Goal: Transaction & Acquisition: Book appointment/travel/reservation

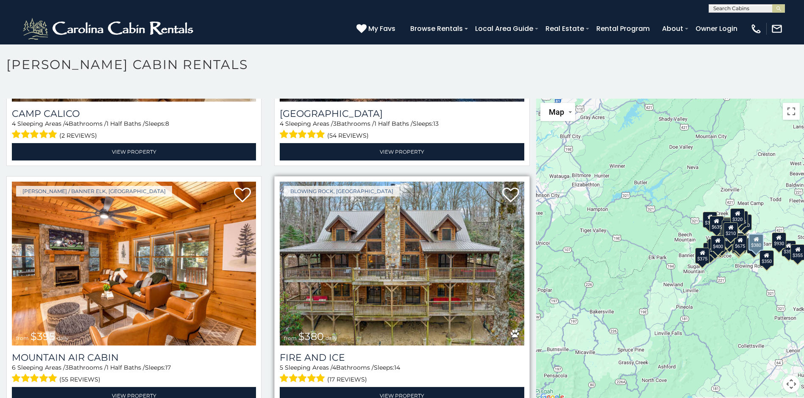
scroll to position [3137, 0]
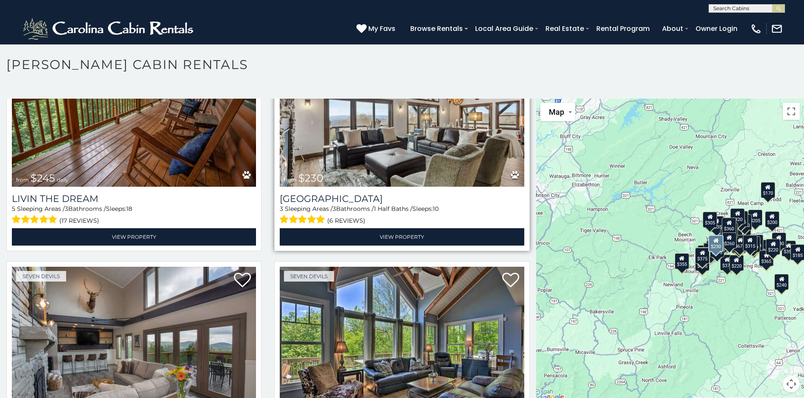
scroll to position [5711, 0]
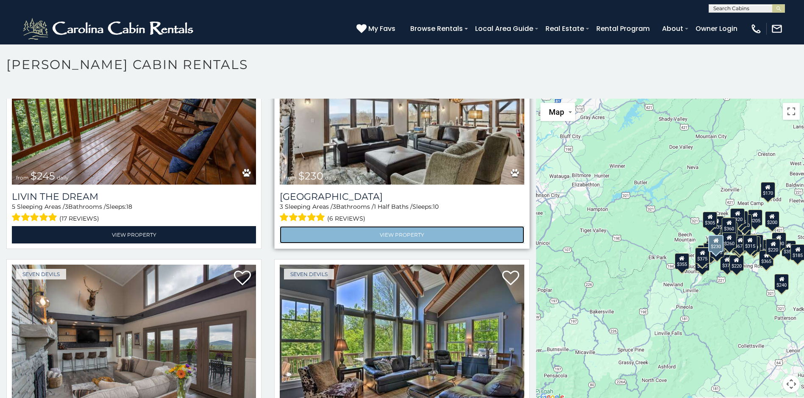
click at [396, 226] on link "View Property" at bounding box center [402, 234] width 244 height 17
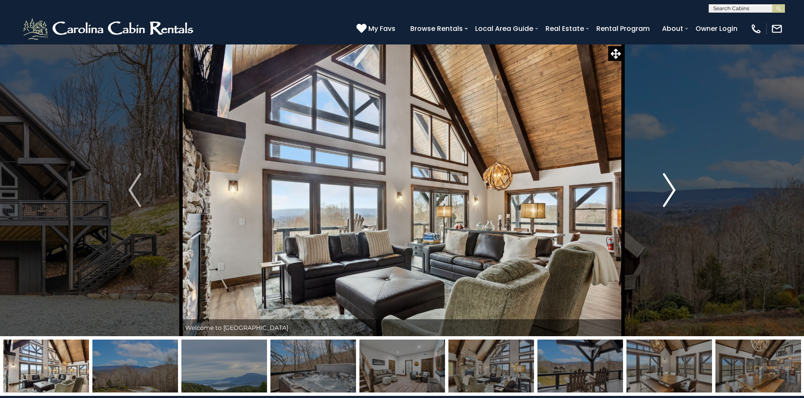
click at [672, 192] on img "Next" at bounding box center [669, 190] width 13 height 34
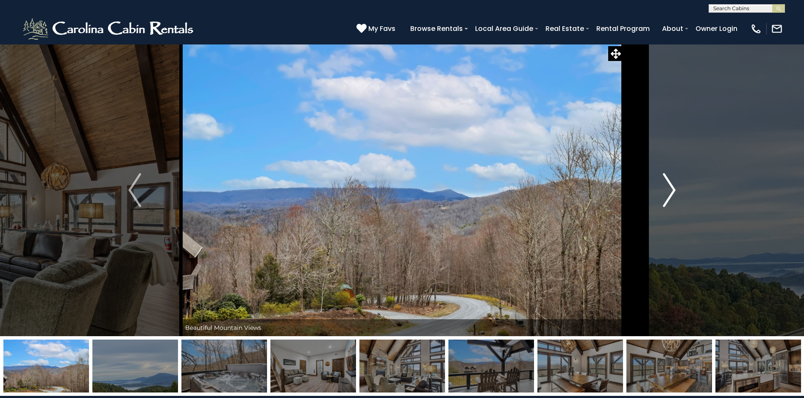
click at [672, 192] on img "Next" at bounding box center [669, 190] width 13 height 34
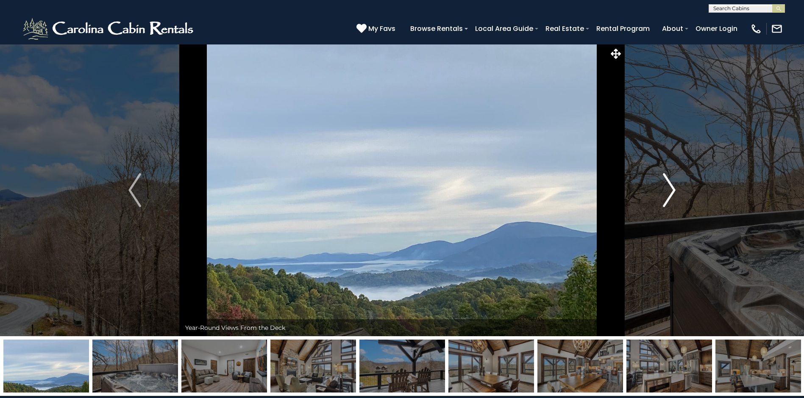
click at [672, 192] on img "Next" at bounding box center [669, 190] width 13 height 34
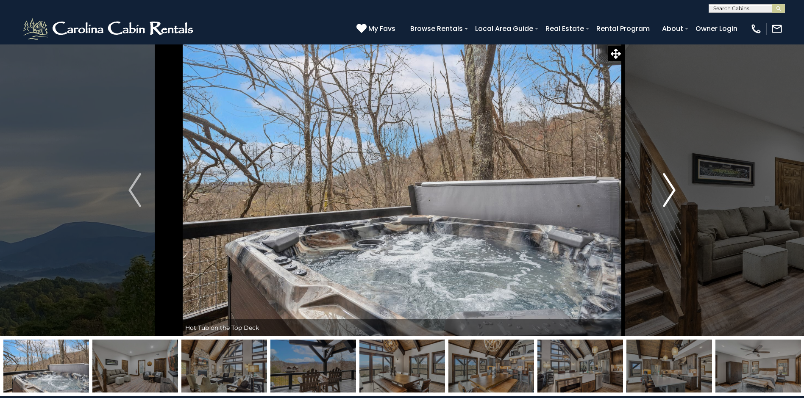
click at [672, 192] on img "Next" at bounding box center [669, 190] width 13 height 34
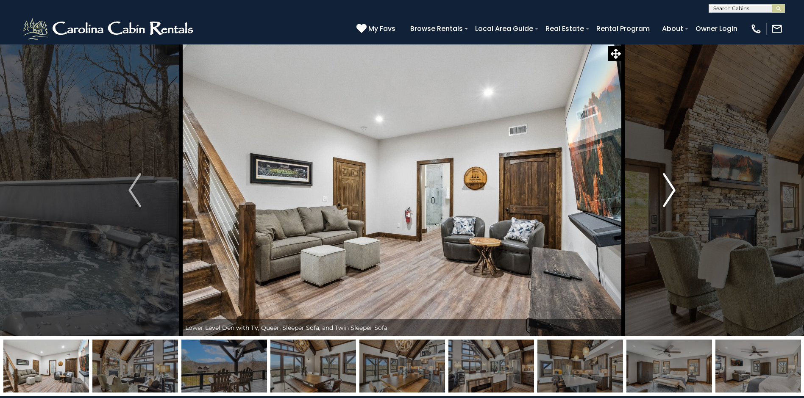
click at [672, 192] on img "Next" at bounding box center [669, 190] width 13 height 34
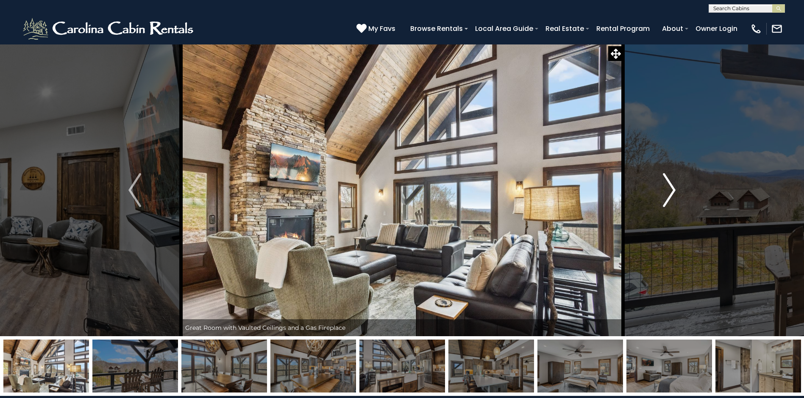
click at [672, 192] on img "Next" at bounding box center [669, 190] width 13 height 34
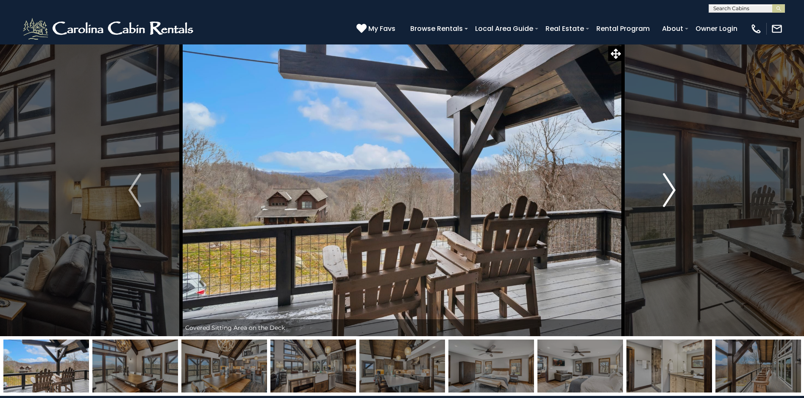
click at [672, 192] on img "Next" at bounding box center [669, 190] width 13 height 34
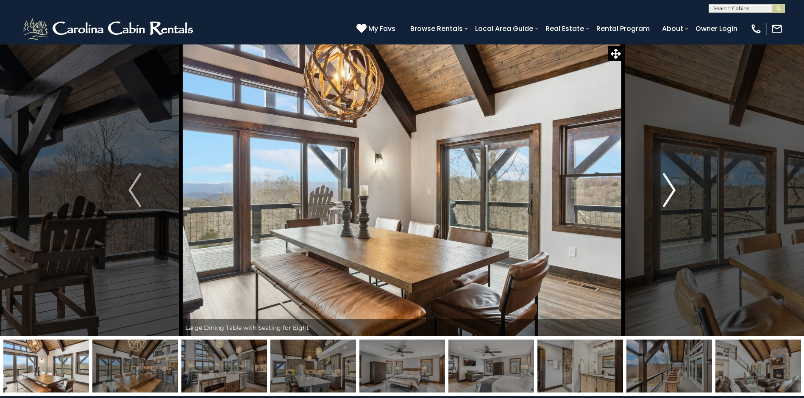
click at [672, 192] on img "Next" at bounding box center [669, 190] width 13 height 34
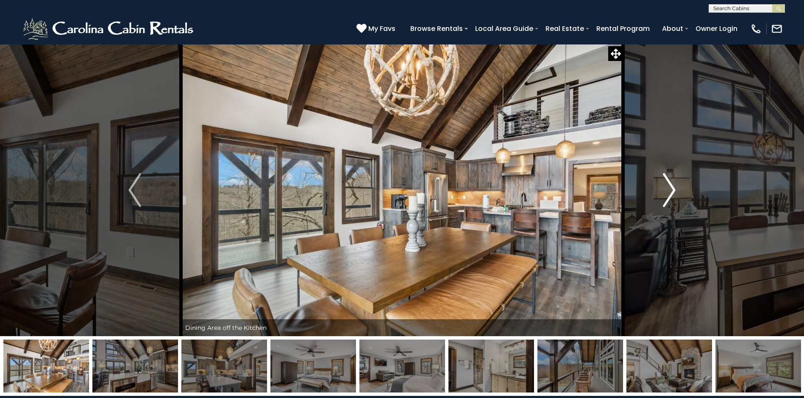
click at [672, 192] on img "Next" at bounding box center [669, 190] width 13 height 34
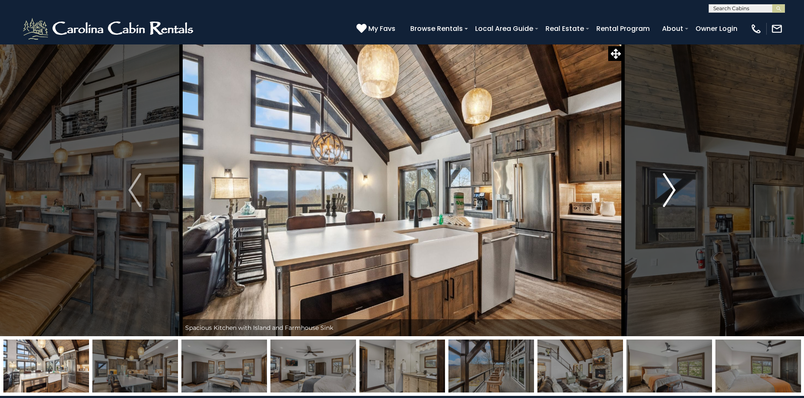
click at [672, 192] on img "Next" at bounding box center [669, 190] width 13 height 34
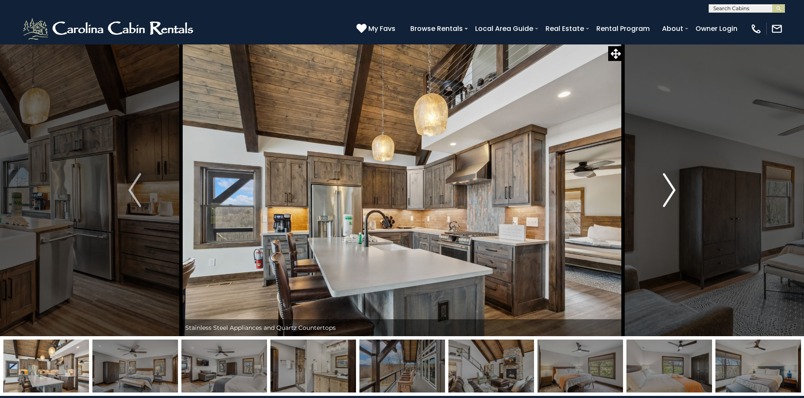
click at [672, 192] on img "Next" at bounding box center [669, 190] width 13 height 34
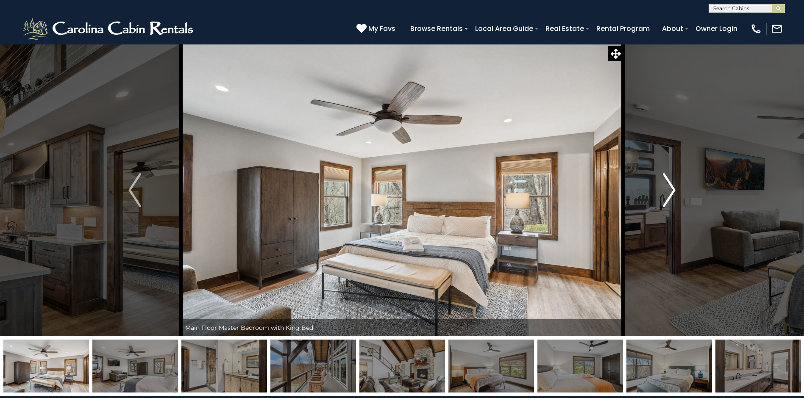
click at [672, 192] on img "Next" at bounding box center [669, 190] width 13 height 34
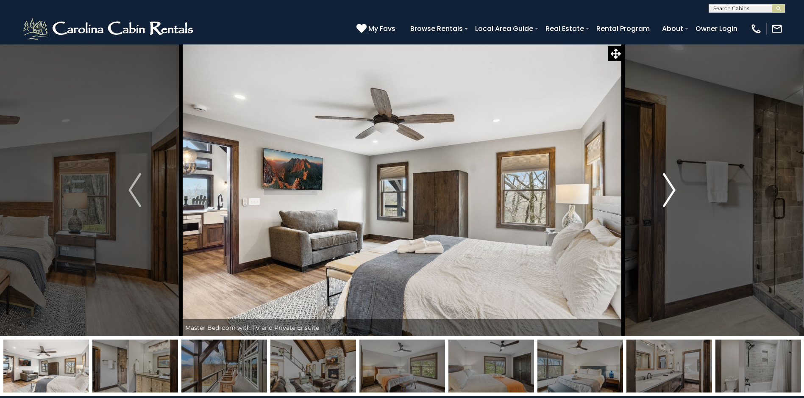
click at [672, 192] on img "Next" at bounding box center [669, 190] width 13 height 34
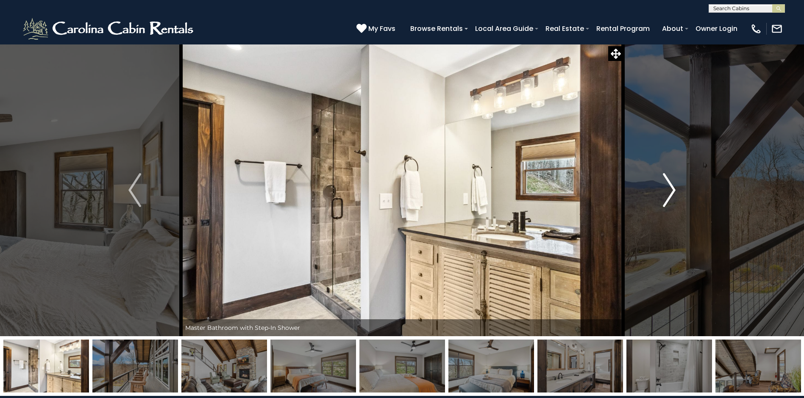
click at [672, 192] on img "Next" at bounding box center [669, 190] width 13 height 34
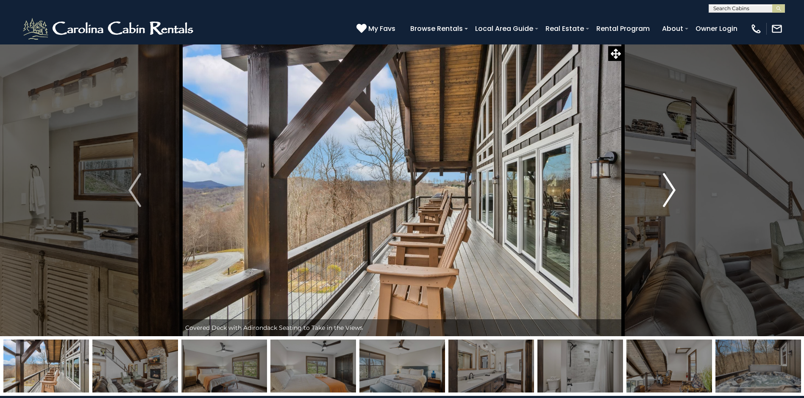
click at [672, 192] on img "Next" at bounding box center [669, 190] width 13 height 34
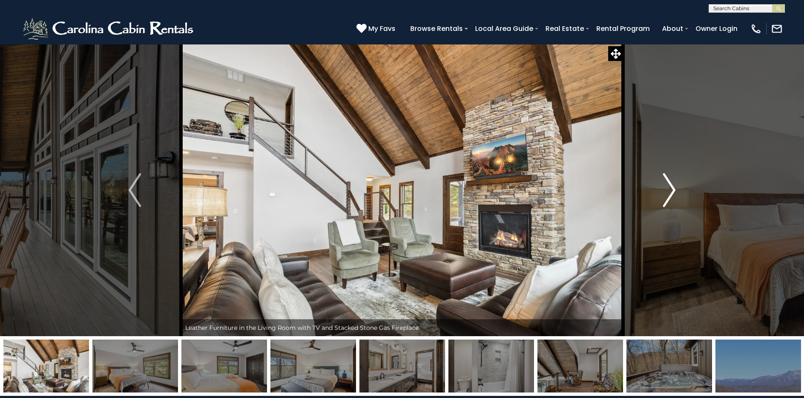
click at [672, 192] on img "Next" at bounding box center [669, 190] width 13 height 34
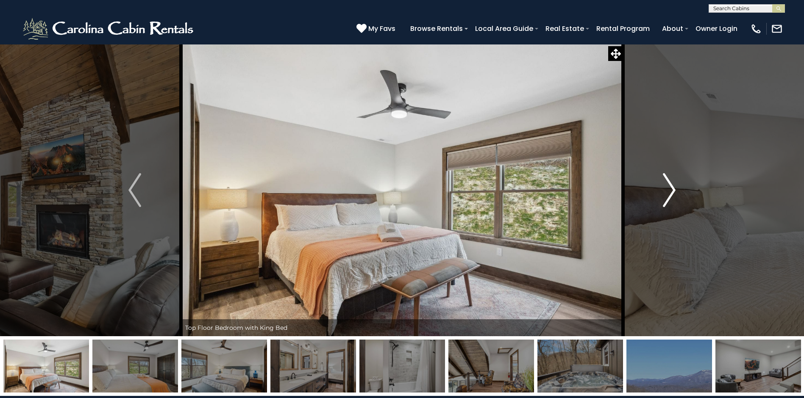
click at [672, 192] on img "Next" at bounding box center [669, 190] width 13 height 34
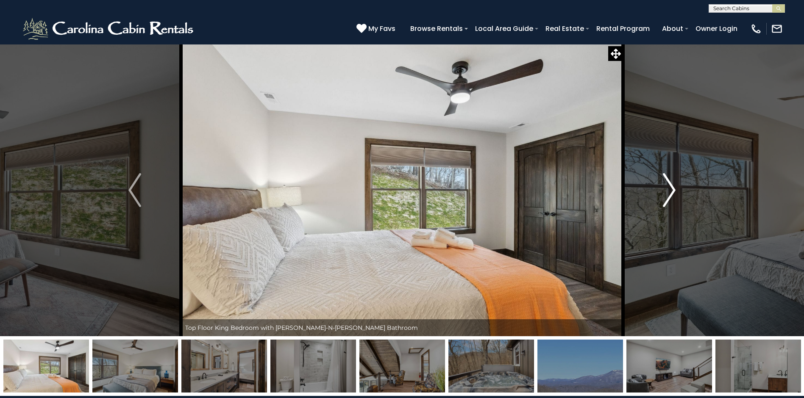
click at [672, 192] on img "Next" at bounding box center [669, 190] width 13 height 34
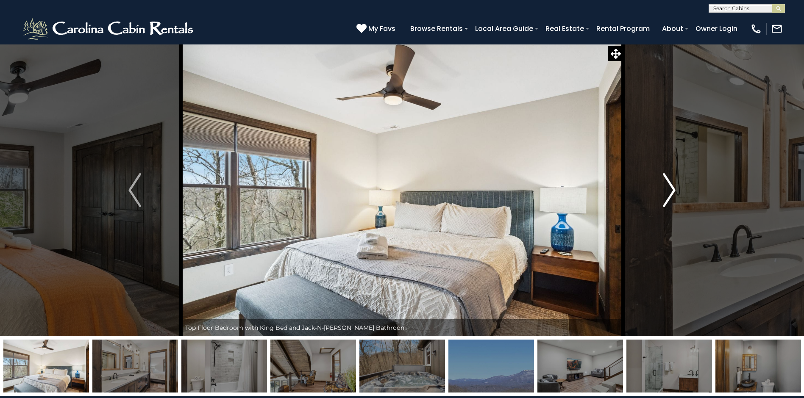
click at [672, 192] on img "Next" at bounding box center [669, 190] width 13 height 34
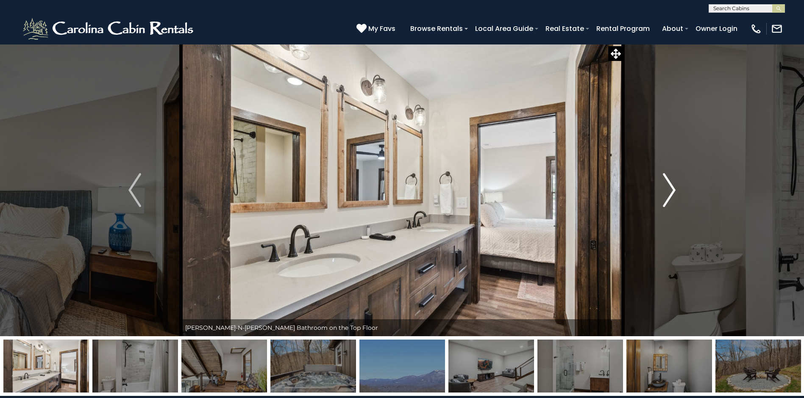
click at [672, 192] on img "Next" at bounding box center [669, 190] width 13 height 34
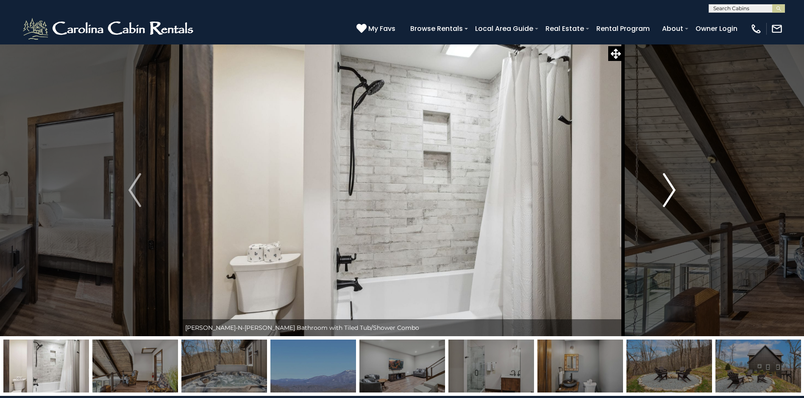
click at [672, 192] on img "Next" at bounding box center [669, 190] width 13 height 34
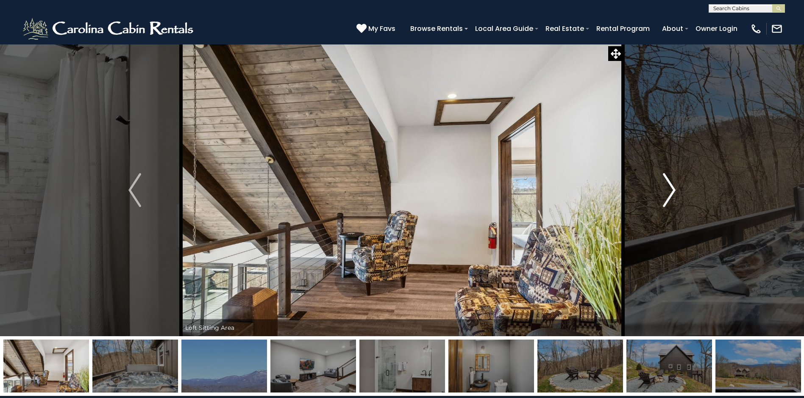
click at [672, 192] on img "Next" at bounding box center [669, 190] width 13 height 34
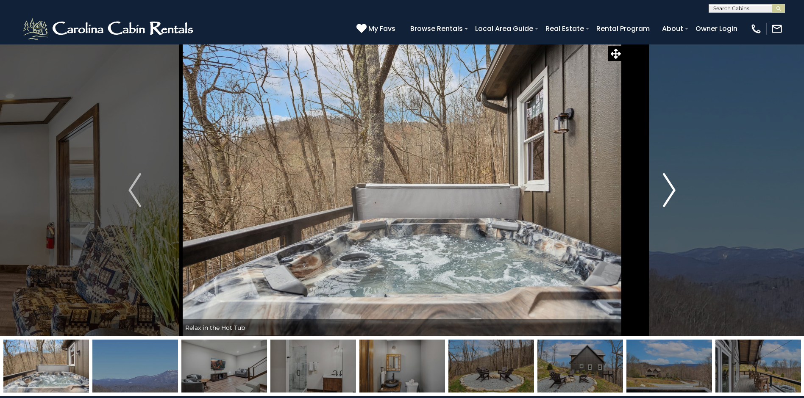
click at [672, 192] on img "Next" at bounding box center [669, 190] width 13 height 34
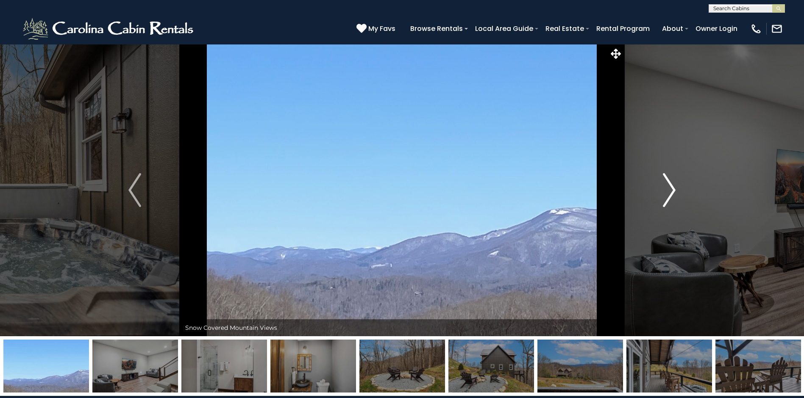
click at [672, 192] on img "Next" at bounding box center [669, 190] width 13 height 34
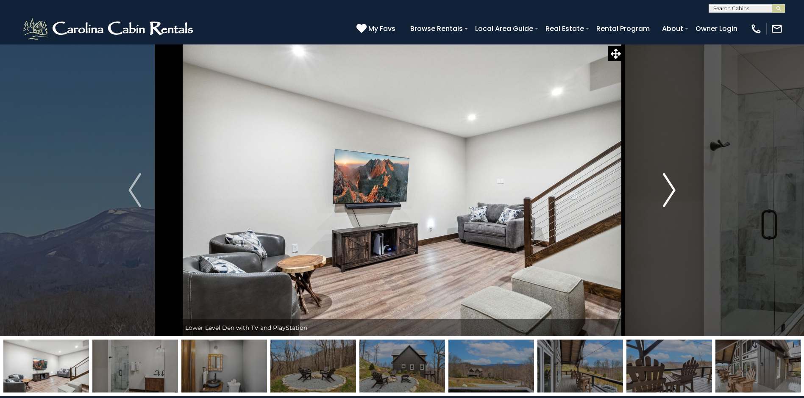
click at [672, 192] on img "Next" at bounding box center [669, 190] width 13 height 34
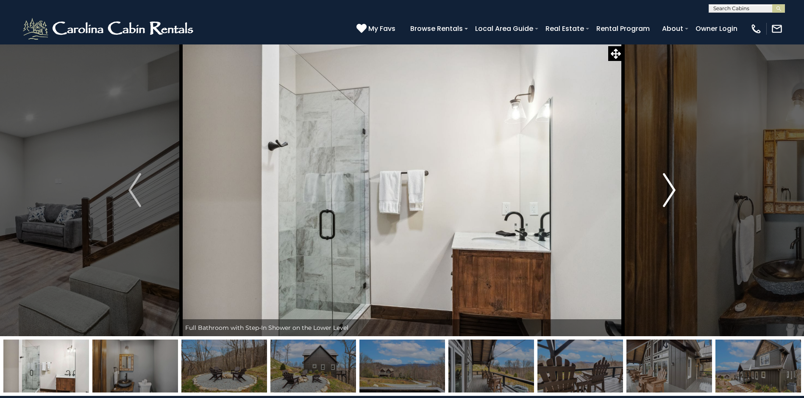
click at [672, 192] on img "Next" at bounding box center [669, 190] width 13 height 34
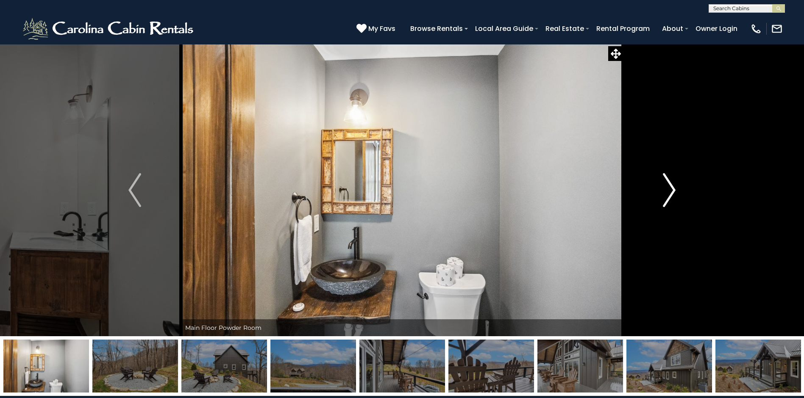
click at [672, 192] on img "Next" at bounding box center [669, 190] width 13 height 34
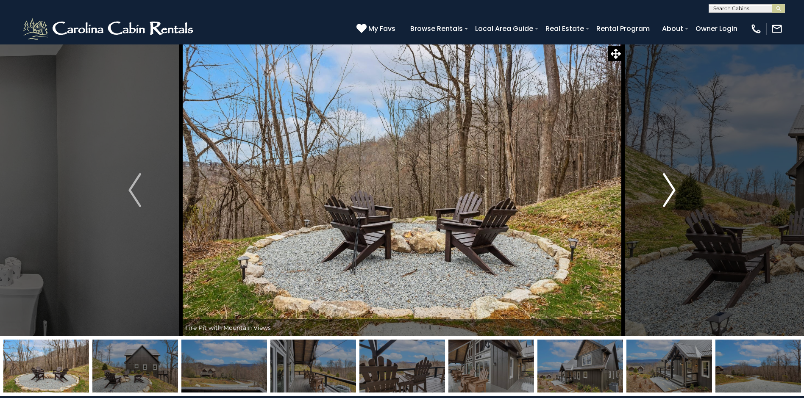
click at [672, 192] on img "Next" at bounding box center [669, 190] width 13 height 34
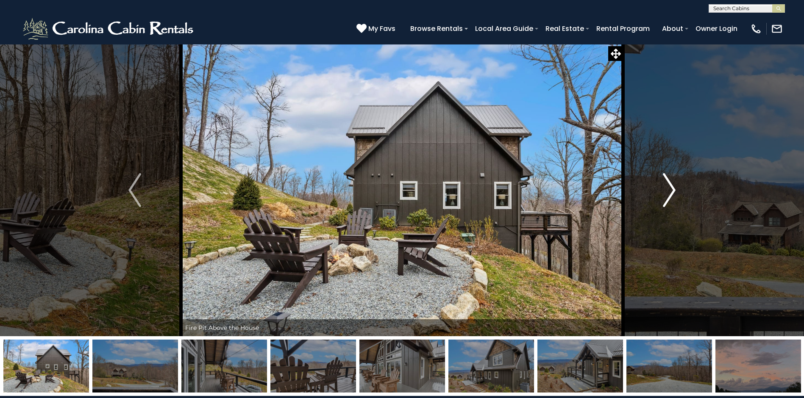
click at [672, 192] on img "Next" at bounding box center [669, 190] width 13 height 34
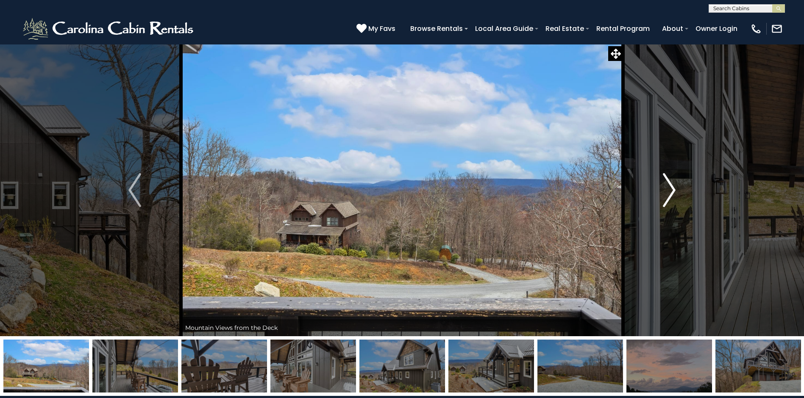
click at [672, 192] on img "Next" at bounding box center [669, 190] width 13 height 34
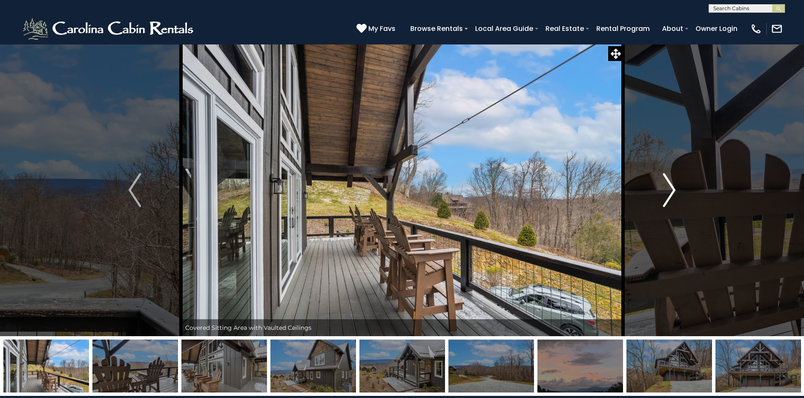
click at [672, 192] on img "Next" at bounding box center [669, 190] width 13 height 34
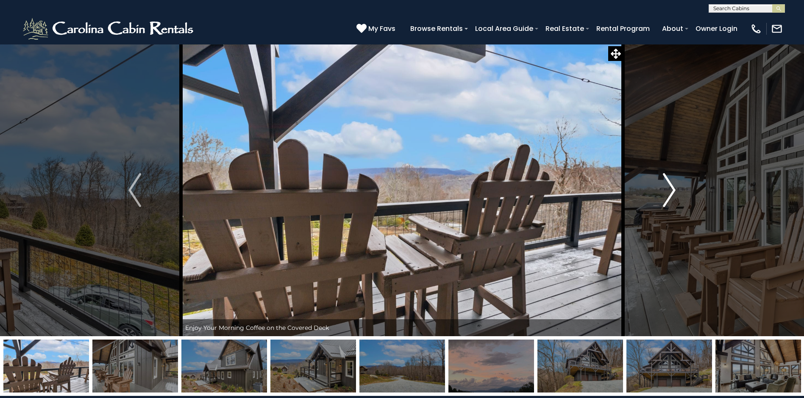
click at [672, 192] on img "Next" at bounding box center [669, 190] width 13 height 34
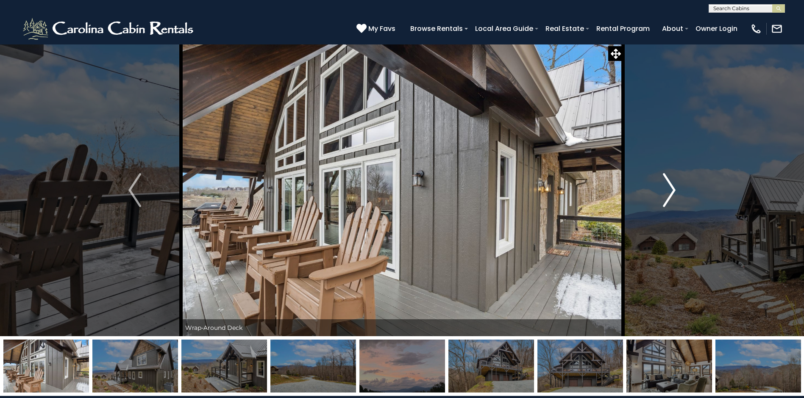
click at [671, 192] on img "Next" at bounding box center [669, 190] width 13 height 34
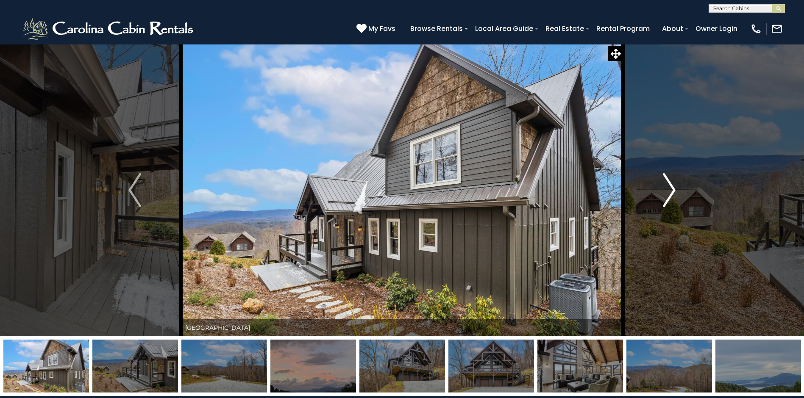
click at [671, 192] on img "Next" at bounding box center [669, 190] width 13 height 34
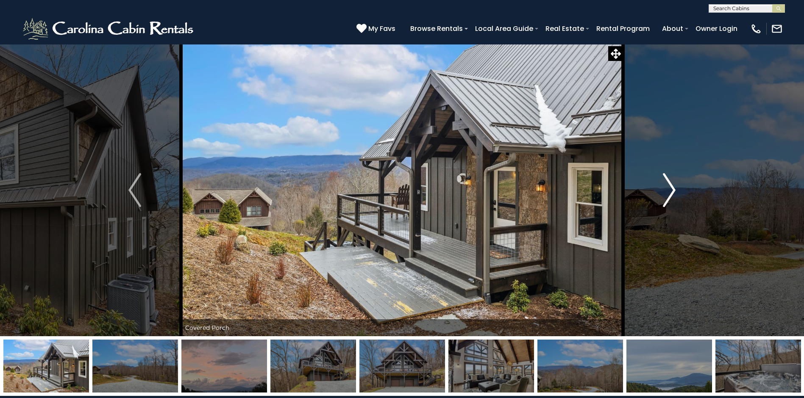
click at [671, 192] on img "Next" at bounding box center [669, 190] width 13 height 34
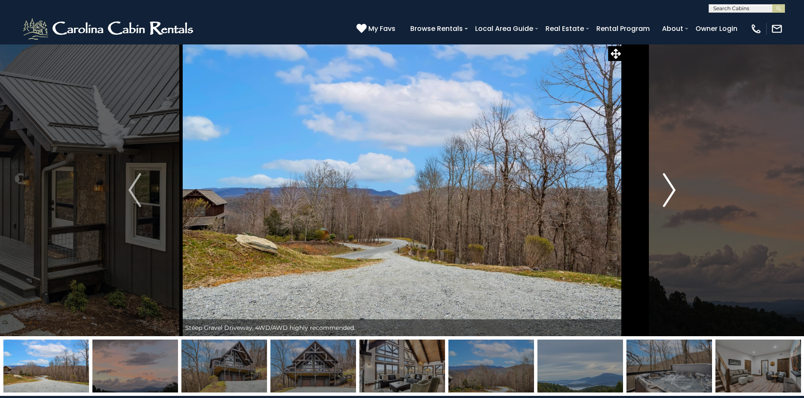
click at [671, 192] on img "Next" at bounding box center [669, 190] width 13 height 34
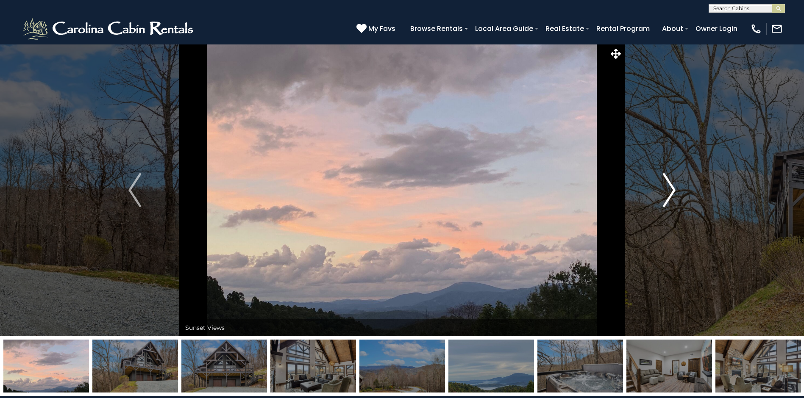
click at [671, 192] on img "Next" at bounding box center [669, 190] width 13 height 34
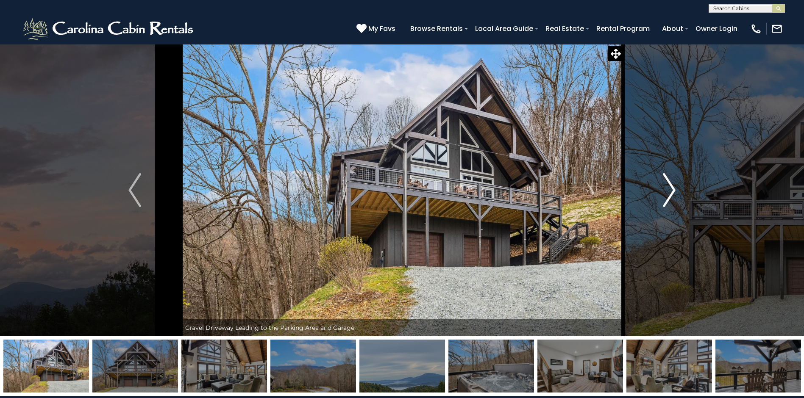
click at [671, 192] on img "Next" at bounding box center [669, 190] width 13 height 34
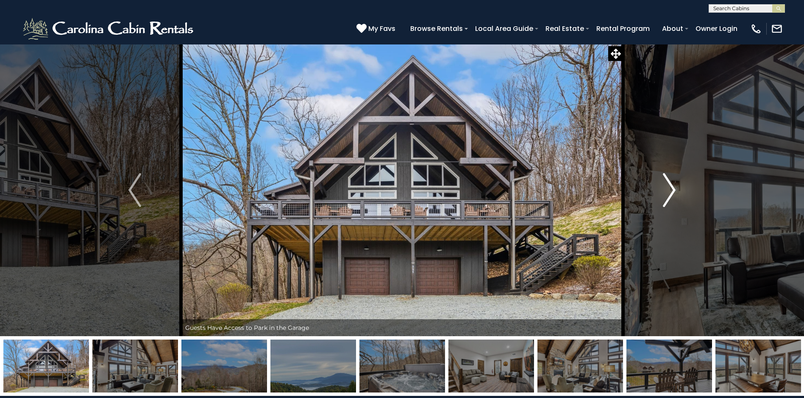
click at [671, 192] on img "Next" at bounding box center [669, 190] width 13 height 34
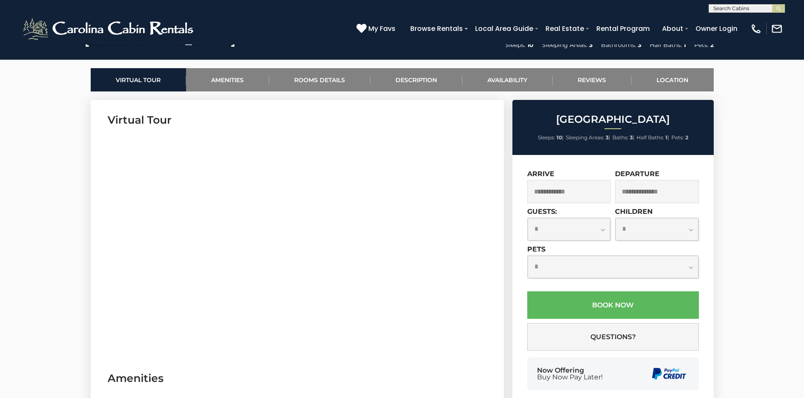
scroll to position [382, 0]
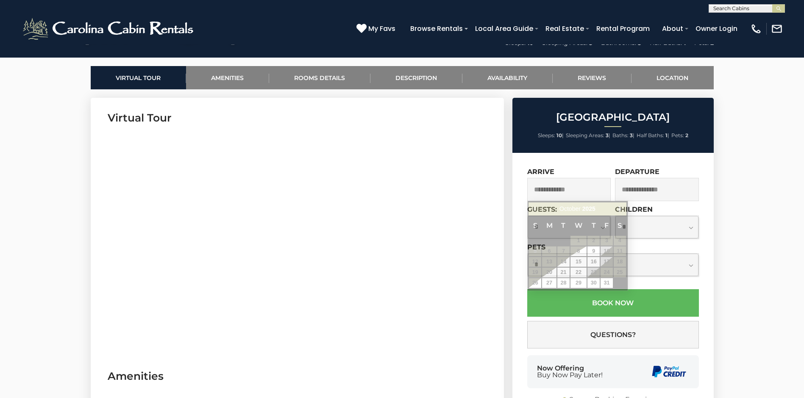
click at [542, 190] on input "text" at bounding box center [569, 189] width 84 height 23
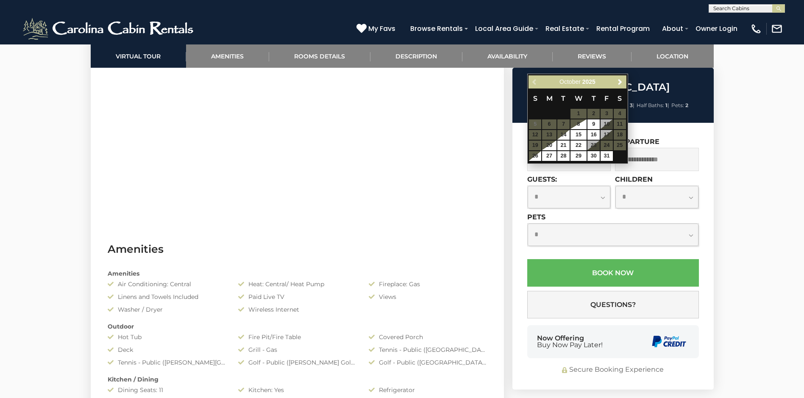
scroll to position [466, 0]
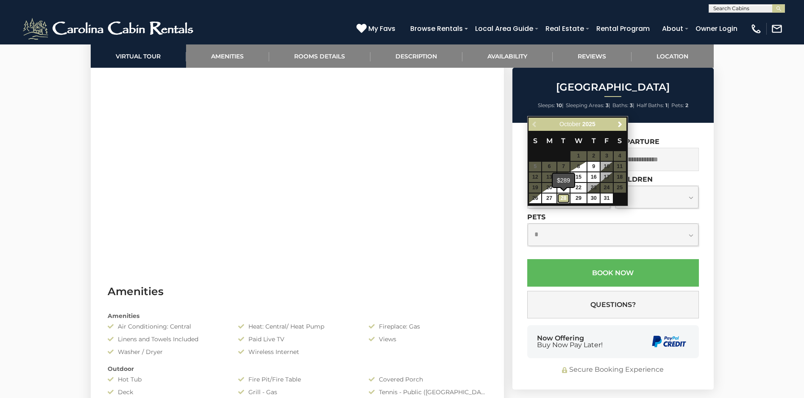
click at [564, 197] on link "28" at bounding box center [563, 199] width 12 height 10
type input "**********"
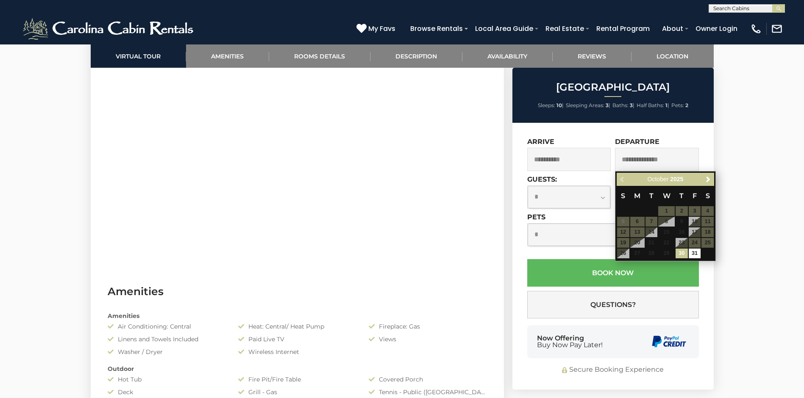
click at [654, 161] on input "text" at bounding box center [657, 159] width 84 height 23
click at [649, 161] on input "text" at bounding box center [657, 159] width 84 height 23
click at [694, 253] on link "31" at bounding box center [695, 254] width 12 height 10
type input "**********"
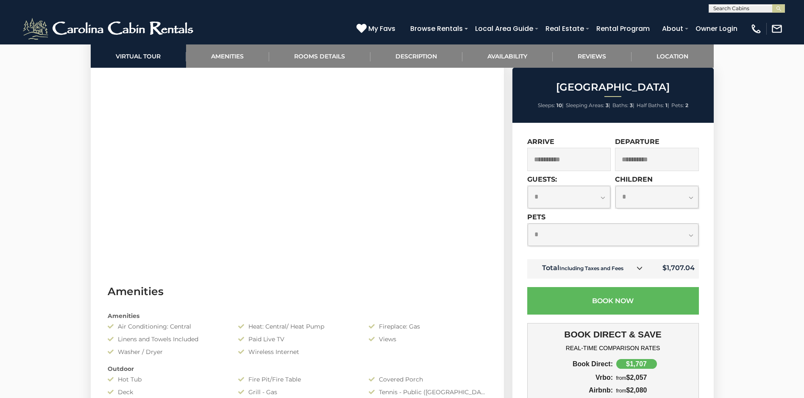
click at [603, 198] on select "**********" at bounding box center [569, 197] width 83 height 22
select select "*"
click at [528, 186] on select "**********" at bounding box center [569, 197] width 83 height 22
click at [691, 234] on select "**********" at bounding box center [613, 235] width 171 height 22
select select "*"
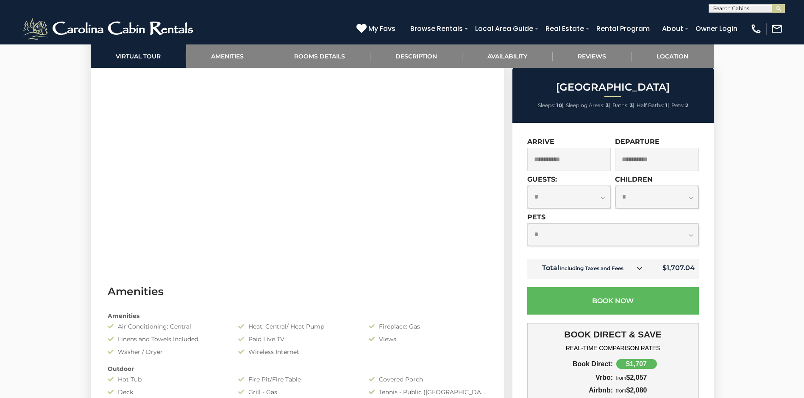
click at [528, 224] on select "**********" at bounding box center [613, 235] width 171 height 22
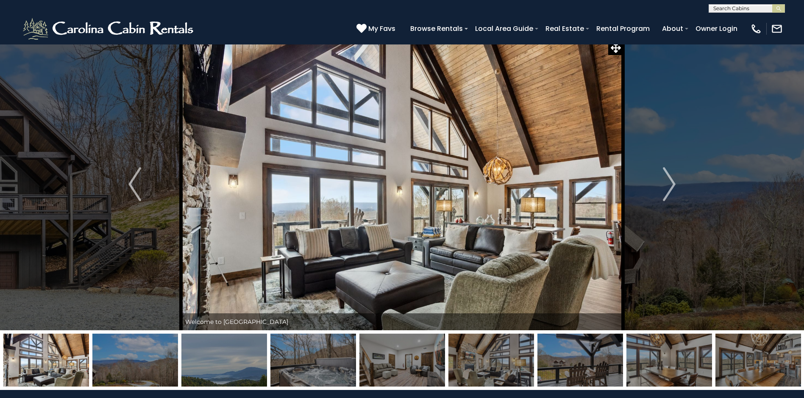
scroll to position [0, 0]
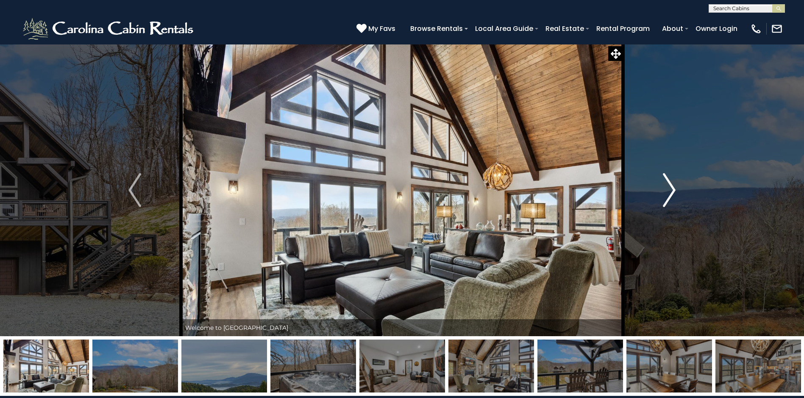
click at [669, 190] on img "Next" at bounding box center [669, 190] width 13 height 34
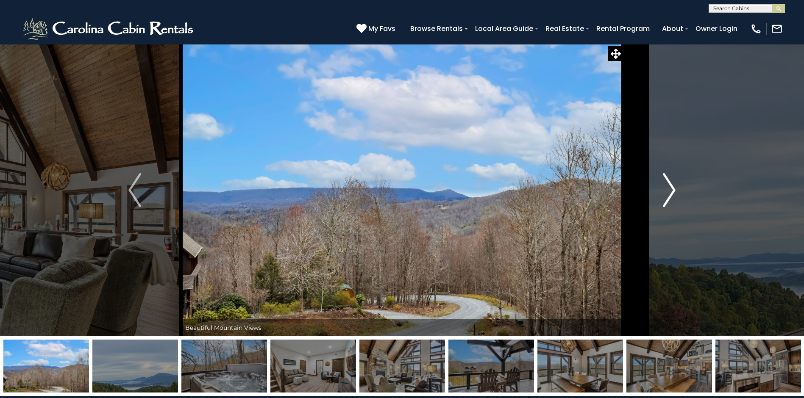
click at [669, 190] on img "Next" at bounding box center [669, 190] width 13 height 34
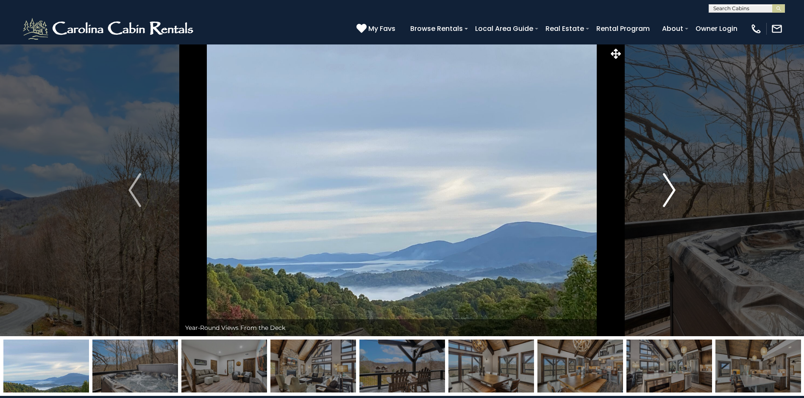
click at [669, 190] on img "Next" at bounding box center [669, 190] width 13 height 34
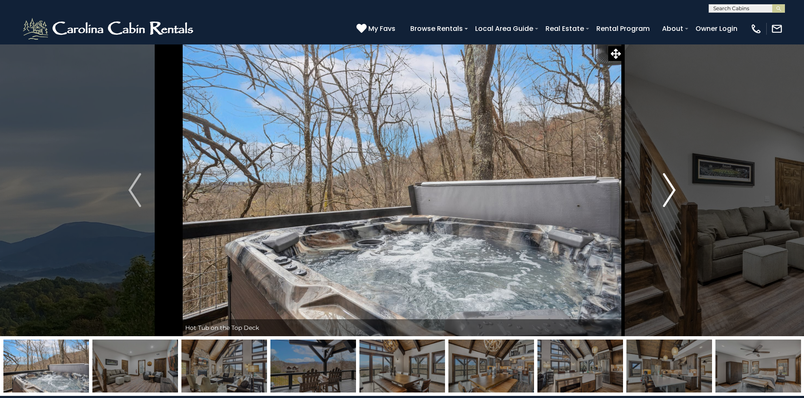
click at [669, 190] on img "Next" at bounding box center [669, 190] width 13 height 34
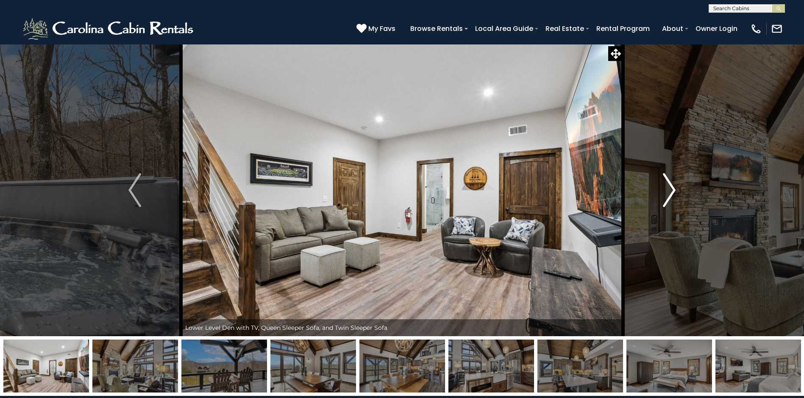
click at [669, 190] on img "Next" at bounding box center [669, 190] width 13 height 34
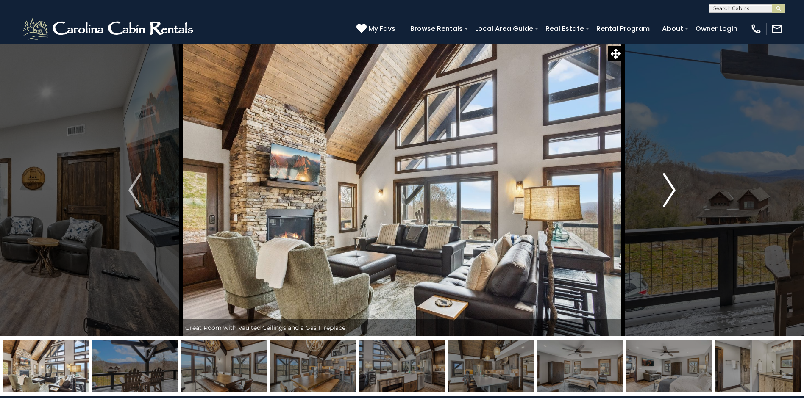
click at [670, 188] on img "Next" at bounding box center [669, 190] width 13 height 34
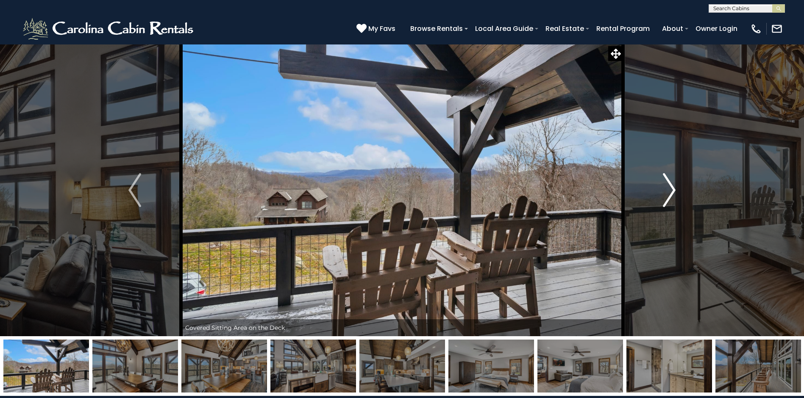
click at [670, 188] on img "Next" at bounding box center [669, 190] width 13 height 34
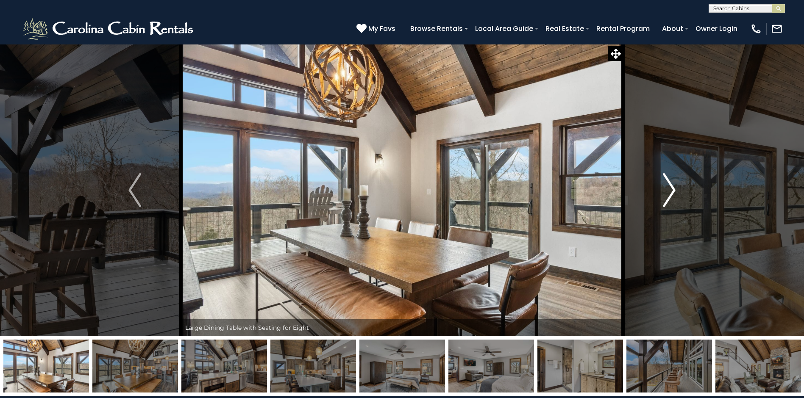
click at [670, 188] on img "Next" at bounding box center [669, 190] width 13 height 34
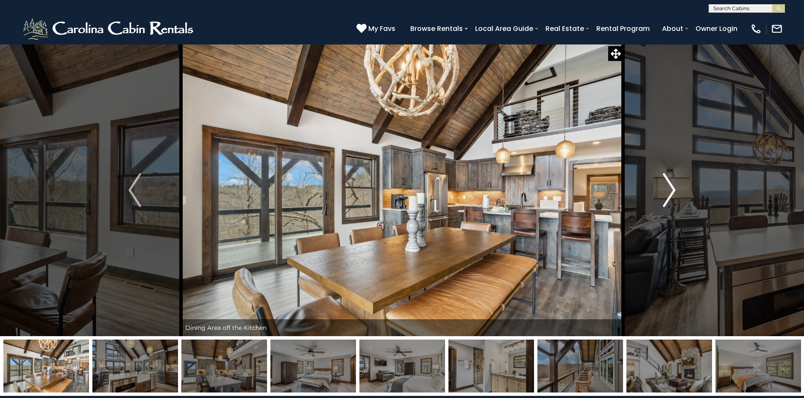
click at [670, 188] on img "Next" at bounding box center [669, 190] width 13 height 34
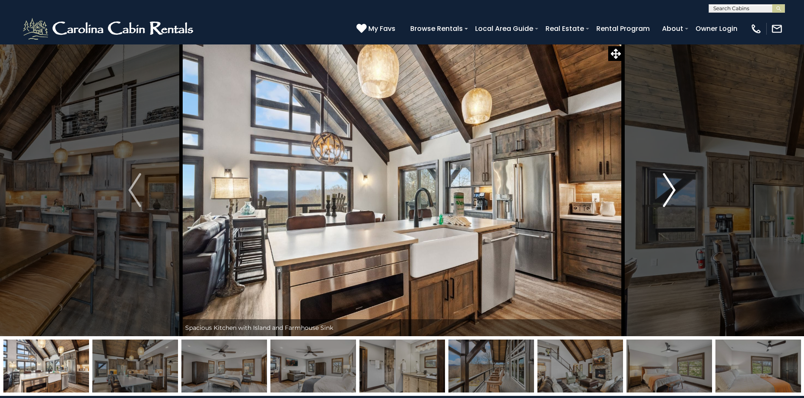
click at [670, 188] on img "Next" at bounding box center [669, 190] width 13 height 34
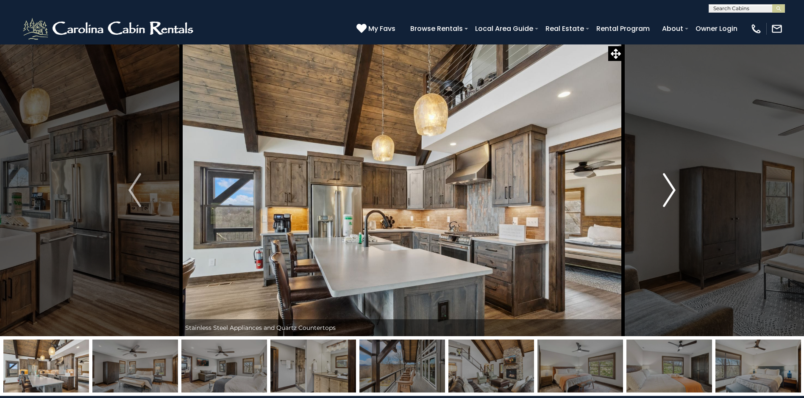
click at [670, 188] on img "Next" at bounding box center [669, 190] width 13 height 34
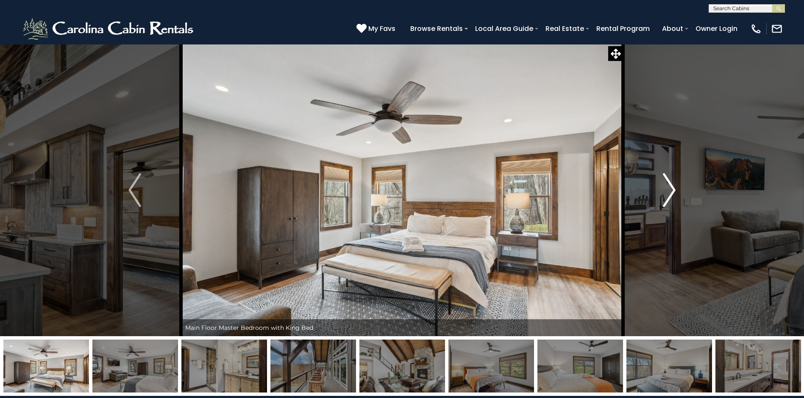
click at [670, 188] on img "Next" at bounding box center [669, 190] width 13 height 34
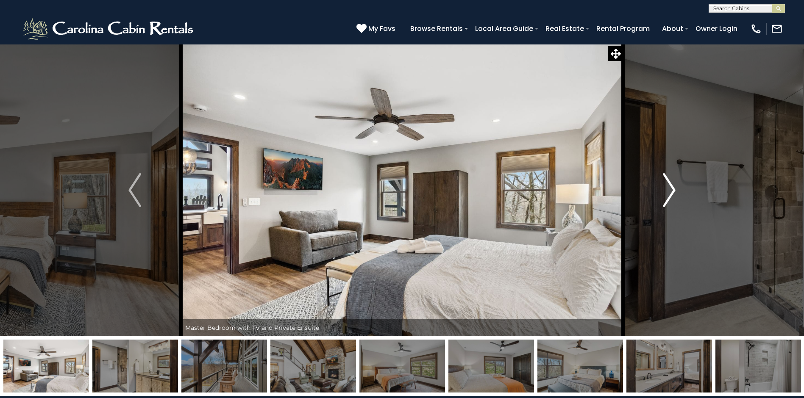
click at [670, 188] on img "Next" at bounding box center [669, 190] width 13 height 34
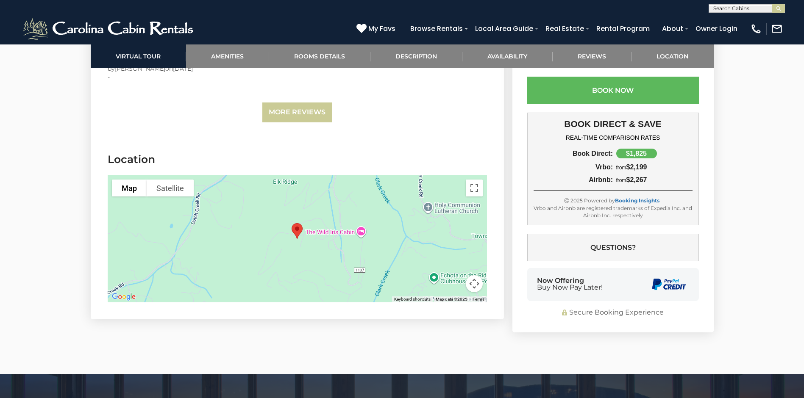
scroll to position [2208, 0]
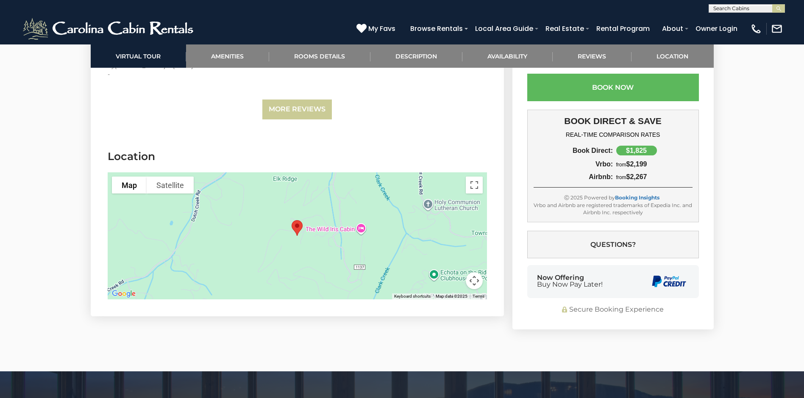
click at [471, 277] on button "Map camera controls" at bounding box center [474, 281] width 17 height 17
click at [454, 279] on button "Zoom out" at bounding box center [453, 281] width 17 height 17
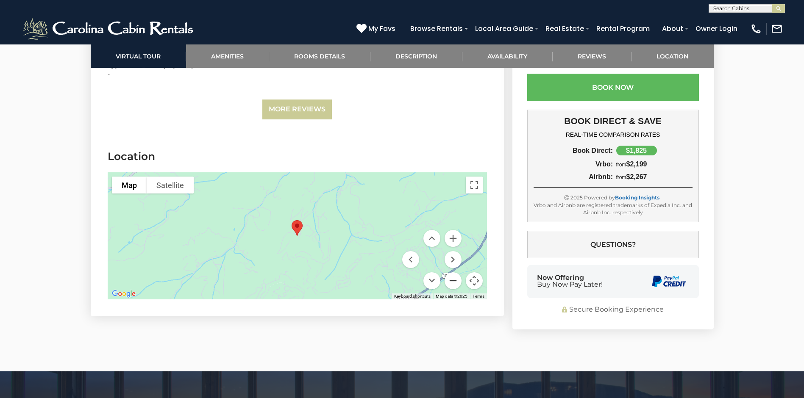
click at [454, 279] on button "Zoom out" at bounding box center [453, 281] width 17 height 17
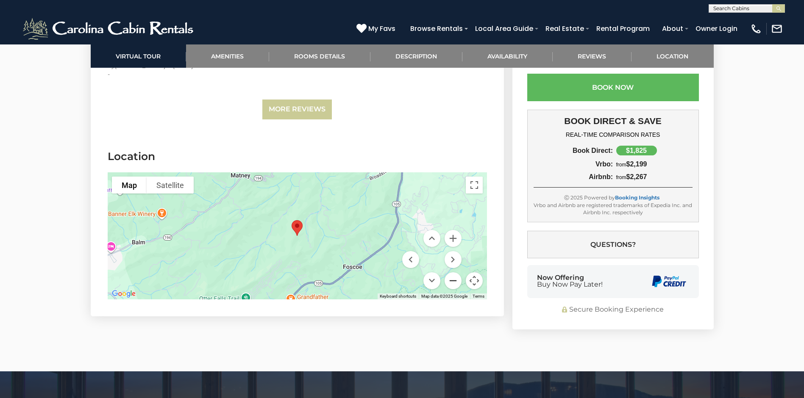
click at [454, 279] on button "Zoom out" at bounding box center [453, 281] width 17 height 17
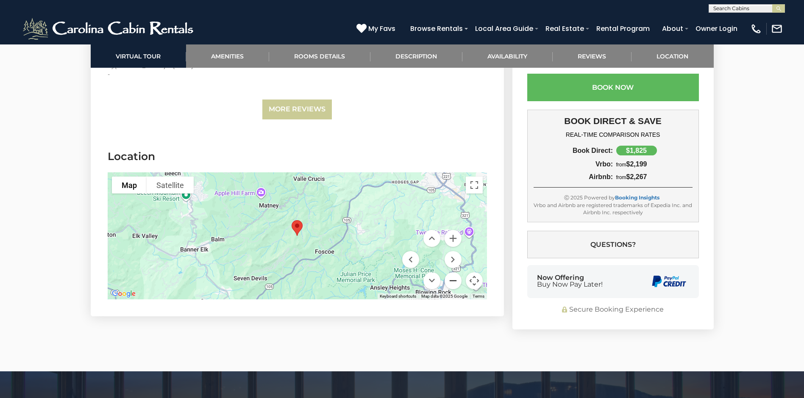
click at [454, 279] on button "Zoom out" at bounding box center [453, 281] width 17 height 17
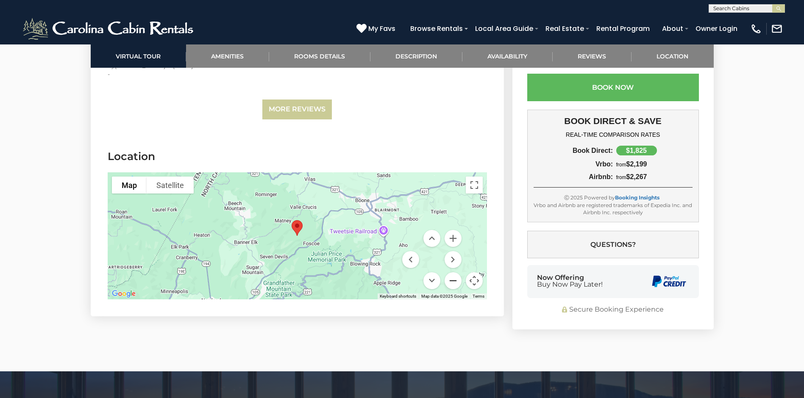
click at [454, 279] on button "Zoom out" at bounding box center [453, 281] width 17 height 17
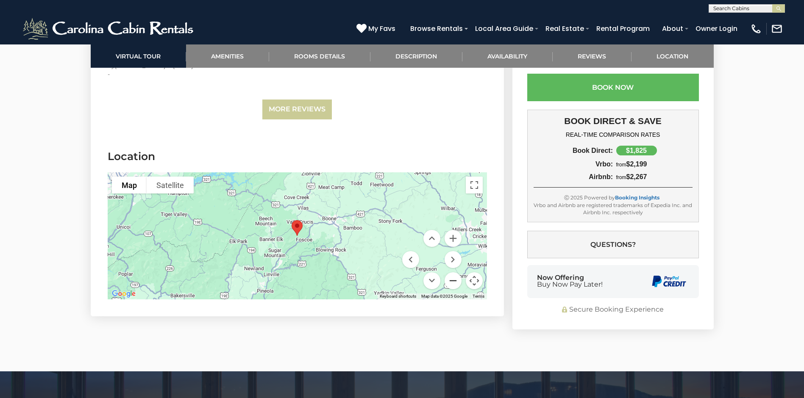
click at [451, 279] on button "Zoom out" at bounding box center [453, 281] width 17 height 17
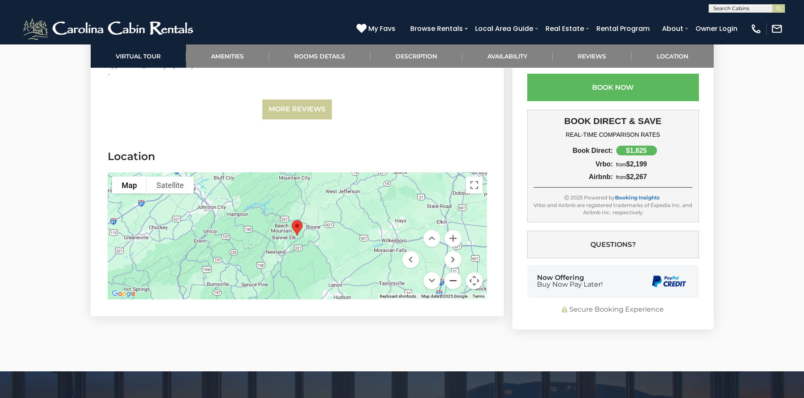
click at [451, 279] on button "Zoom out" at bounding box center [453, 281] width 17 height 17
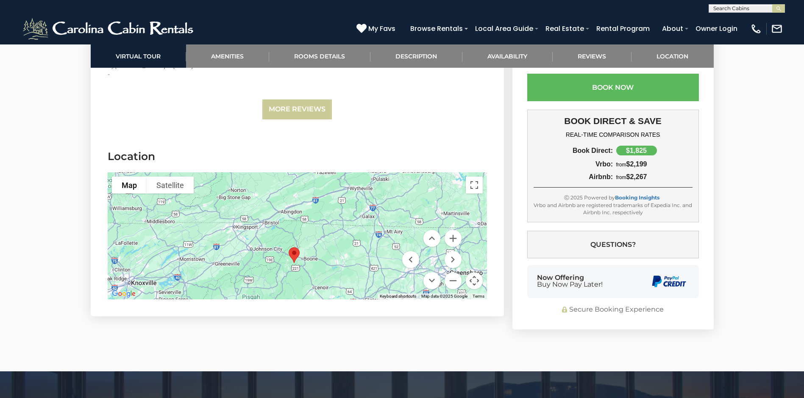
drag, startPoint x: 342, startPoint y: 253, endPoint x: 339, endPoint y: 279, distance: 26.5
click at [339, 279] on div at bounding box center [297, 236] width 379 height 127
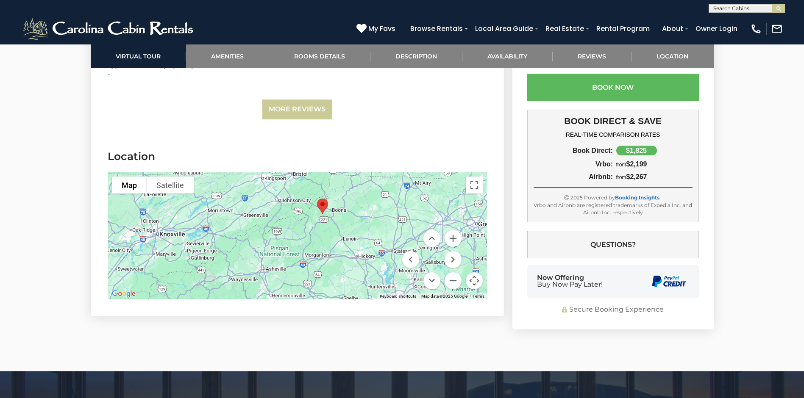
drag, startPoint x: 332, startPoint y: 250, endPoint x: 361, endPoint y: 201, distance: 56.5
click at [361, 201] on div at bounding box center [297, 236] width 379 height 127
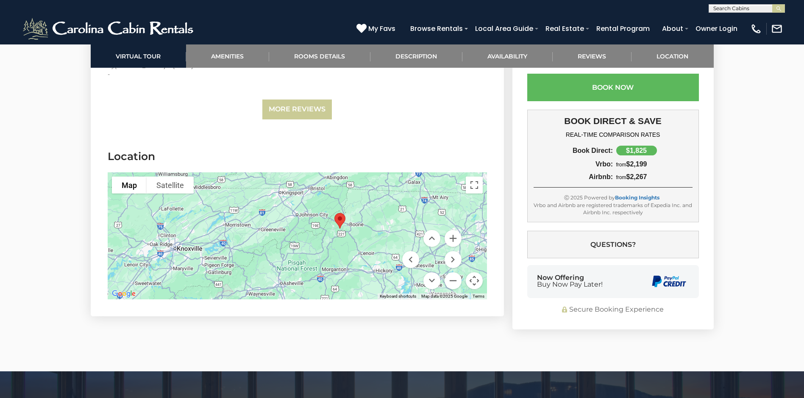
drag, startPoint x: 351, startPoint y: 226, endPoint x: 368, endPoint y: 241, distance: 23.1
click at [368, 241] on div at bounding box center [297, 236] width 379 height 127
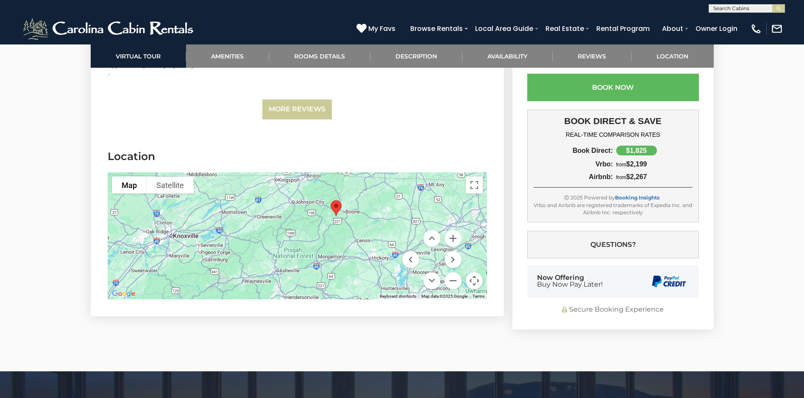
drag, startPoint x: 263, startPoint y: 277, endPoint x: 259, endPoint y: 264, distance: 14.2
click at [259, 264] on div at bounding box center [297, 236] width 379 height 127
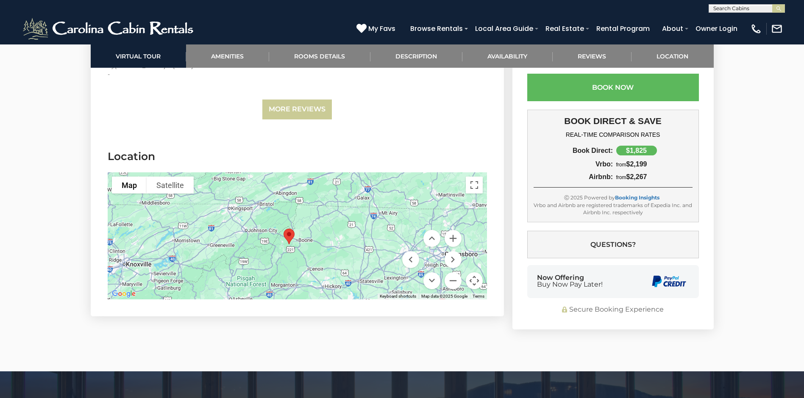
drag, startPoint x: 345, startPoint y: 240, endPoint x: 297, endPoint y: 268, distance: 55.5
click at [297, 268] on div at bounding box center [297, 236] width 379 height 127
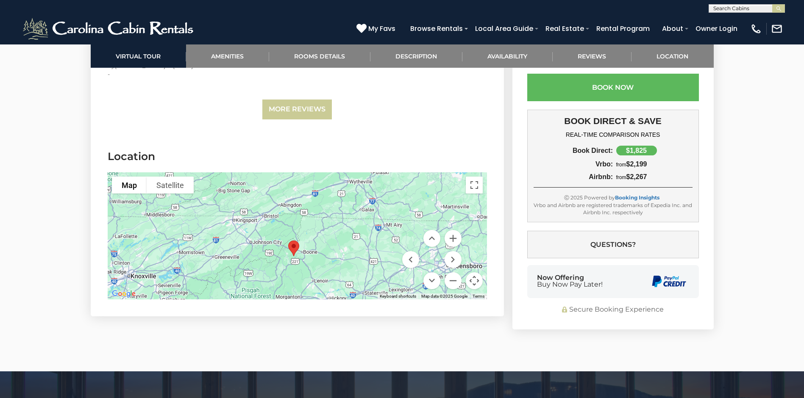
drag, startPoint x: 342, startPoint y: 236, endPoint x: 346, endPoint y: 249, distance: 13.5
click at [346, 249] on div at bounding box center [297, 236] width 379 height 127
click at [454, 238] on button "Zoom in" at bounding box center [453, 238] width 17 height 17
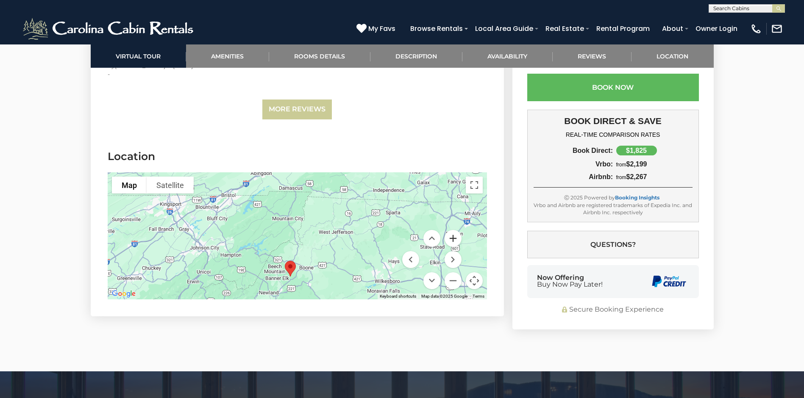
click at [454, 238] on button "Zoom in" at bounding box center [453, 238] width 17 height 17
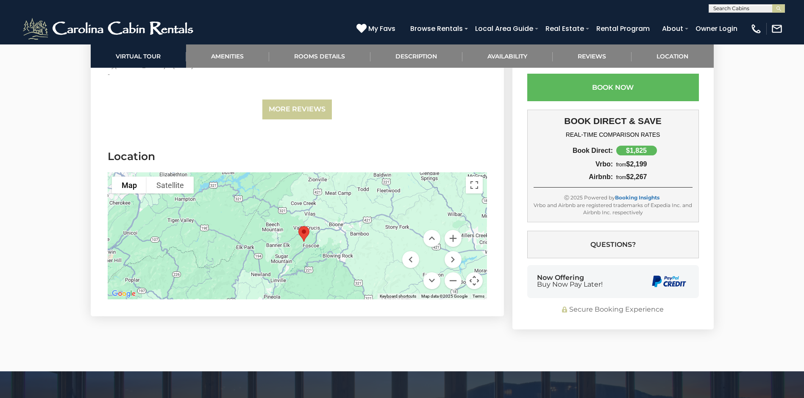
drag, startPoint x: 332, startPoint y: 266, endPoint x: 352, endPoint y: 189, distance: 79.4
click at [352, 189] on div at bounding box center [297, 236] width 379 height 127
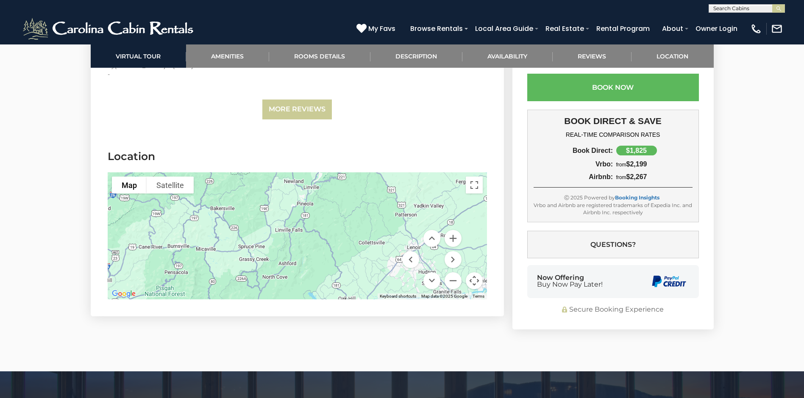
drag, startPoint x: 322, startPoint y: 282, endPoint x: 356, endPoint y: 187, distance: 100.4
click at [356, 187] on div at bounding box center [297, 236] width 379 height 127
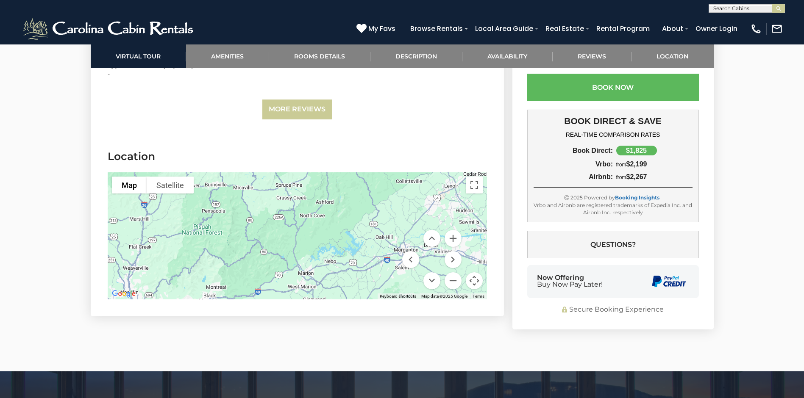
drag, startPoint x: 318, startPoint y: 268, endPoint x: 354, endPoint y: 206, distance: 72.4
click at [354, 206] on div at bounding box center [297, 236] width 379 height 127
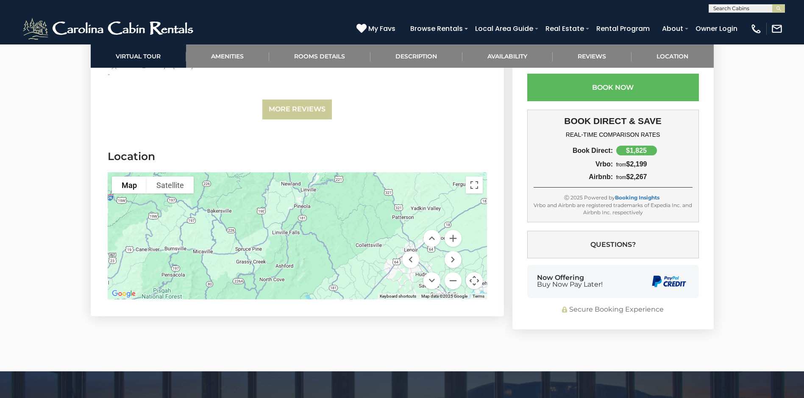
drag, startPoint x: 329, startPoint y: 239, endPoint x: 289, endPoint y: 302, distance: 74.6
click at [289, 302] on section "Location To navigate the map with touch gestures double-tap and hold your finge…" at bounding box center [297, 227] width 413 height 180
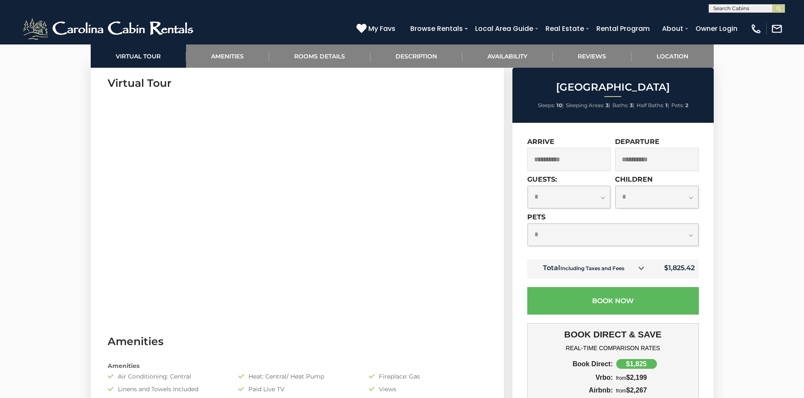
scroll to position [435, 0]
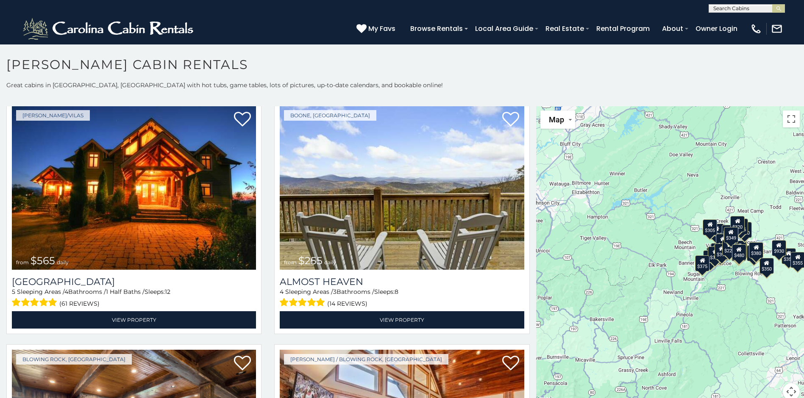
scroll to position [2156, 0]
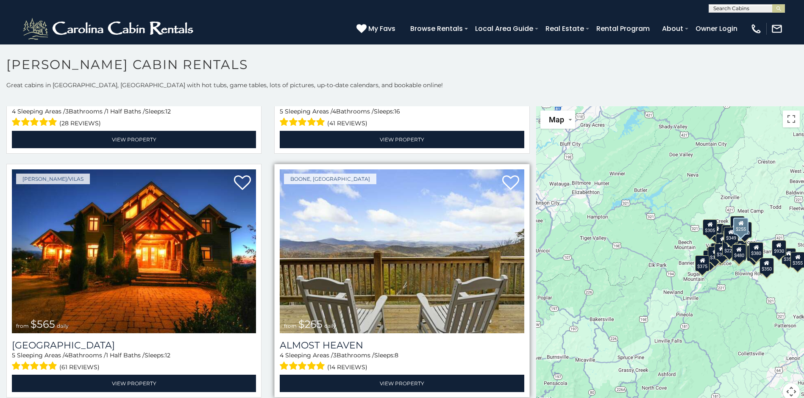
click at [388, 252] on img at bounding box center [402, 252] width 244 height 164
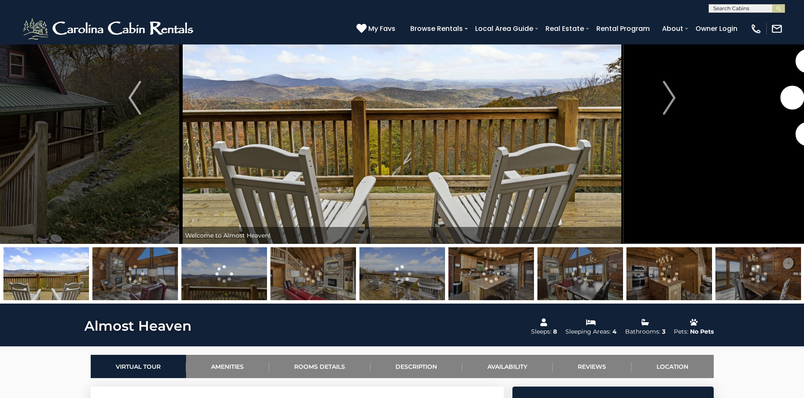
scroll to position [95, 0]
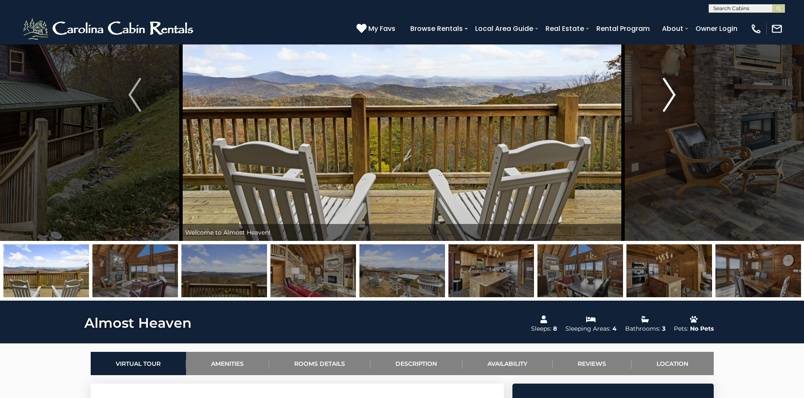
click at [671, 95] on img "Next" at bounding box center [669, 95] width 13 height 34
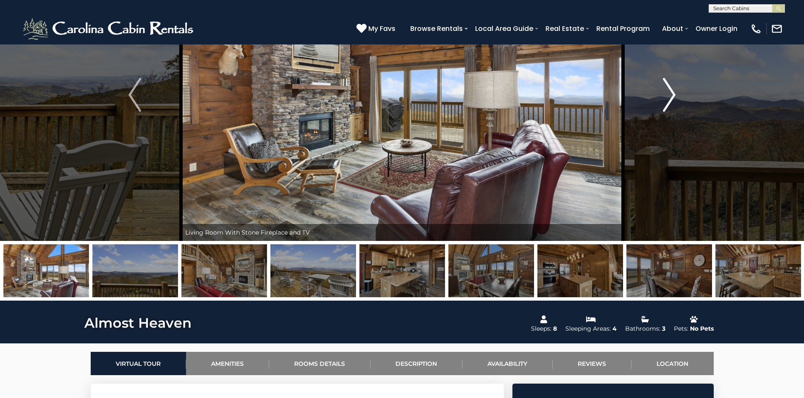
click at [671, 95] on img "Next" at bounding box center [669, 95] width 13 height 34
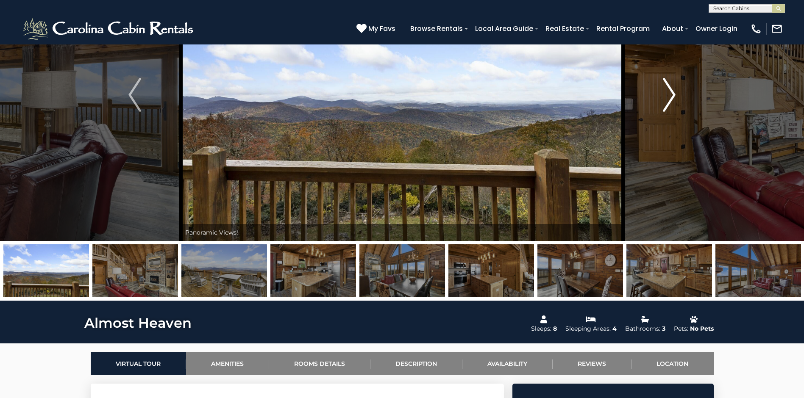
click at [671, 95] on img "Next" at bounding box center [669, 95] width 13 height 34
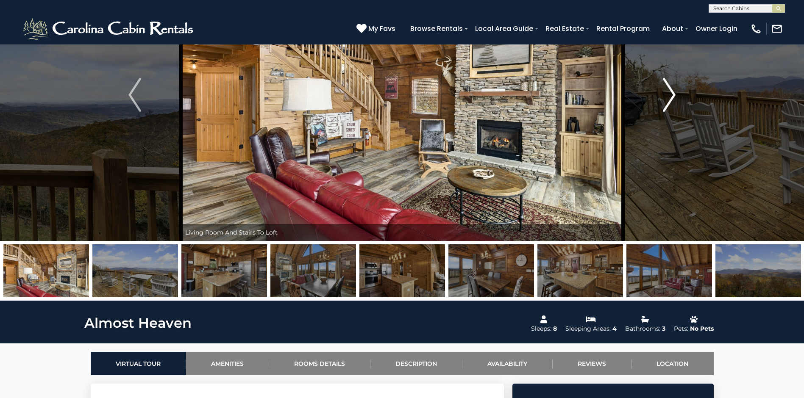
click at [671, 95] on img "Next" at bounding box center [669, 95] width 13 height 34
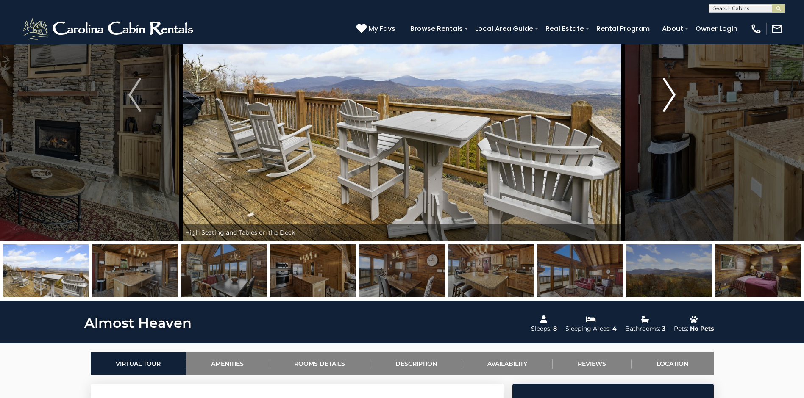
click at [671, 95] on img "Next" at bounding box center [669, 95] width 13 height 34
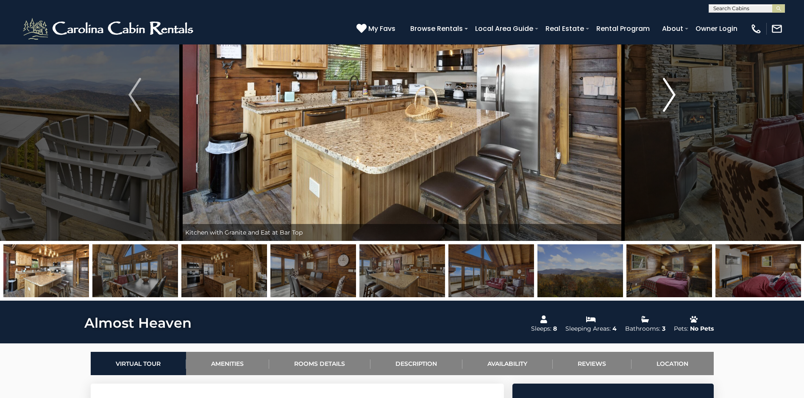
click at [671, 95] on img "Next" at bounding box center [669, 95] width 13 height 34
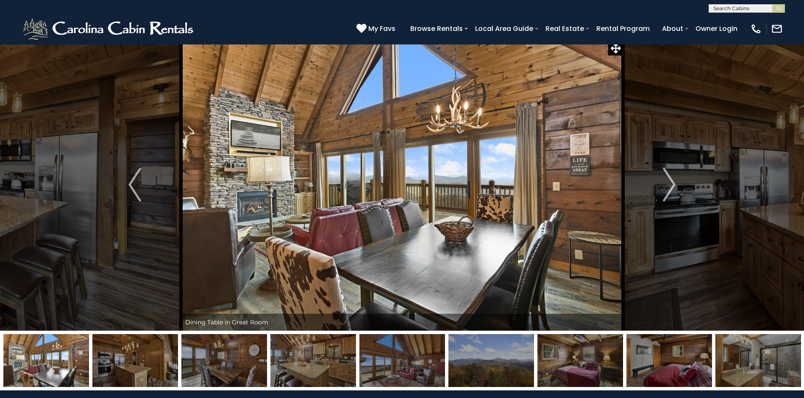
scroll to position [0, 0]
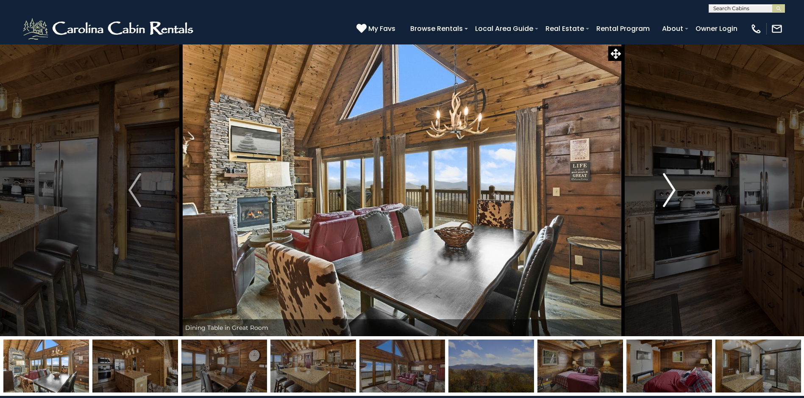
click at [669, 183] on img "Next" at bounding box center [669, 190] width 13 height 34
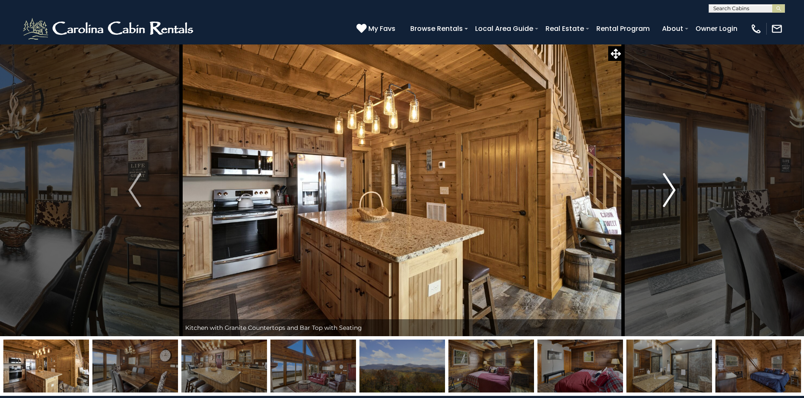
click at [669, 183] on img "Next" at bounding box center [669, 190] width 13 height 34
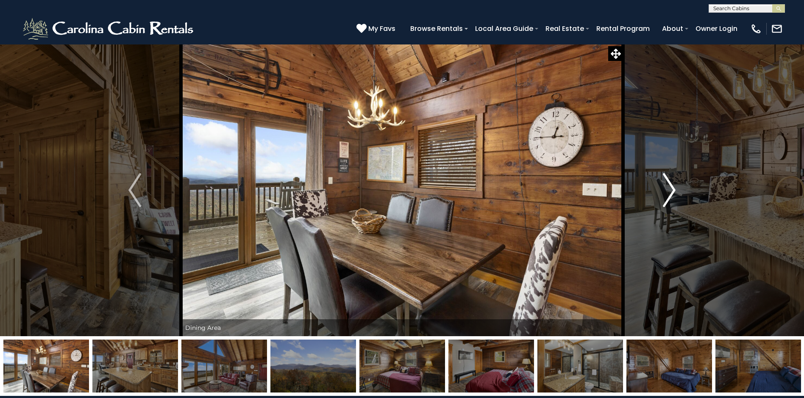
click at [669, 183] on img "Next" at bounding box center [669, 190] width 13 height 34
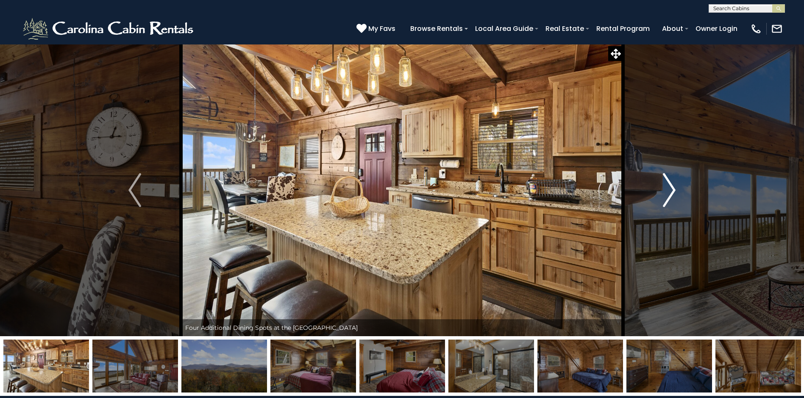
click at [669, 183] on img "Next" at bounding box center [669, 190] width 13 height 34
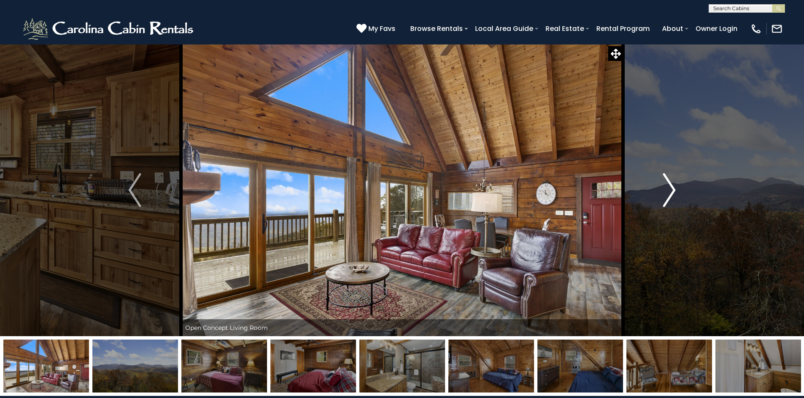
click at [669, 183] on img "Next" at bounding box center [669, 190] width 13 height 34
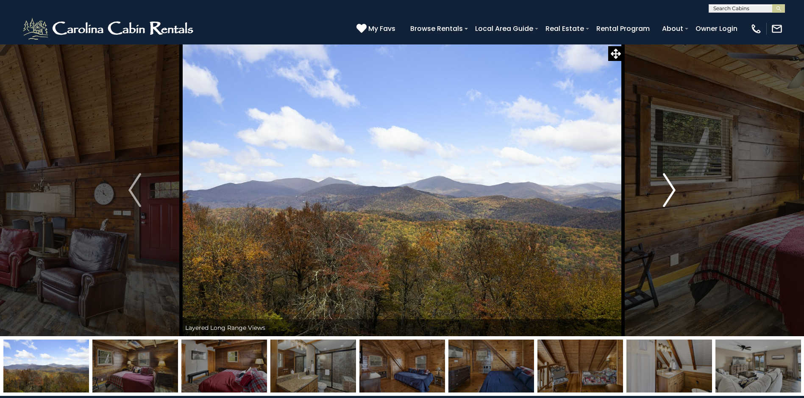
click at [669, 183] on img "Next" at bounding box center [669, 190] width 13 height 34
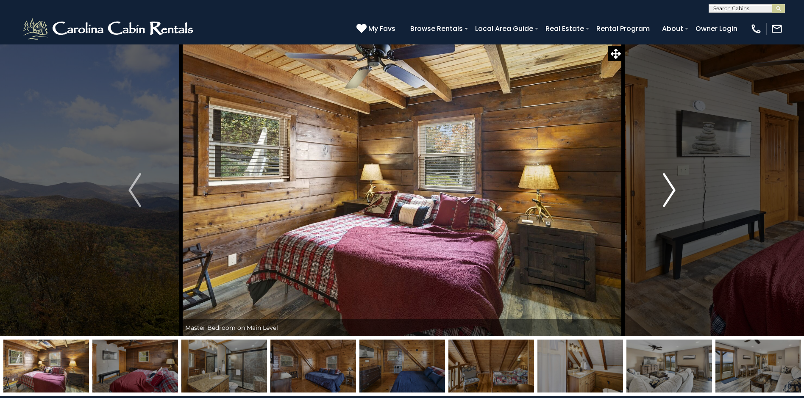
click at [669, 183] on img "Next" at bounding box center [669, 190] width 13 height 34
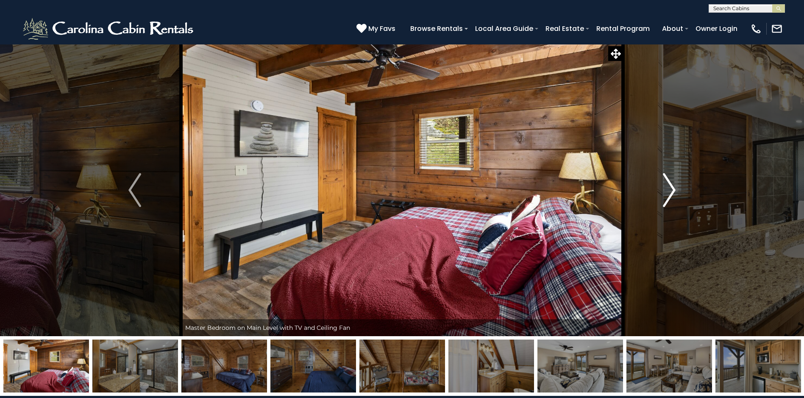
click at [669, 183] on img "Next" at bounding box center [669, 190] width 13 height 34
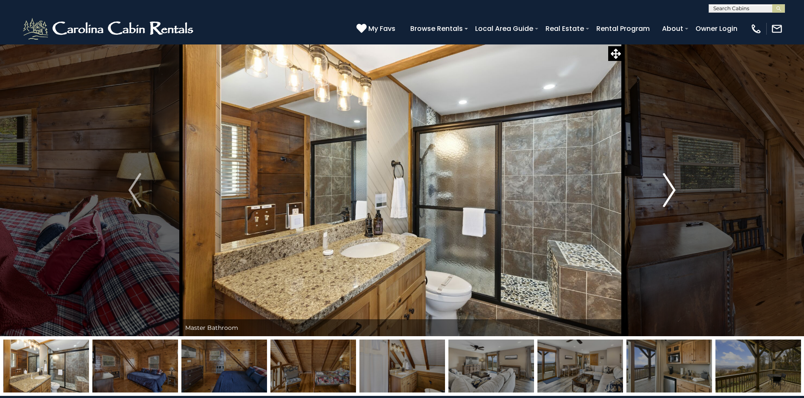
click at [669, 183] on img "Next" at bounding box center [669, 190] width 13 height 34
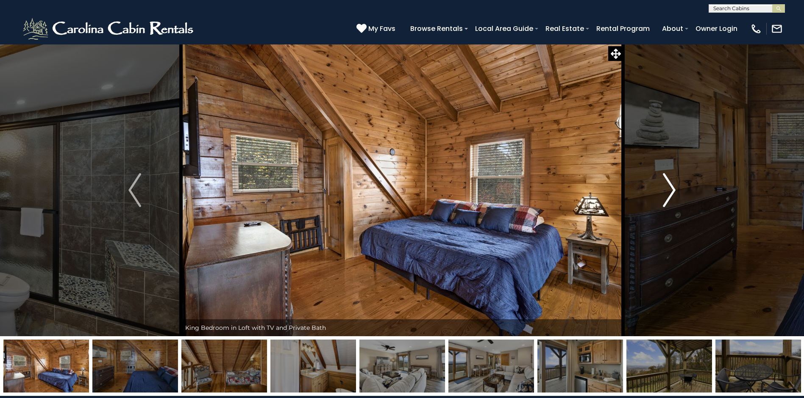
click at [669, 183] on img "Next" at bounding box center [669, 190] width 13 height 34
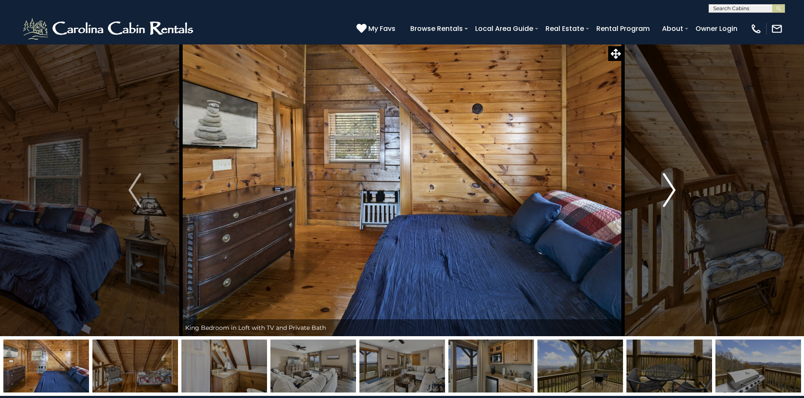
click at [669, 183] on img "Next" at bounding box center [669, 190] width 13 height 34
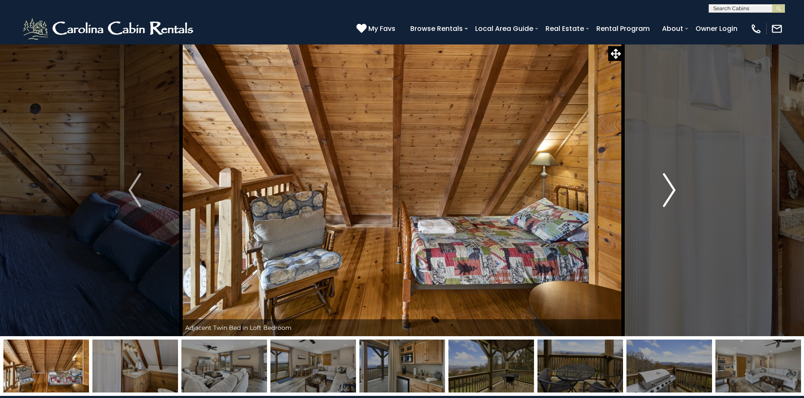
click at [669, 183] on img "Next" at bounding box center [669, 190] width 13 height 34
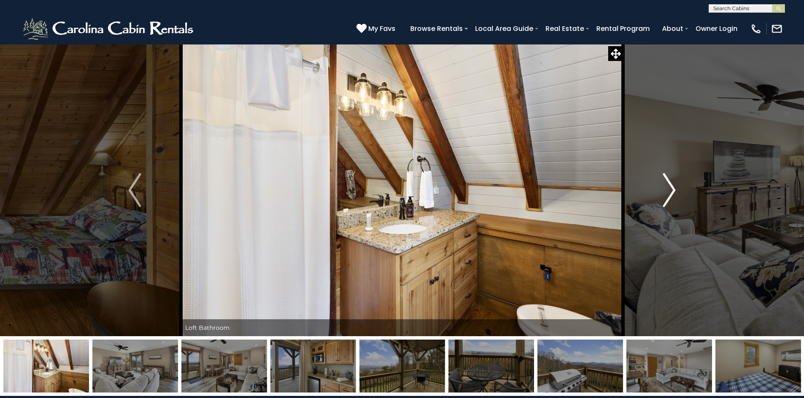
click at [669, 183] on img "Next" at bounding box center [669, 190] width 13 height 34
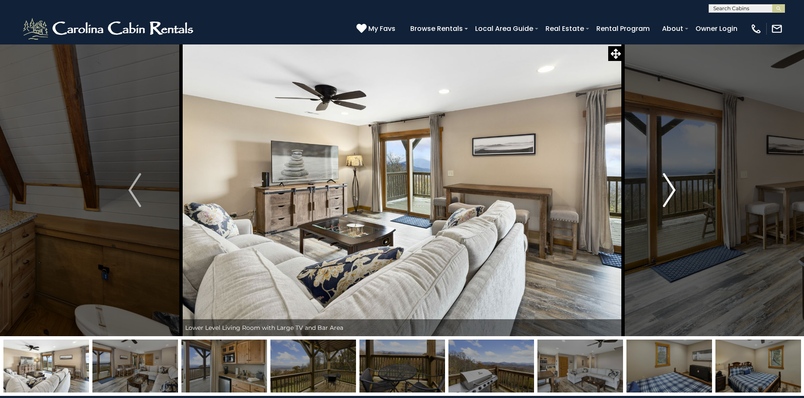
click at [669, 183] on img "Next" at bounding box center [669, 190] width 13 height 34
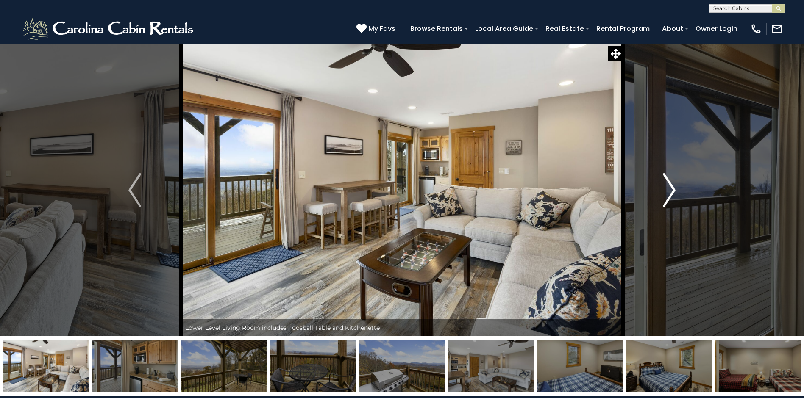
click at [669, 183] on img "Next" at bounding box center [669, 190] width 13 height 34
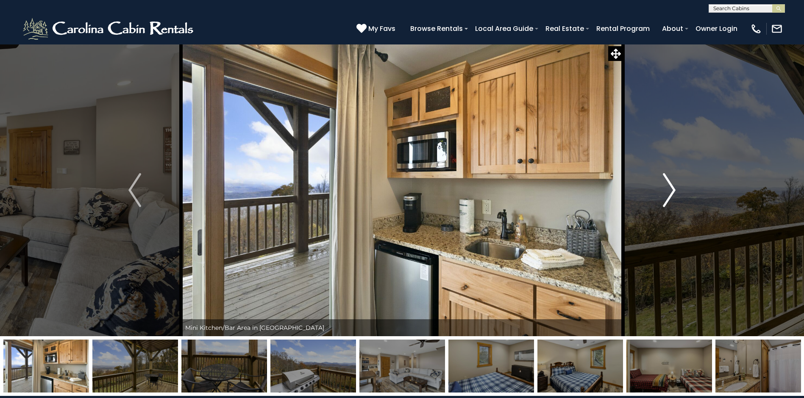
click at [669, 183] on img "Next" at bounding box center [669, 190] width 13 height 34
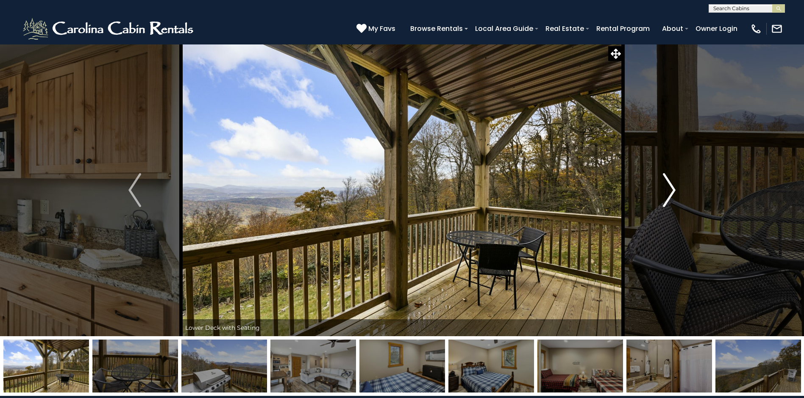
click at [669, 183] on img "Next" at bounding box center [669, 190] width 13 height 34
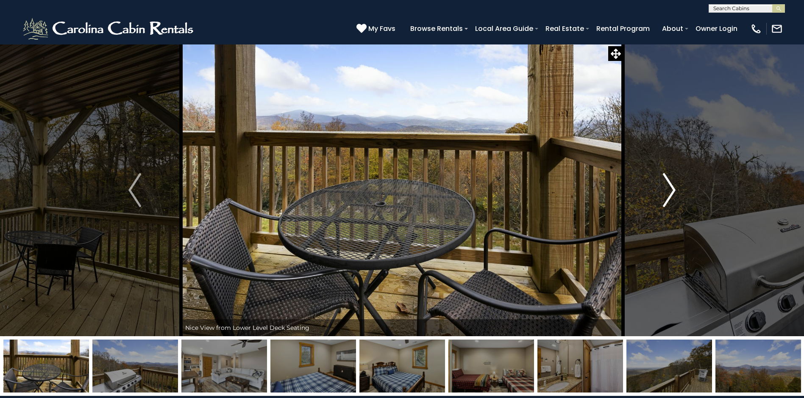
click at [669, 183] on img "Next" at bounding box center [669, 190] width 13 height 34
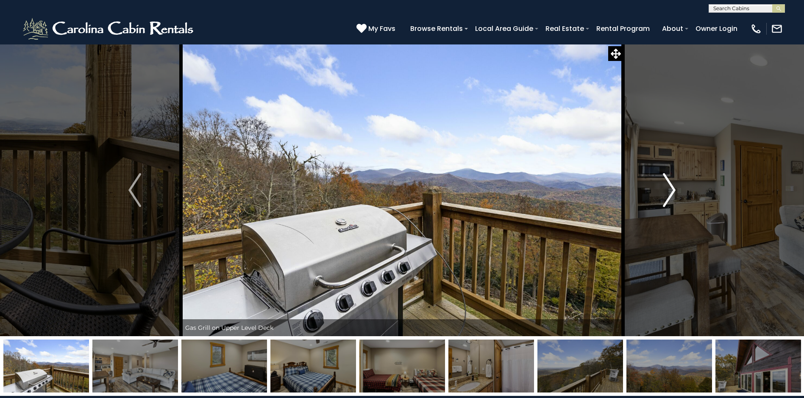
click at [669, 183] on img "Next" at bounding box center [669, 190] width 13 height 34
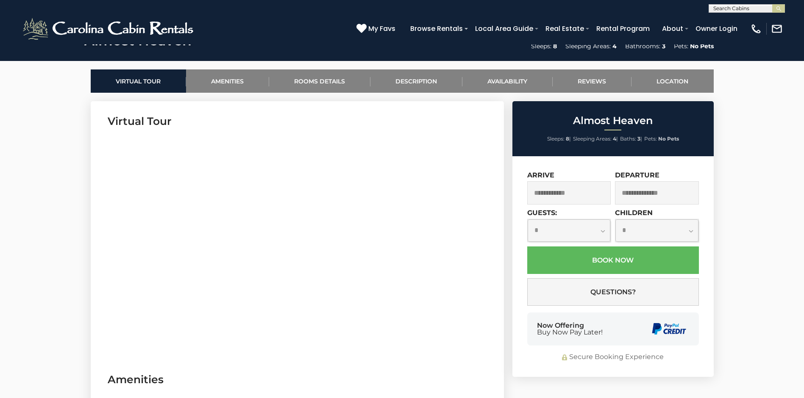
scroll to position [381, 0]
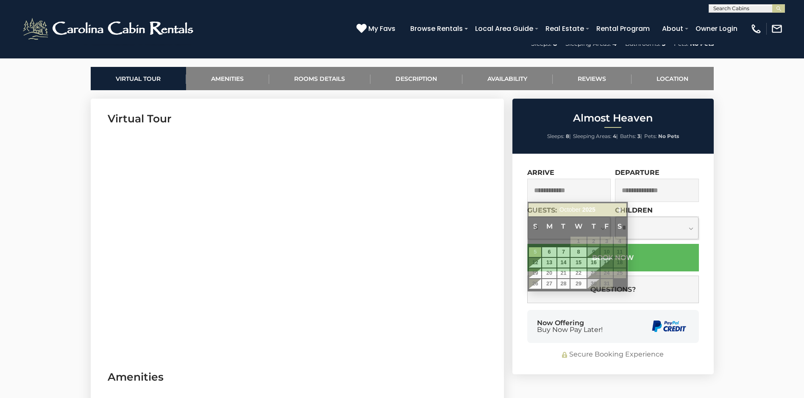
click at [558, 192] on input "text" at bounding box center [569, 190] width 84 height 23
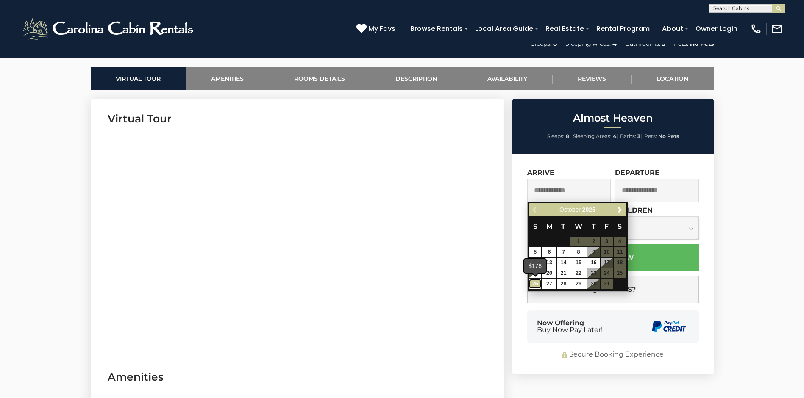
click at [539, 287] on link "26" at bounding box center [535, 284] width 12 height 10
type input "**********"
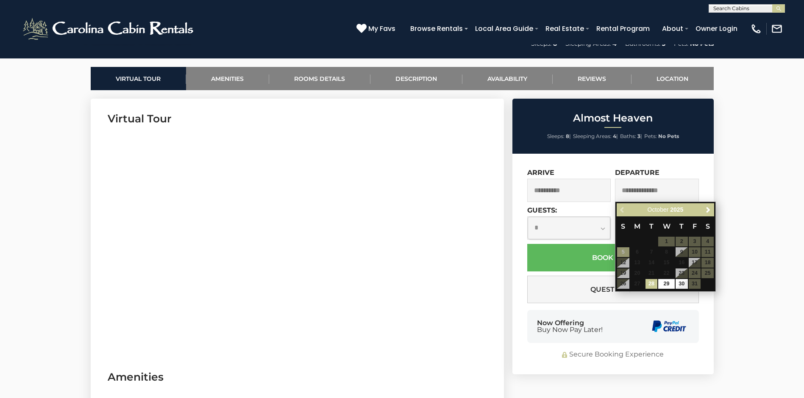
click at [642, 189] on input "text" at bounding box center [657, 190] width 84 height 23
click at [654, 284] on link "28" at bounding box center [652, 284] width 12 height 10
type input "**********"
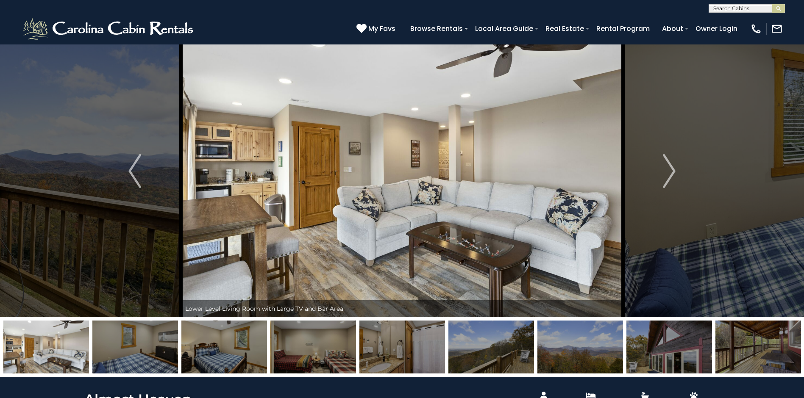
scroll to position [0, 0]
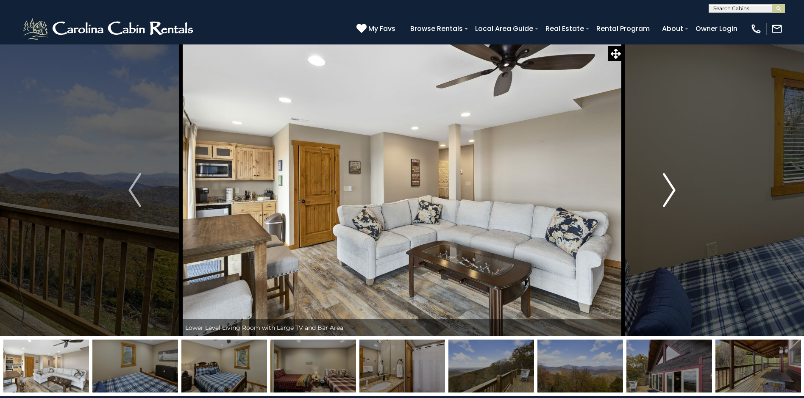
click at [669, 192] on img "Next" at bounding box center [669, 190] width 13 height 34
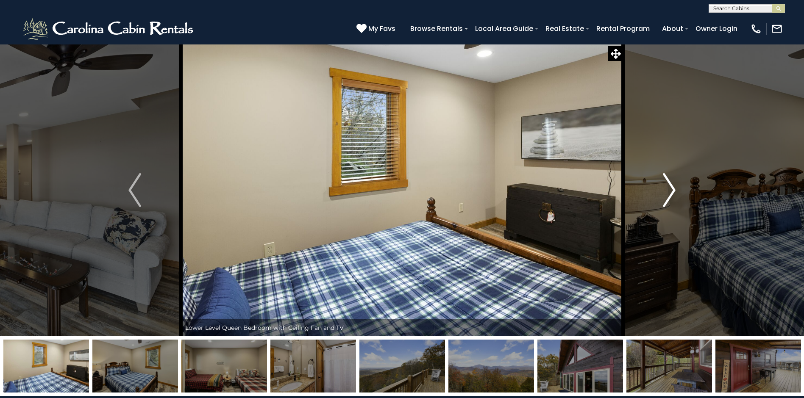
click at [669, 192] on img "Next" at bounding box center [669, 190] width 13 height 34
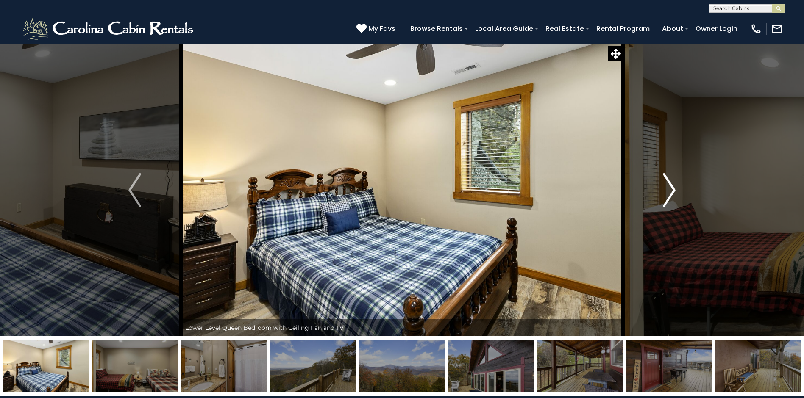
click at [669, 192] on img "Next" at bounding box center [669, 190] width 13 height 34
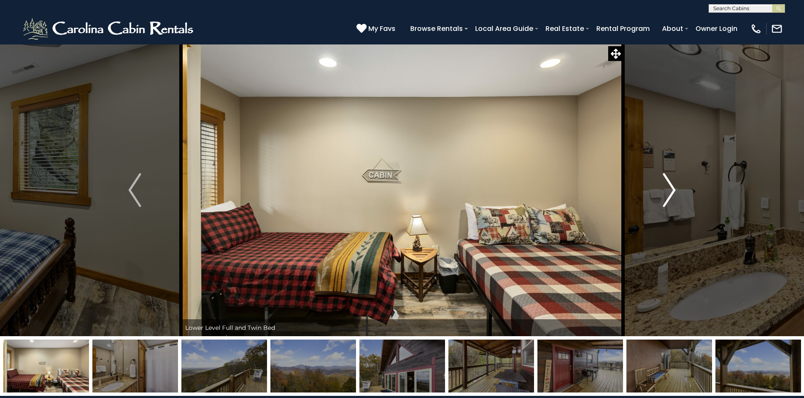
click at [669, 192] on img "Next" at bounding box center [669, 190] width 13 height 34
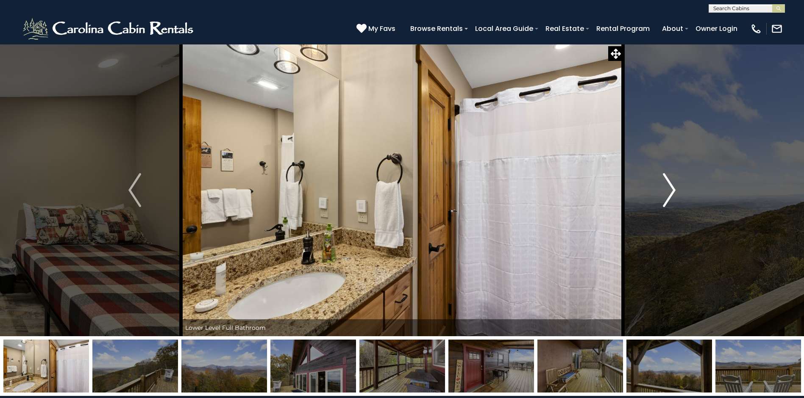
click at [669, 192] on img "Next" at bounding box center [669, 190] width 13 height 34
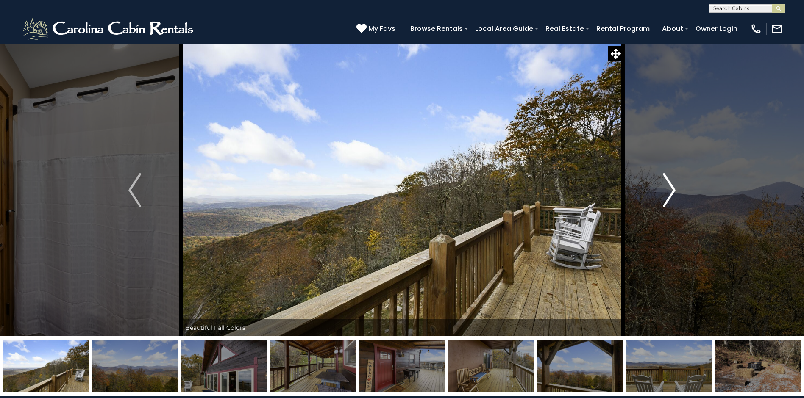
click at [669, 192] on img "Next" at bounding box center [669, 190] width 13 height 34
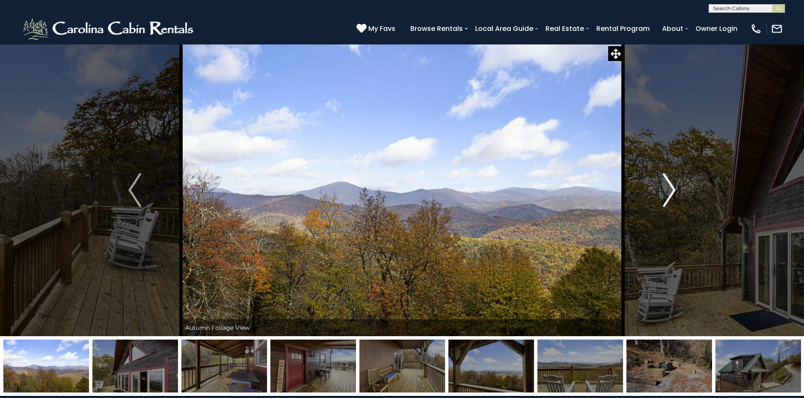
click at [671, 191] on img "Next" at bounding box center [669, 190] width 13 height 34
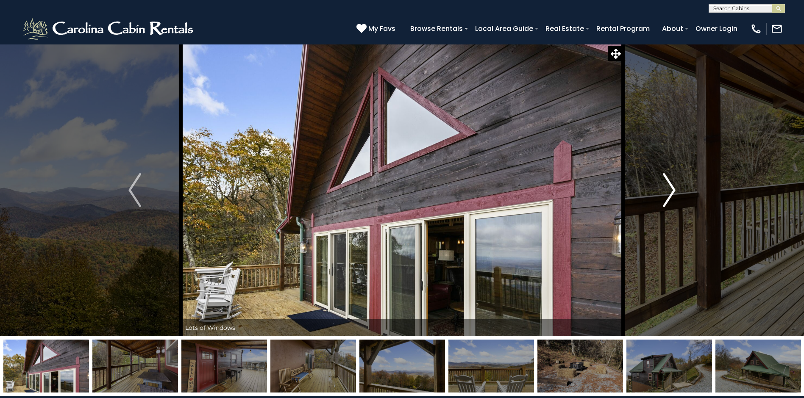
click at [671, 191] on img "Next" at bounding box center [669, 190] width 13 height 34
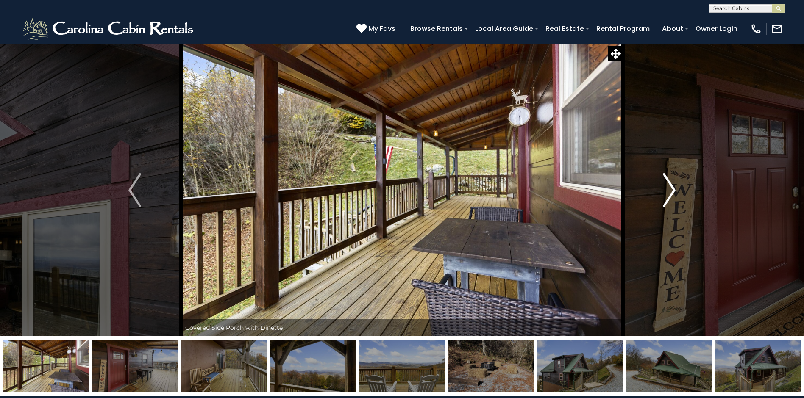
click at [671, 191] on img "Next" at bounding box center [669, 190] width 13 height 34
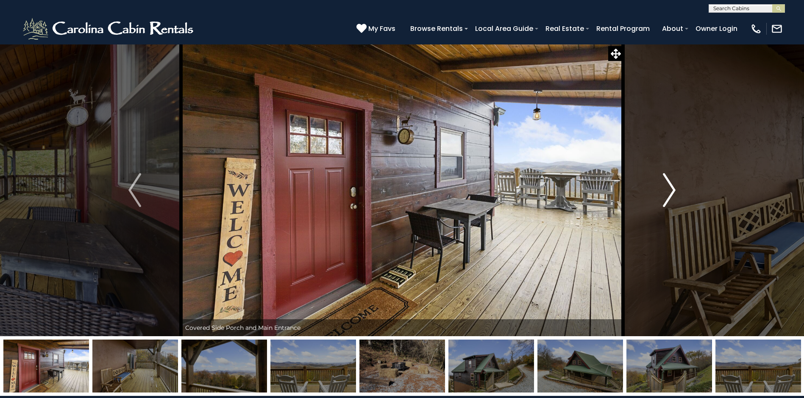
click at [671, 191] on img "Next" at bounding box center [669, 190] width 13 height 34
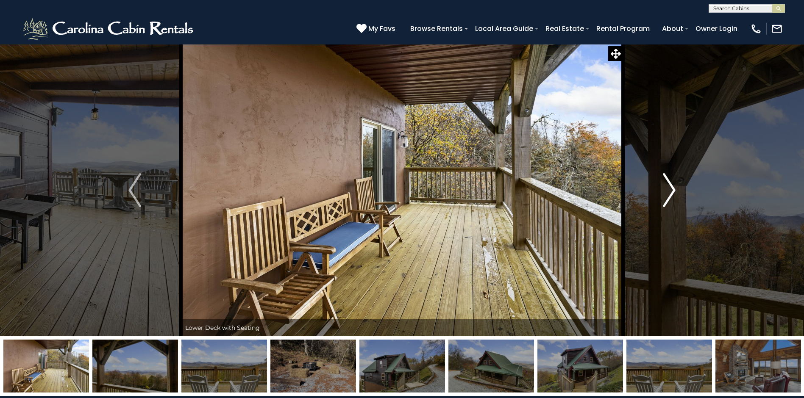
click at [671, 191] on img "Next" at bounding box center [669, 190] width 13 height 34
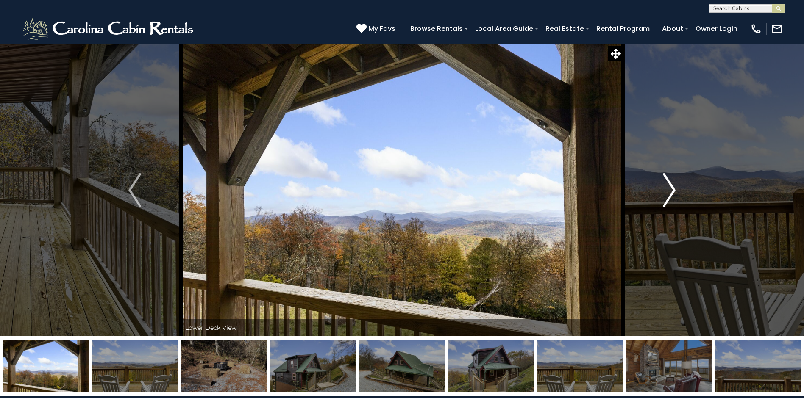
click at [671, 191] on img "Next" at bounding box center [669, 190] width 13 height 34
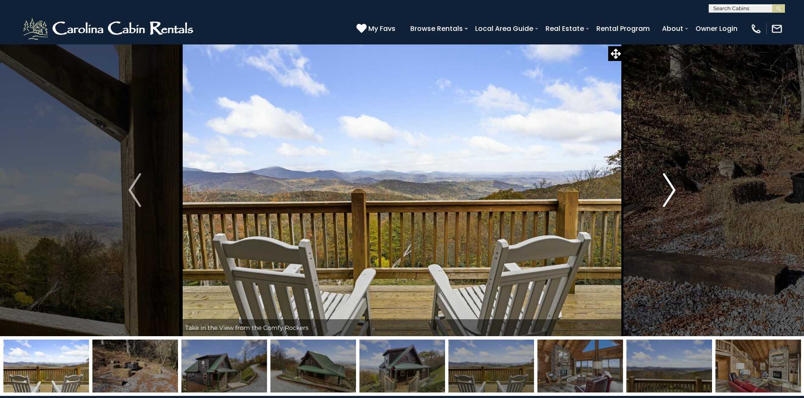
click at [671, 191] on img "Next" at bounding box center [669, 190] width 13 height 34
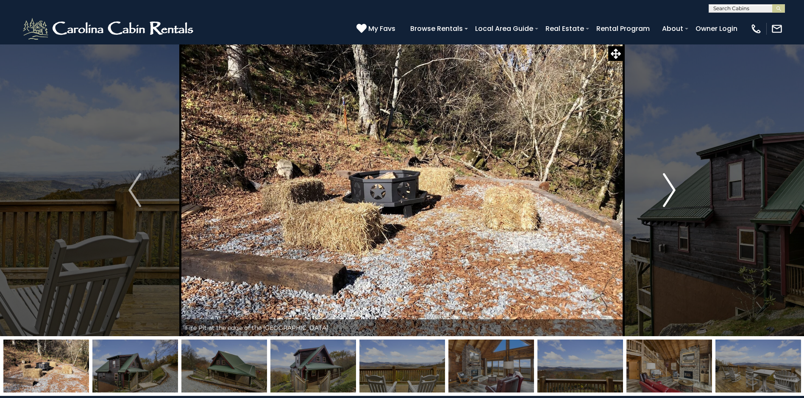
click at [671, 191] on img "Next" at bounding box center [669, 190] width 13 height 34
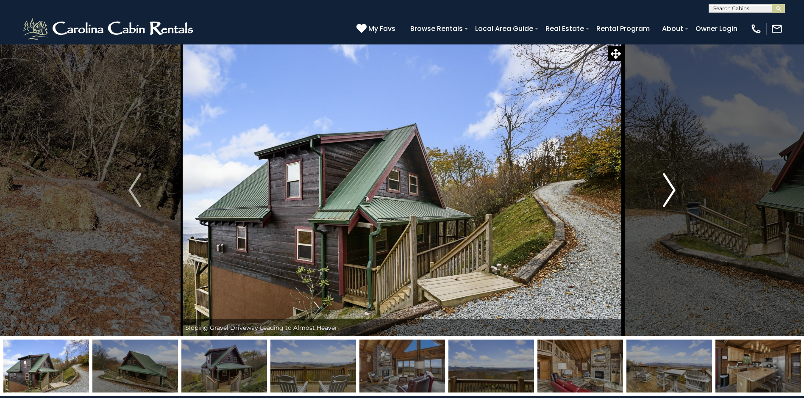
click at [672, 189] on img "Next" at bounding box center [669, 190] width 13 height 34
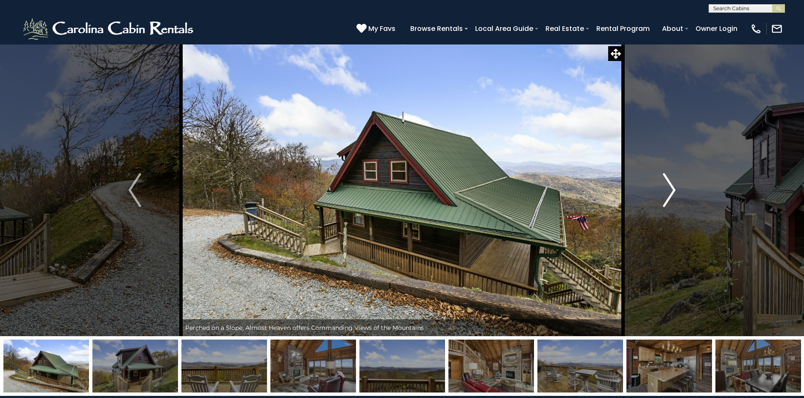
click at [672, 189] on img "Next" at bounding box center [669, 190] width 13 height 34
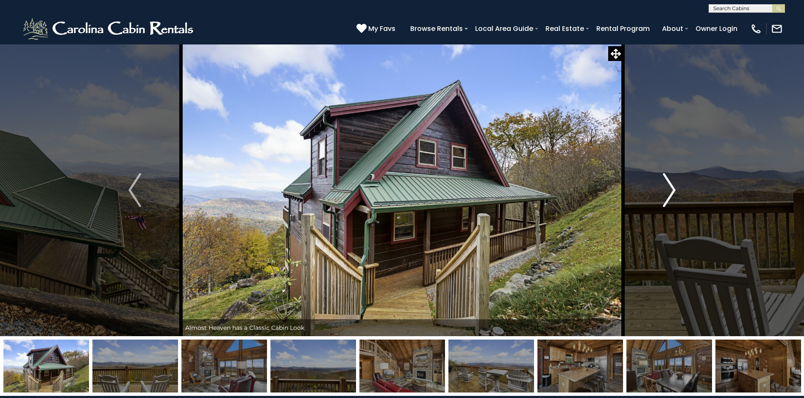
click at [672, 189] on img "Next" at bounding box center [669, 190] width 13 height 34
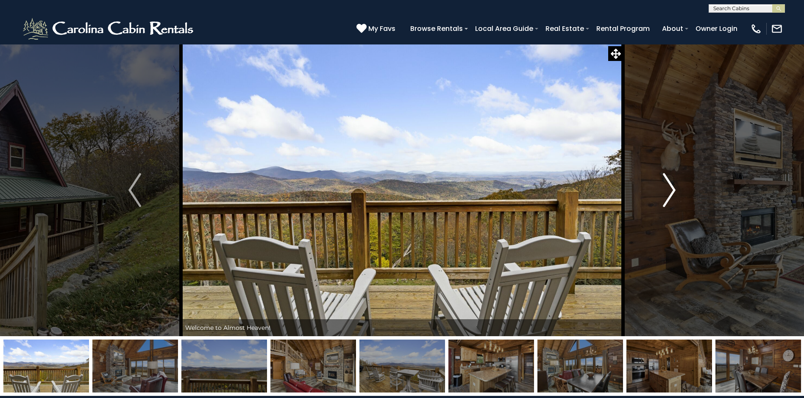
click at [672, 189] on img "Next" at bounding box center [669, 190] width 13 height 34
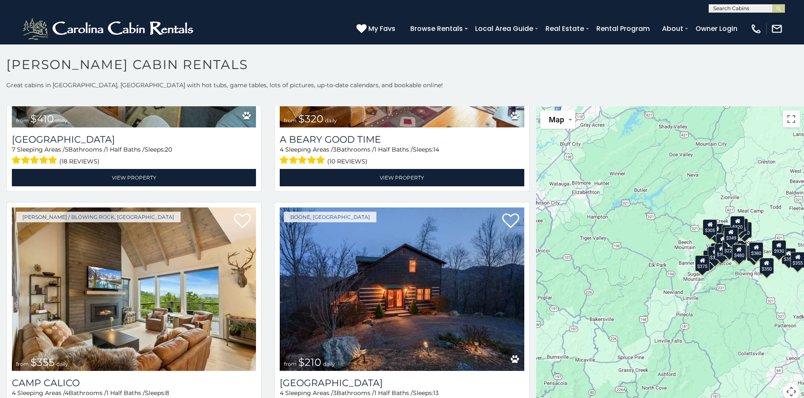
scroll to position [2881, 0]
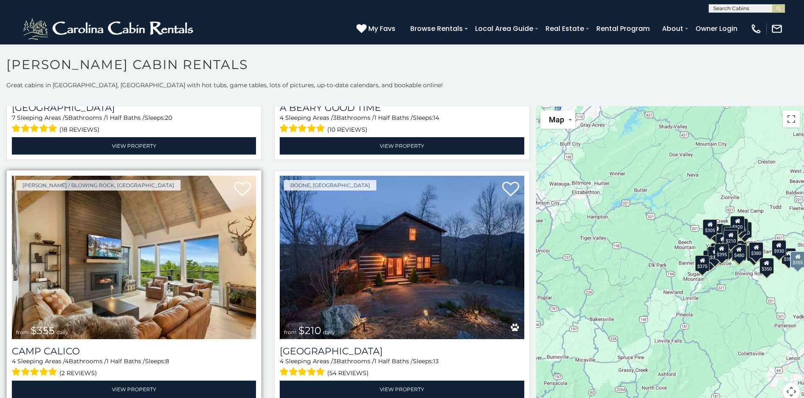
click at [179, 259] on img at bounding box center [134, 258] width 244 height 164
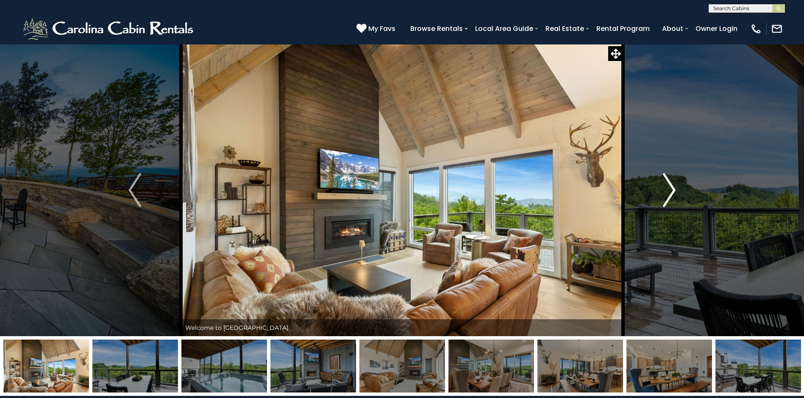
click at [674, 191] on img "Next" at bounding box center [669, 190] width 13 height 34
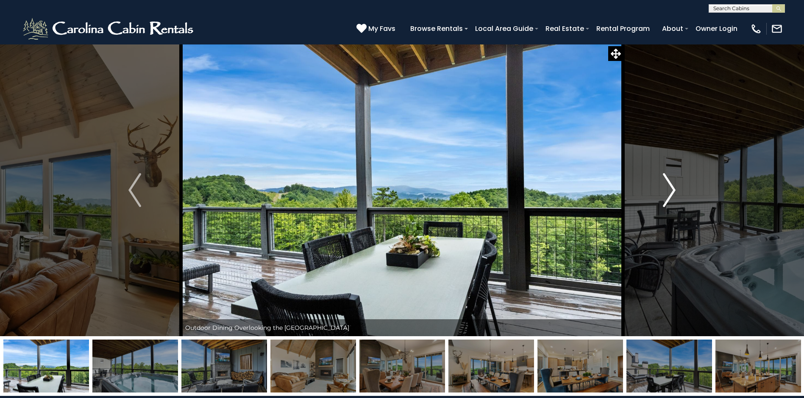
click at [674, 191] on img "Next" at bounding box center [669, 190] width 13 height 34
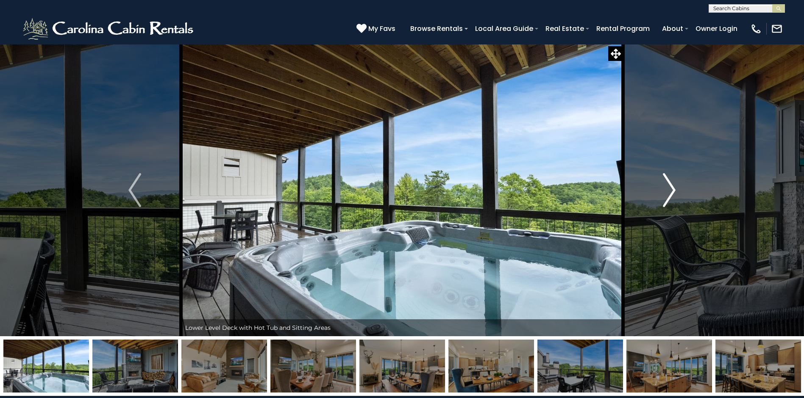
click at [673, 189] on img "Next" at bounding box center [669, 190] width 13 height 34
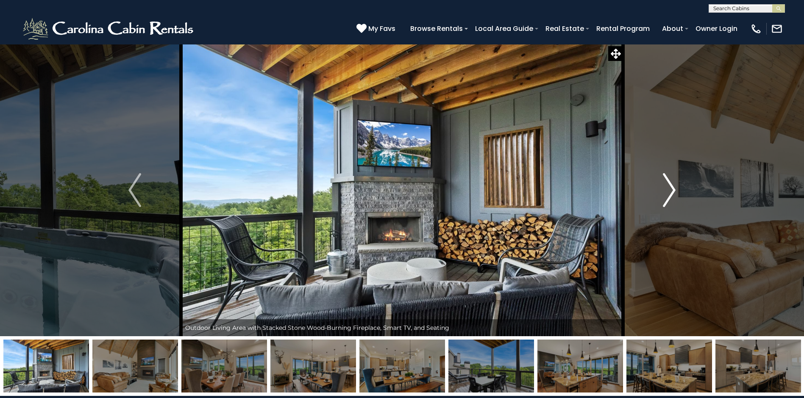
click at [673, 189] on img "Next" at bounding box center [669, 190] width 13 height 34
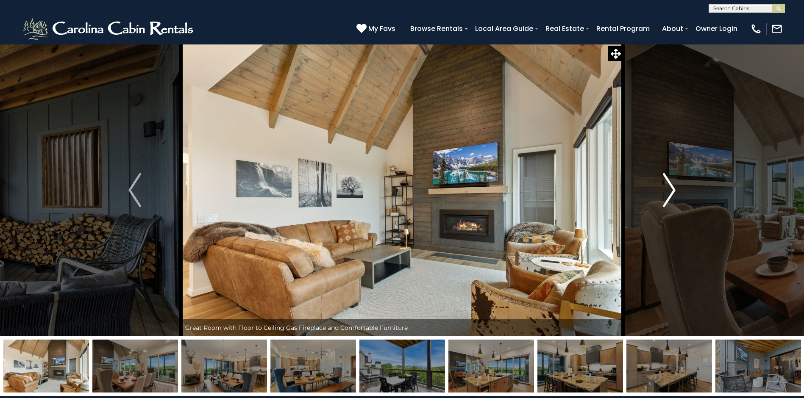
click at [673, 189] on img "Next" at bounding box center [669, 190] width 13 height 34
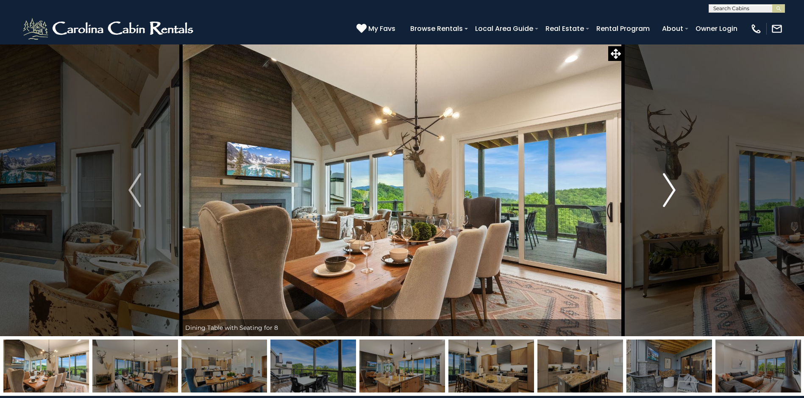
click at [673, 189] on img "Next" at bounding box center [669, 190] width 13 height 34
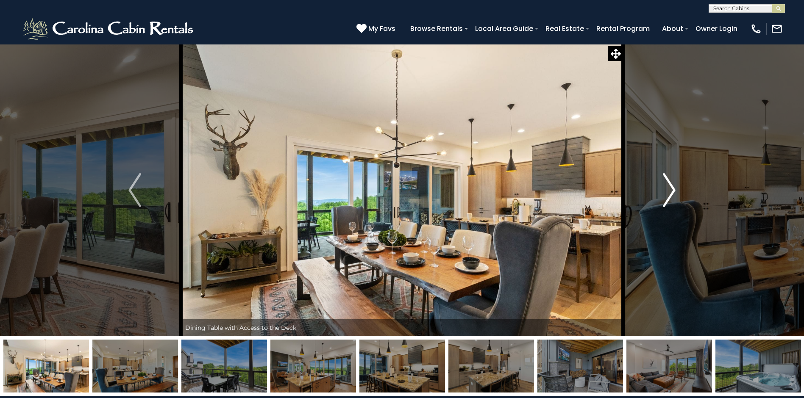
click at [673, 189] on img "Next" at bounding box center [669, 190] width 13 height 34
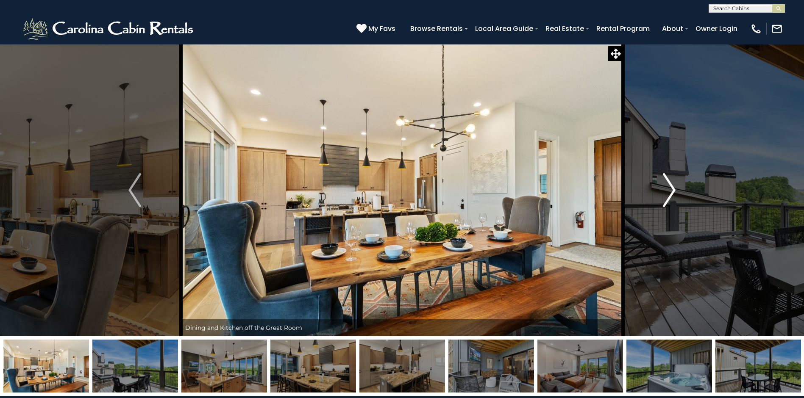
click at [673, 189] on img "Next" at bounding box center [669, 190] width 13 height 34
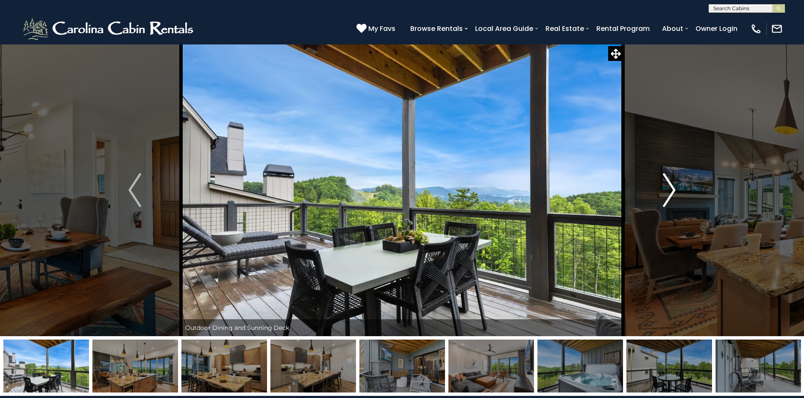
click at [673, 189] on img "Next" at bounding box center [669, 190] width 13 height 34
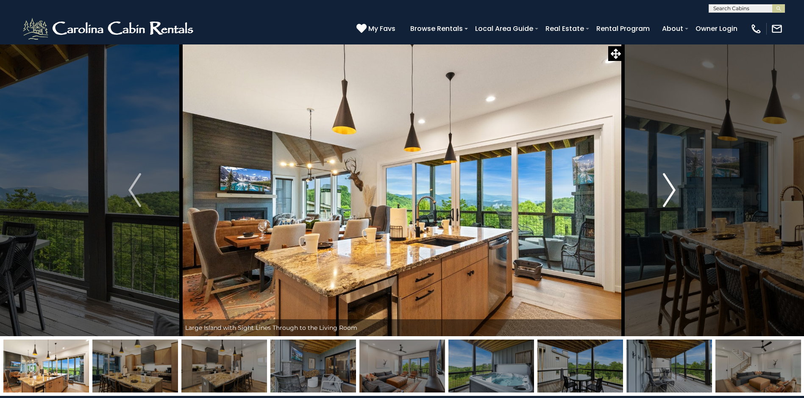
click at [673, 189] on img "Next" at bounding box center [669, 190] width 13 height 34
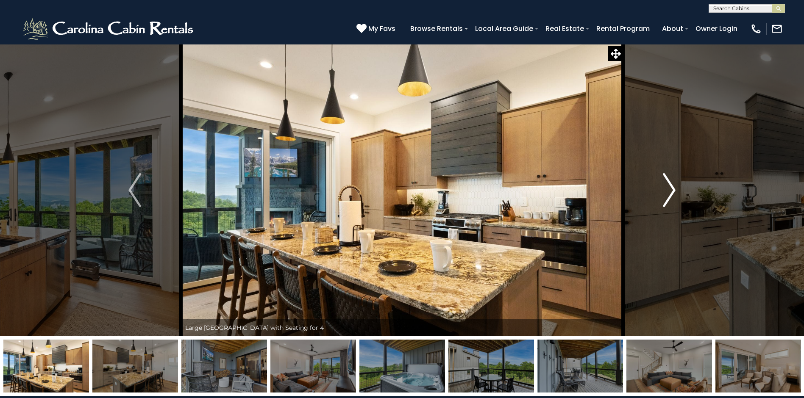
click at [673, 189] on img "Next" at bounding box center [669, 190] width 13 height 34
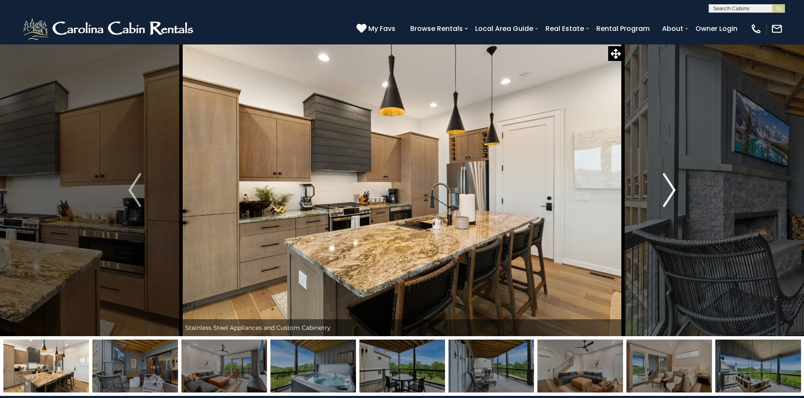
click at [673, 189] on img "Next" at bounding box center [669, 190] width 13 height 34
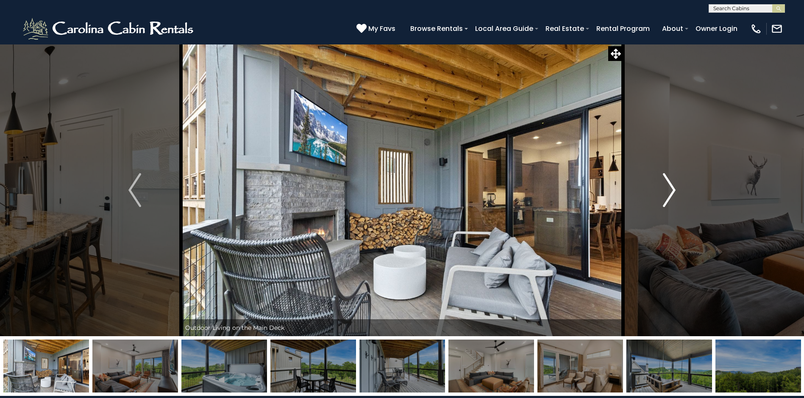
click at [673, 189] on img "Next" at bounding box center [669, 190] width 13 height 34
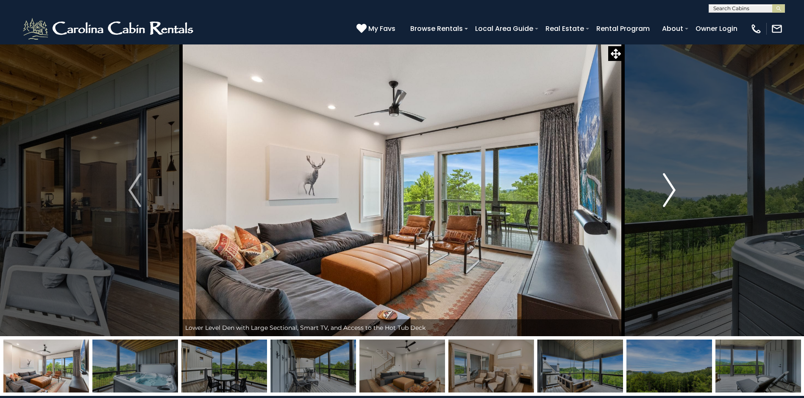
click at [673, 189] on img "Next" at bounding box center [669, 190] width 13 height 34
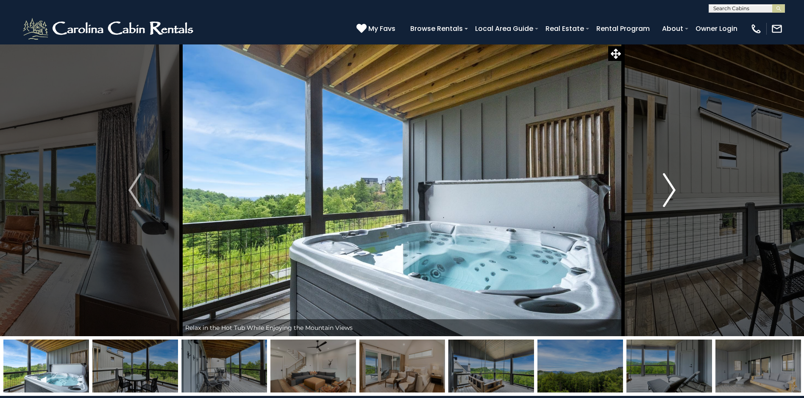
click at [673, 189] on img "Next" at bounding box center [669, 190] width 13 height 34
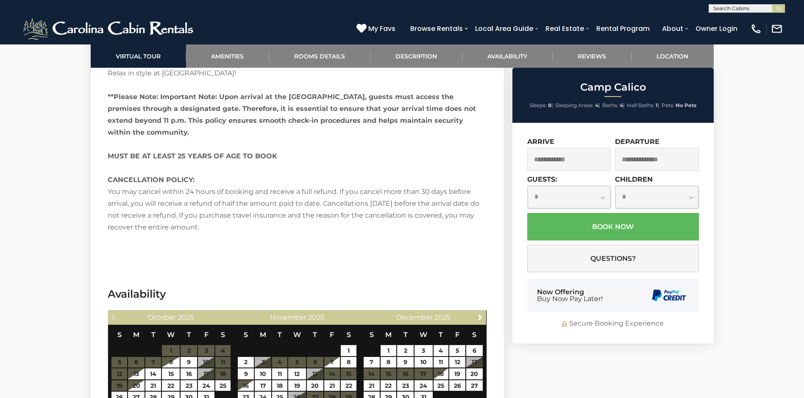
scroll to position [2157, 0]
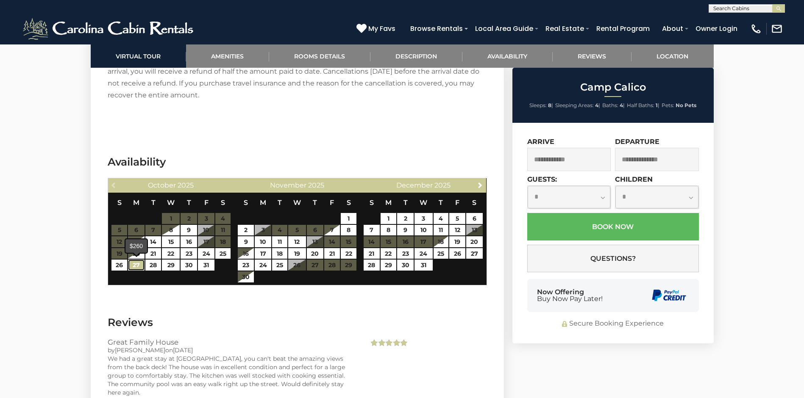
click at [134, 264] on link "27" at bounding box center [136, 265] width 17 height 11
type input "**********"
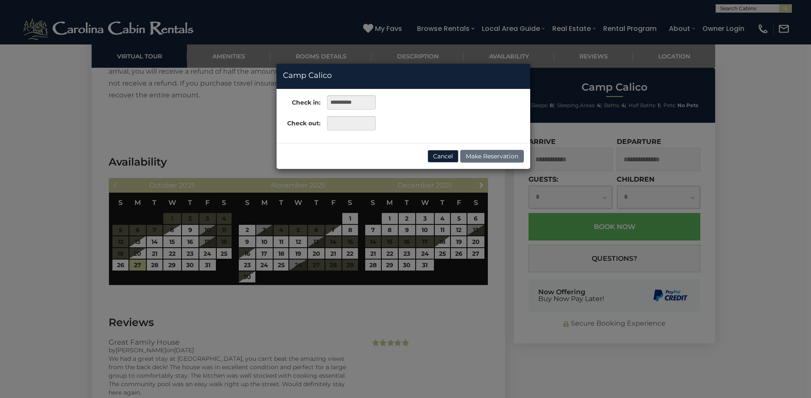
click at [188, 266] on div "**********" at bounding box center [405, 199] width 811 height 398
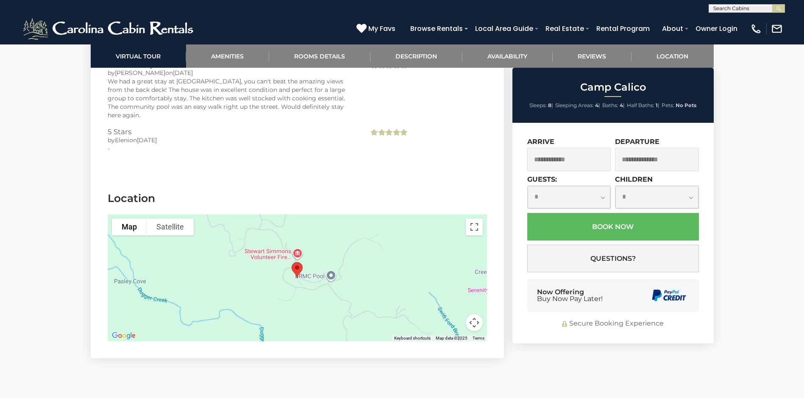
scroll to position [2452, 0]
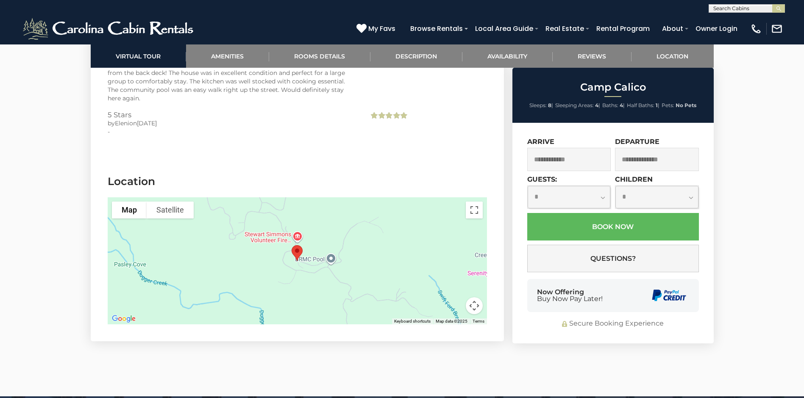
click at [471, 304] on button "Map camera controls" at bounding box center [474, 306] width 17 height 17
click at [451, 303] on button "Zoom out" at bounding box center [453, 306] width 17 height 17
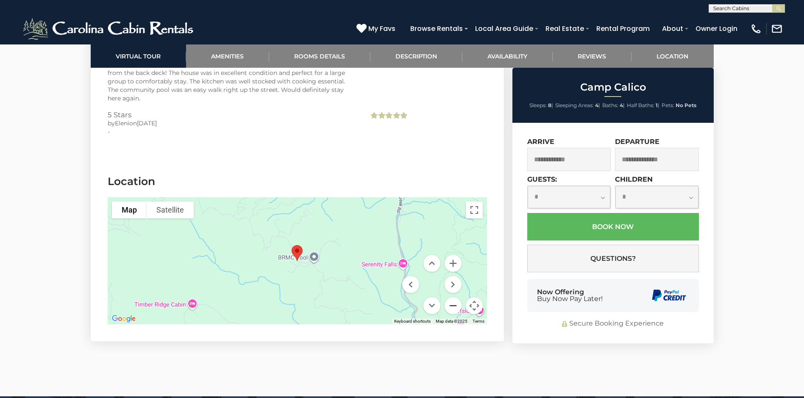
click at [451, 303] on button "Zoom out" at bounding box center [453, 306] width 17 height 17
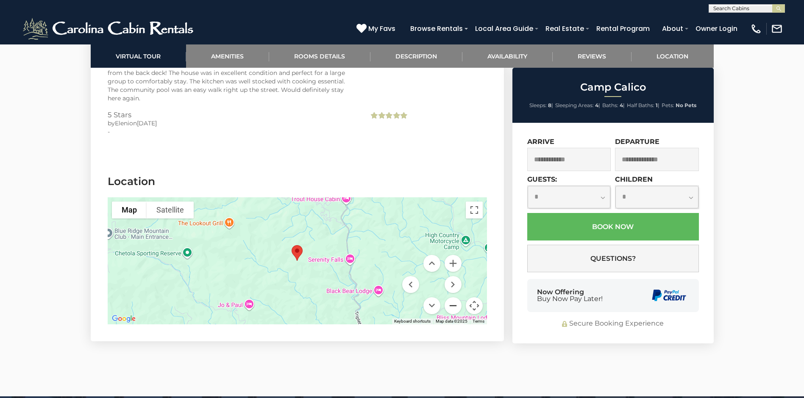
click at [451, 303] on button "Zoom out" at bounding box center [453, 306] width 17 height 17
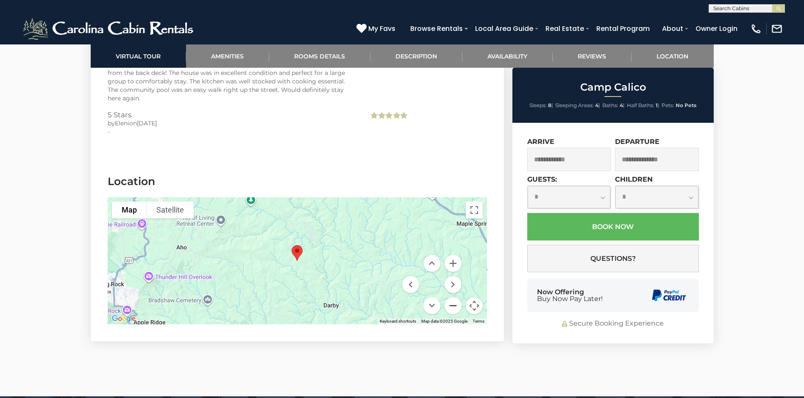
click at [451, 303] on button "Zoom out" at bounding box center [453, 306] width 17 height 17
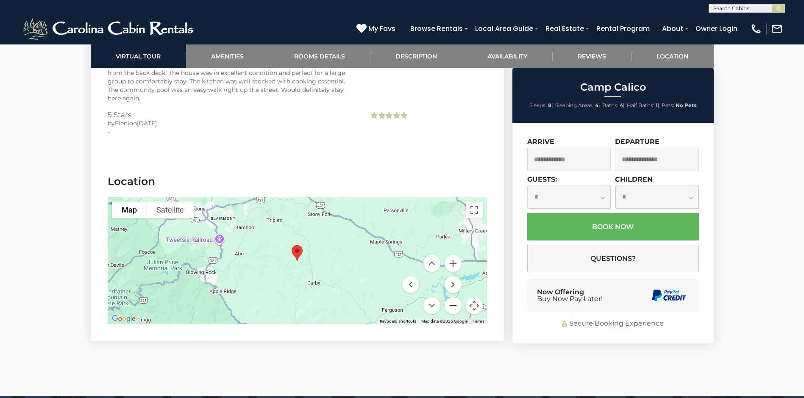
click at [451, 303] on button "Zoom out" at bounding box center [453, 306] width 17 height 17
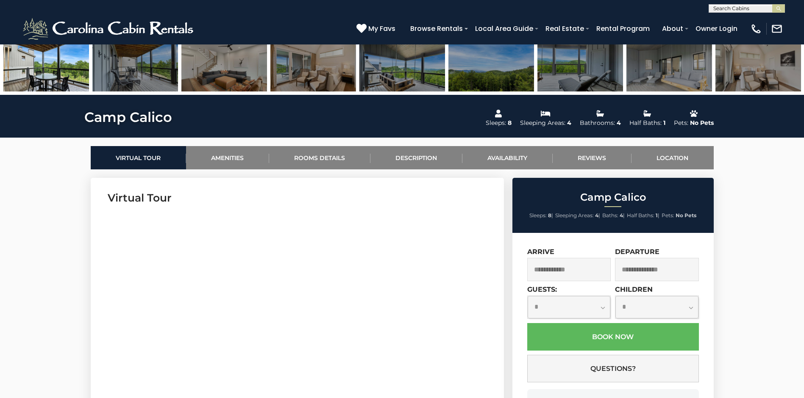
scroll to position [298, 0]
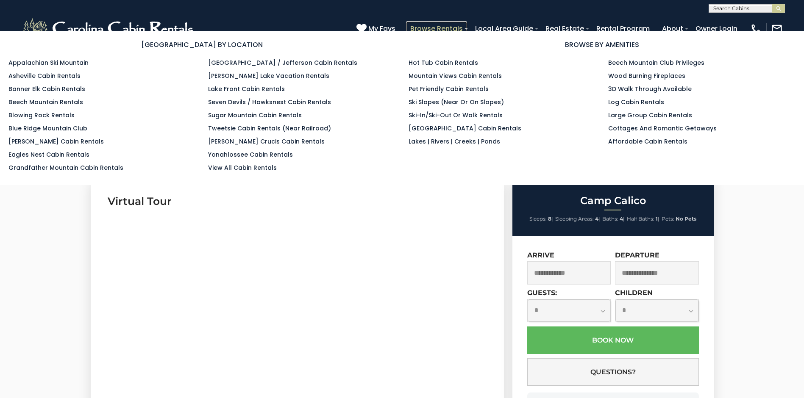
click at [452, 25] on link "Browse Rentals" at bounding box center [436, 28] width 61 height 15
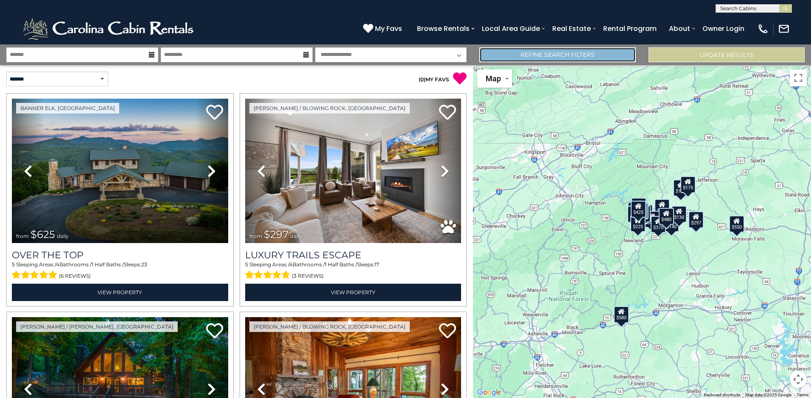
click at [559, 55] on link "Refine Search Filters" at bounding box center [557, 54] width 156 height 15
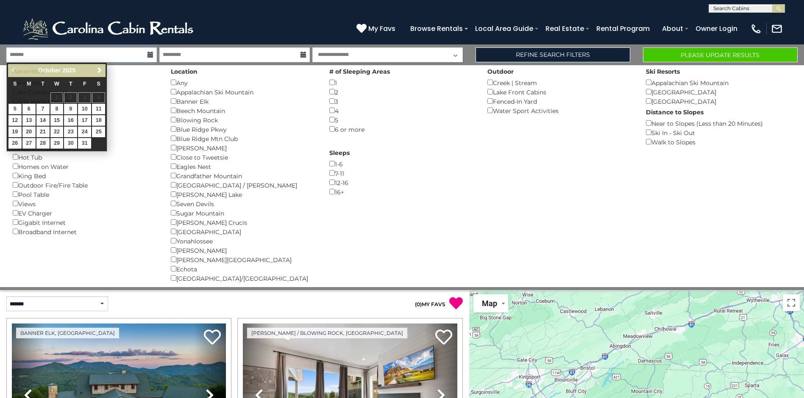
click at [126, 56] on input "text" at bounding box center [81, 54] width 150 height 15
click at [26, 142] on link "27" at bounding box center [28, 143] width 13 height 11
type input "********"
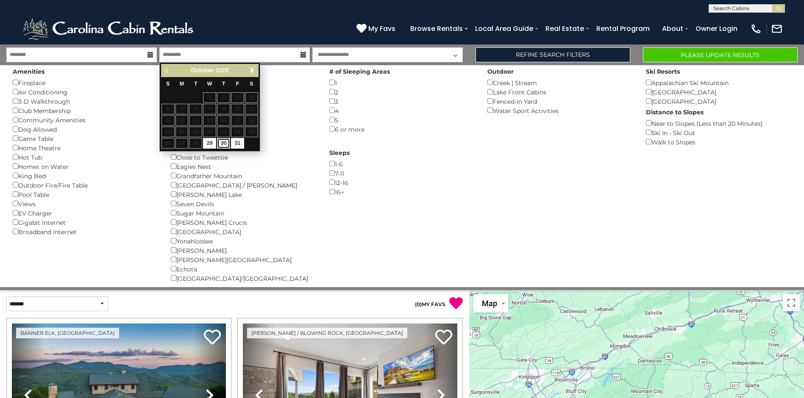
click at [221, 141] on link "30" at bounding box center [223, 143] width 13 height 11
type input "********"
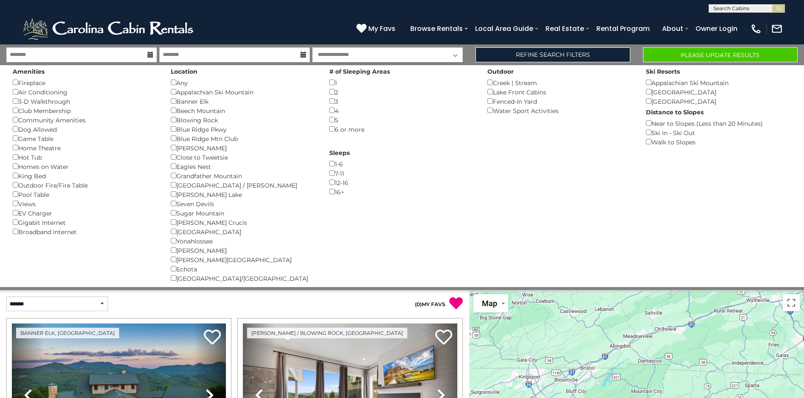
click at [455, 56] on select "**********" at bounding box center [387, 54] width 150 height 15
select select "*"
click at [312, 47] on select "**********" at bounding box center [387, 54] width 150 height 15
click at [712, 54] on button "Please Update Results" at bounding box center [720, 54] width 155 height 15
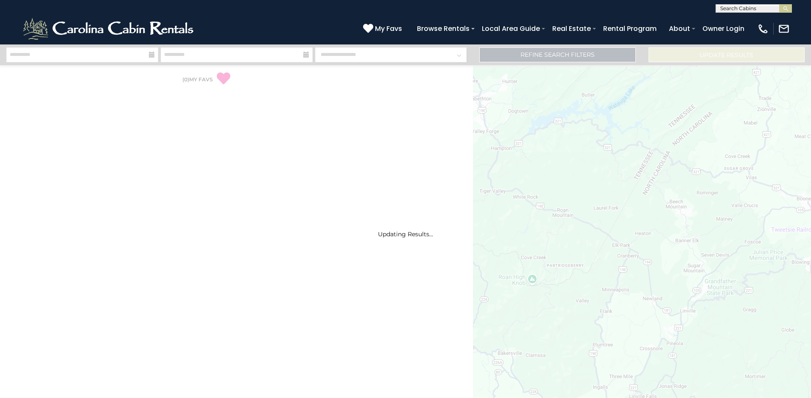
select select "*"
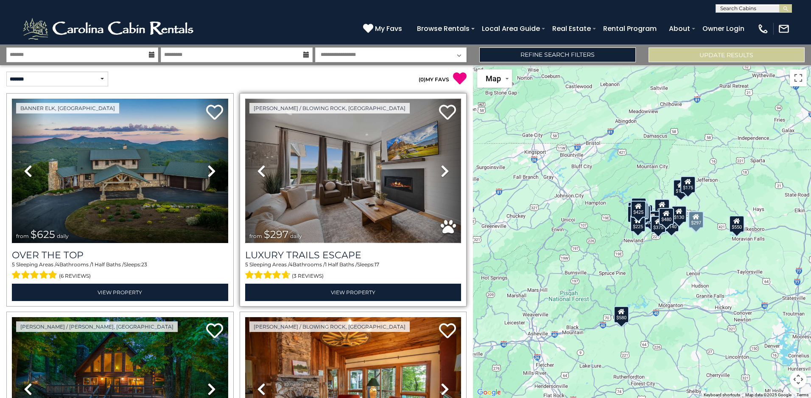
click at [348, 178] on img at bounding box center [353, 171] width 216 height 145
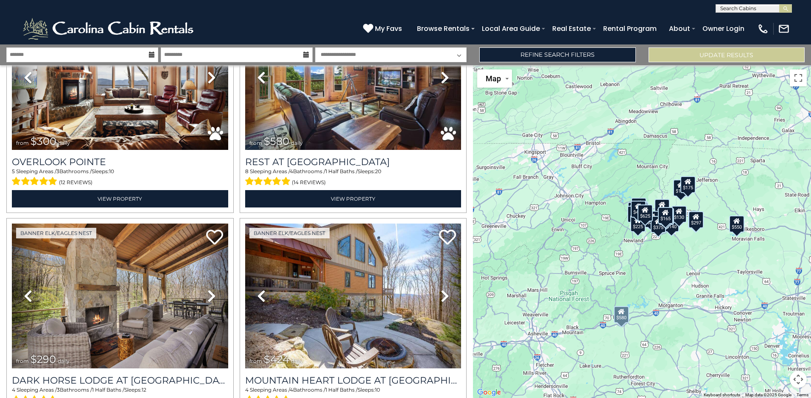
scroll to position [551, 0]
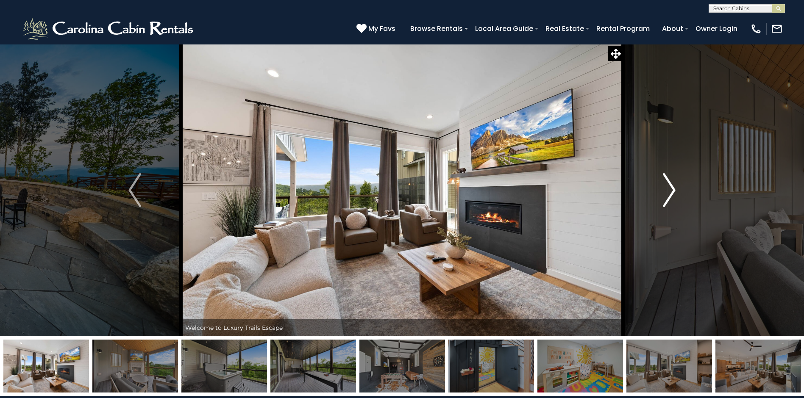
click at [671, 184] on img "Next" at bounding box center [669, 190] width 13 height 34
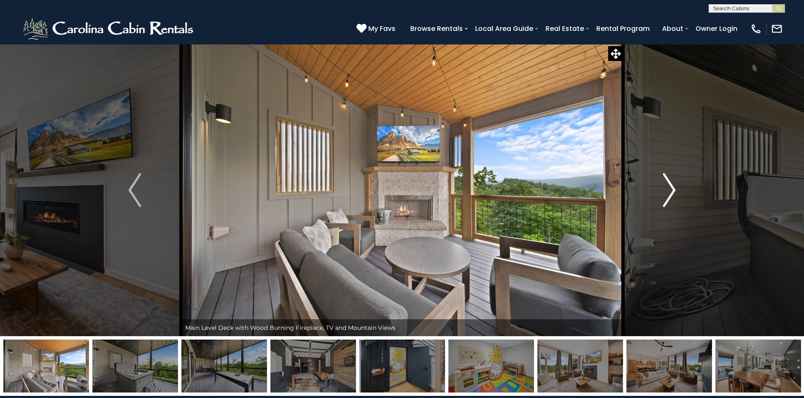
click at [671, 184] on img "Next" at bounding box center [669, 190] width 13 height 34
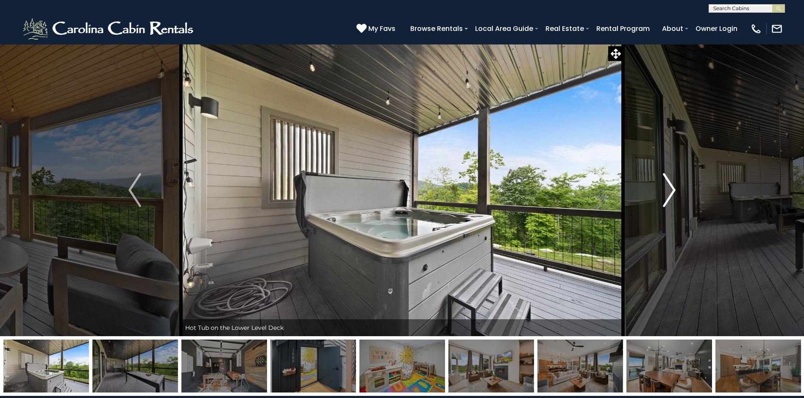
click at [671, 184] on img "Next" at bounding box center [669, 190] width 13 height 34
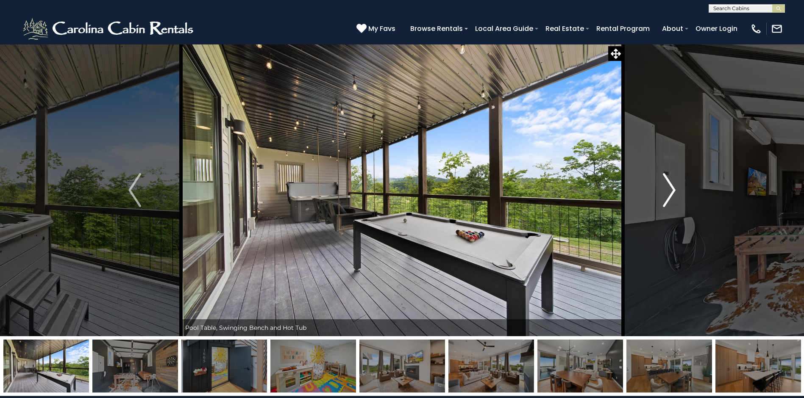
click at [671, 184] on img "Next" at bounding box center [669, 190] width 13 height 34
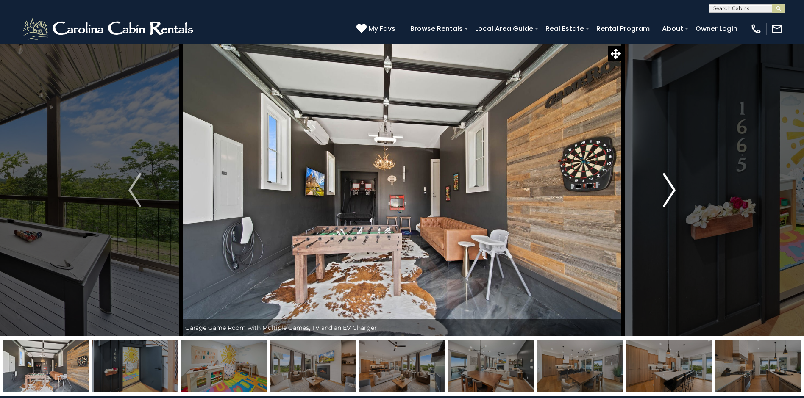
click at [671, 184] on img "Next" at bounding box center [669, 190] width 13 height 34
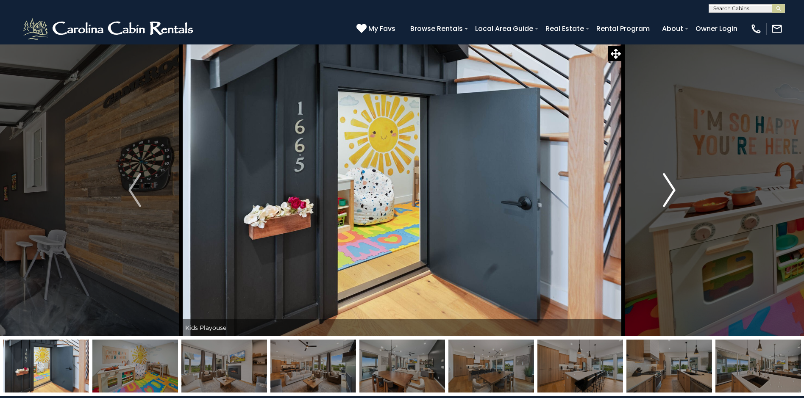
click at [671, 184] on img "Next" at bounding box center [669, 190] width 13 height 34
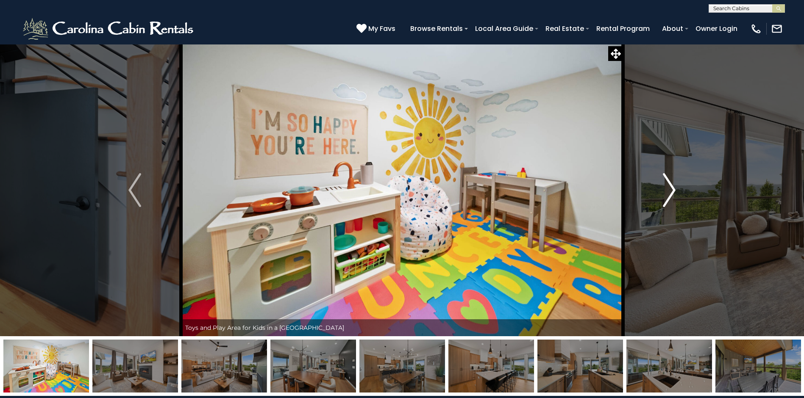
click at [671, 184] on img "Next" at bounding box center [669, 190] width 13 height 34
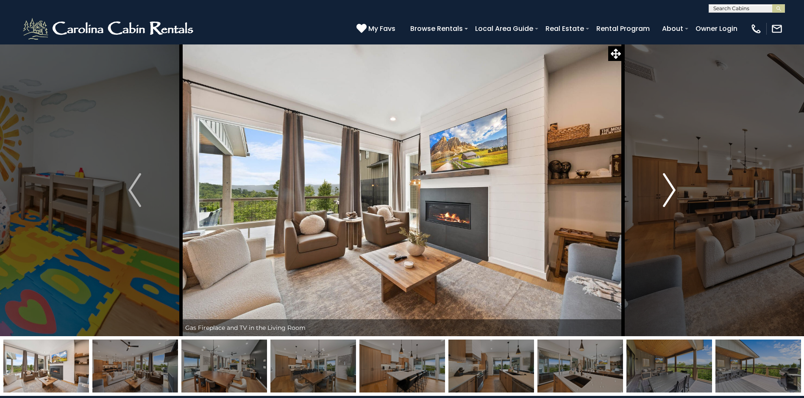
click at [671, 184] on img "Next" at bounding box center [669, 190] width 13 height 34
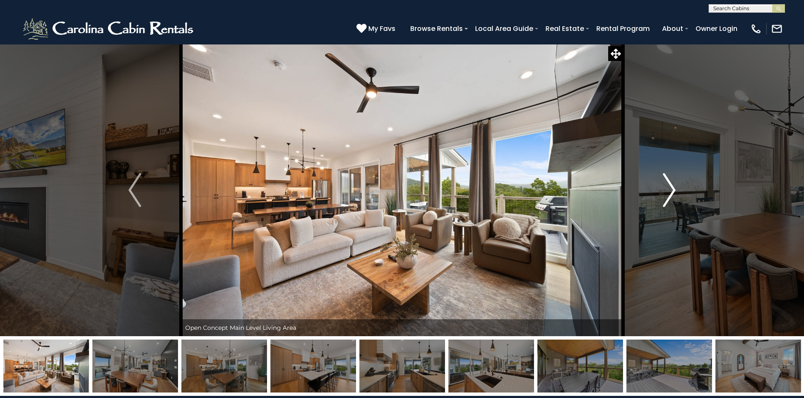
click at [671, 184] on img "Next" at bounding box center [669, 190] width 13 height 34
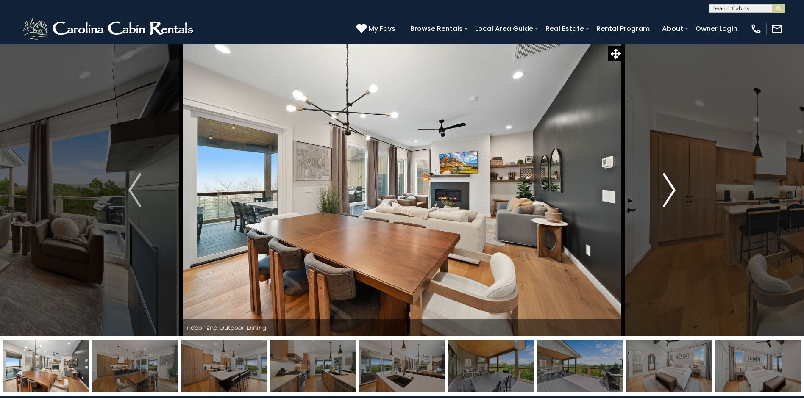
click at [671, 184] on img "Next" at bounding box center [669, 190] width 13 height 34
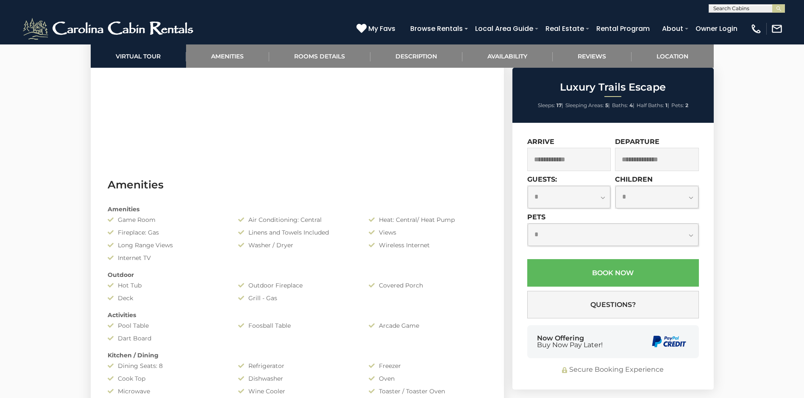
scroll to position [580, 0]
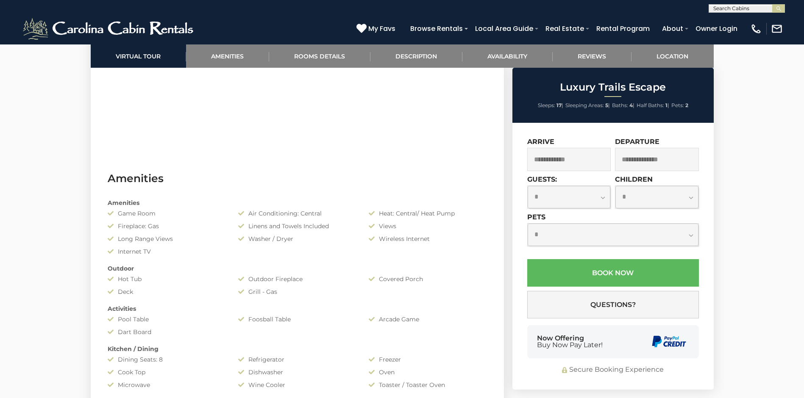
click at [690, 236] on select "**********" at bounding box center [613, 235] width 171 height 22
select select "*"
click at [528, 224] on select "**********" at bounding box center [613, 235] width 171 height 22
click at [603, 197] on select "**********" at bounding box center [569, 197] width 83 height 22
select select "*"
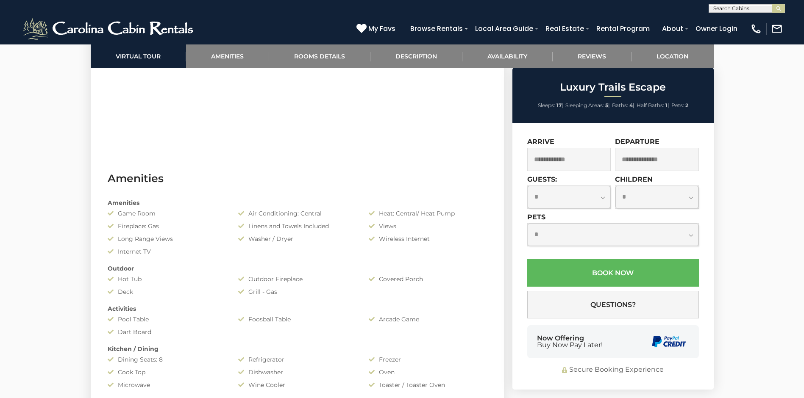
click at [528, 186] on select "**********" at bounding box center [569, 197] width 83 height 22
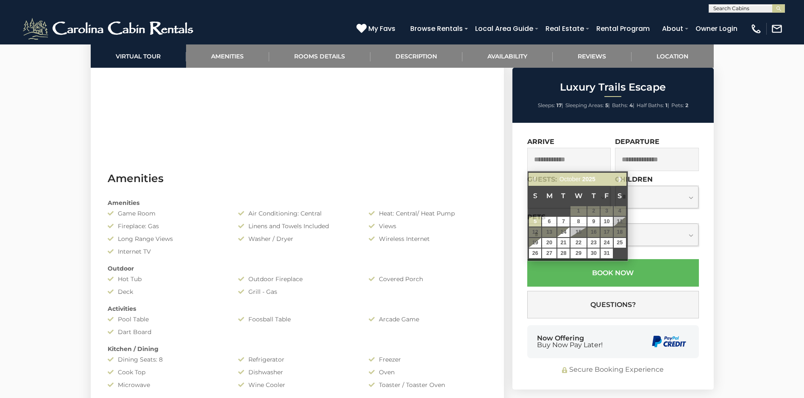
click at [579, 159] on input "text" at bounding box center [569, 159] width 84 height 23
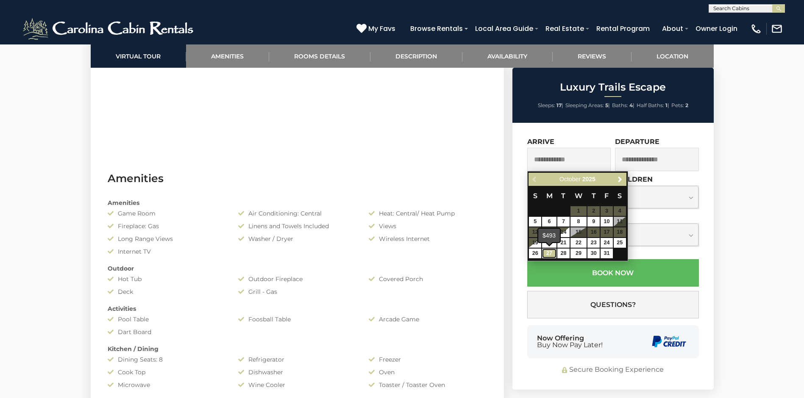
click at [547, 254] on link "27" at bounding box center [549, 254] width 14 height 10
type input "**********"
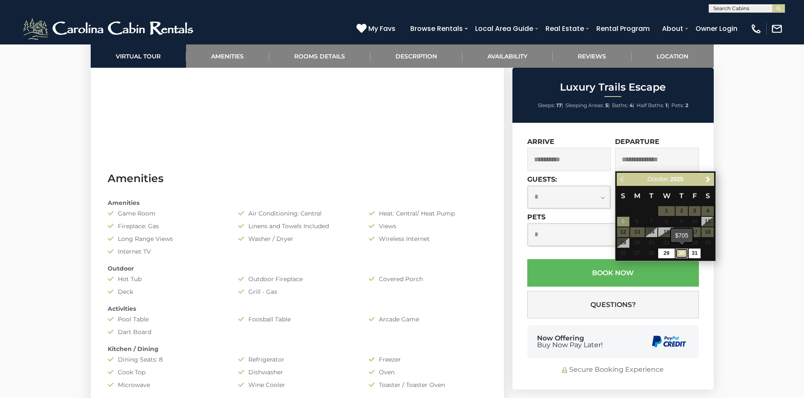
click at [683, 253] on link "30" at bounding box center [682, 254] width 12 height 10
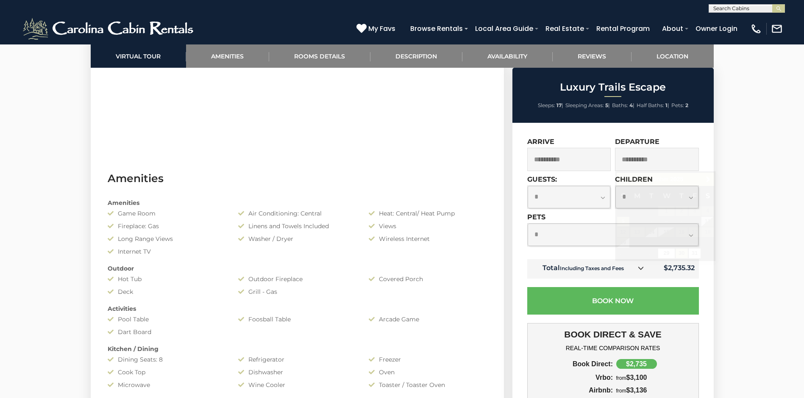
click at [668, 162] on input "**********" at bounding box center [657, 159] width 84 height 23
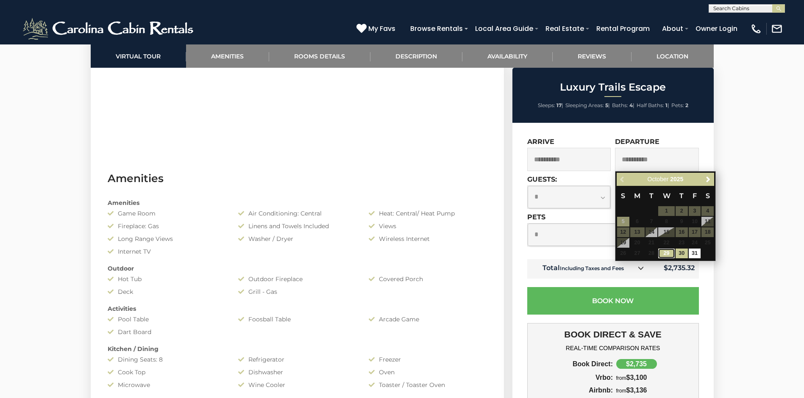
click at [667, 254] on link "29" at bounding box center [666, 254] width 16 height 10
type input "**********"
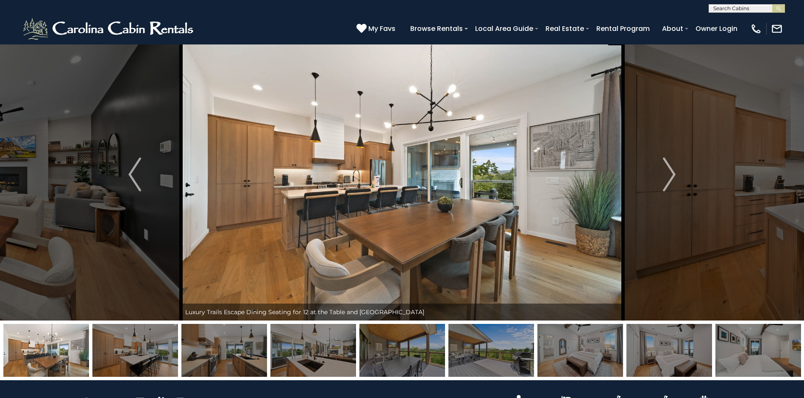
scroll to position [0, 0]
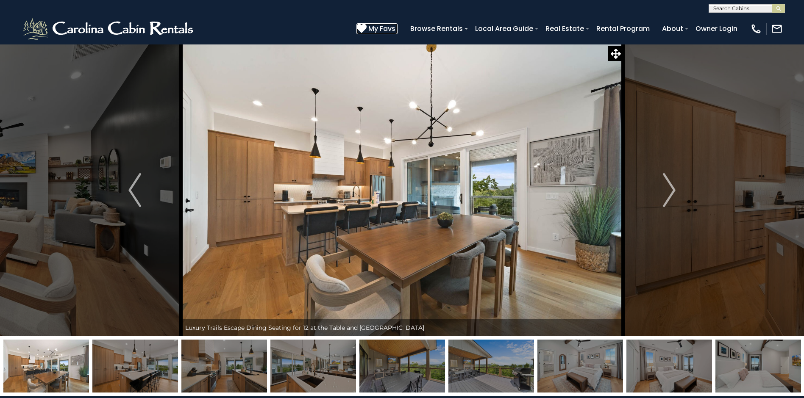
click at [380, 30] on span "My Favs" at bounding box center [381, 28] width 27 height 11
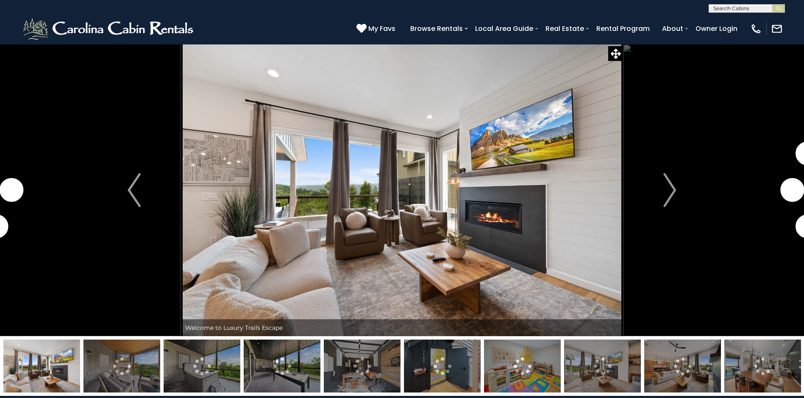
select select "*"
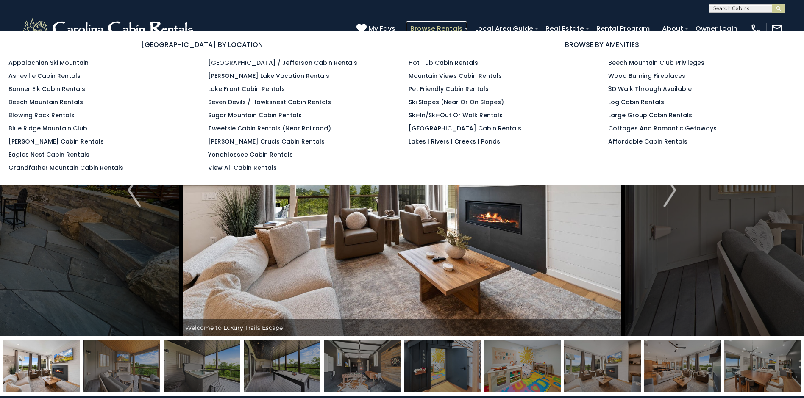
click at [434, 24] on link "Browse Rentals" at bounding box center [436, 28] width 61 height 15
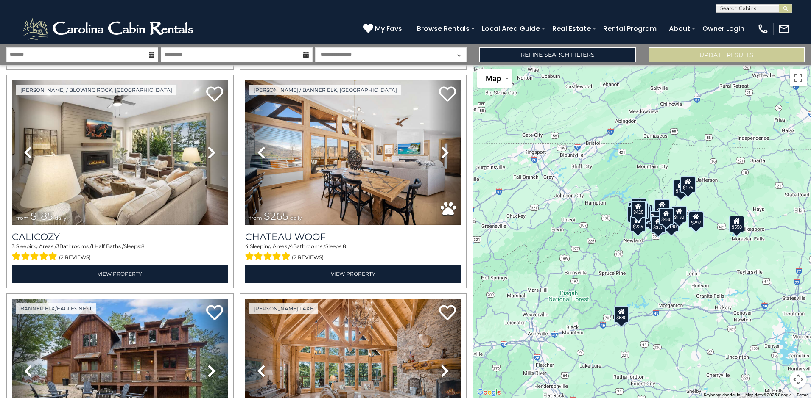
scroll to position [1094, 0]
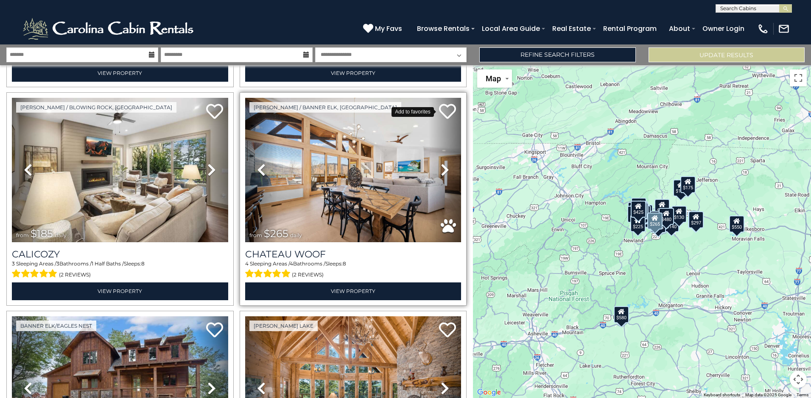
click at [443, 103] on icon at bounding box center [447, 111] width 17 height 17
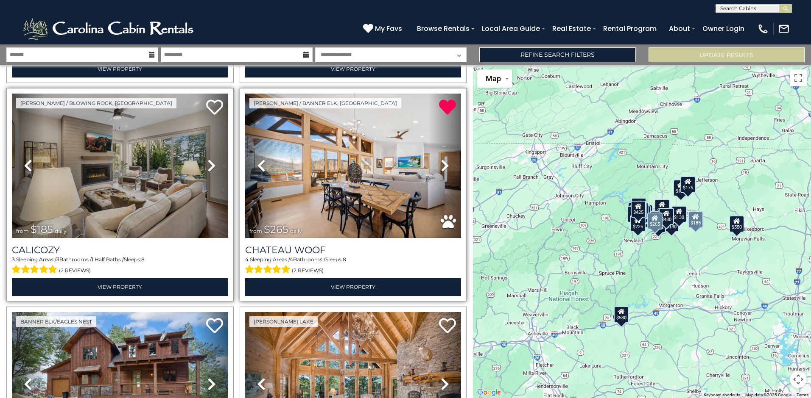
click at [209, 159] on icon at bounding box center [211, 166] width 8 height 14
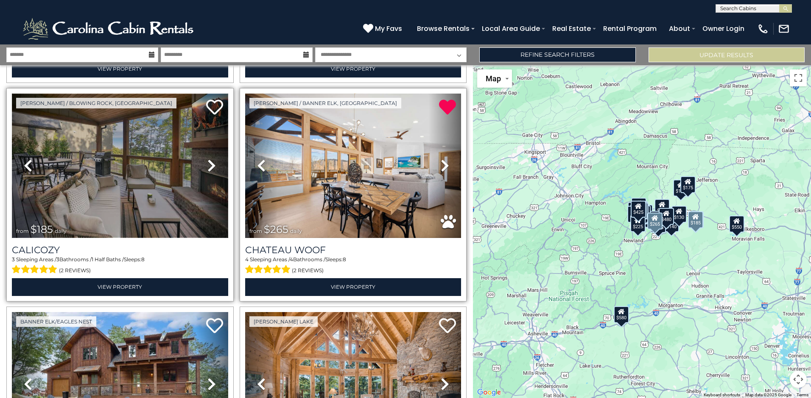
click at [120, 169] on img at bounding box center [120, 166] width 216 height 145
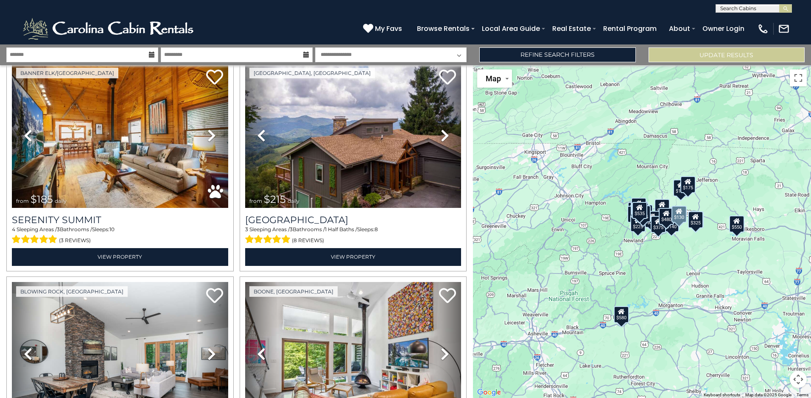
scroll to position [1982, 0]
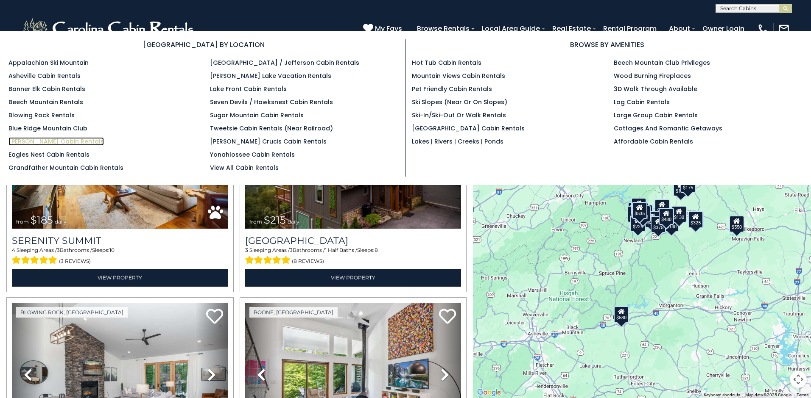
click at [44, 142] on link "[PERSON_NAME] Cabin Rentals" at bounding box center [55, 141] width 95 height 8
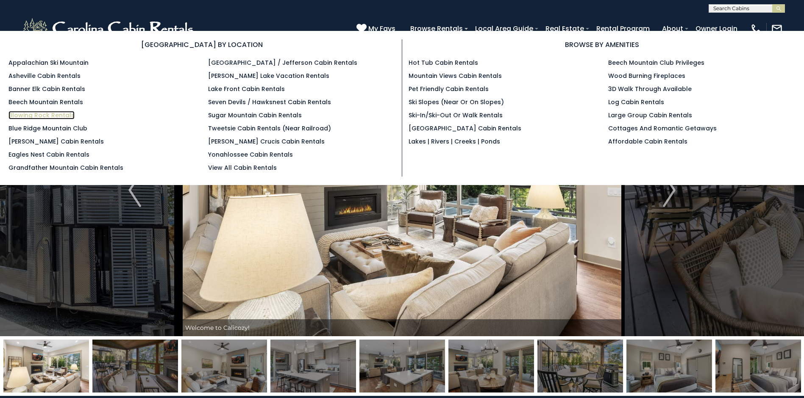
click at [52, 115] on link "Blowing Rock Rentals" at bounding box center [41, 115] width 66 height 8
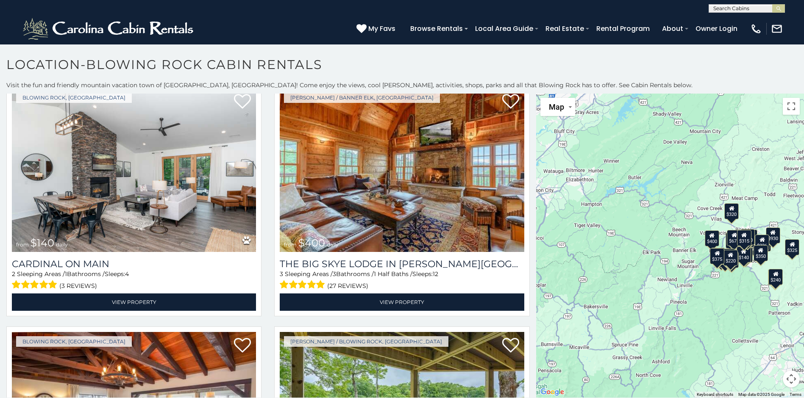
scroll to position [2230, 0]
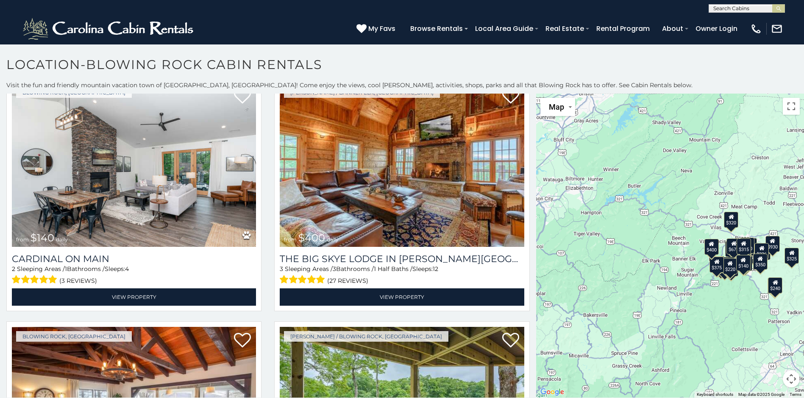
drag, startPoint x: 533, startPoint y: 289, endPoint x: 533, endPoint y: 298, distance: 9.3
click at [536, 298] on div "$375 $315 $695 $380 $299 $275 $125 $140 $325 $315 $375 $285 $250 $325 $930 $675…" at bounding box center [670, 246] width 268 height 304
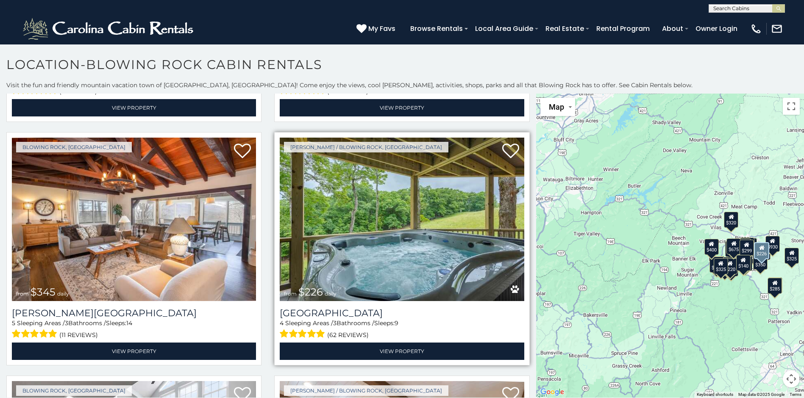
scroll to position [2400, 0]
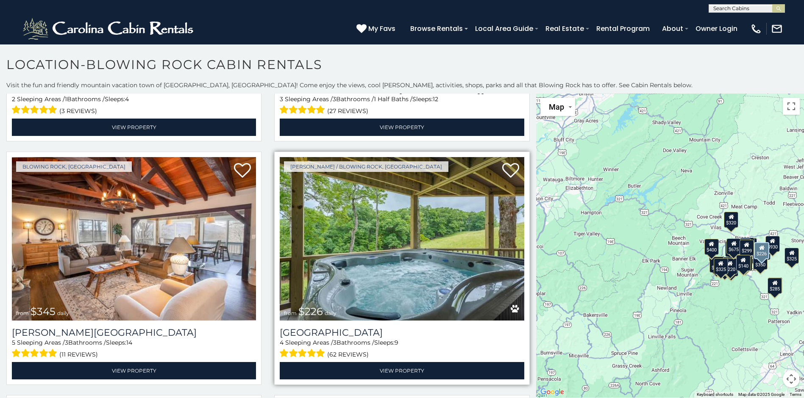
click at [420, 194] on img at bounding box center [402, 239] width 244 height 164
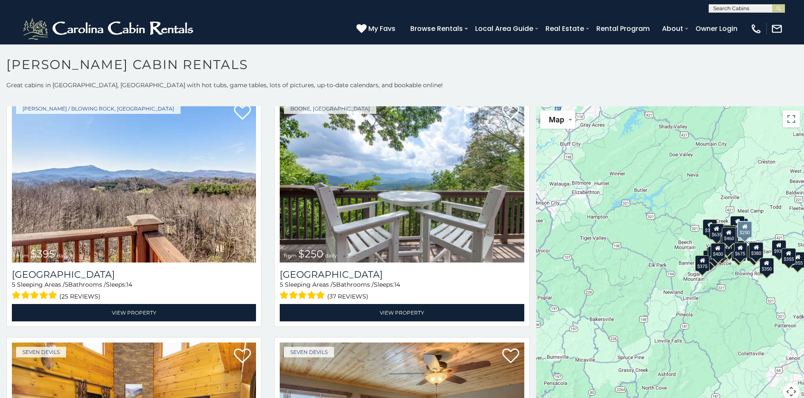
scroll to position [1780, 0]
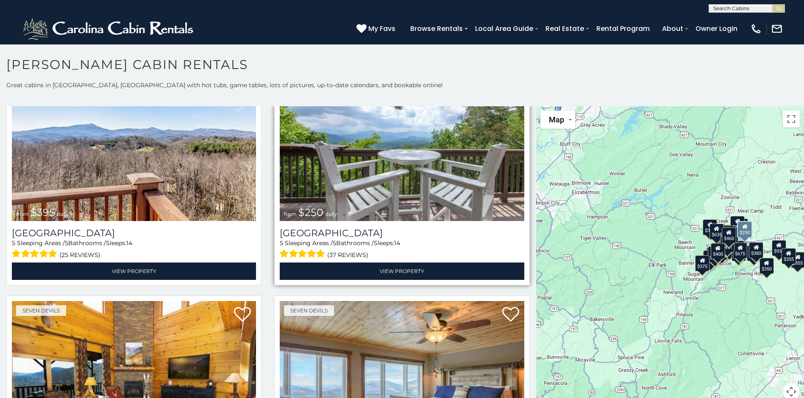
click at [406, 154] on img at bounding box center [402, 140] width 244 height 164
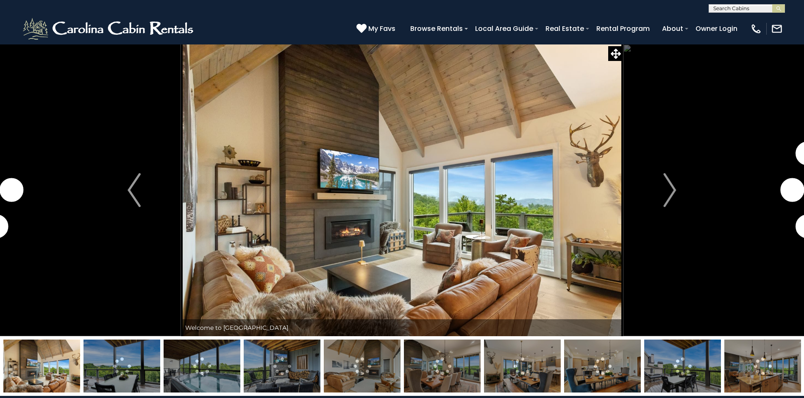
scroll to position [298, 0]
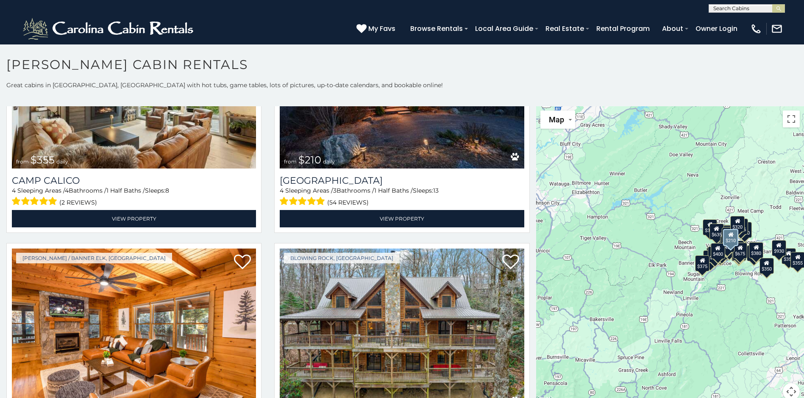
scroll to position [3095, 0]
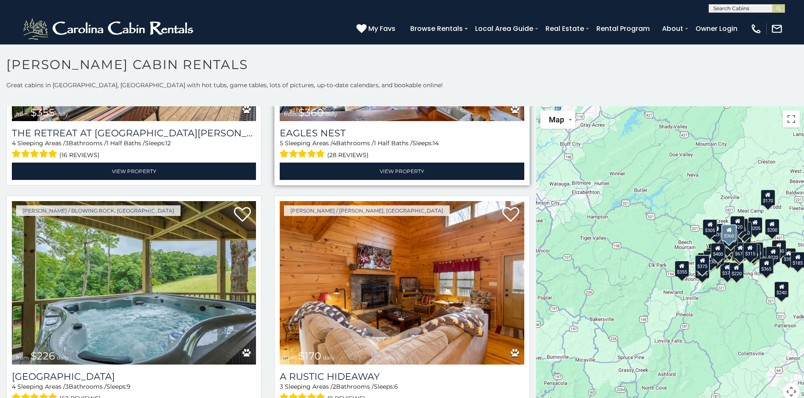
scroll to position [4578, 0]
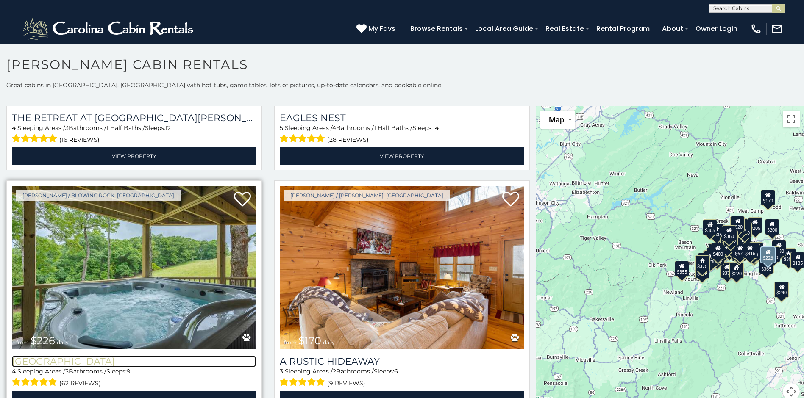
click at [92, 356] on h3 "[GEOGRAPHIC_DATA]" at bounding box center [134, 361] width 244 height 11
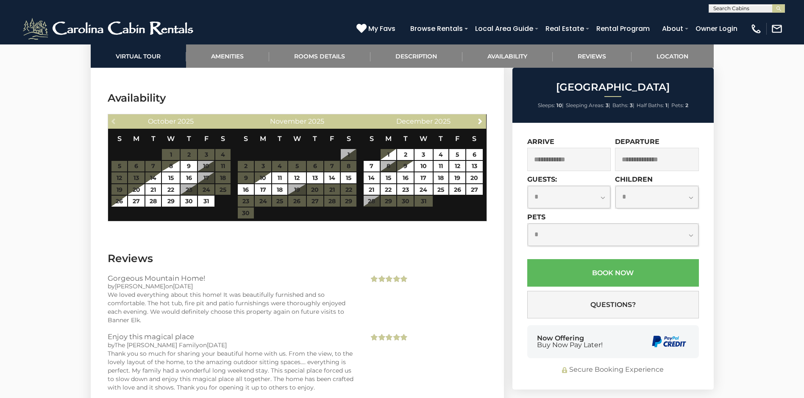
scroll to position [1789, 0]
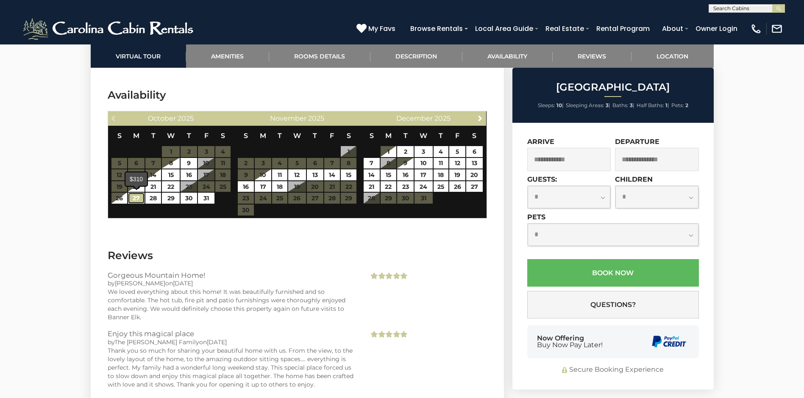
click at [139, 197] on link "27" at bounding box center [136, 198] width 17 height 11
type input "**********"
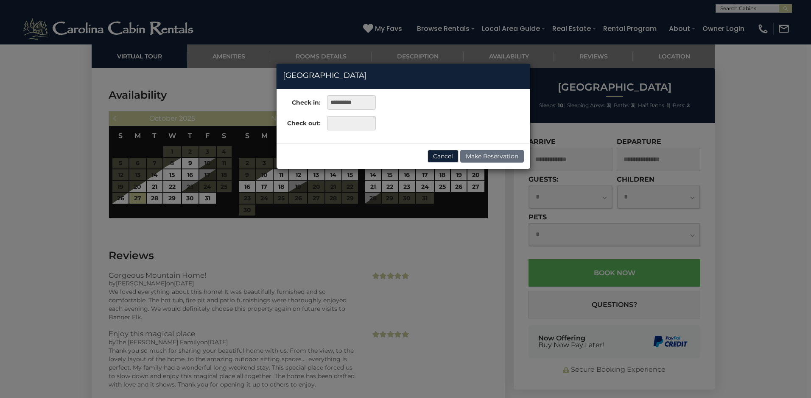
click at [186, 198] on div "**********" at bounding box center [405, 199] width 811 height 398
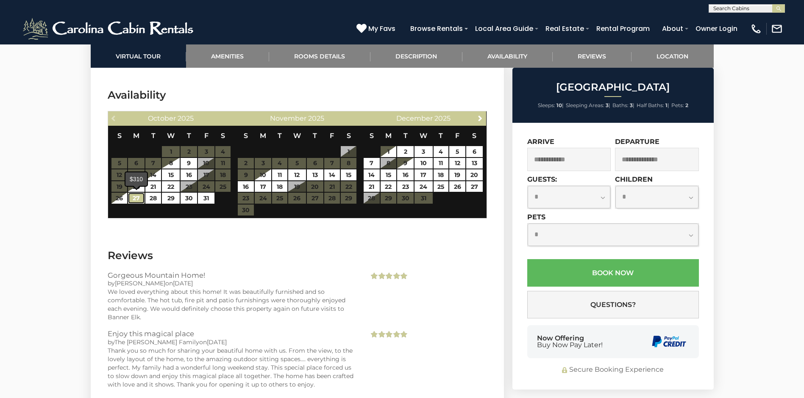
click at [139, 198] on link "27" at bounding box center [136, 198] width 17 height 11
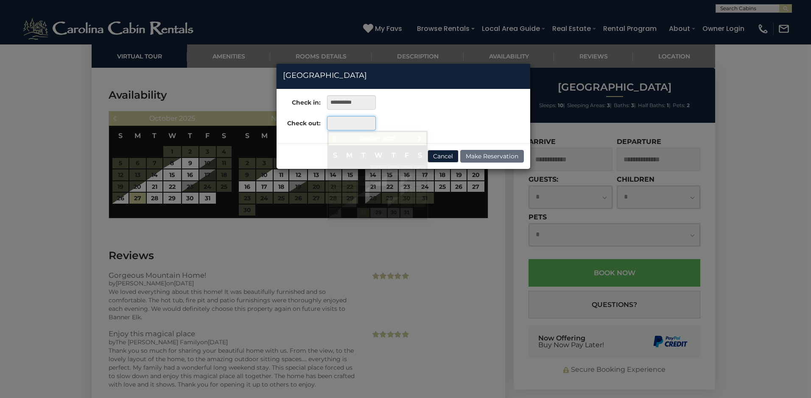
click at [339, 125] on input "text" at bounding box center [351, 123] width 49 height 14
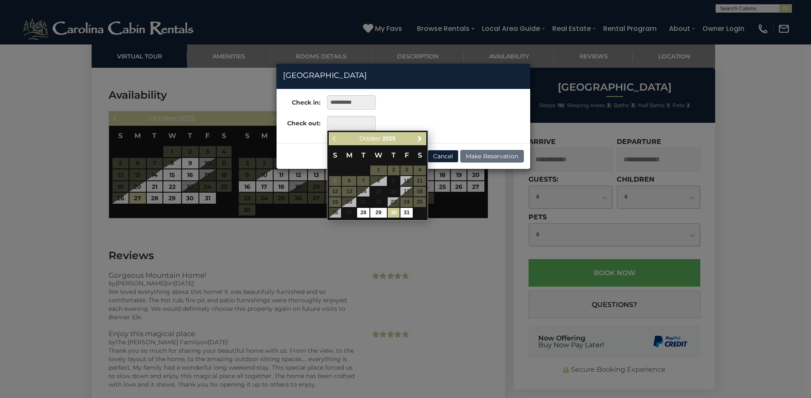
click at [396, 211] on link "30" at bounding box center [393, 213] width 12 height 10
type input "**********"
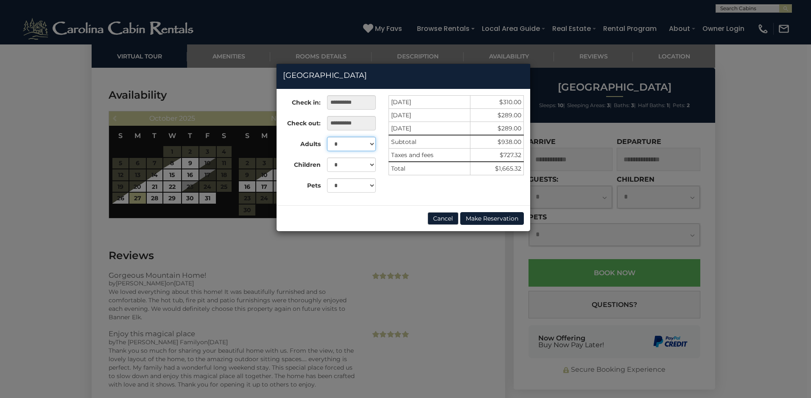
click at [371, 143] on select "* * * * * * * * * **" at bounding box center [351, 144] width 49 height 14
select select "*"
click at [327, 137] on select "* * * * * * * * * **" at bounding box center [351, 144] width 49 height 14
click at [371, 184] on select "* * *" at bounding box center [351, 185] width 49 height 14
select select "*"
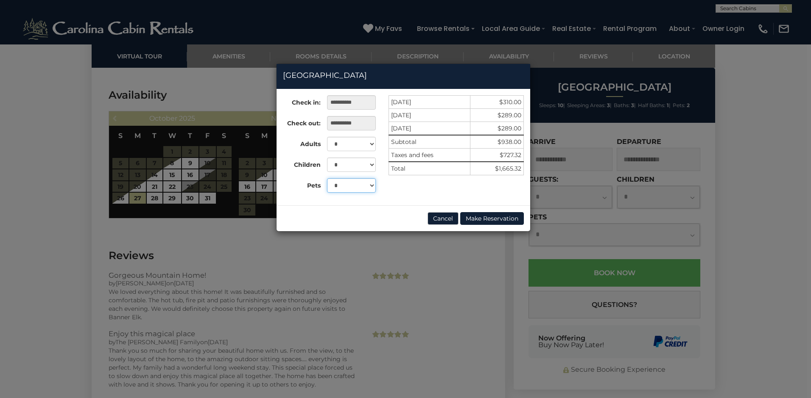
click at [327, 178] on select "* * *" at bounding box center [351, 185] width 49 height 14
click at [442, 218] on button "Cancel" at bounding box center [442, 218] width 31 height 13
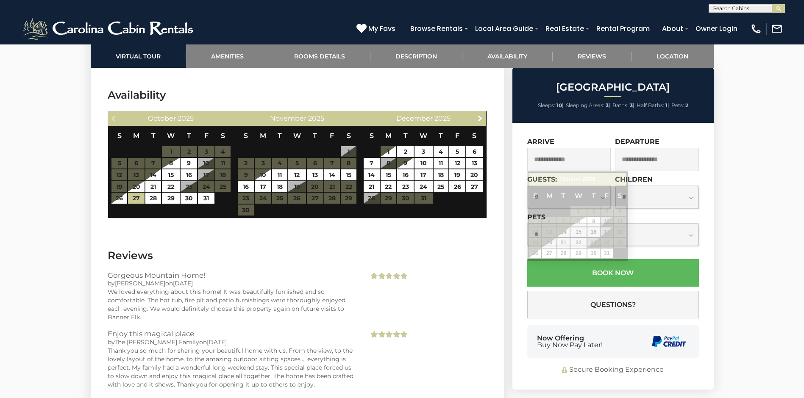
click at [557, 161] on input "text" at bounding box center [569, 159] width 84 height 23
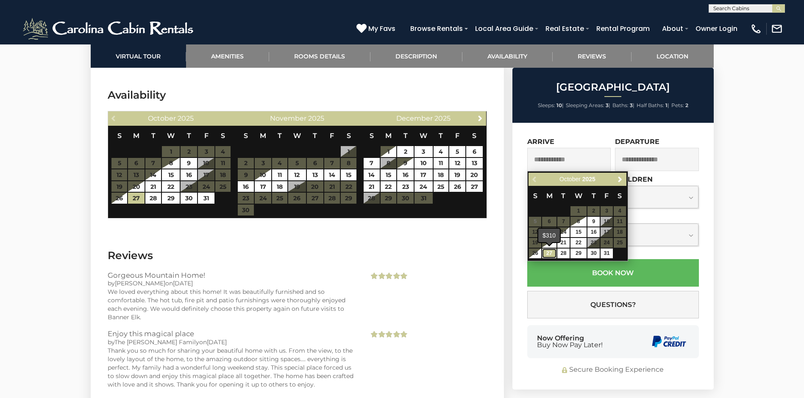
click at [549, 251] on link "27" at bounding box center [549, 254] width 14 height 10
type input "**********"
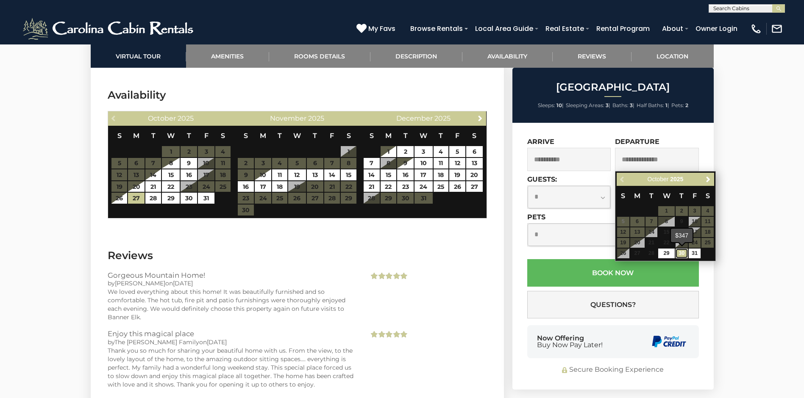
click at [681, 252] on link "30" at bounding box center [682, 254] width 12 height 10
type input "**********"
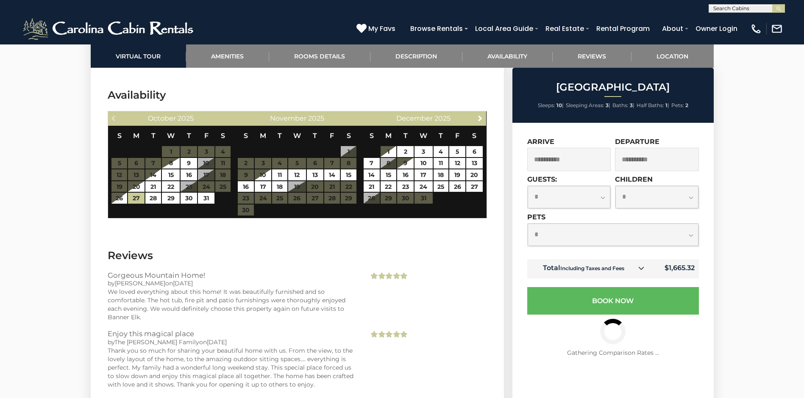
click at [605, 198] on select "**********" at bounding box center [569, 197] width 83 height 22
select select "*"
click at [528, 186] on select "**********" at bounding box center [569, 197] width 83 height 22
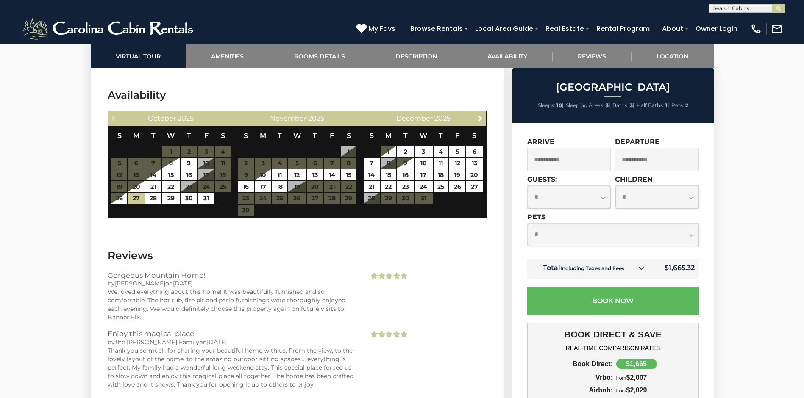
click at [691, 235] on select "**********" at bounding box center [613, 235] width 171 height 22
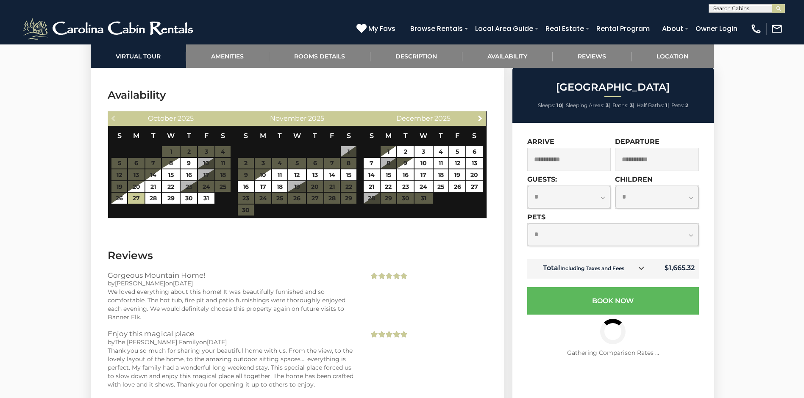
select select "*"
click at [528, 224] on select "**********" at bounding box center [613, 235] width 171 height 22
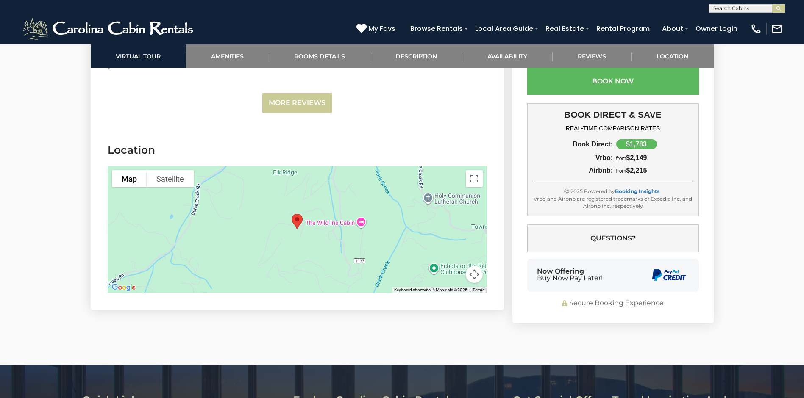
scroll to position [2218, 0]
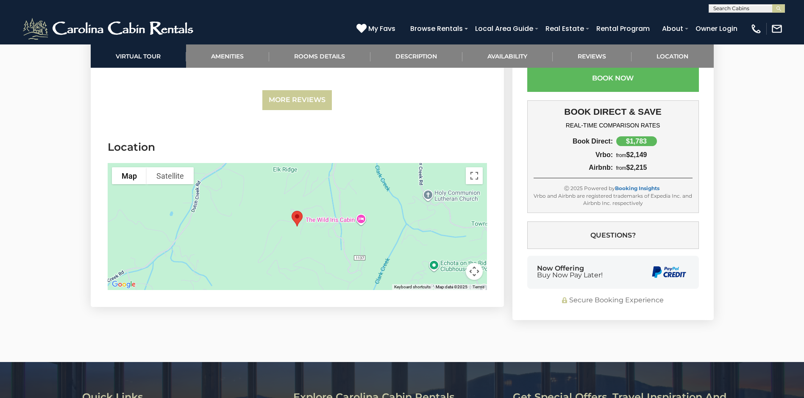
click at [477, 271] on button "Map camera controls" at bounding box center [474, 271] width 17 height 17
click at [451, 270] on button "Zoom out" at bounding box center [453, 271] width 17 height 17
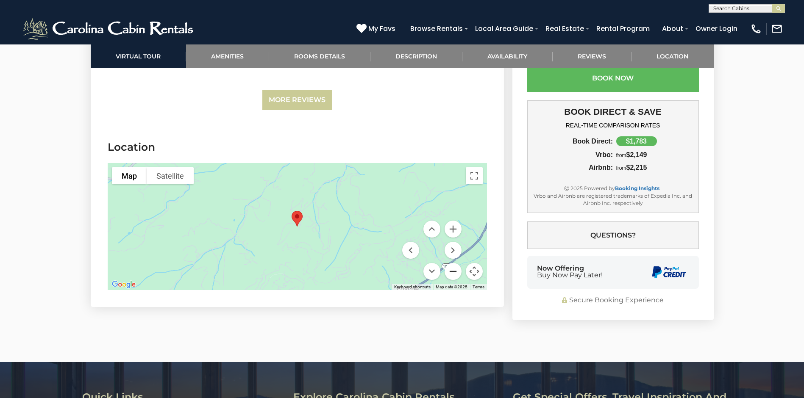
click at [451, 270] on button "Zoom out" at bounding box center [453, 271] width 17 height 17
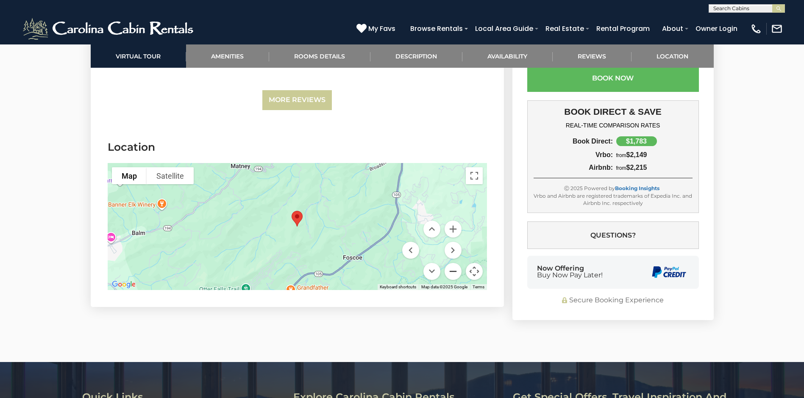
click at [451, 270] on button "Zoom out" at bounding box center [453, 271] width 17 height 17
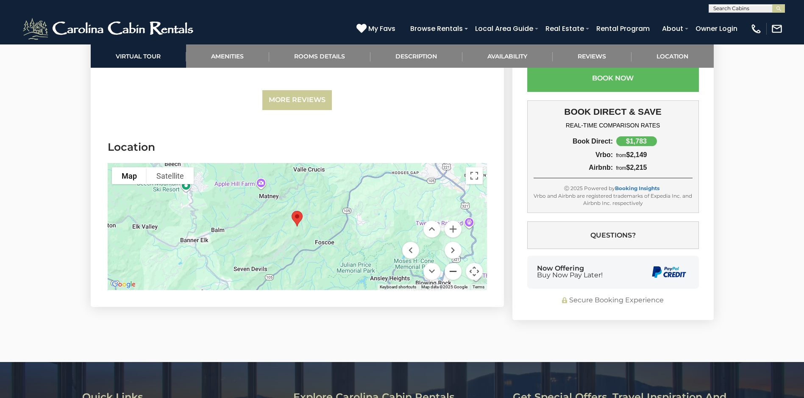
click at [451, 270] on button "Zoom out" at bounding box center [453, 271] width 17 height 17
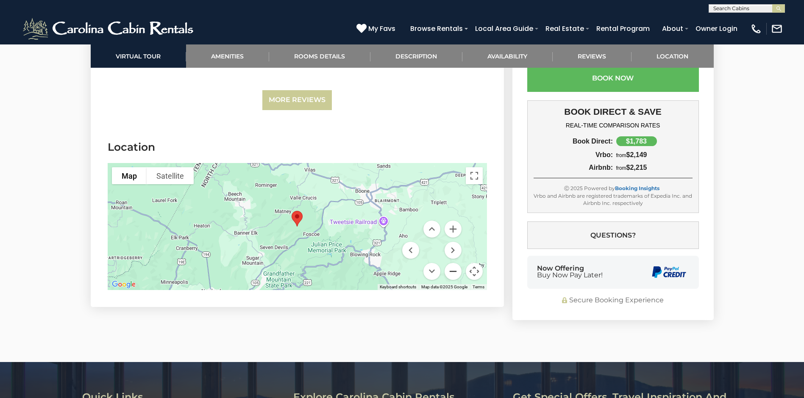
click at [451, 270] on button "Zoom out" at bounding box center [453, 271] width 17 height 17
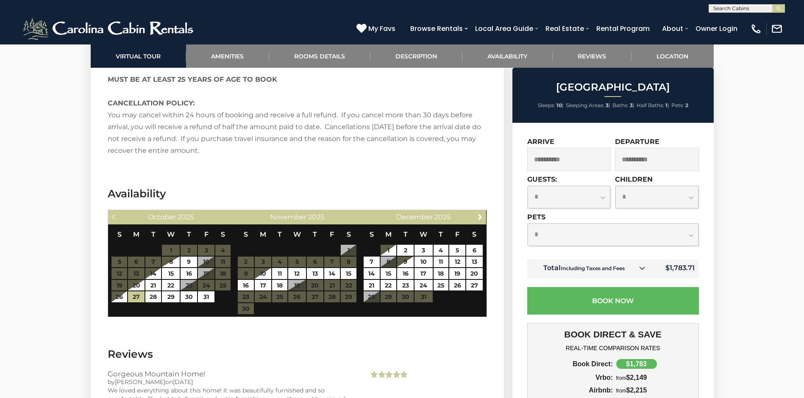
scroll to position [1684, 0]
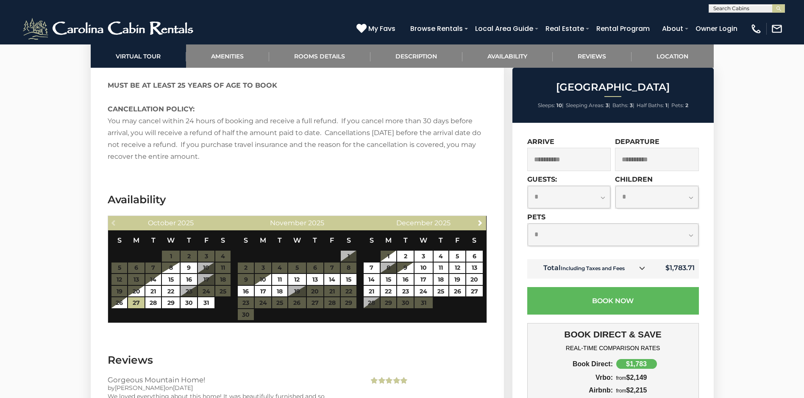
click at [574, 158] on input "**********" at bounding box center [569, 159] width 84 height 23
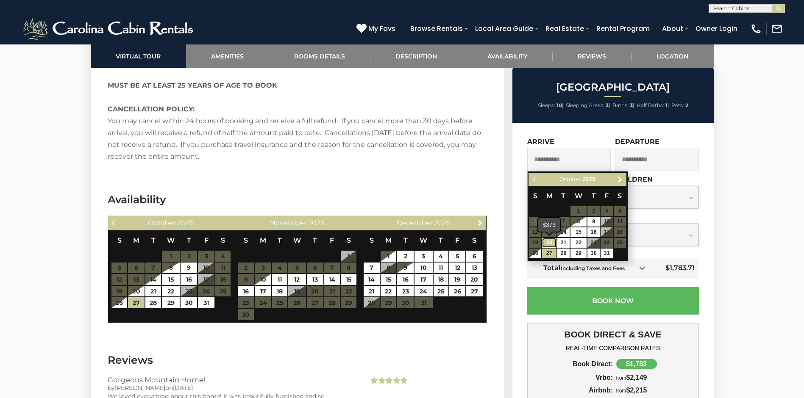
click at [554, 245] on link "20" at bounding box center [549, 243] width 14 height 10
type input "**********"
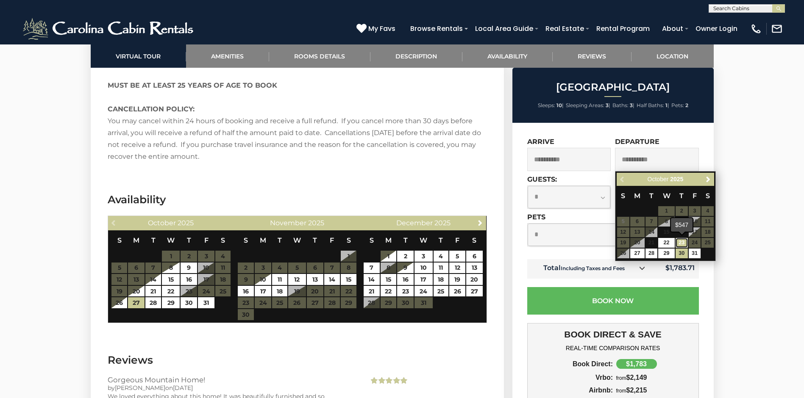
click at [679, 243] on link "23" at bounding box center [682, 243] width 12 height 10
type input "**********"
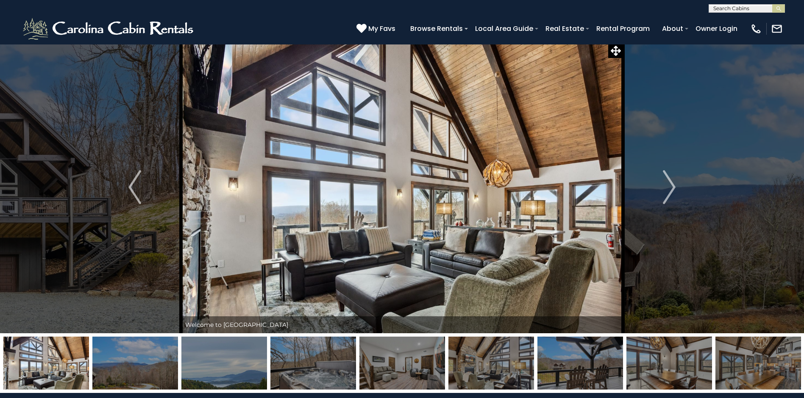
scroll to position [0, 0]
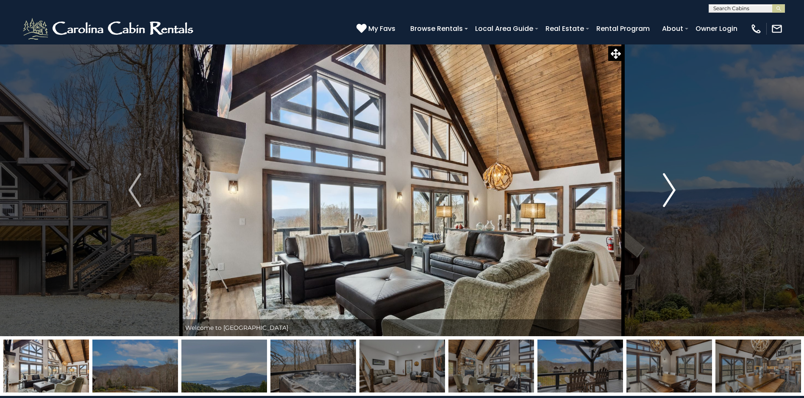
click at [671, 191] on img "Next" at bounding box center [669, 190] width 13 height 34
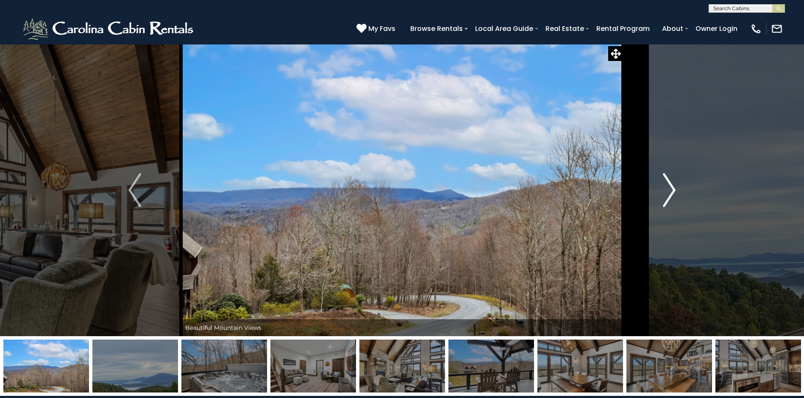
click at [671, 191] on img "Next" at bounding box center [669, 190] width 13 height 34
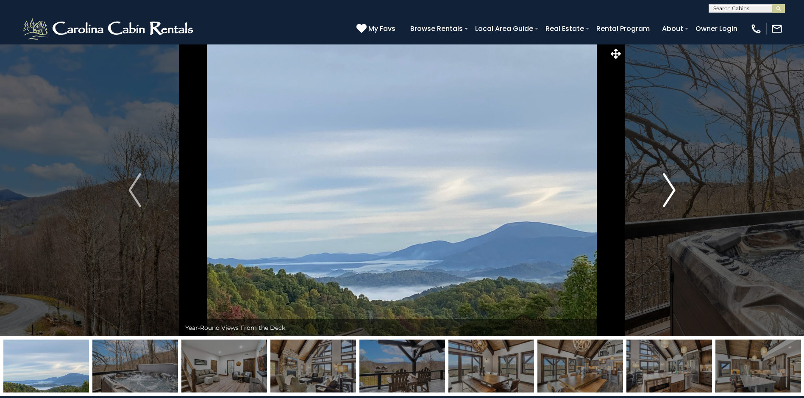
click at [671, 191] on img "Next" at bounding box center [669, 190] width 13 height 34
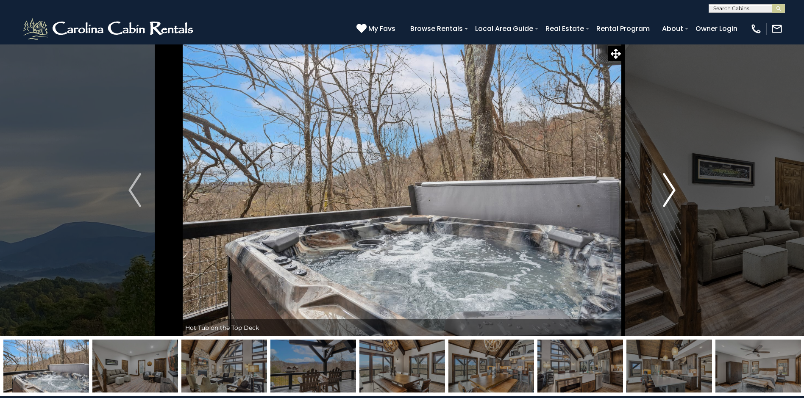
click at [671, 191] on img "Next" at bounding box center [669, 190] width 13 height 34
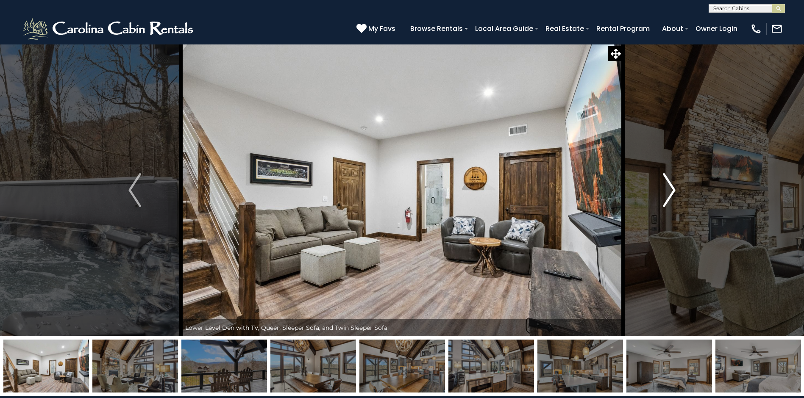
click at [671, 187] on img "Next" at bounding box center [669, 190] width 13 height 34
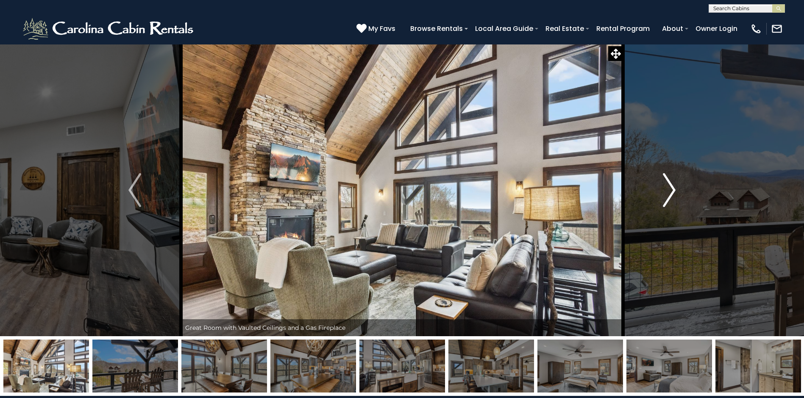
click at [671, 187] on img "Next" at bounding box center [669, 190] width 13 height 34
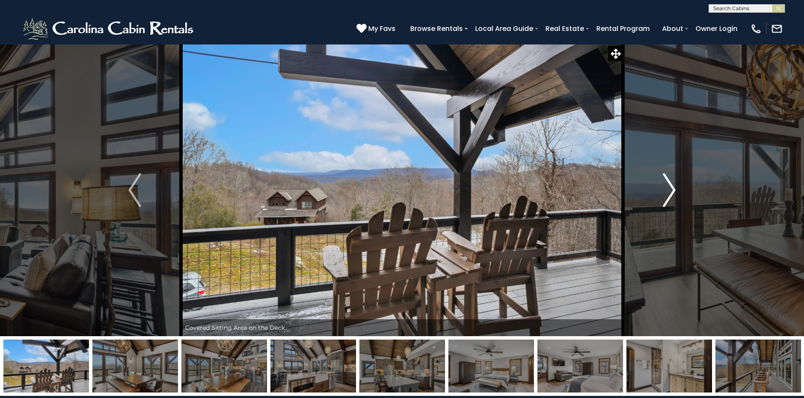
click at [671, 187] on img "Next" at bounding box center [669, 190] width 13 height 34
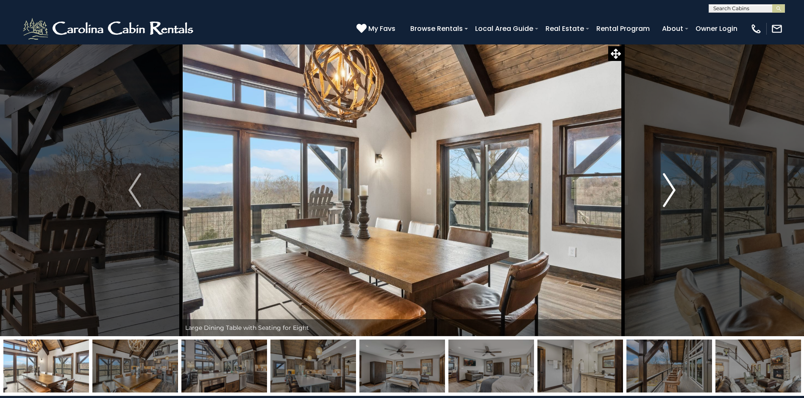
click at [671, 187] on img "Next" at bounding box center [669, 190] width 13 height 34
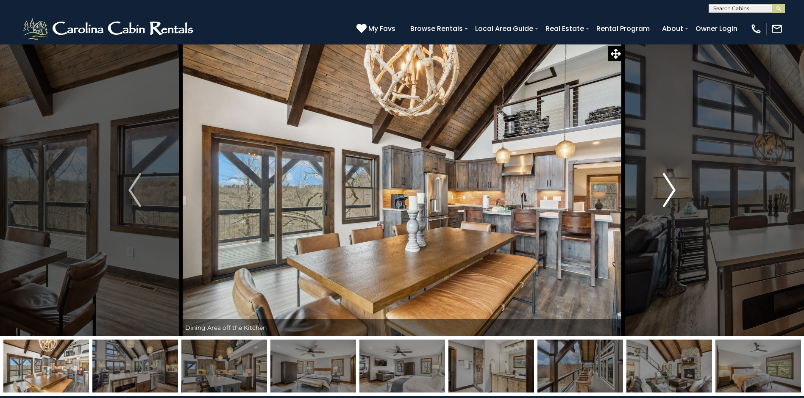
click at [671, 187] on img "Next" at bounding box center [669, 190] width 13 height 34
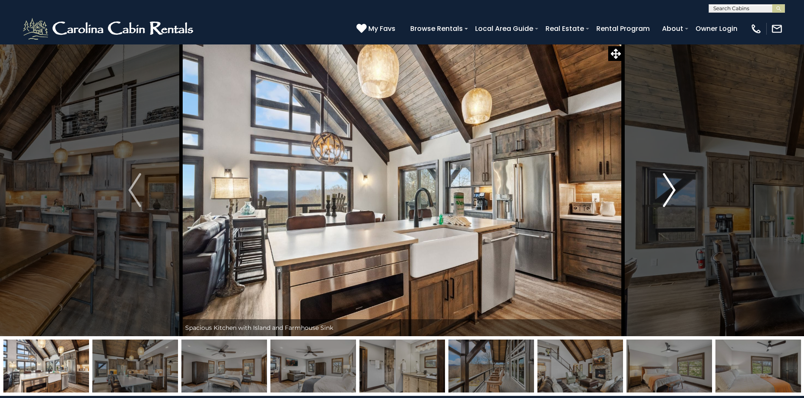
click at [671, 187] on img "Next" at bounding box center [669, 190] width 13 height 34
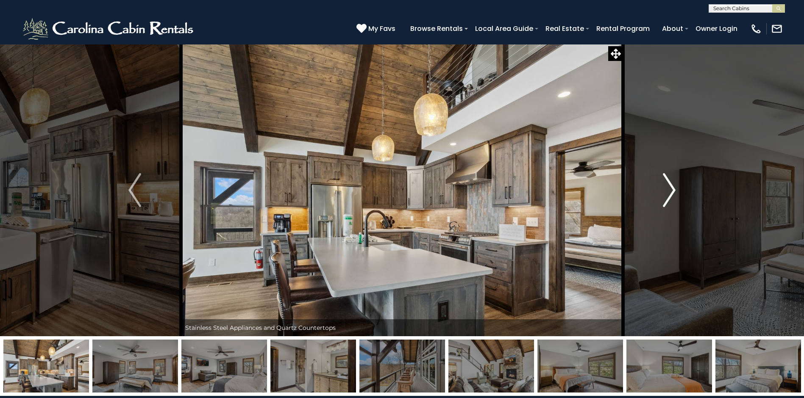
click at [671, 187] on img "Next" at bounding box center [669, 190] width 13 height 34
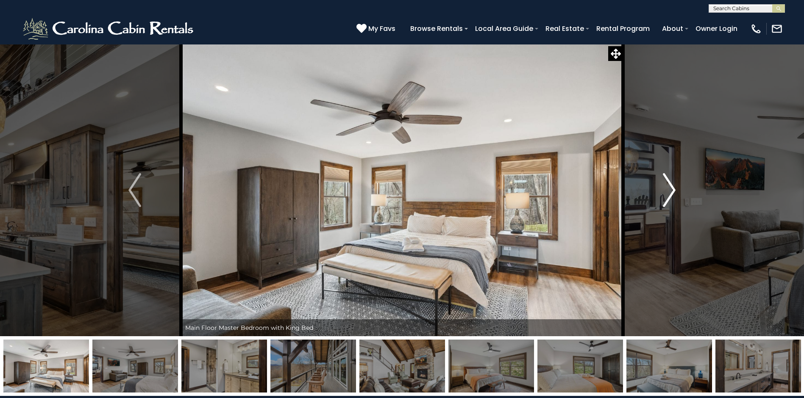
click at [671, 187] on img "Next" at bounding box center [669, 190] width 13 height 34
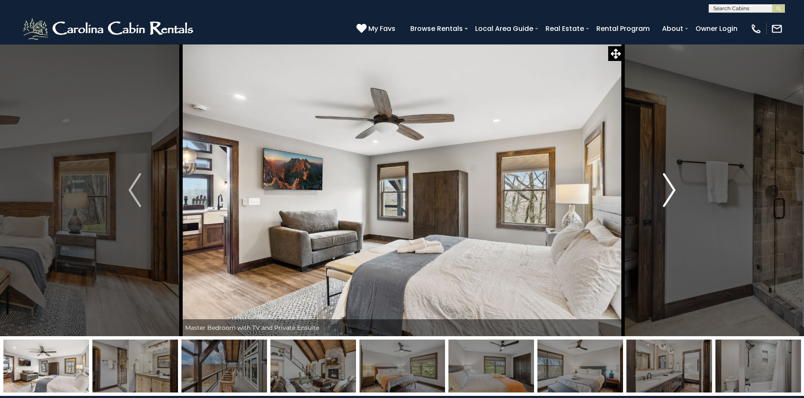
click at [671, 187] on img "Next" at bounding box center [669, 190] width 13 height 34
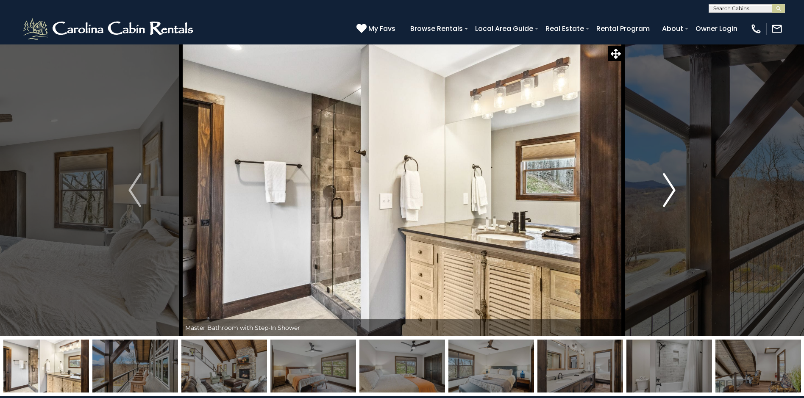
click at [671, 187] on img "Next" at bounding box center [669, 190] width 13 height 34
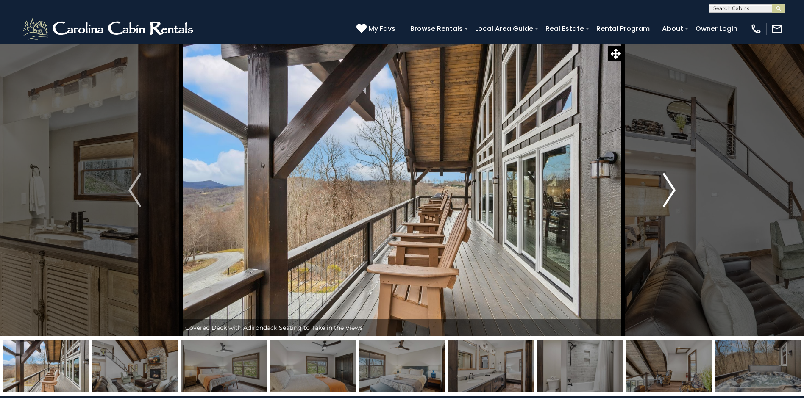
click at [671, 187] on img "Next" at bounding box center [669, 190] width 13 height 34
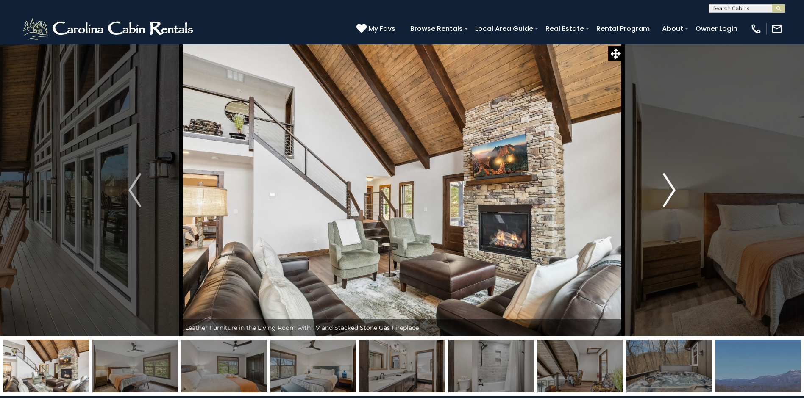
click at [671, 187] on img "Next" at bounding box center [669, 190] width 13 height 34
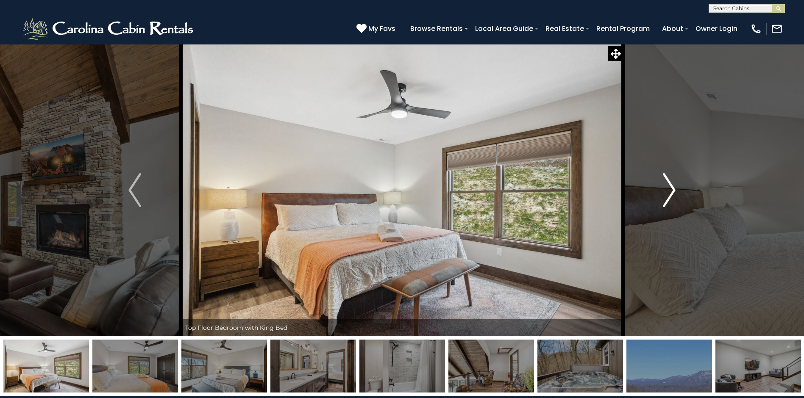
click at [671, 187] on img "Next" at bounding box center [669, 190] width 13 height 34
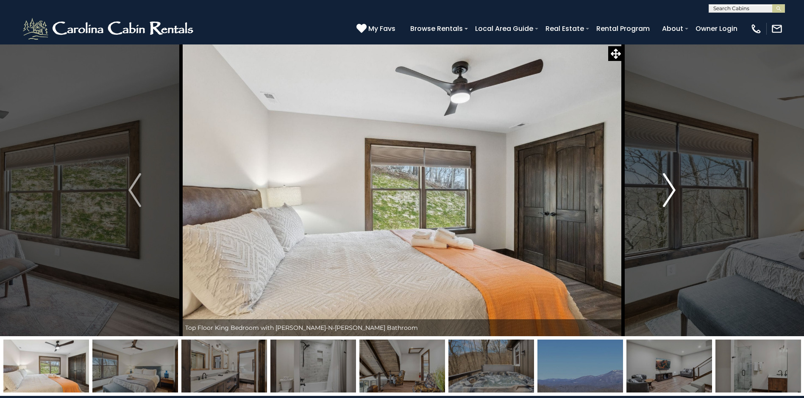
click at [671, 187] on img "Next" at bounding box center [669, 190] width 13 height 34
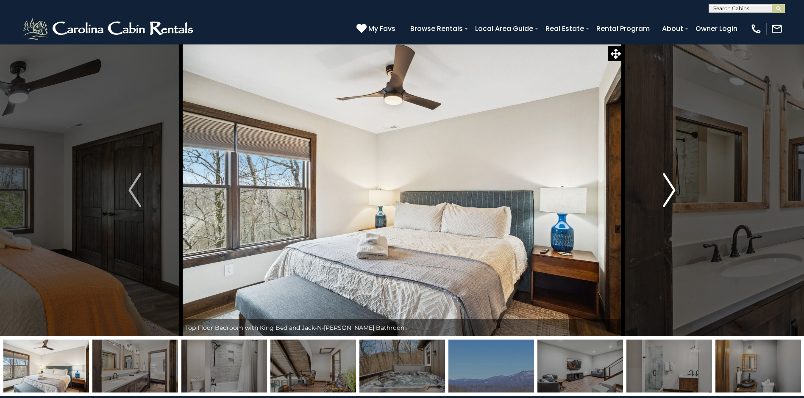
click at [671, 187] on img "Next" at bounding box center [669, 190] width 13 height 34
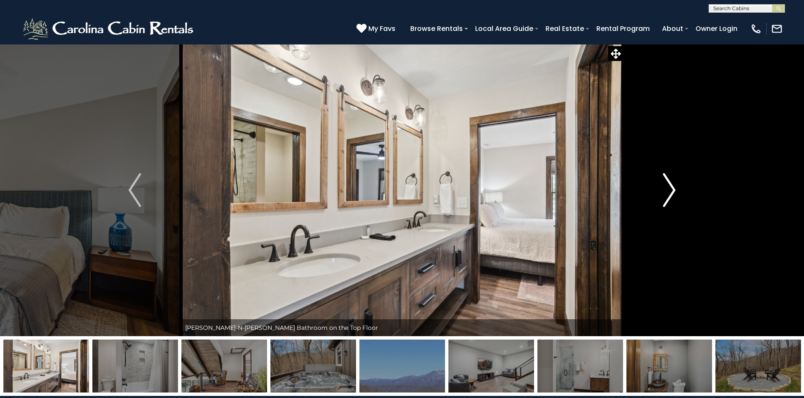
click at [671, 187] on img "Next" at bounding box center [669, 190] width 13 height 34
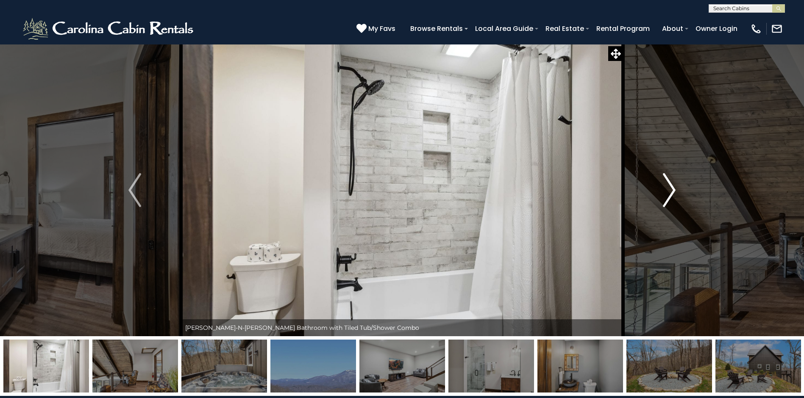
click at [671, 187] on img "Next" at bounding box center [669, 190] width 13 height 34
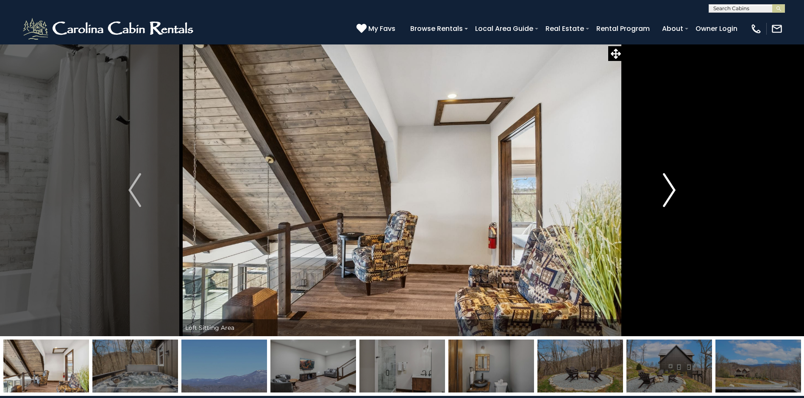
click at [671, 187] on img "Next" at bounding box center [669, 190] width 13 height 34
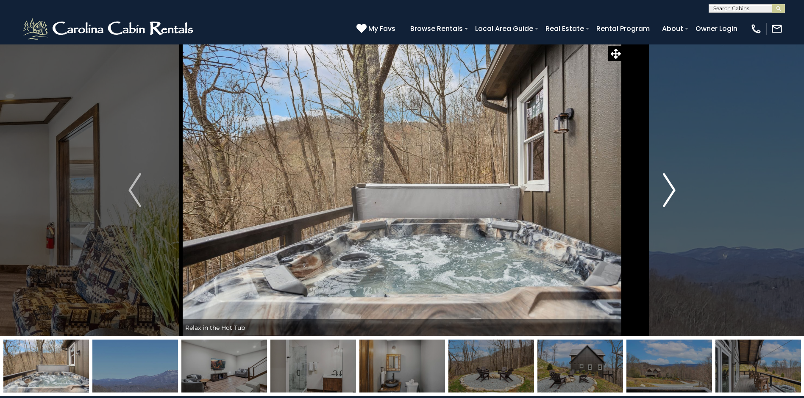
click at [671, 187] on img "Next" at bounding box center [669, 190] width 13 height 34
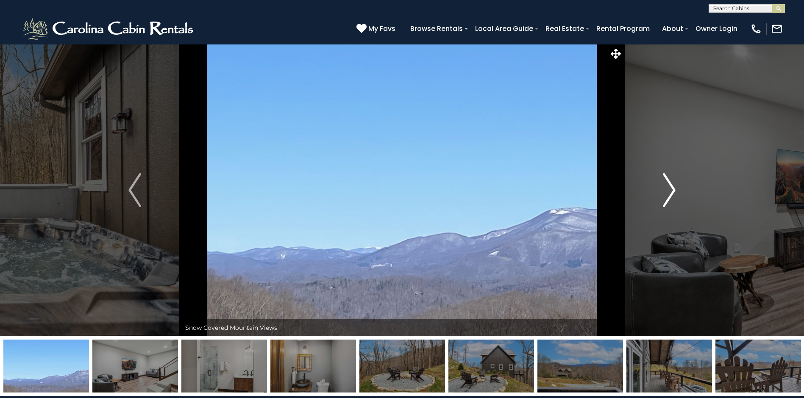
click at [671, 187] on img "Next" at bounding box center [669, 190] width 13 height 34
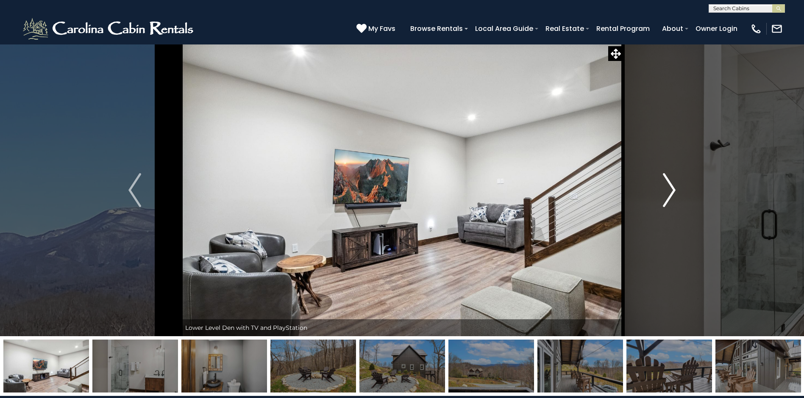
click at [671, 187] on img "Next" at bounding box center [669, 190] width 13 height 34
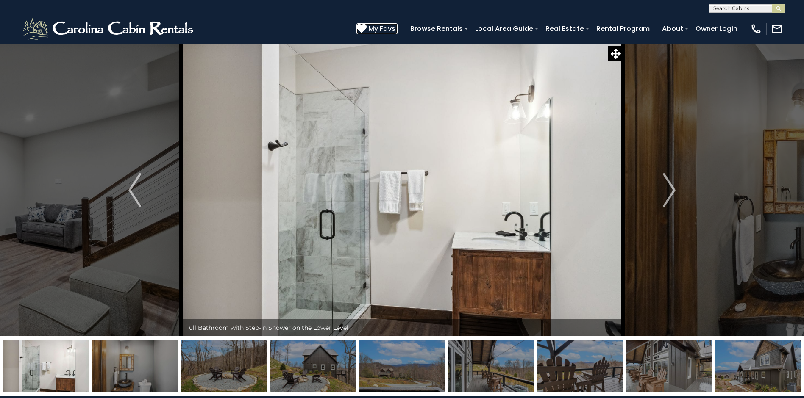
click at [392, 29] on span "My Favs" at bounding box center [381, 28] width 27 height 11
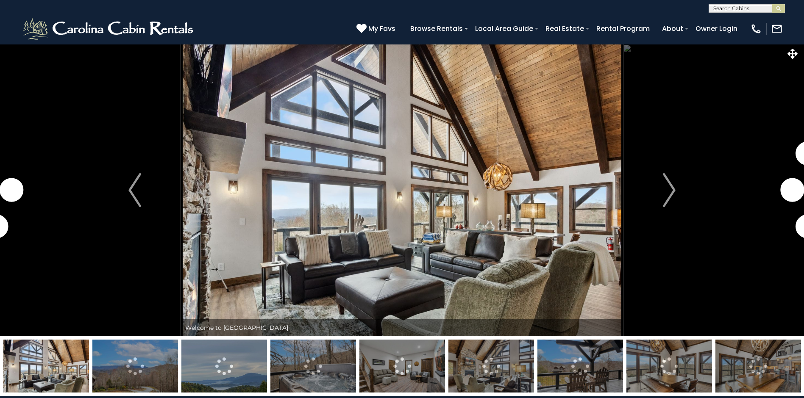
select select "*"
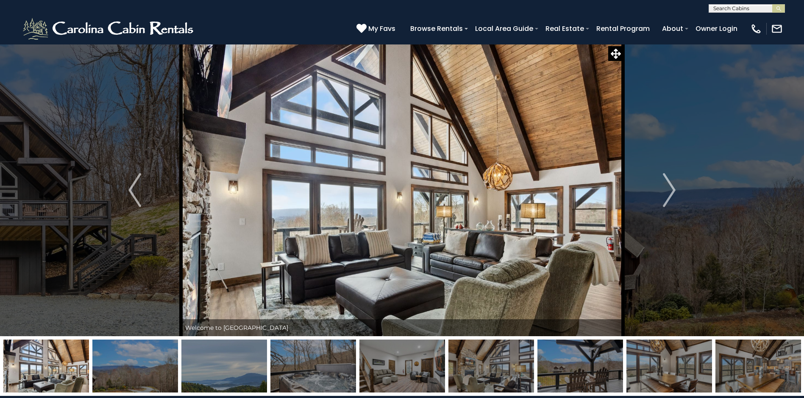
drag, startPoint x: 526, startPoint y: 98, endPoint x: 525, endPoint y: 112, distance: 14.0
click at [525, 112] on img at bounding box center [402, 190] width 442 height 293
click at [616, 52] on icon at bounding box center [616, 54] width 10 height 10
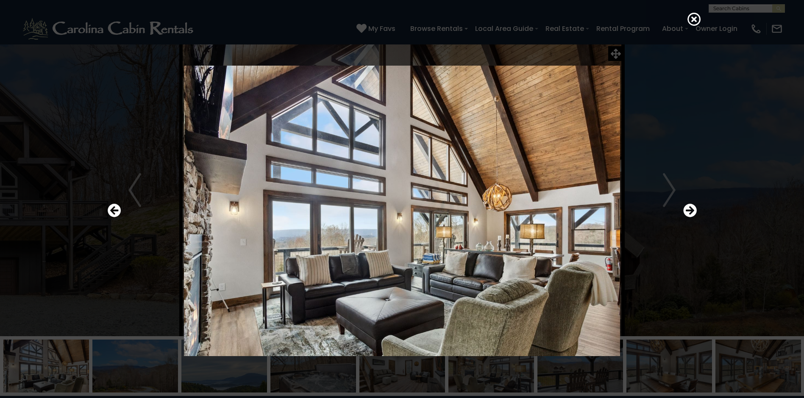
click at [616, 53] on div at bounding box center [402, 211] width 598 height 359
click at [618, 53] on div at bounding box center [402, 211] width 598 height 359
click at [688, 210] on icon "Next" at bounding box center [690, 211] width 14 height 14
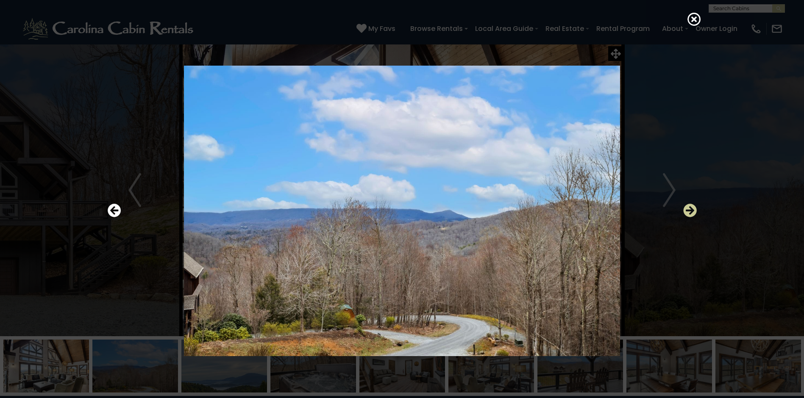
click at [688, 210] on icon "Next" at bounding box center [690, 211] width 14 height 14
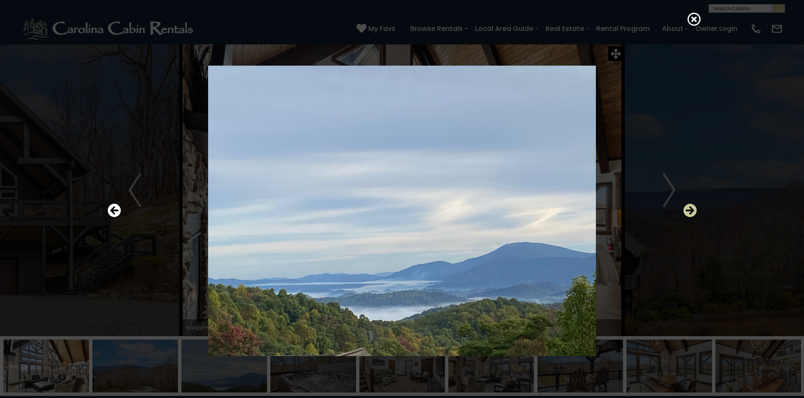
click at [688, 209] on icon "Next" at bounding box center [690, 211] width 14 height 14
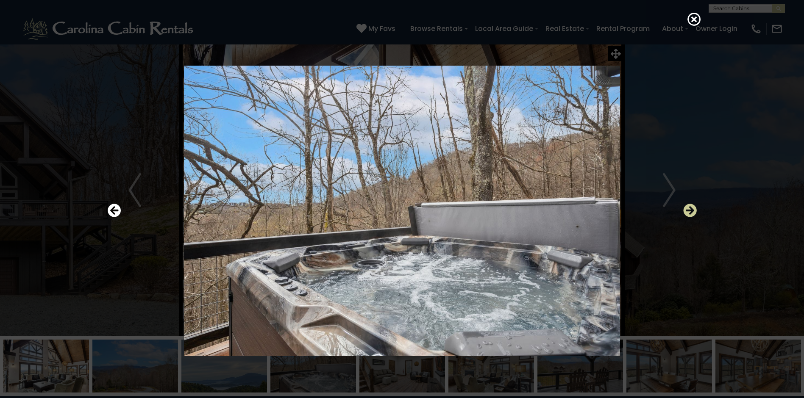
click at [688, 209] on icon "Next" at bounding box center [690, 211] width 14 height 14
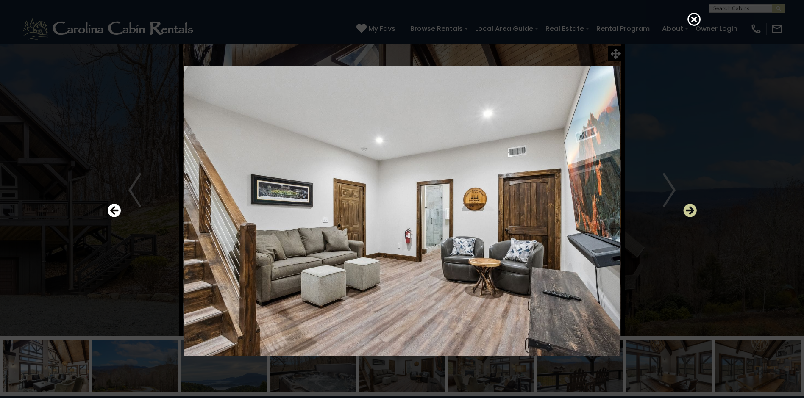
click at [688, 209] on icon "Next" at bounding box center [690, 211] width 14 height 14
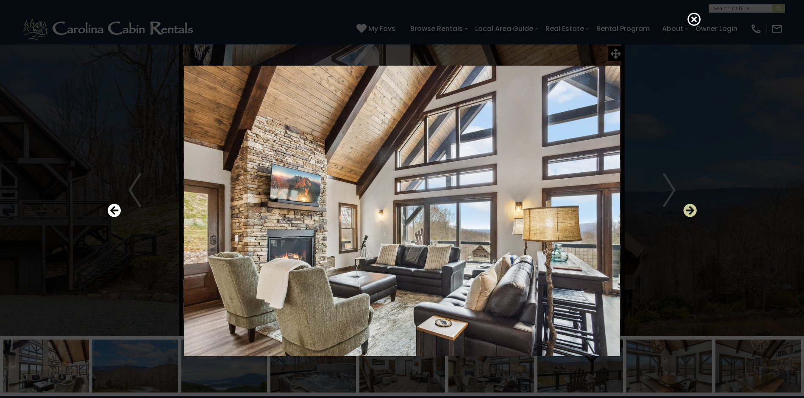
click at [688, 209] on icon "Next" at bounding box center [690, 211] width 14 height 14
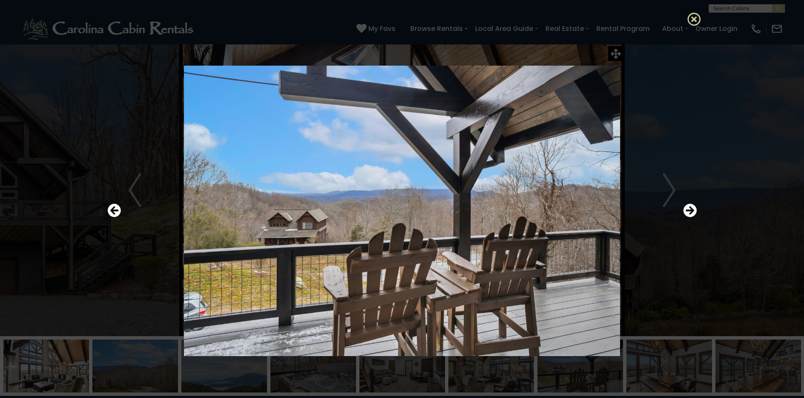
click at [696, 17] on icon at bounding box center [695, 19] width 14 height 14
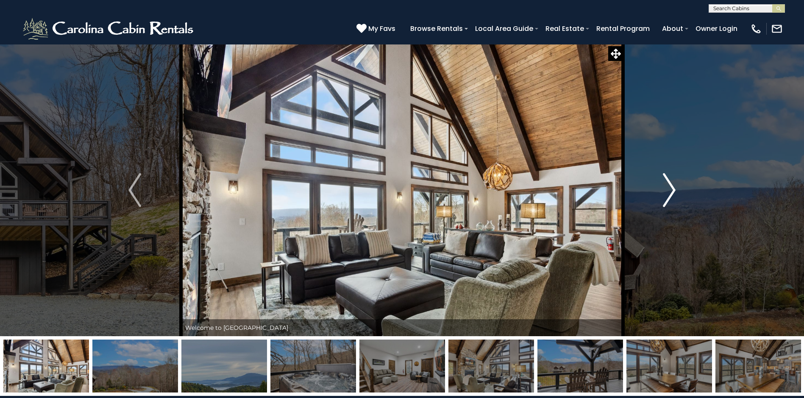
click at [669, 184] on img "Next" at bounding box center [669, 190] width 13 height 34
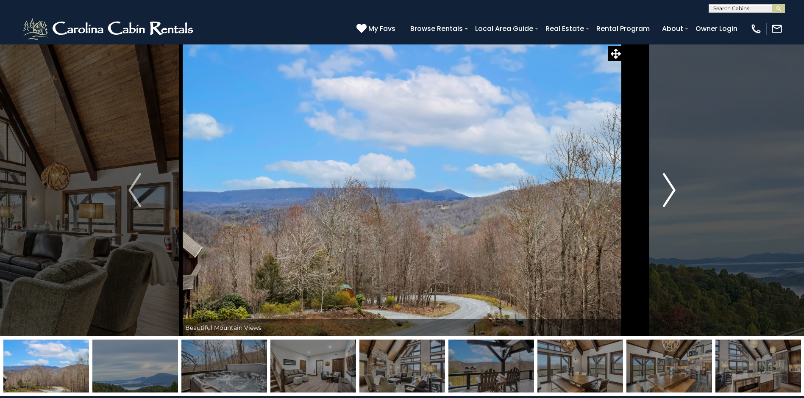
click at [669, 184] on img "Next" at bounding box center [669, 190] width 13 height 34
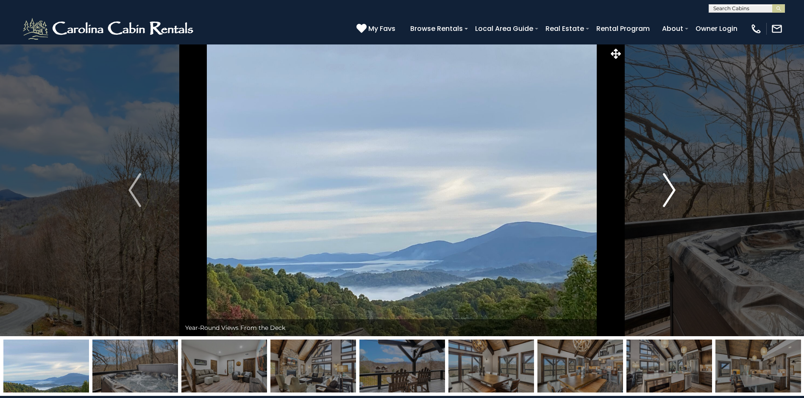
click at [669, 184] on img "Next" at bounding box center [669, 190] width 13 height 34
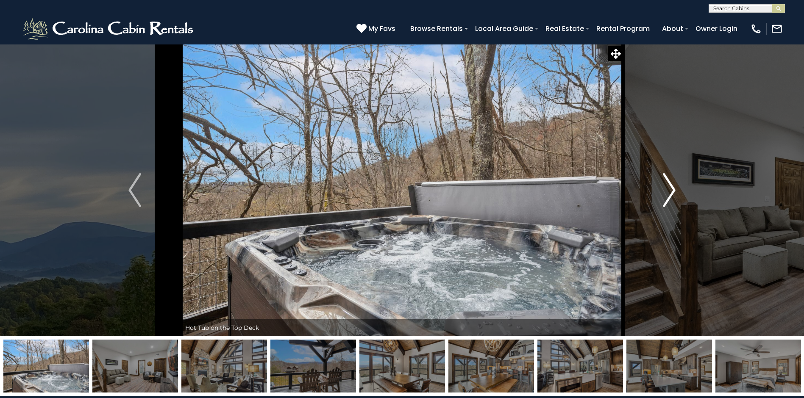
click at [669, 184] on img "Next" at bounding box center [669, 190] width 13 height 34
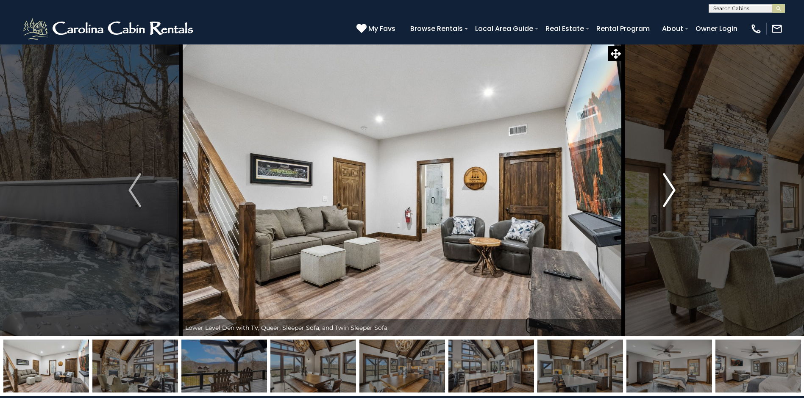
click at [669, 184] on img "Next" at bounding box center [669, 190] width 13 height 34
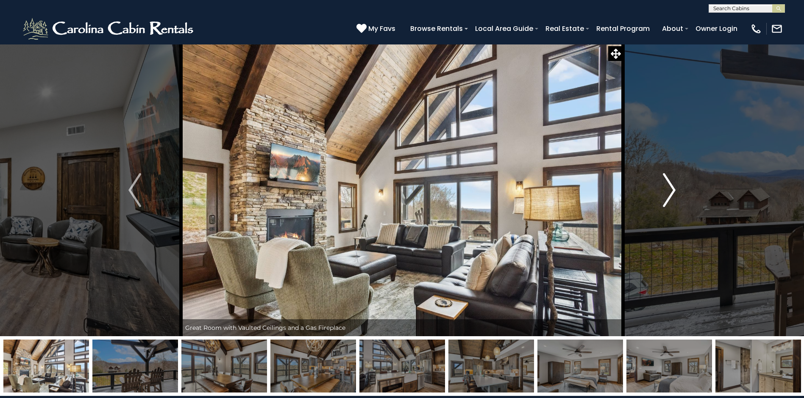
click at [669, 184] on img "Next" at bounding box center [669, 190] width 13 height 34
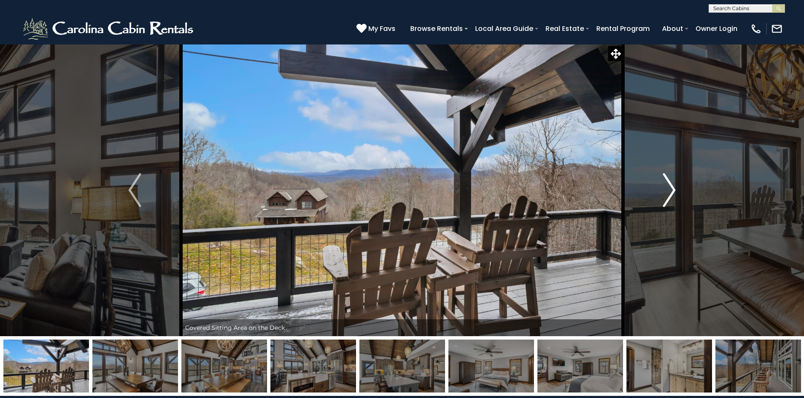
click at [669, 184] on img "Next" at bounding box center [669, 190] width 13 height 34
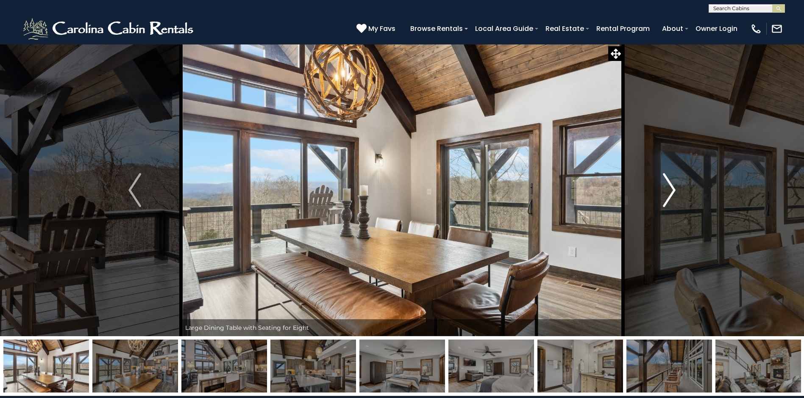
click at [669, 184] on img "Next" at bounding box center [669, 190] width 13 height 34
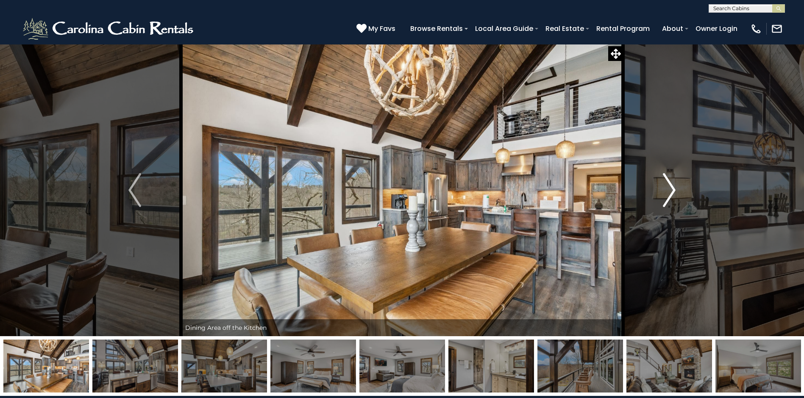
click at [669, 184] on img "Next" at bounding box center [669, 190] width 13 height 34
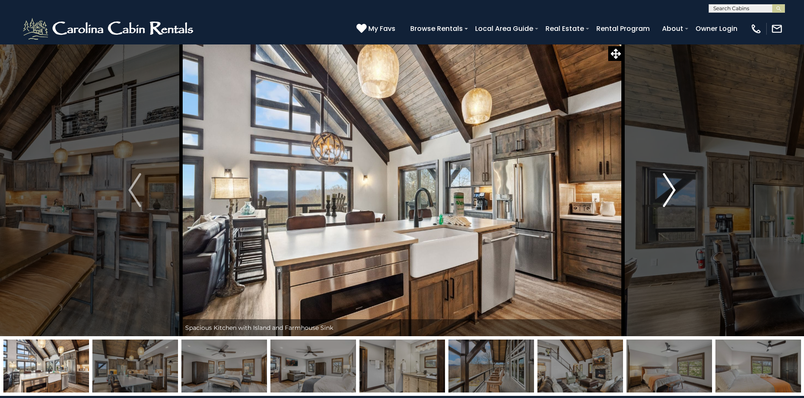
click at [669, 184] on img "Next" at bounding box center [669, 190] width 13 height 34
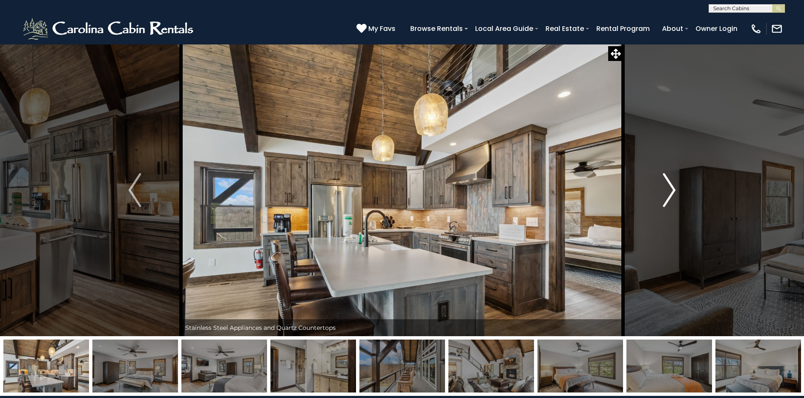
click at [669, 184] on img "Next" at bounding box center [669, 190] width 13 height 34
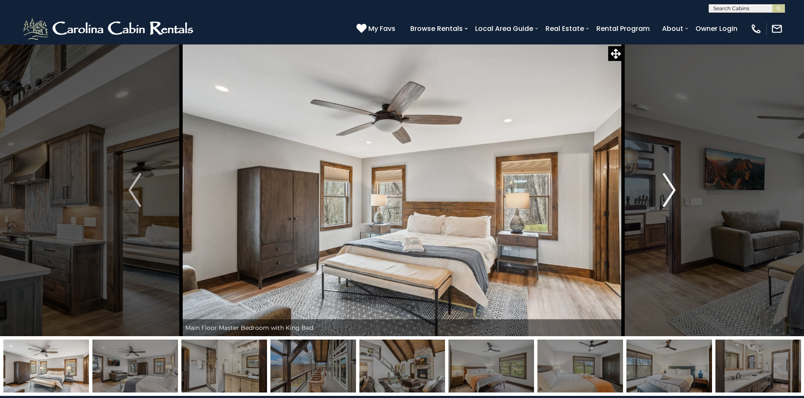
click at [669, 184] on img "Next" at bounding box center [669, 190] width 13 height 34
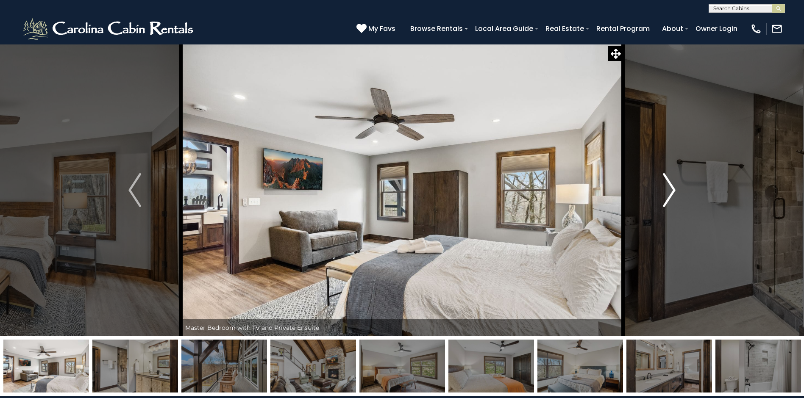
click at [669, 184] on img "Next" at bounding box center [669, 190] width 13 height 34
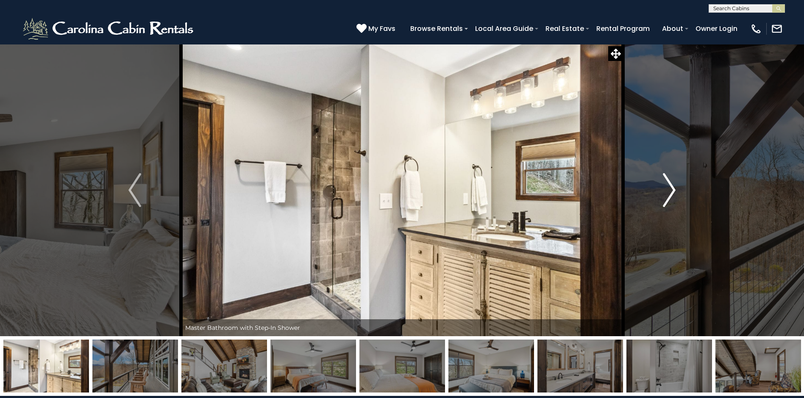
click at [669, 184] on img "Next" at bounding box center [669, 190] width 13 height 34
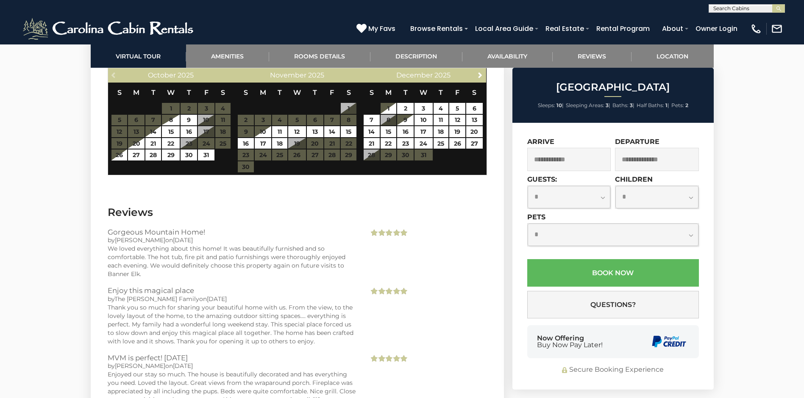
scroll to position [1838, 0]
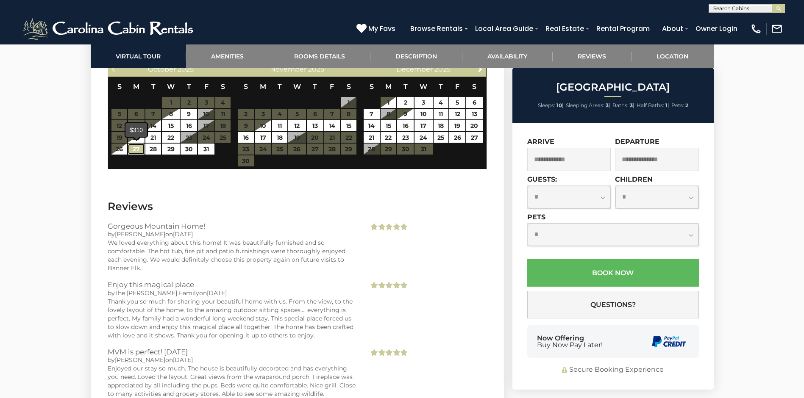
click at [135, 147] on link "27" at bounding box center [136, 149] width 17 height 11
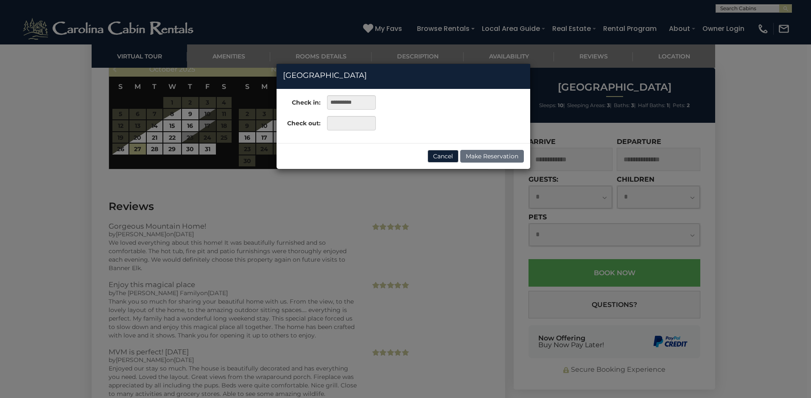
click at [192, 148] on div "**********" at bounding box center [405, 199] width 811 height 398
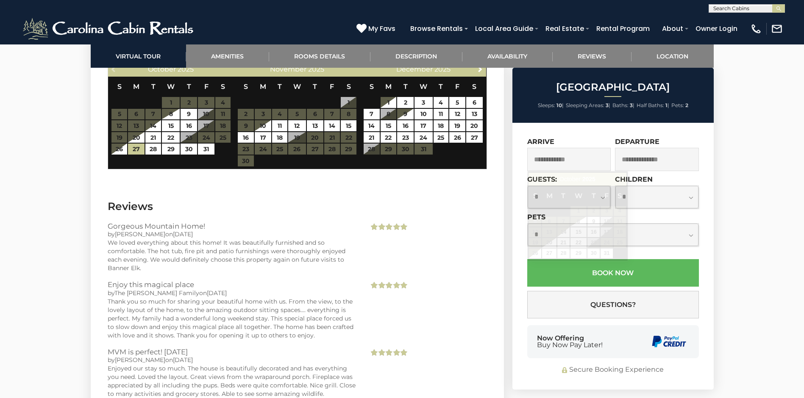
click at [563, 159] on input "text" at bounding box center [569, 159] width 84 height 23
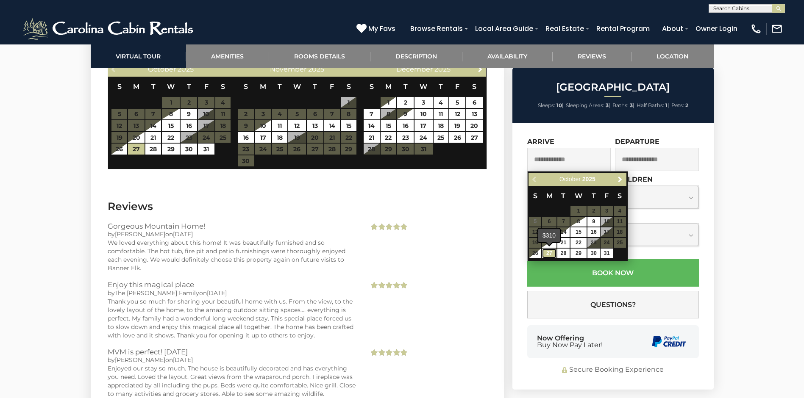
click at [553, 252] on link "27" at bounding box center [549, 254] width 14 height 10
type input "**********"
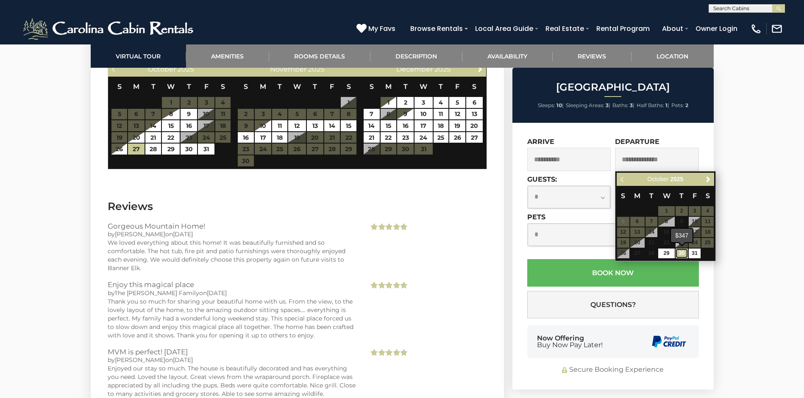
click at [685, 252] on link "30" at bounding box center [682, 254] width 12 height 10
type input "**********"
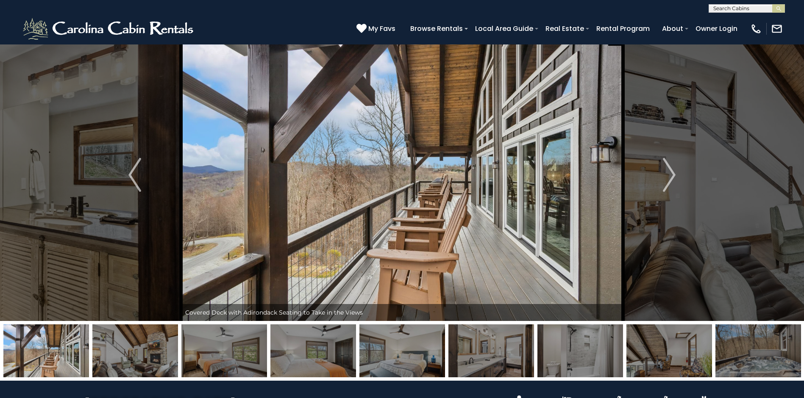
scroll to position [0, 0]
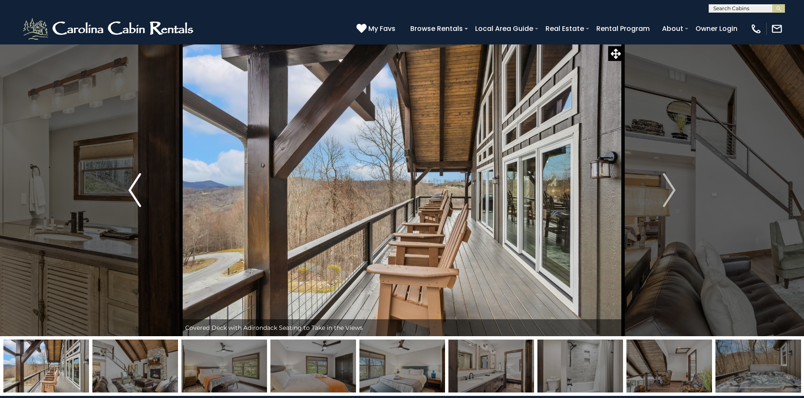
click at [132, 194] on img "Previous" at bounding box center [134, 190] width 13 height 34
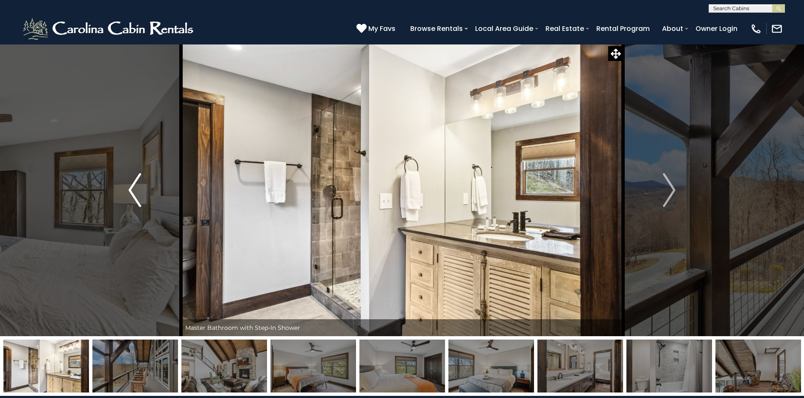
click at [133, 194] on img "Previous" at bounding box center [134, 190] width 13 height 34
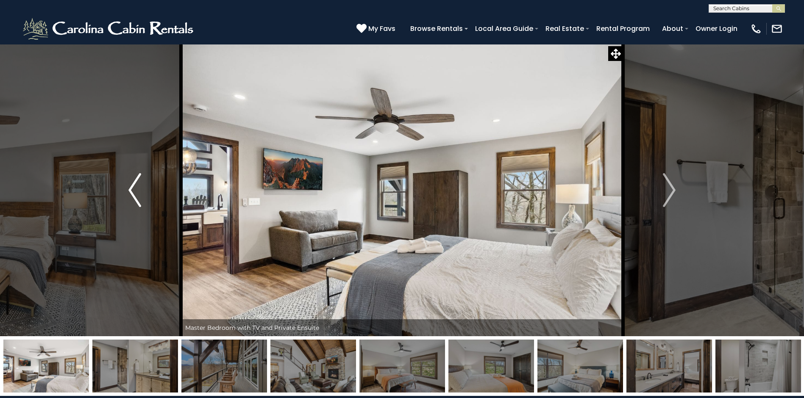
click at [133, 194] on img "Previous" at bounding box center [134, 190] width 13 height 34
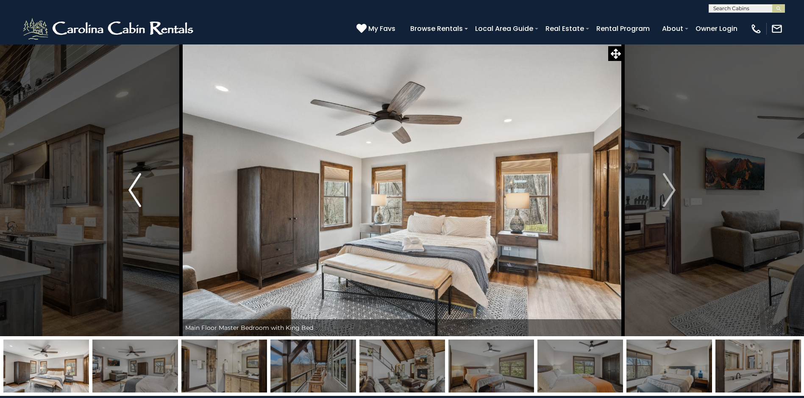
click at [133, 194] on img "Previous" at bounding box center [134, 190] width 13 height 34
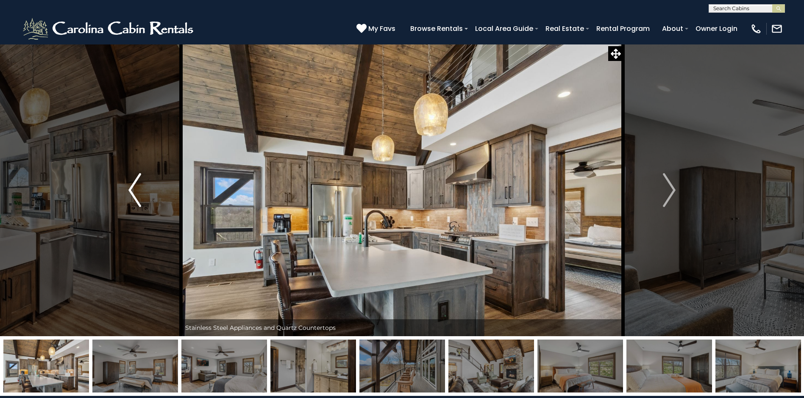
click at [133, 194] on img "Previous" at bounding box center [134, 190] width 13 height 34
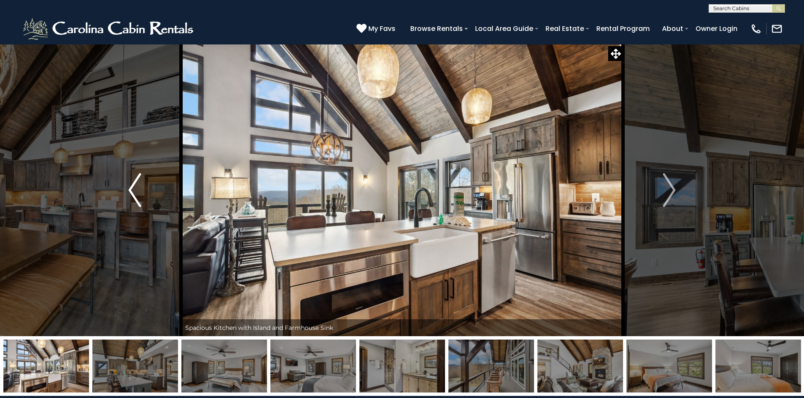
click at [133, 194] on img "Previous" at bounding box center [134, 190] width 13 height 34
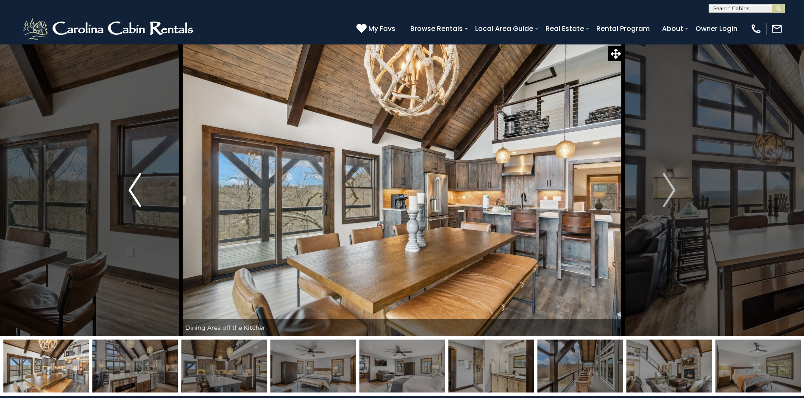
click at [133, 194] on img "Previous" at bounding box center [134, 190] width 13 height 34
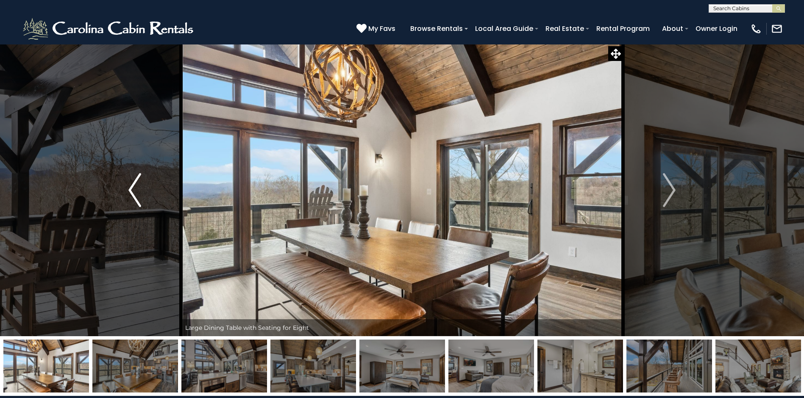
click at [133, 194] on img "Previous" at bounding box center [134, 190] width 13 height 34
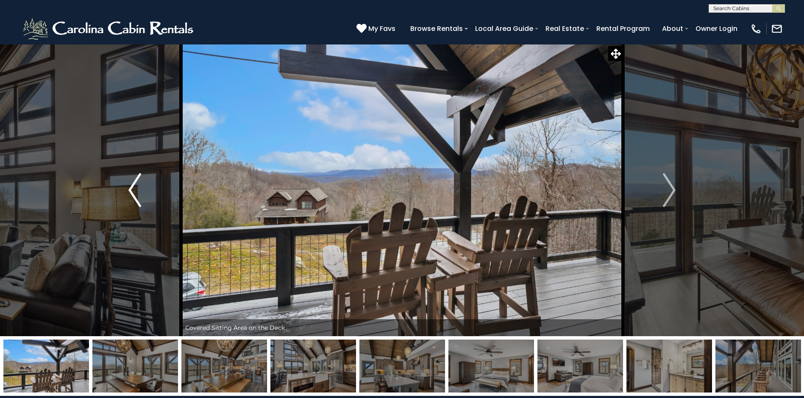
click at [133, 194] on img "Previous" at bounding box center [134, 190] width 13 height 34
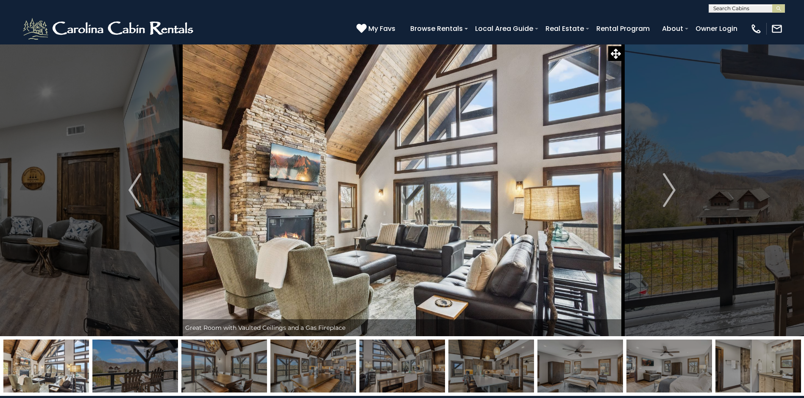
click at [560, 127] on img at bounding box center [402, 190] width 442 height 293
click at [375, 114] on img at bounding box center [402, 190] width 442 height 293
click at [371, 76] on img at bounding box center [402, 190] width 442 height 293
drag, startPoint x: 473, startPoint y: 164, endPoint x: 489, endPoint y: 109, distance: 57.4
click at [489, 109] on img at bounding box center [402, 190] width 442 height 293
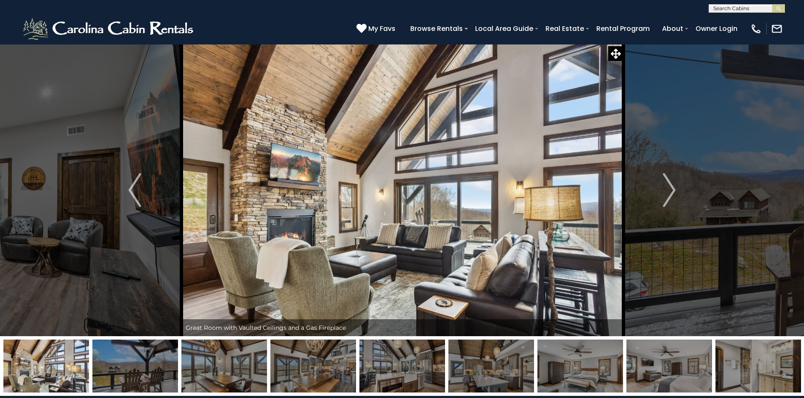
drag, startPoint x: 541, startPoint y: 137, endPoint x: 539, endPoint y: 128, distance: 9.0
click at [540, 129] on img at bounding box center [402, 190] width 442 height 293
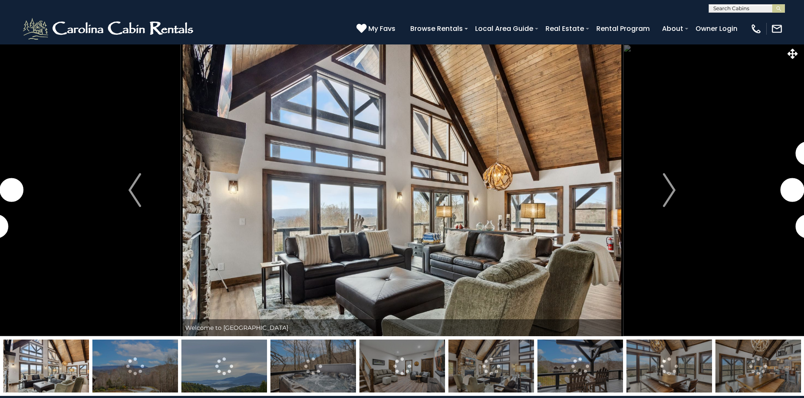
select select "*"
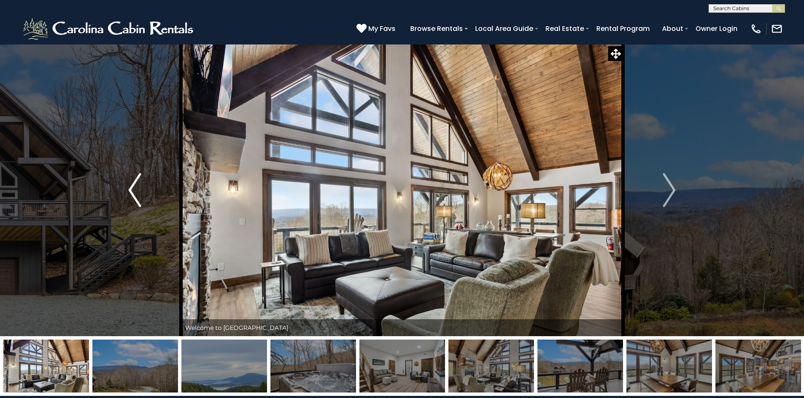
click at [134, 193] on img "Previous" at bounding box center [134, 190] width 13 height 34
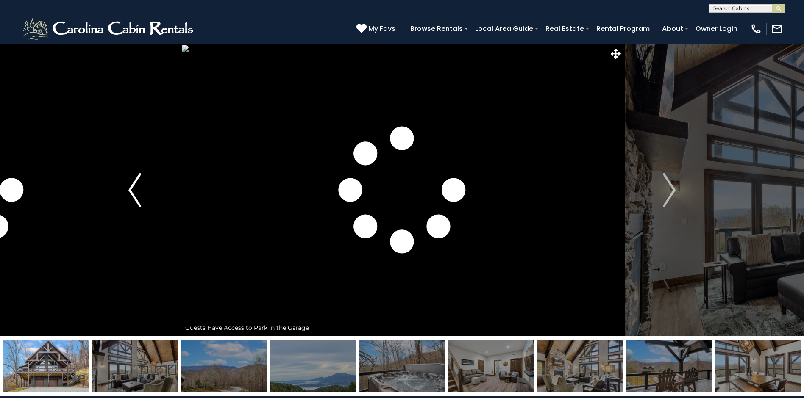
click at [134, 194] on img "Previous" at bounding box center [134, 190] width 13 height 34
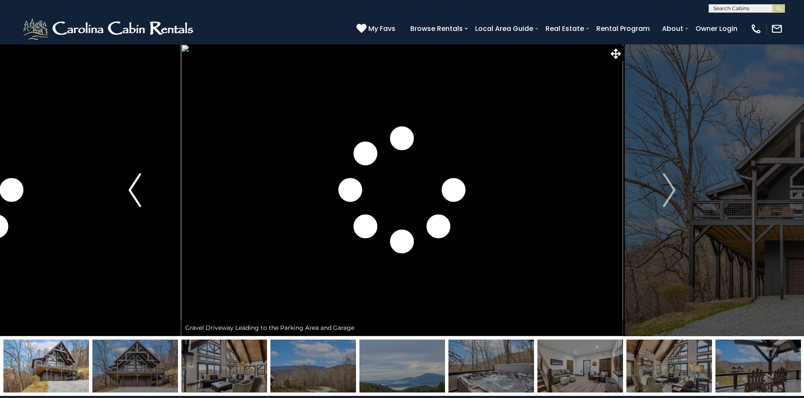
click at [137, 193] on img "Previous" at bounding box center [134, 190] width 13 height 34
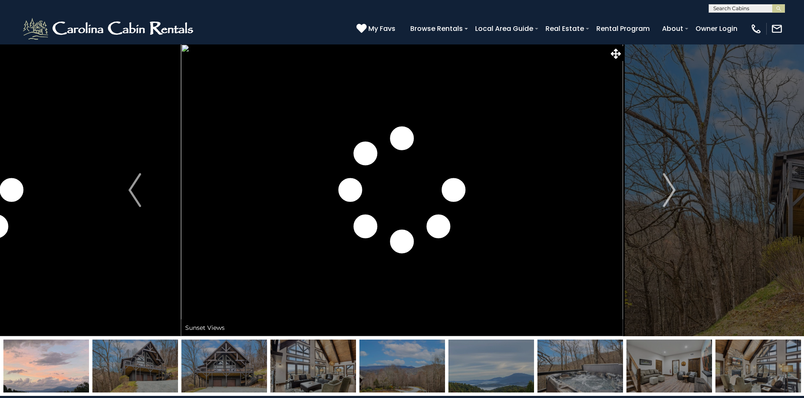
click at [187, 49] on img at bounding box center [402, 190] width 442 height 293
click at [186, 50] on img at bounding box center [402, 190] width 442 height 293
click at [134, 184] on img "Previous" at bounding box center [134, 190] width 13 height 34
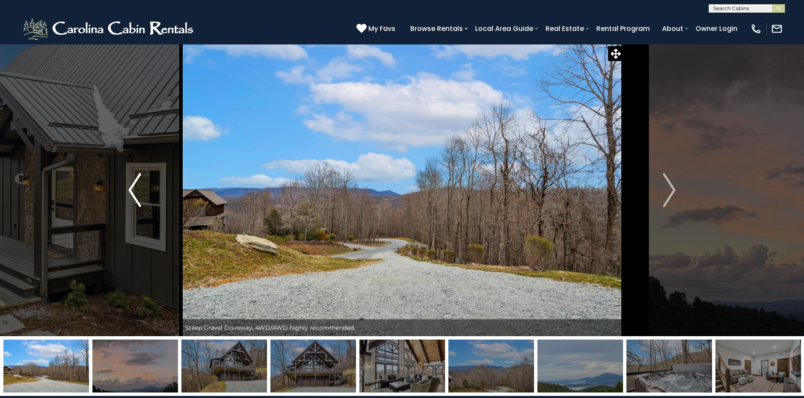
click at [132, 184] on img "Previous" at bounding box center [134, 190] width 13 height 34
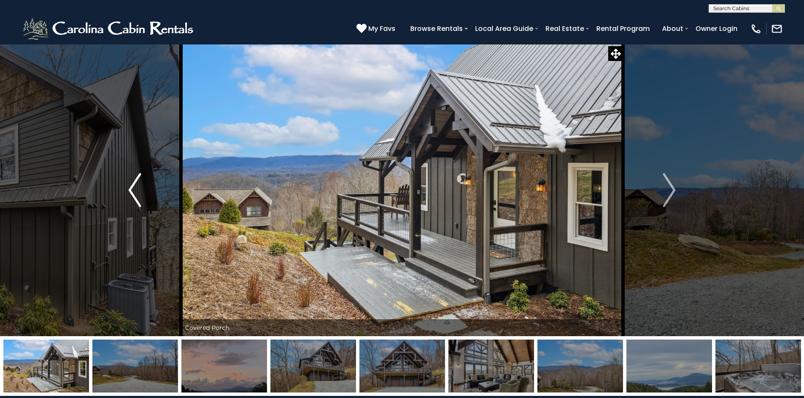
click at [132, 184] on img "Previous" at bounding box center [134, 190] width 13 height 34
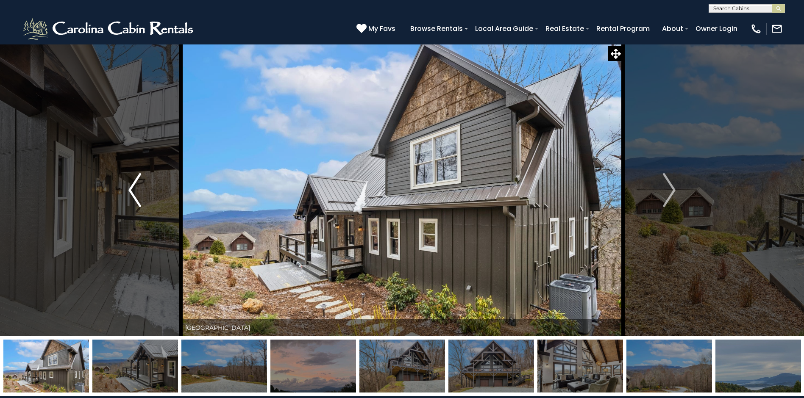
click at [132, 184] on img "Previous" at bounding box center [134, 190] width 13 height 34
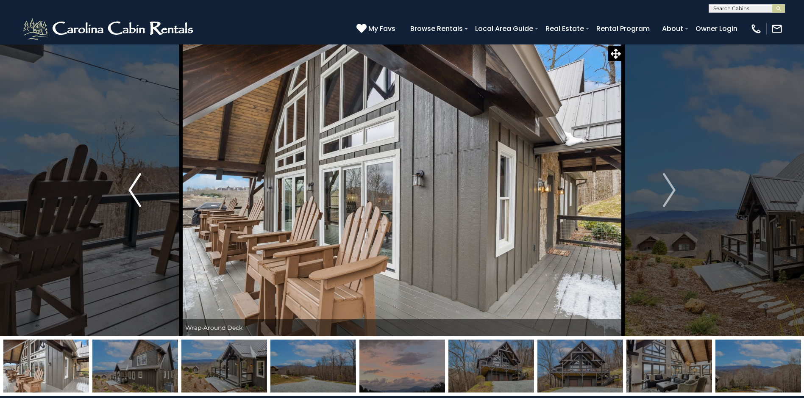
click at [132, 184] on img "Previous" at bounding box center [134, 190] width 13 height 34
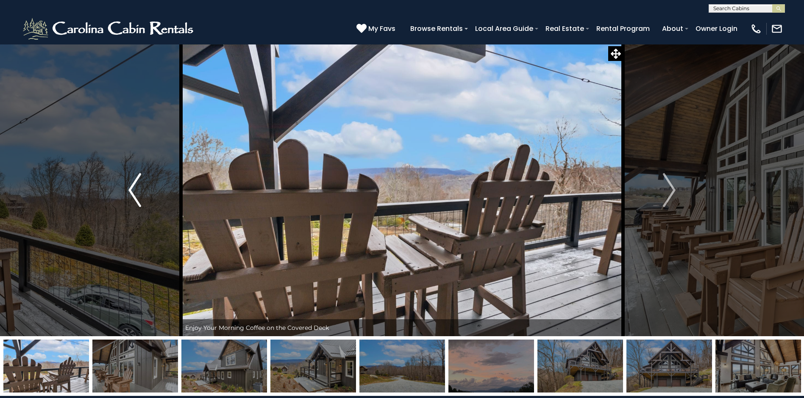
click at [132, 184] on img "Previous" at bounding box center [134, 190] width 13 height 34
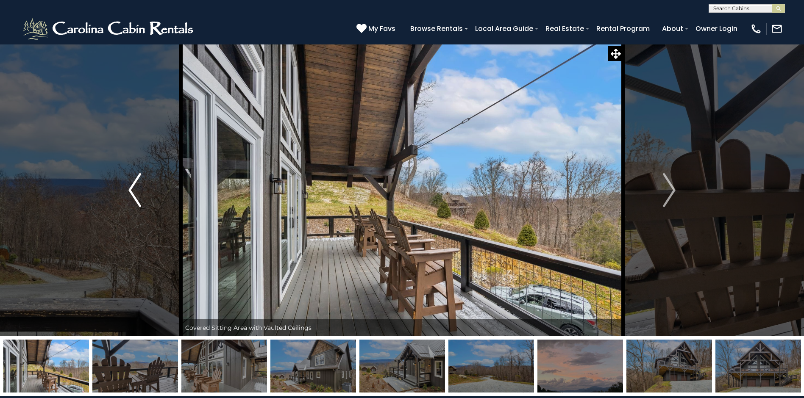
click at [132, 184] on img "Previous" at bounding box center [134, 190] width 13 height 34
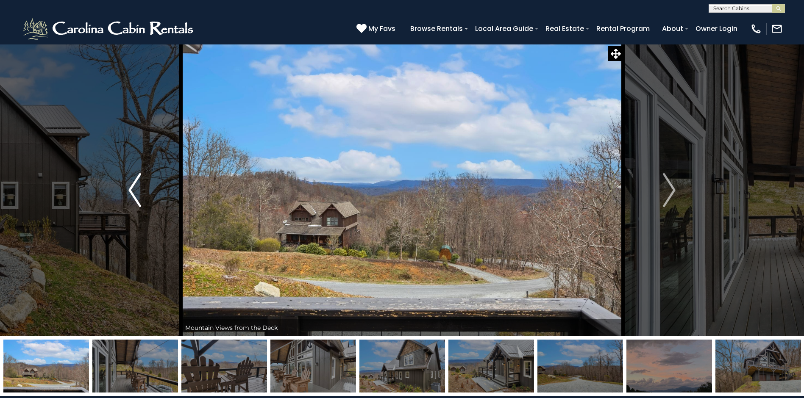
click at [132, 184] on img "Previous" at bounding box center [134, 190] width 13 height 34
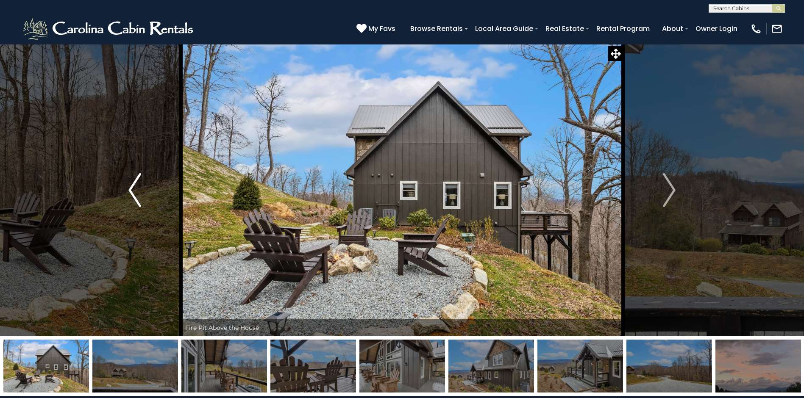
click at [132, 184] on img "Previous" at bounding box center [134, 190] width 13 height 34
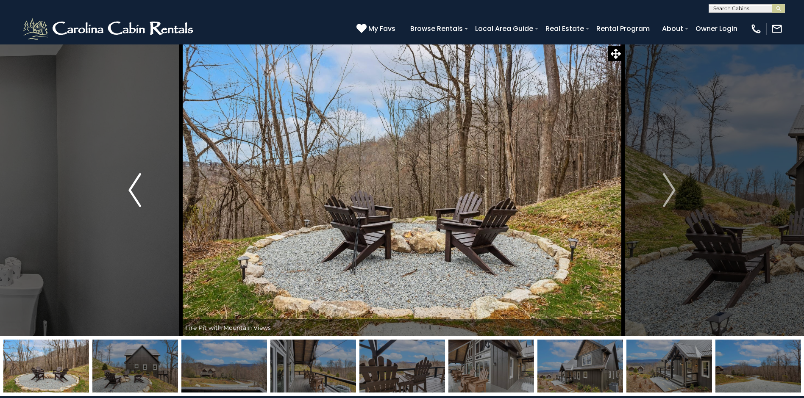
click at [132, 184] on img "Previous" at bounding box center [134, 190] width 13 height 34
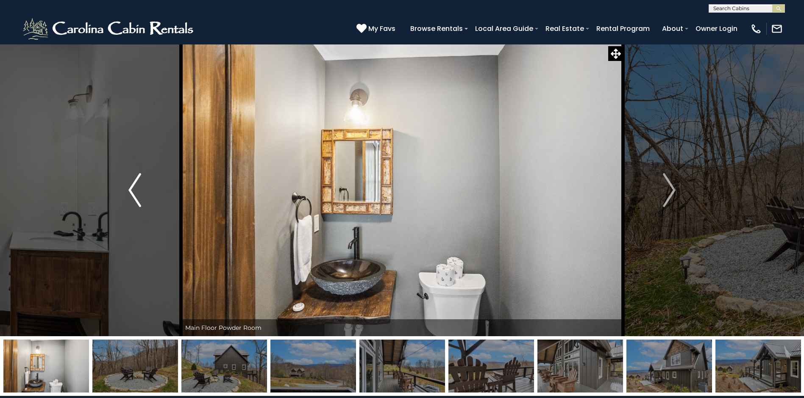
click at [132, 184] on img "Previous" at bounding box center [134, 190] width 13 height 34
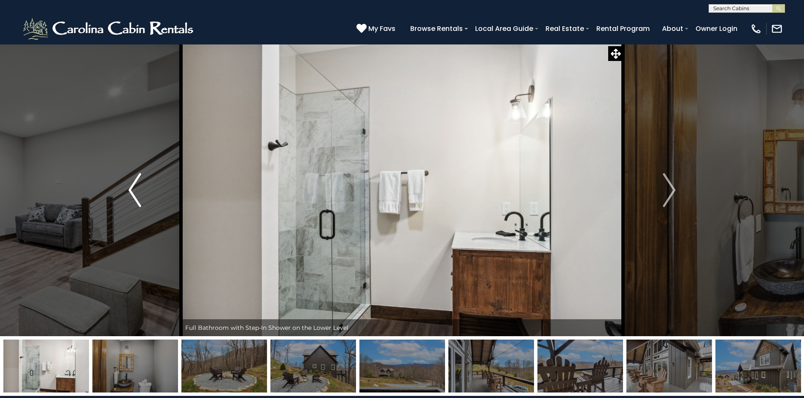
click at [132, 184] on img "Previous" at bounding box center [134, 190] width 13 height 34
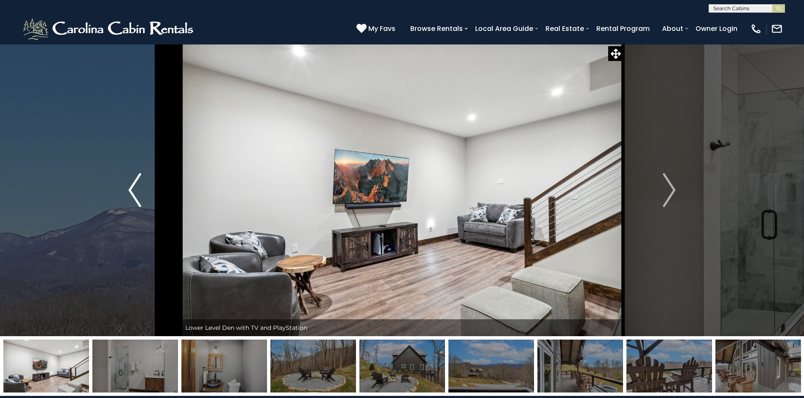
click at [132, 184] on img "Previous" at bounding box center [134, 190] width 13 height 34
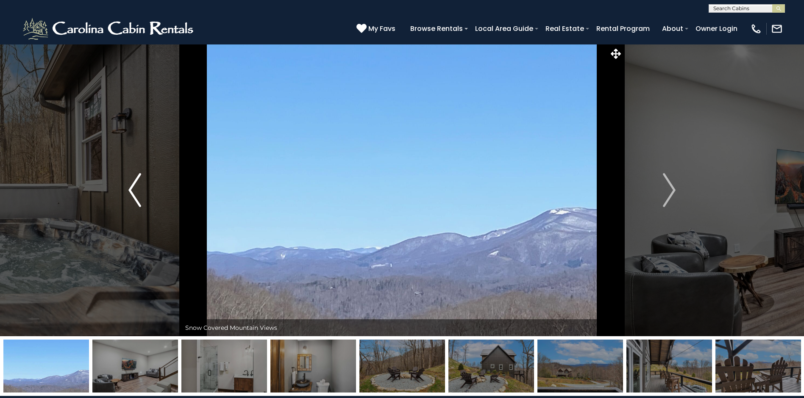
click at [132, 184] on img "Previous" at bounding box center [134, 190] width 13 height 34
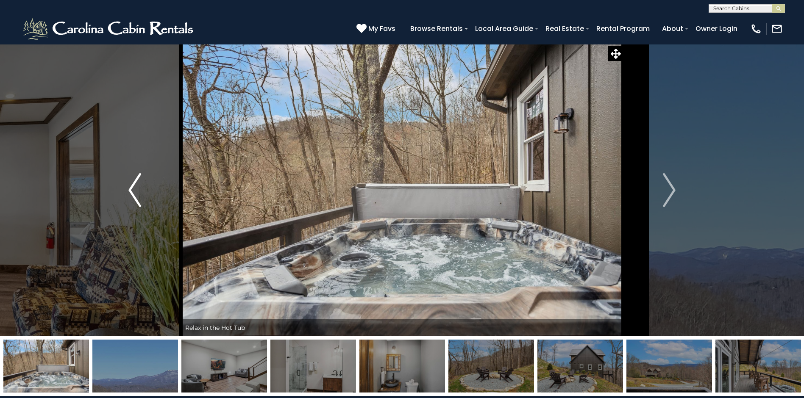
click at [132, 184] on img "Previous" at bounding box center [134, 190] width 13 height 34
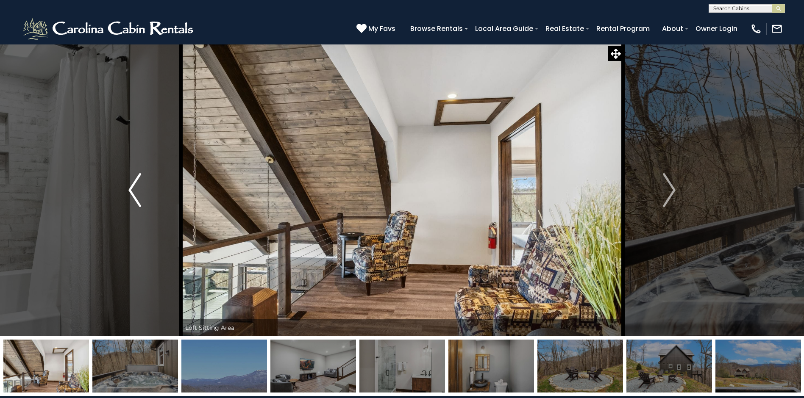
click at [132, 184] on img "Previous" at bounding box center [134, 190] width 13 height 34
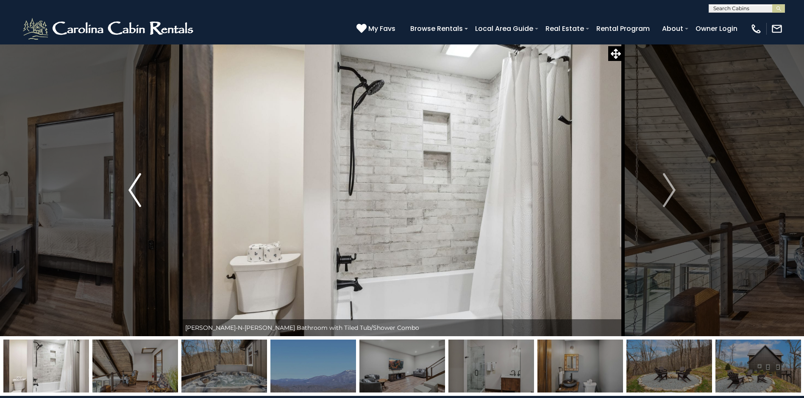
click at [132, 184] on img "Previous" at bounding box center [134, 190] width 13 height 34
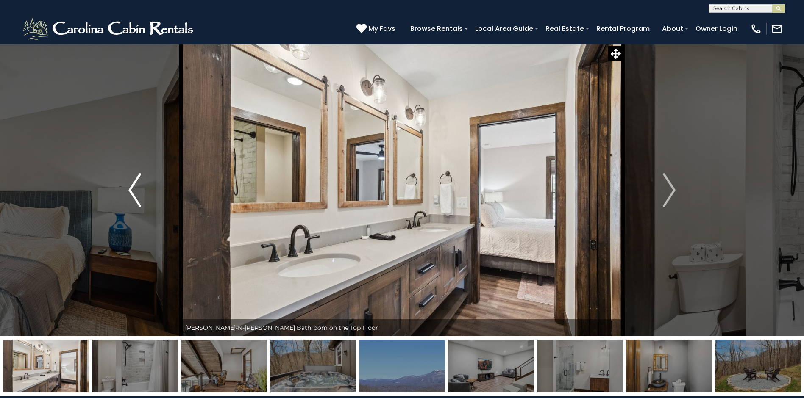
click at [132, 184] on img "Previous" at bounding box center [134, 190] width 13 height 34
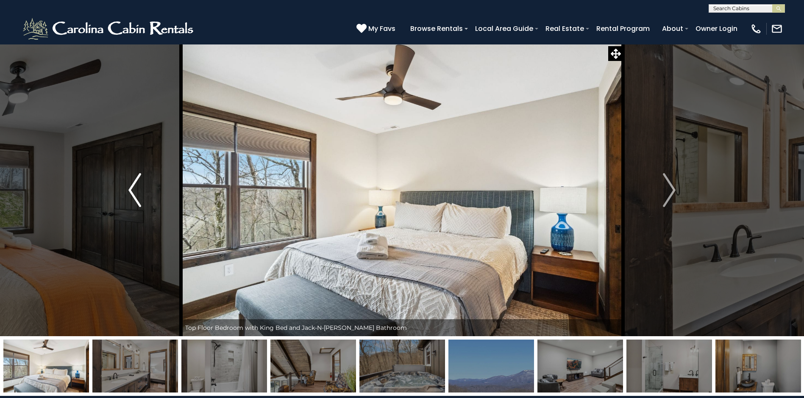
click at [132, 184] on img "Previous" at bounding box center [134, 190] width 13 height 34
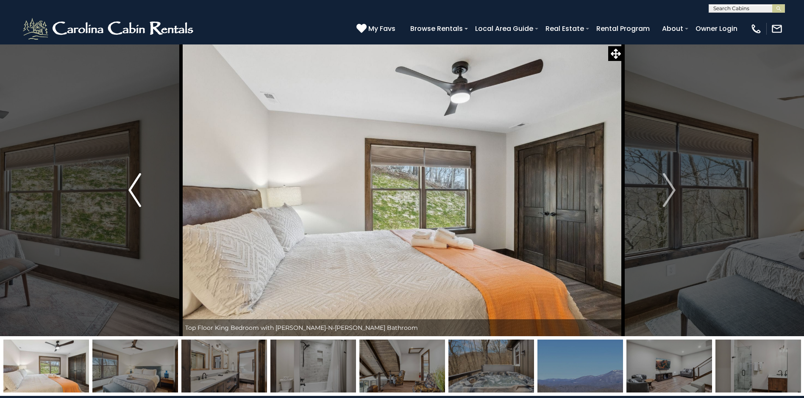
click at [132, 184] on img "Previous" at bounding box center [134, 190] width 13 height 34
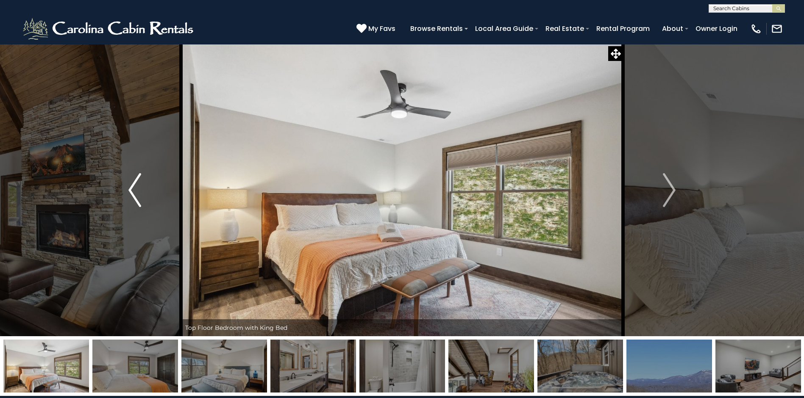
click at [132, 184] on img "Previous" at bounding box center [134, 190] width 13 height 34
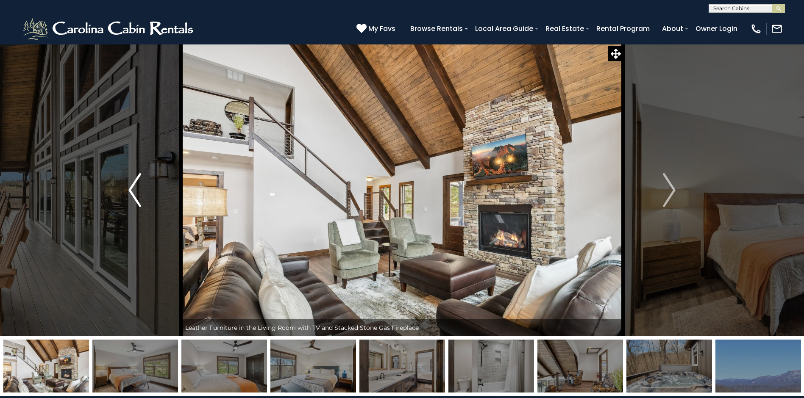
click at [132, 184] on img "Previous" at bounding box center [134, 190] width 13 height 34
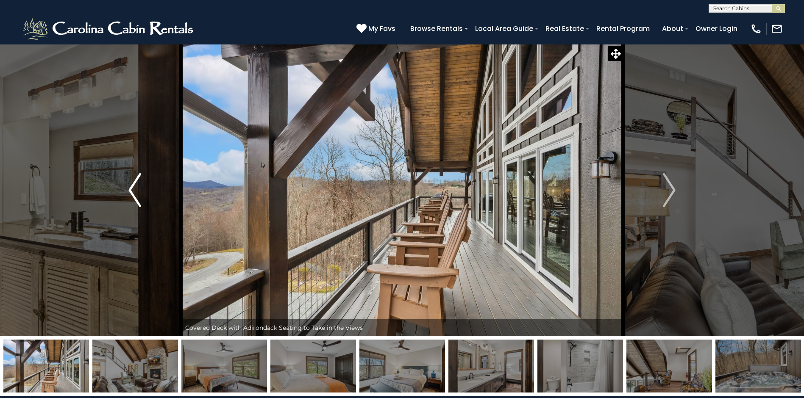
click at [132, 184] on img "Previous" at bounding box center [134, 190] width 13 height 34
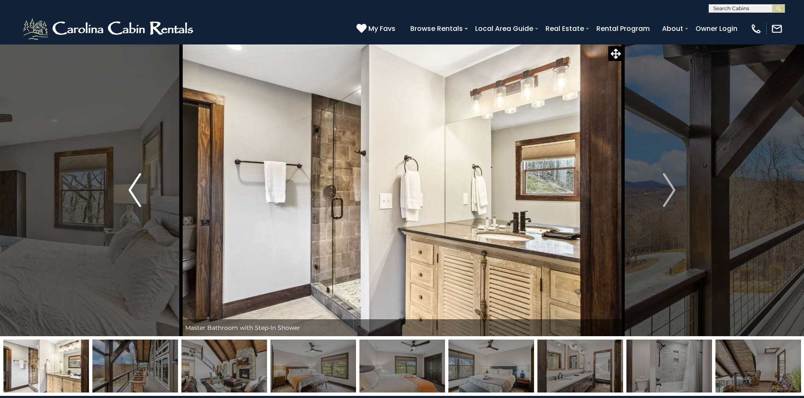
click at [132, 184] on img "Previous" at bounding box center [134, 190] width 13 height 34
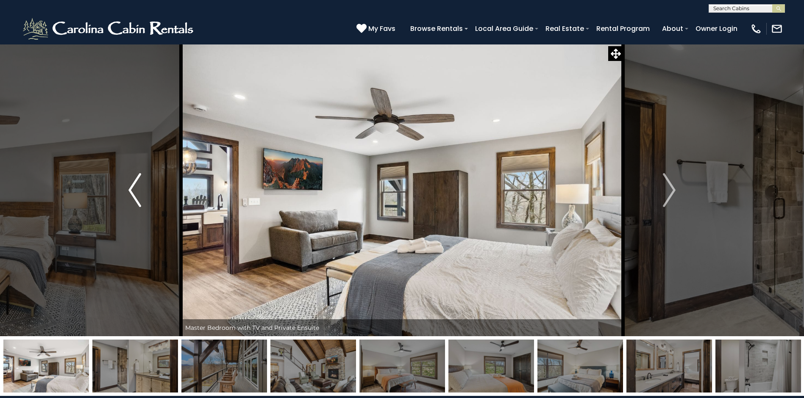
click at [132, 184] on img "Previous" at bounding box center [134, 190] width 13 height 34
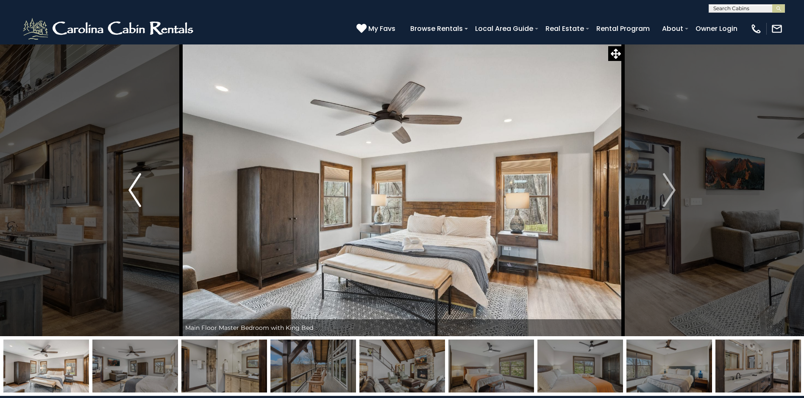
click at [132, 184] on img "Previous" at bounding box center [134, 190] width 13 height 34
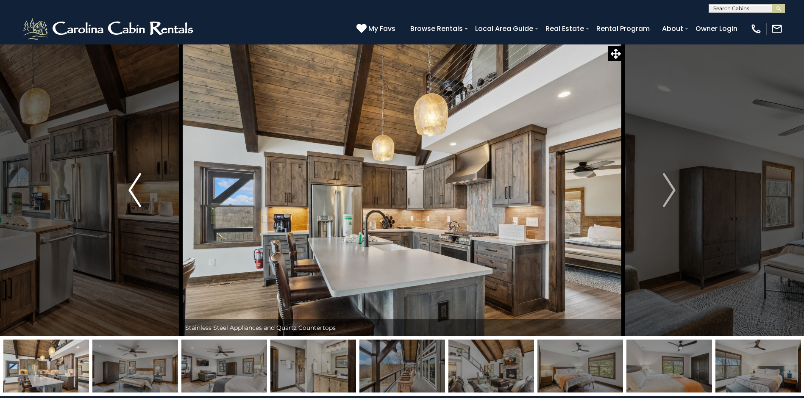
click at [132, 184] on img "Previous" at bounding box center [134, 190] width 13 height 34
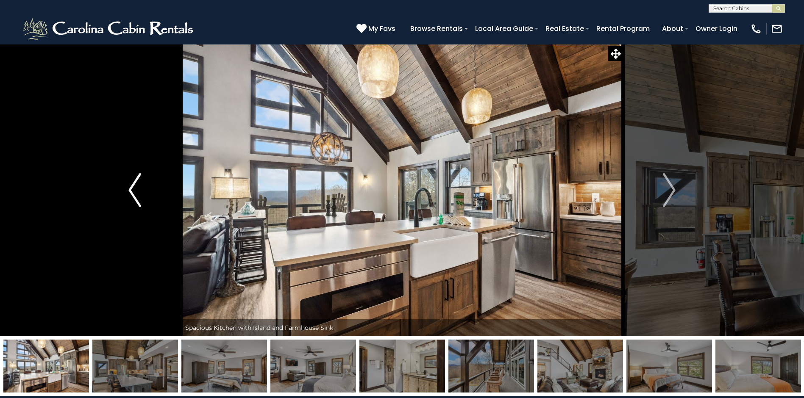
click at [132, 184] on img "Previous" at bounding box center [134, 190] width 13 height 34
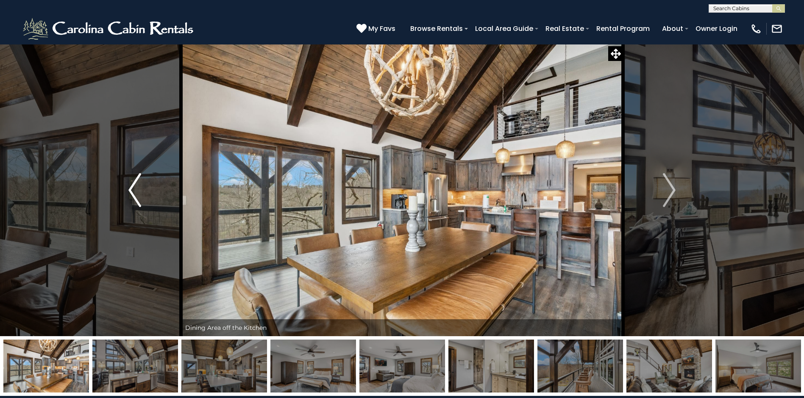
click at [132, 184] on img "Previous" at bounding box center [134, 190] width 13 height 34
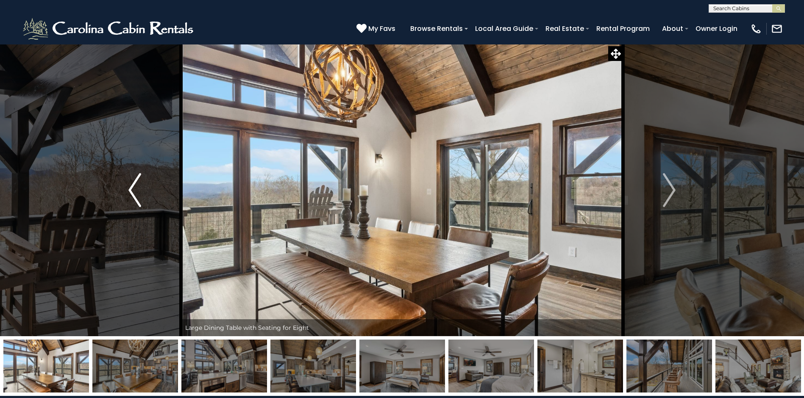
click at [132, 184] on img "Previous" at bounding box center [134, 190] width 13 height 34
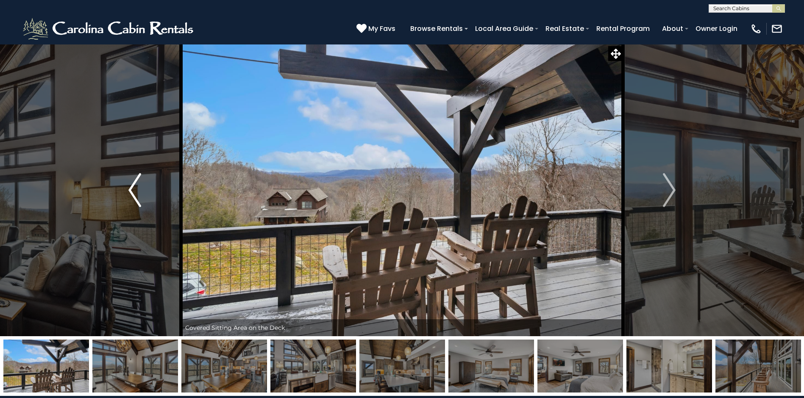
click at [132, 184] on img "Previous" at bounding box center [134, 190] width 13 height 34
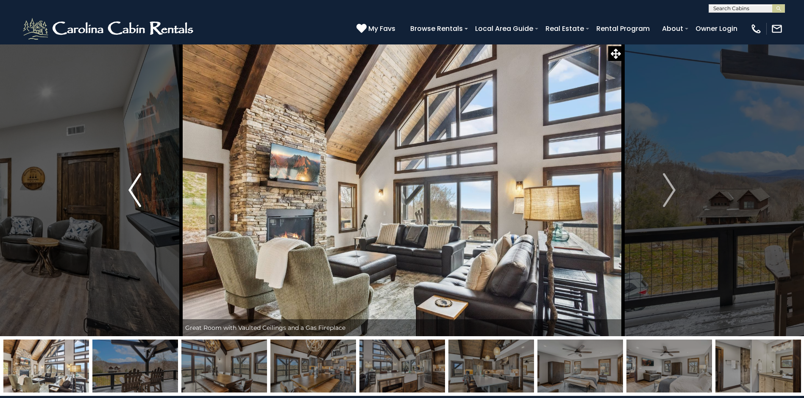
click at [132, 184] on img "Previous" at bounding box center [134, 190] width 13 height 34
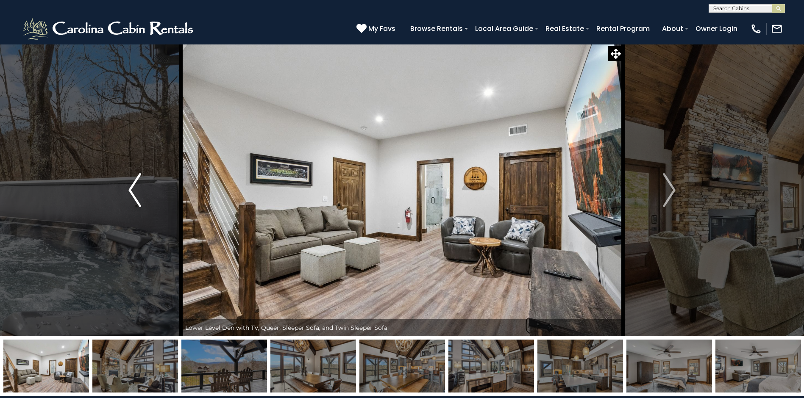
click at [132, 184] on img "Previous" at bounding box center [134, 190] width 13 height 34
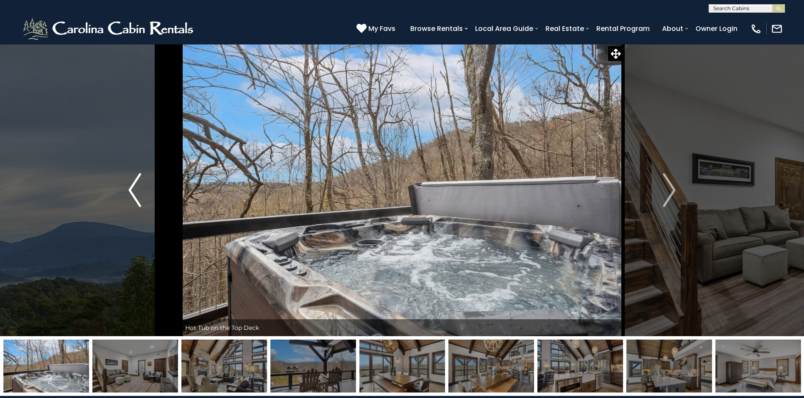
click at [132, 184] on img "Previous" at bounding box center [134, 190] width 13 height 34
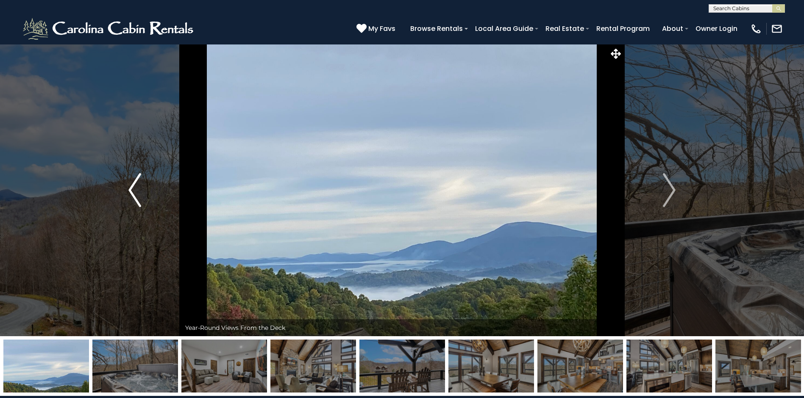
click at [132, 184] on img "Previous" at bounding box center [134, 190] width 13 height 34
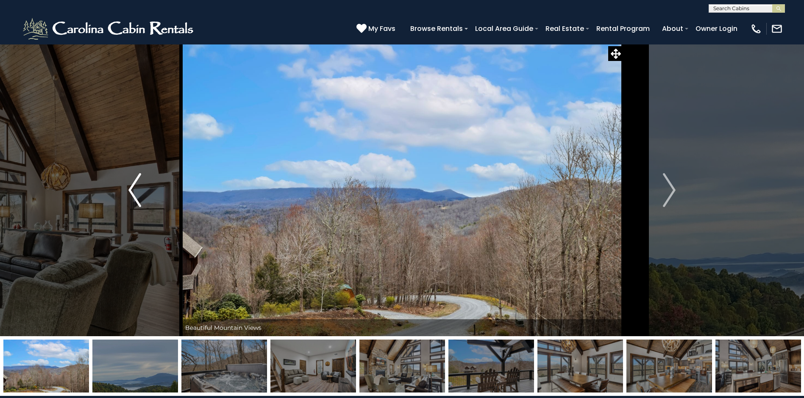
click at [132, 184] on img "Previous" at bounding box center [134, 190] width 13 height 34
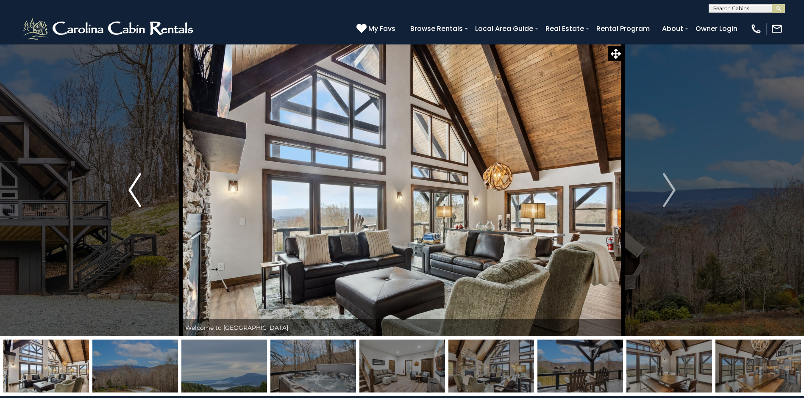
click at [132, 184] on img "Previous" at bounding box center [134, 190] width 13 height 34
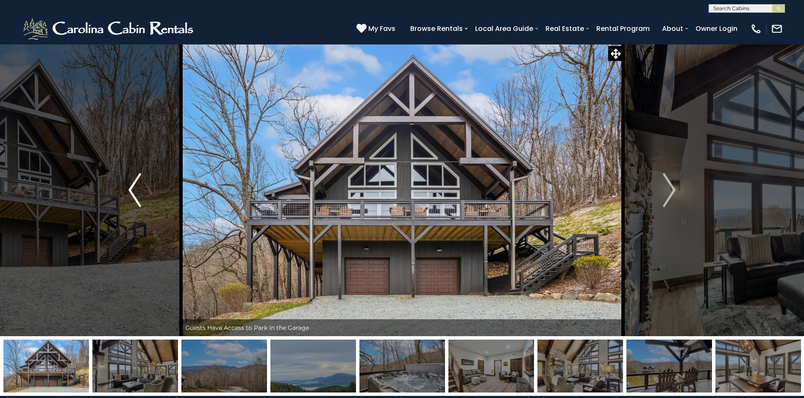
click at [132, 186] on img "Previous" at bounding box center [134, 190] width 13 height 34
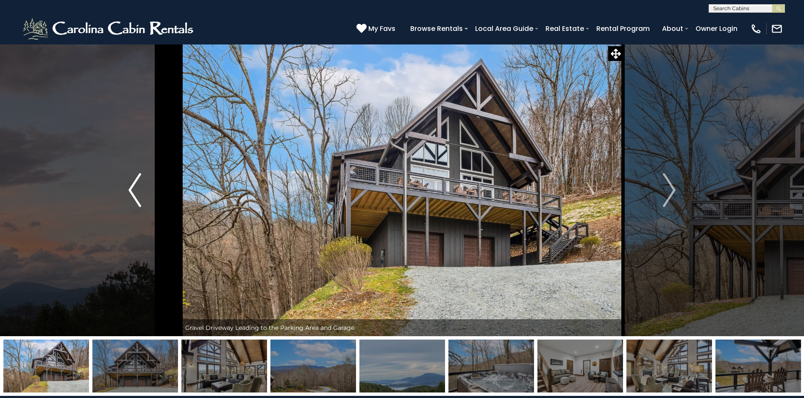
click at [141, 191] on button "Previous" at bounding box center [135, 190] width 92 height 293
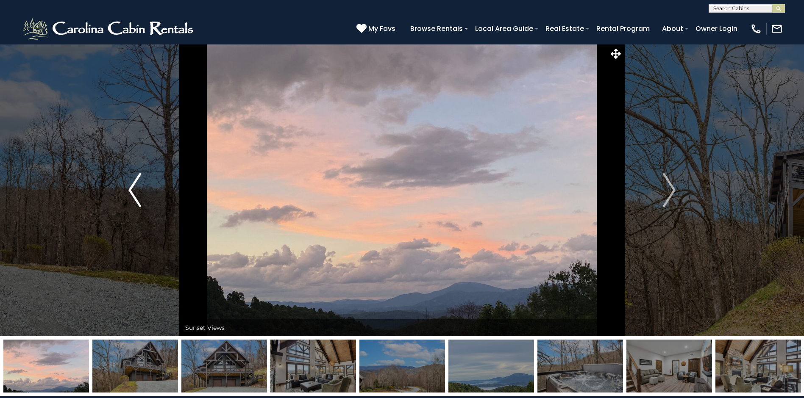
click at [141, 191] on button "Previous" at bounding box center [135, 190] width 92 height 293
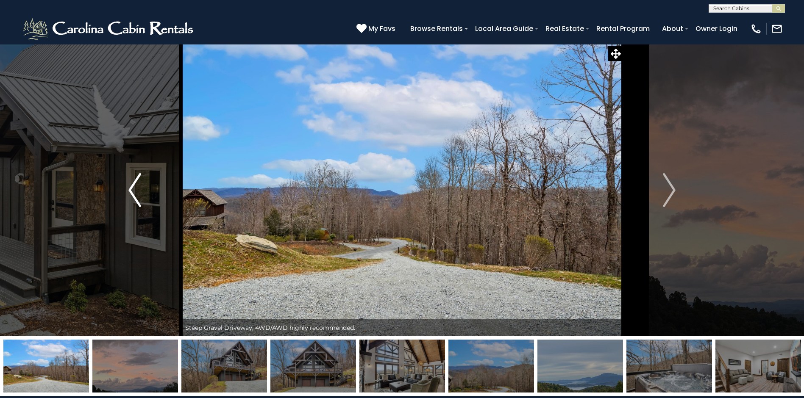
click at [138, 192] on img "Previous" at bounding box center [134, 190] width 13 height 34
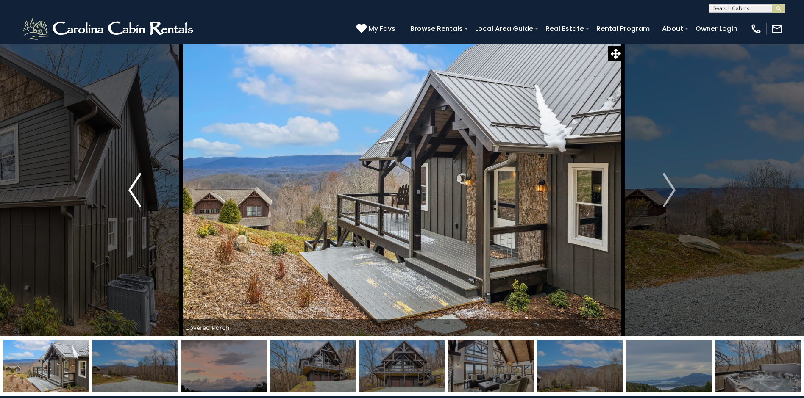
click at [138, 192] on img "Previous" at bounding box center [134, 190] width 13 height 34
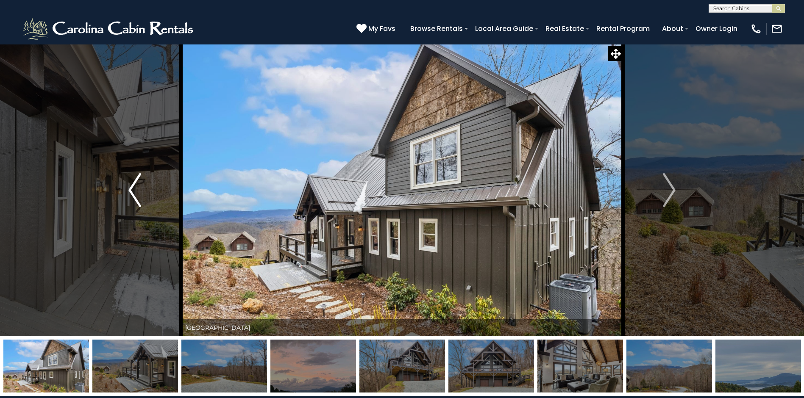
click at [138, 192] on img "Previous" at bounding box center [134, 190] width 13 height 34
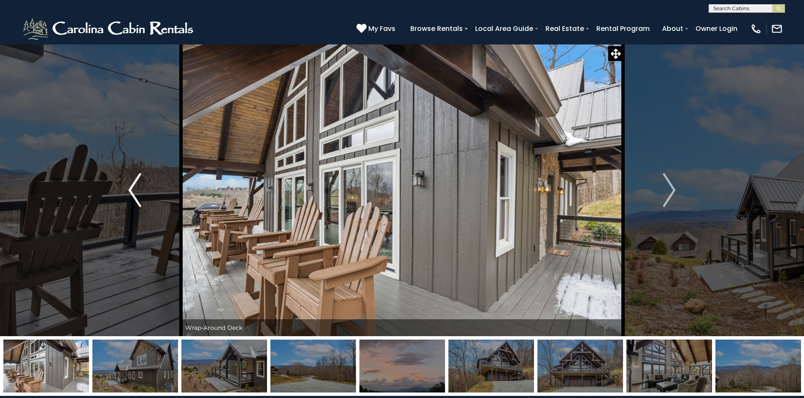
click at [138, 192] on img "Previous" at bounding box center [134, 190] width 13 height 34
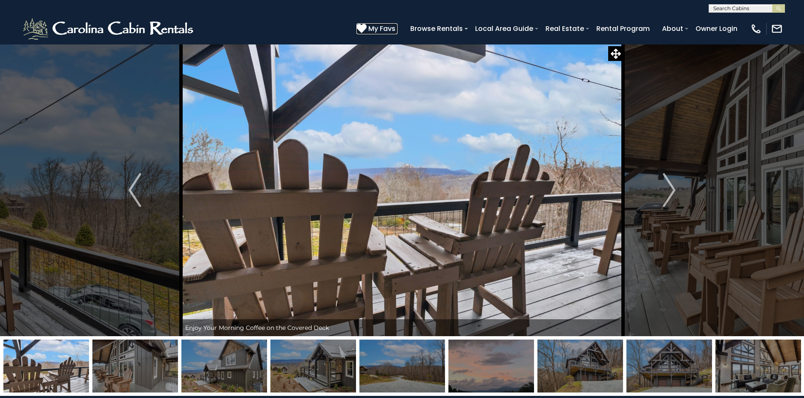
click at [365, 25] on icon at bounding box center [362, 28] width 10 height 10
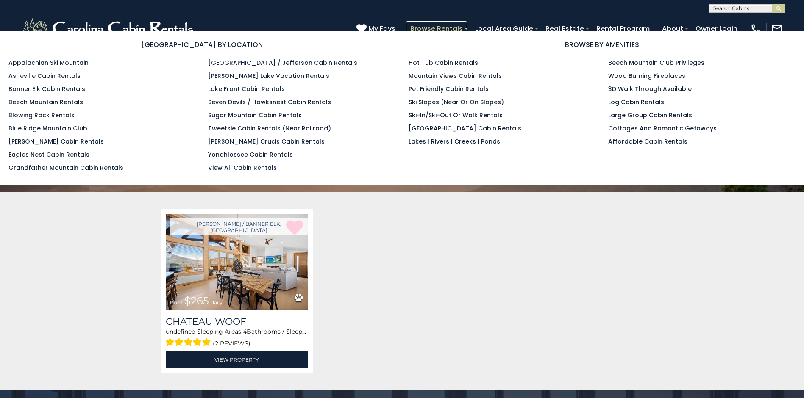
click at [435, 29] on link "Browse Rentals" at bounding box center [436, 28] width 61 height 15
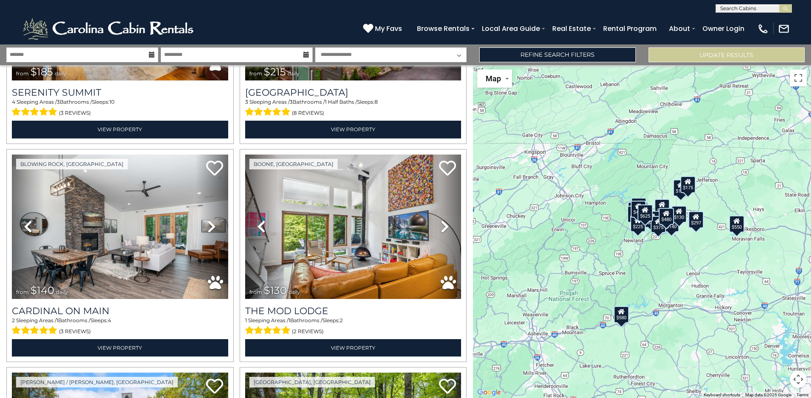
scroll to position [2162, 0]
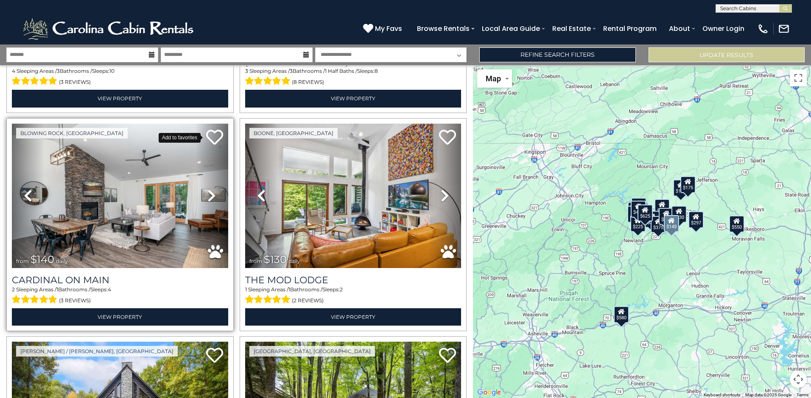
click at [212, 129] on icon at bounding box center [214, 137] width 17 height 17
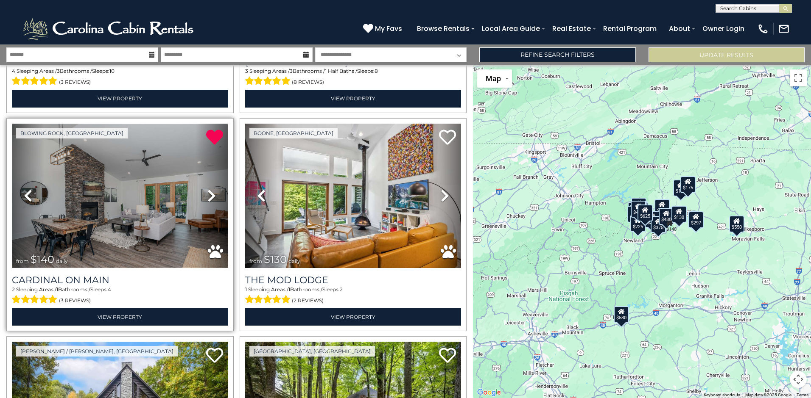
click at [151, 194] on img at bounding box center [120, 196] width 216 height 145
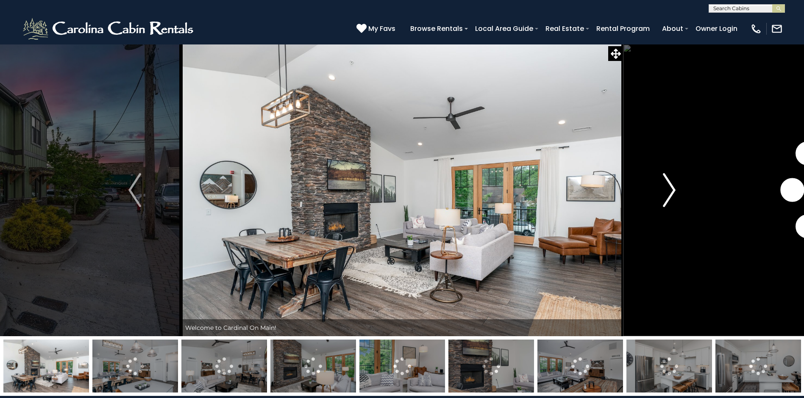
click at [667, 192] on img "Next" at bounding box center [669, 190] width 13 height 34
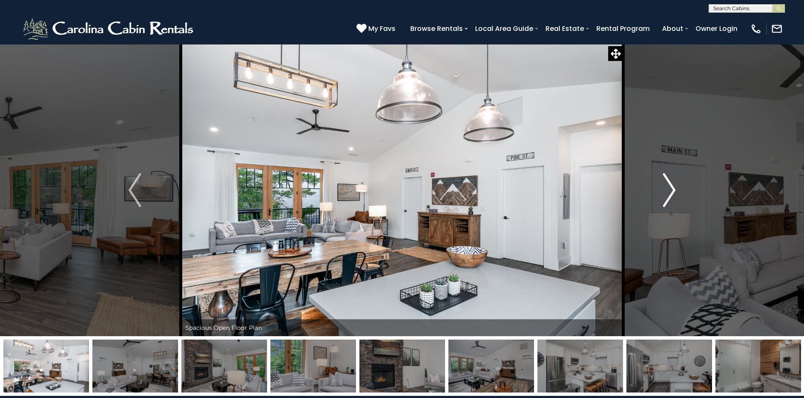
click at [667, 192] on img "Next" at bounding box center [669, 190] width 13 height 34
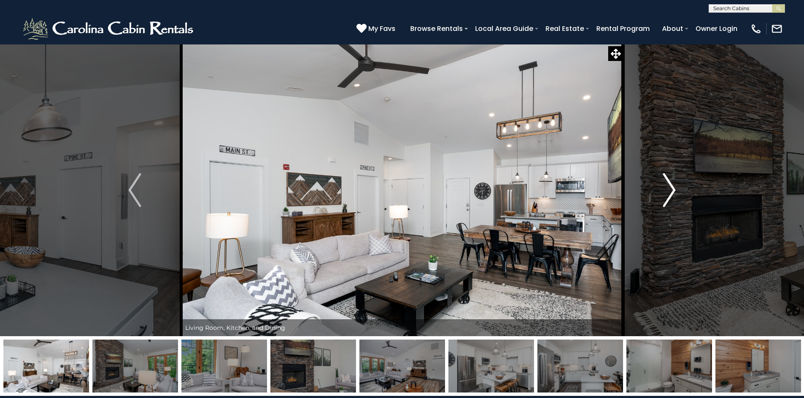
click at [669, 191] on img "Next" at bounding box center [669, 190] width 13 height 34
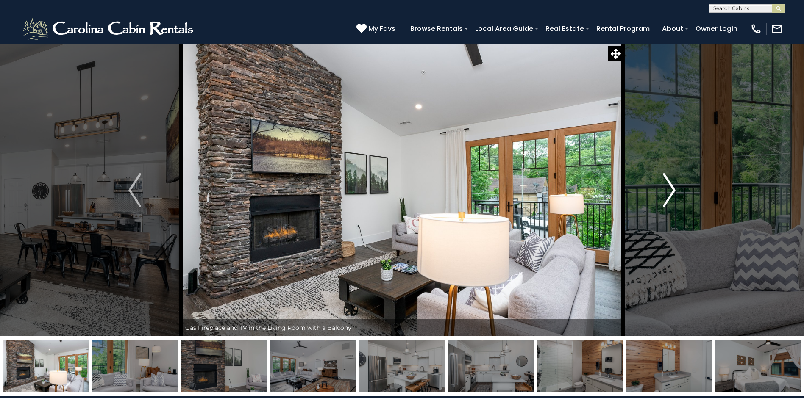
click at [669, 191] on img "Next" at bounding box center [669, 190] width 13 height 34
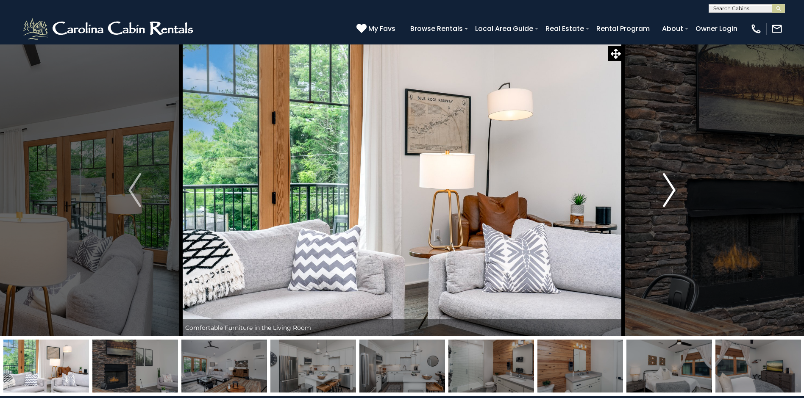
click at [669, 191] on img "Next" at bounding box center [669, 190] width 13 height 34
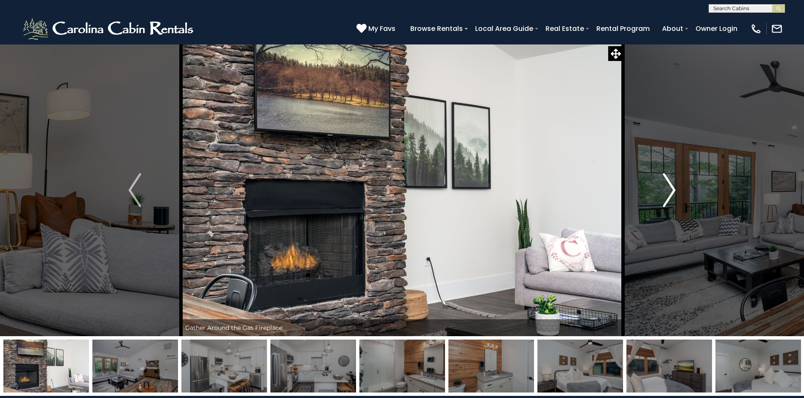
click at [669, 191] on img "Next" at bounding box center [669, 190] width 13 height 34
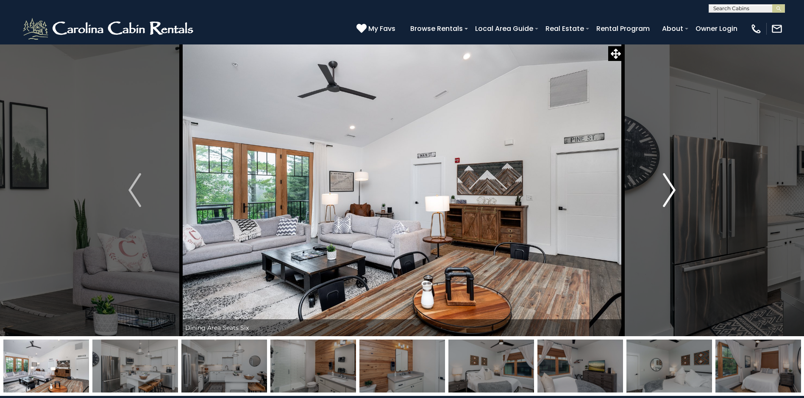
click at [669, 191] on img "Next" at bounding box center [669, 190] width 13 height 34
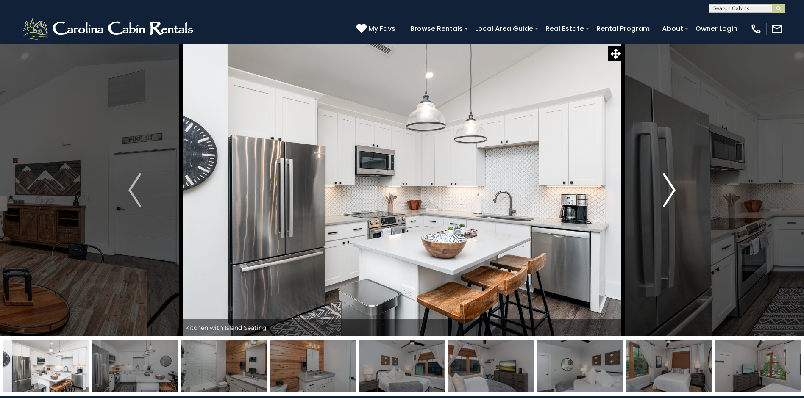
click at [669, 191] on img "Next" at bounding box center [669, 190] width 13 height 34
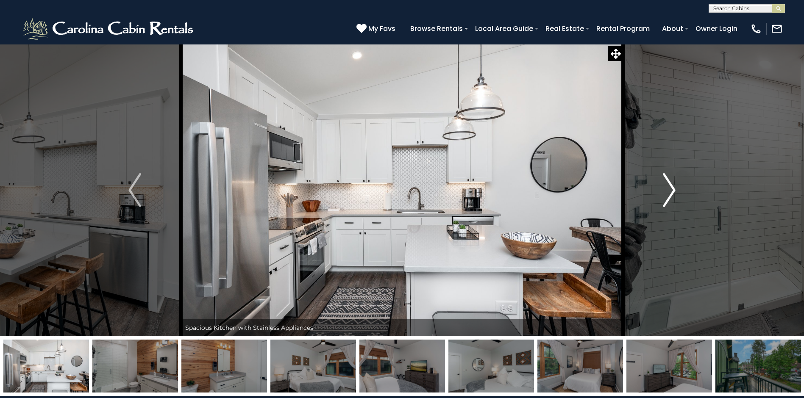
click at [669, 191] on img "Next" at bounding box center [669, 190] width 13 height 34
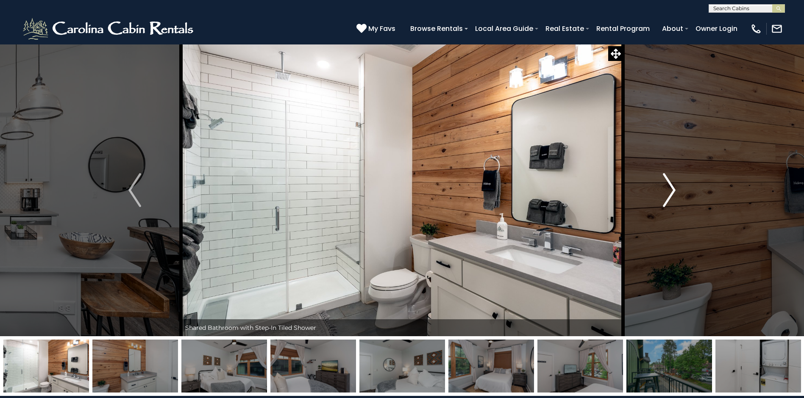
click at [669, 191] on img "Next" at bounding box center [669, 190] width 13 height 34
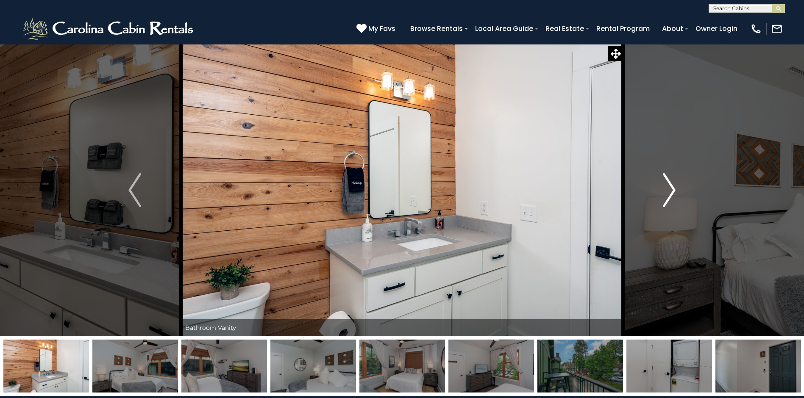
click at [669, 191] on img "Next" at bounding box center [669, 190] width 13 height 34
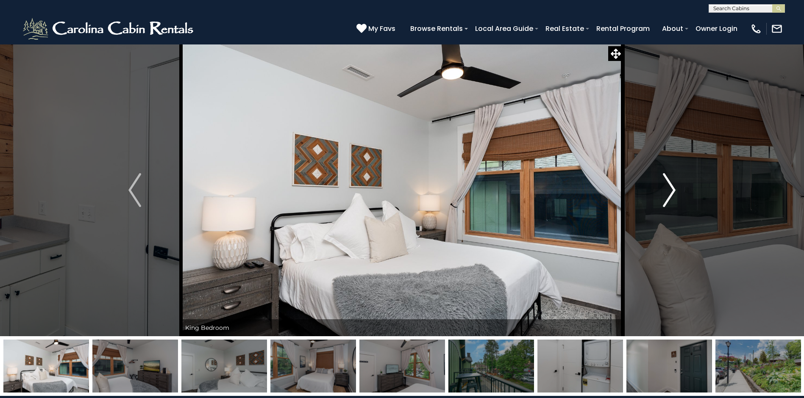
click at [669, 191] on img "Next" at bounding box center [669, 190] width 13 height 34
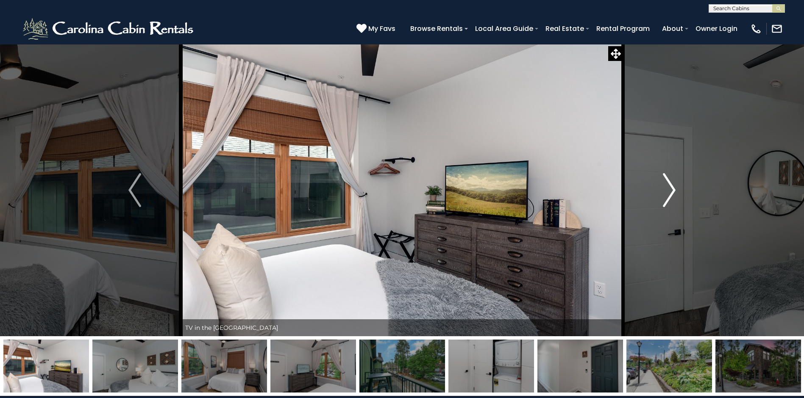
click at [669, 191] on img "Next" at bounding box center [669, 190] width 13 height 34
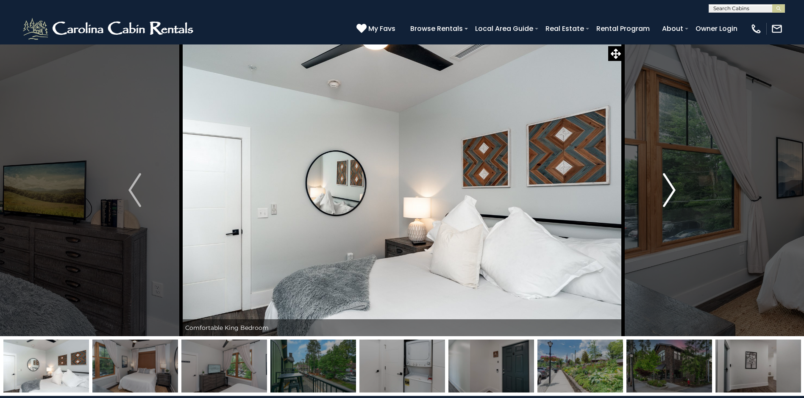
click at [669, 191] on img "Next" at bounding box center [669, 190] width 13 height 34
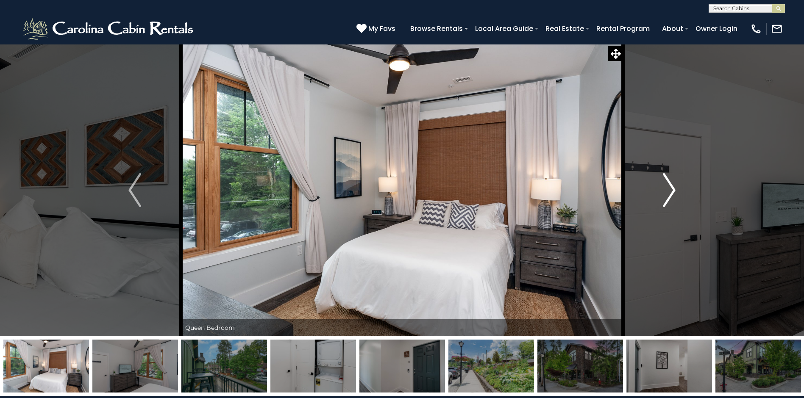
click at [669, 191] on img "Next" at bounding box center [669, 190] width 13 height 34
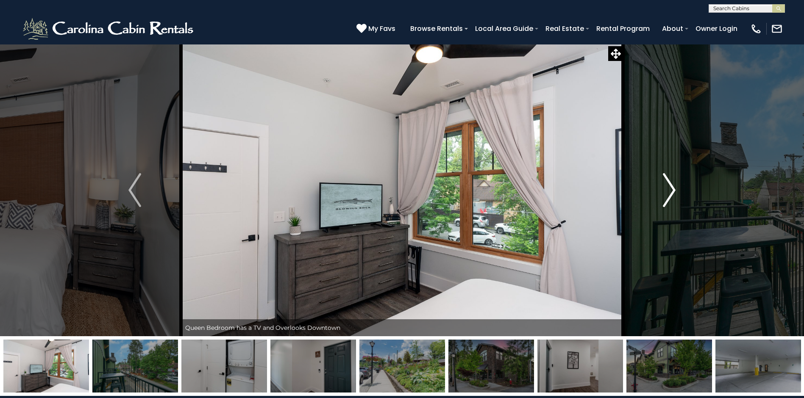
click at [669, 191] on img "Next" at bounding box center [669, 190] width 13 height 34
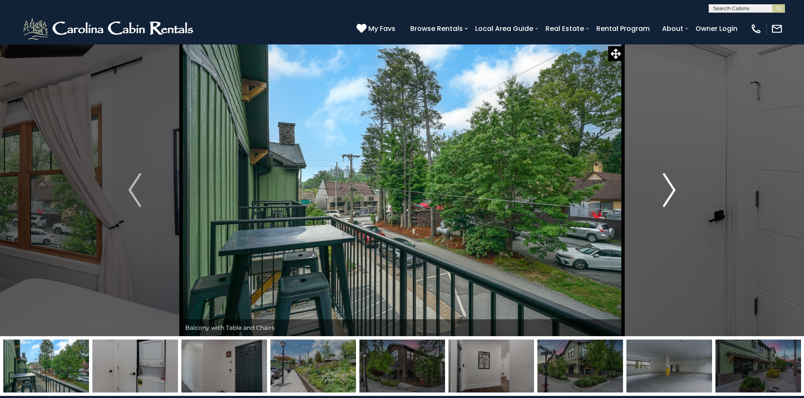
click at [669, 191] on img "Next" at bounding box center [669, 190] width 13 height 34
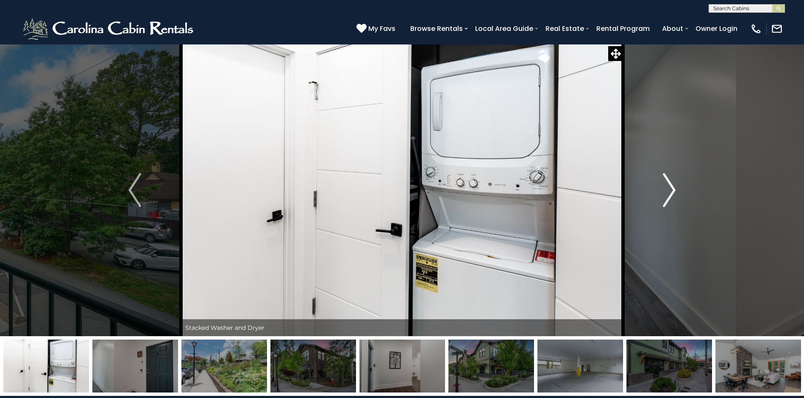
click at [669, 191] on img "Next" at bounding box center [669, 190] width 13 height 34
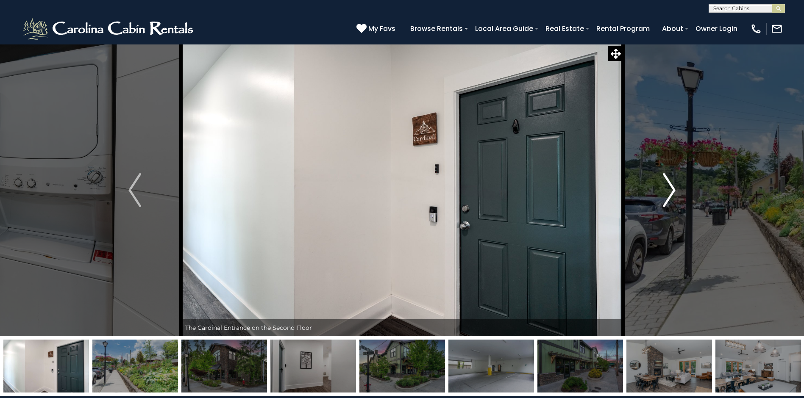
click at [669, 191] on img "Next" at bounding box center [669, 190] width 13 height 34
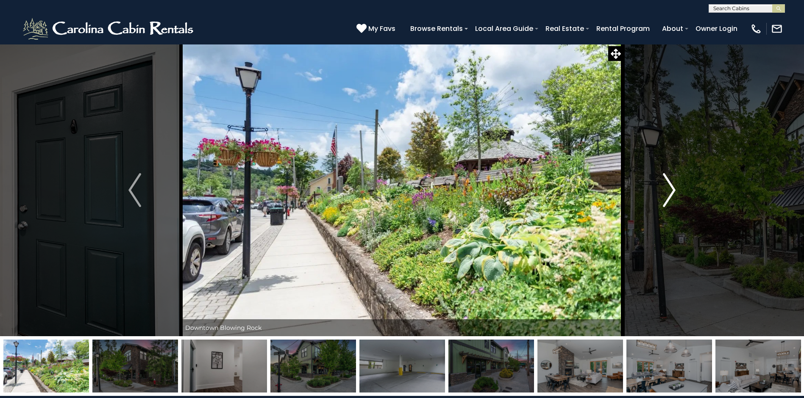
click at [669, 191] on img "Next" at bounding box center [669, 190] width 13 height 34
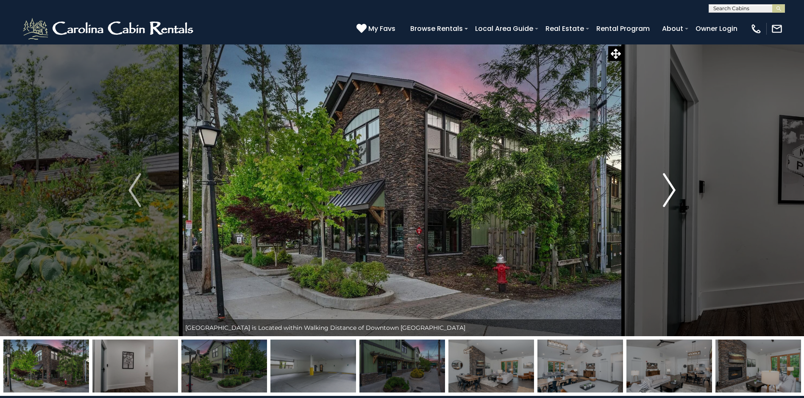
click at [669, 191] on img "Next" at bounding box center [669, 190] width 13 height 34
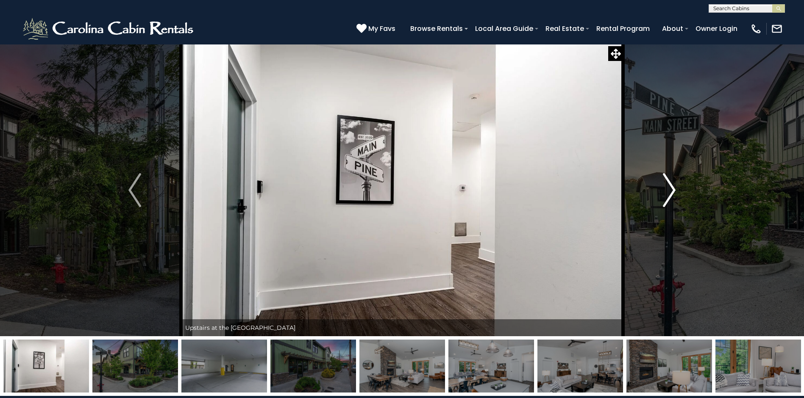
click at [669, 191] on img "Next" at bounding box center [669, 190] width 13 height 34
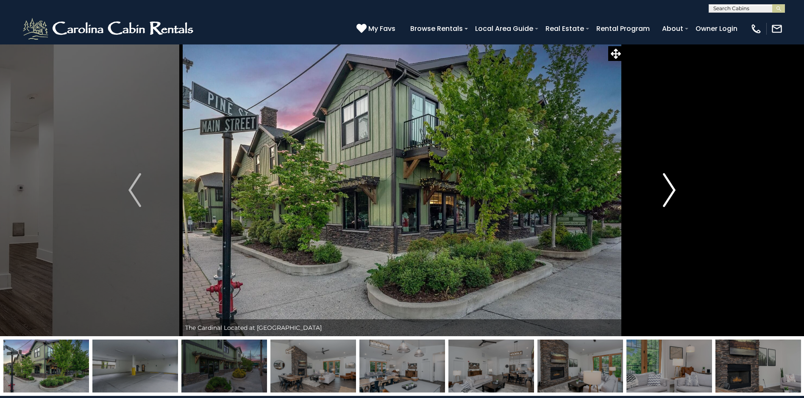
click at [669, 191] on img "Next" at bounding box center [669, 190] width 13 height 34
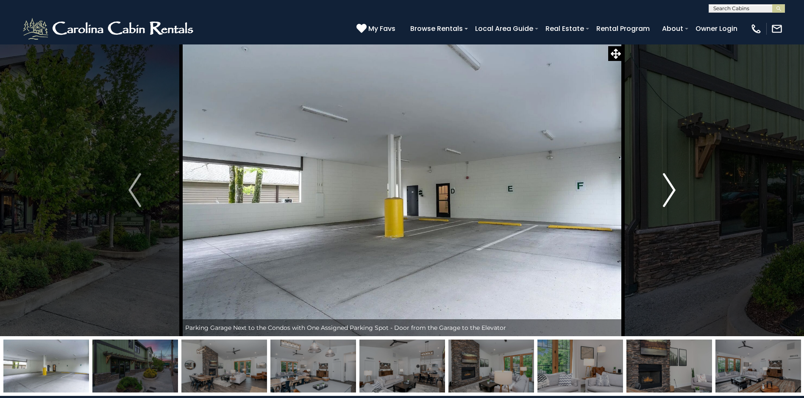
click at [669, 191] on img "Next" at bounding box center [669, 190] width 13 height 34
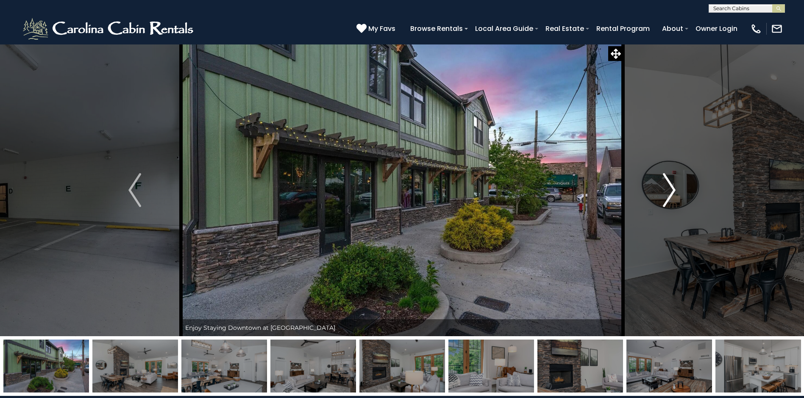
click at [669, 191] on img "Next" at bounding box center [669, 190] width 13 height 34
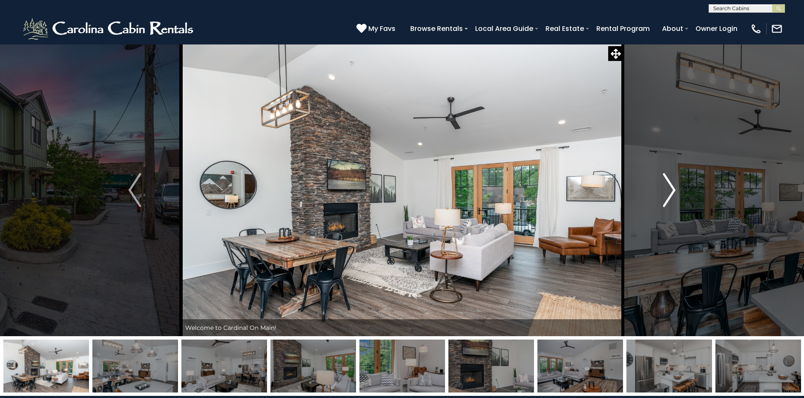
click at [669, 191] on img "Next" at bounding box center [669, 190] width 13 height 34
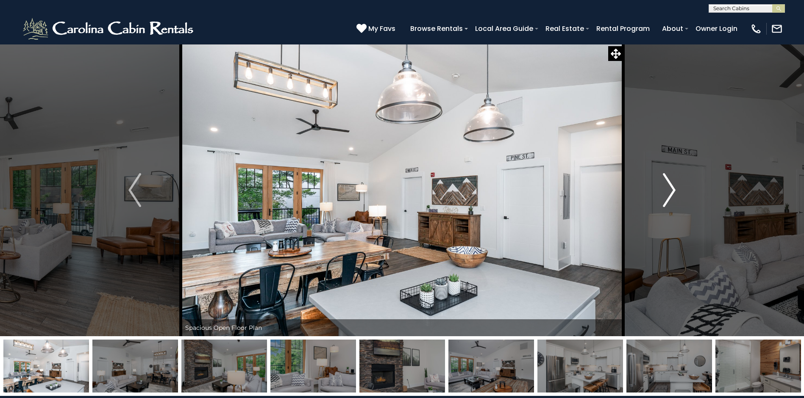
click at [669, 191] on img "Next" at bounding box center [669, 190] width 13 height 34
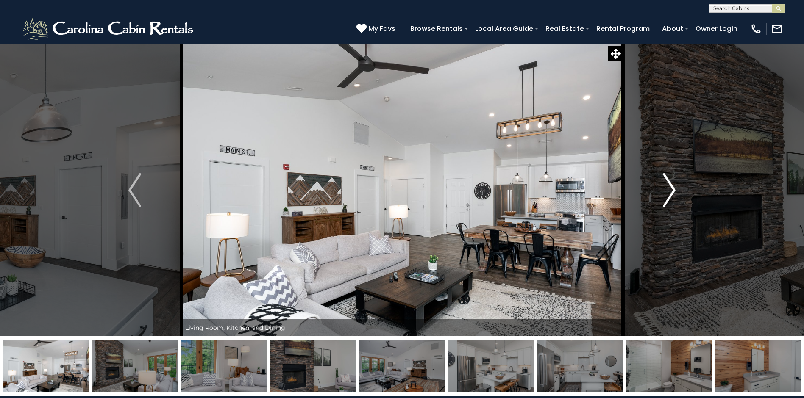
click at [669, 191] on img "Next" at bounding box center [669, 190] width 13 height 34
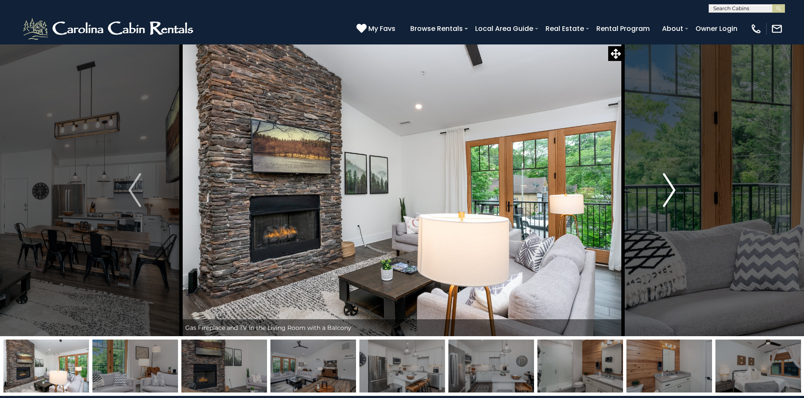
click at [669, 191] on img "Next" at bounding box center [669, 190] width 13 height 34
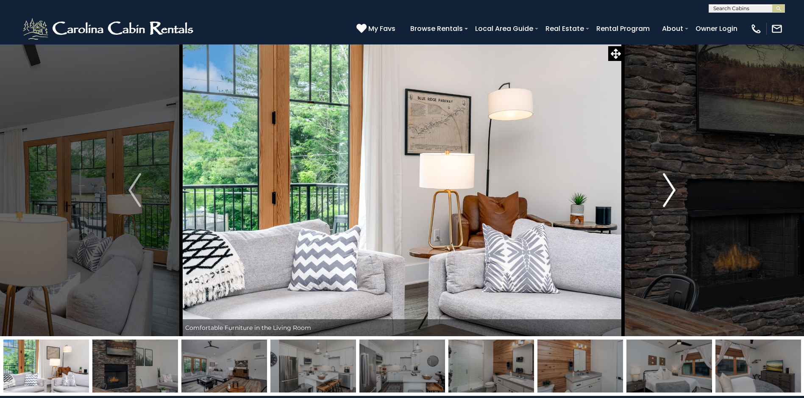
click at [669, 191] on img "Next" at bounding box center [669, 190] width 13 height 34
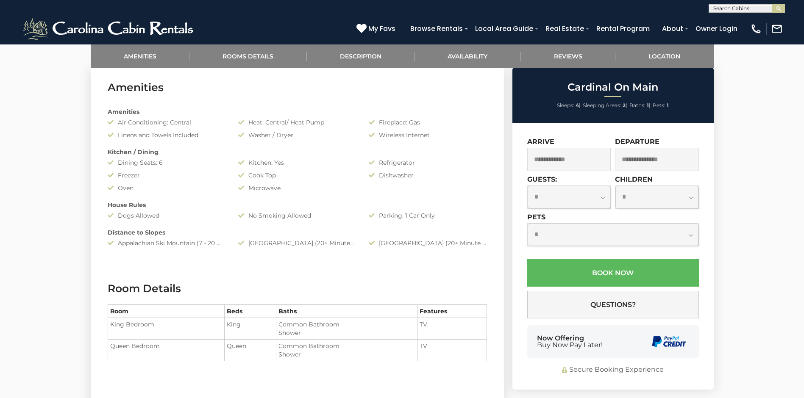
scroll to position [421, 0]
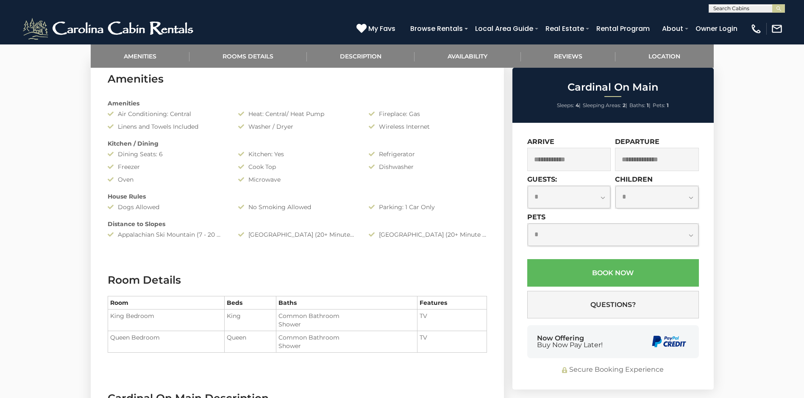
click at [580, 158] on input "text" at bounding box center [569, 159] width 84 height 23
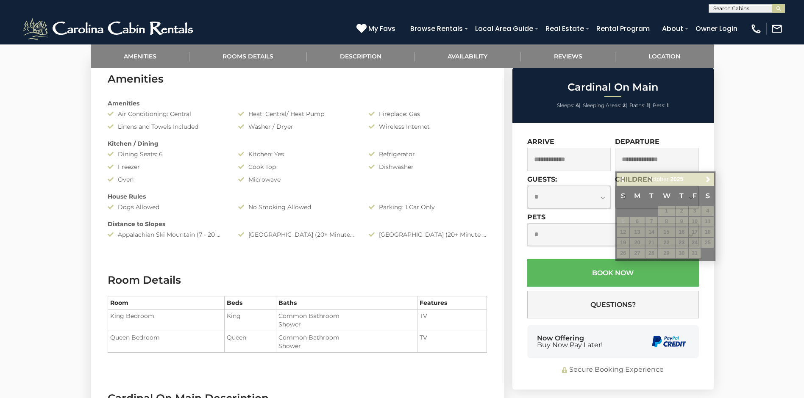
click at [640, 162] on input "text" at bounding box center [657, 159] width 84 height 23
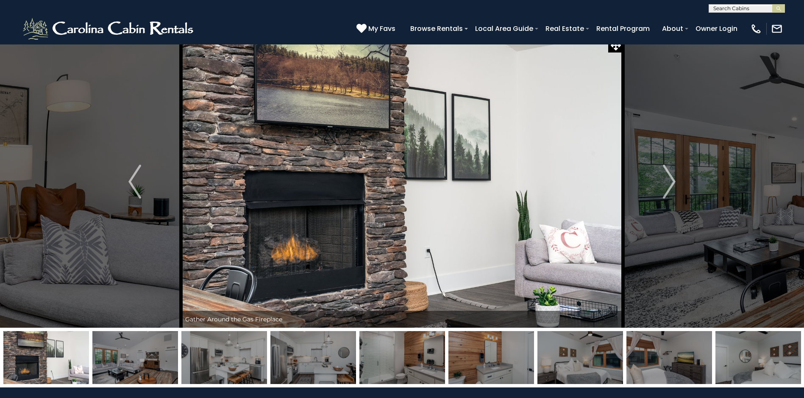
scroll to position [0, 0]
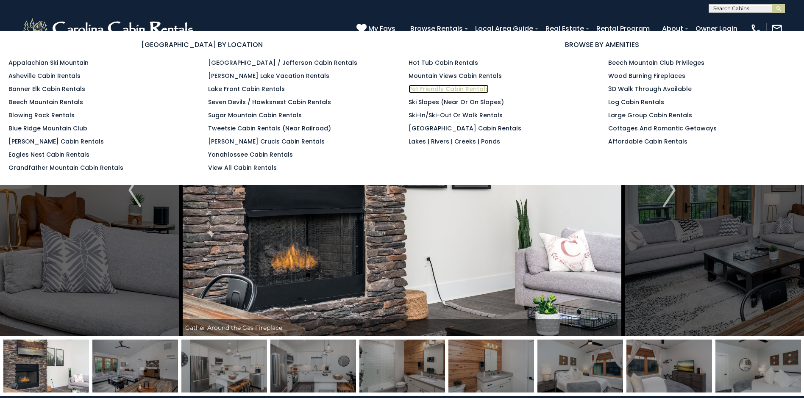
click at [425, 89] on link "Pet Friendly Cabin Rentals" at bounding box center [449, 89] width 80 height 8
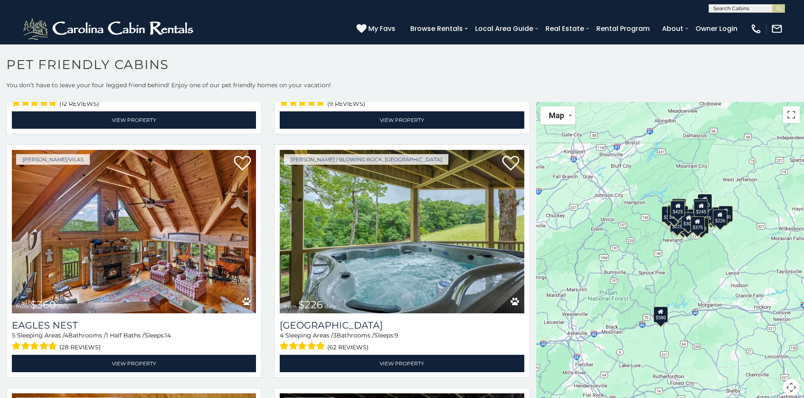
scroll to position [2675, 0]
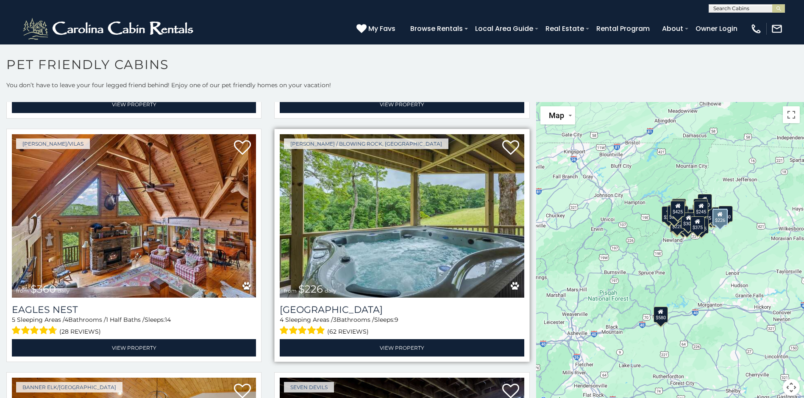
click at [455, 220] on img at bounding box center [402, 216] width 244 height 164
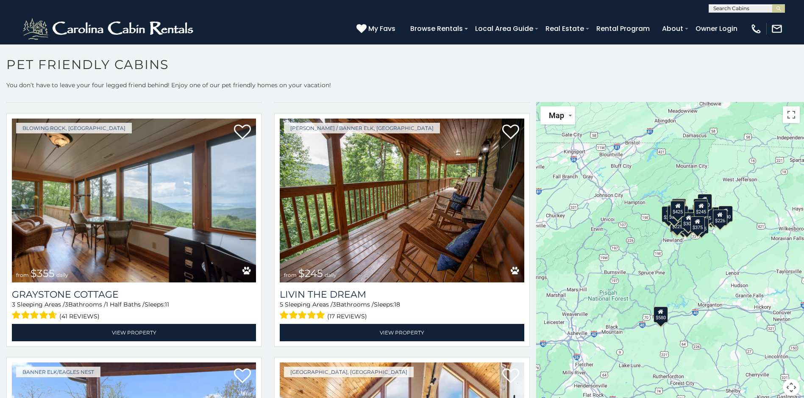
scroll to position [3189, 0]
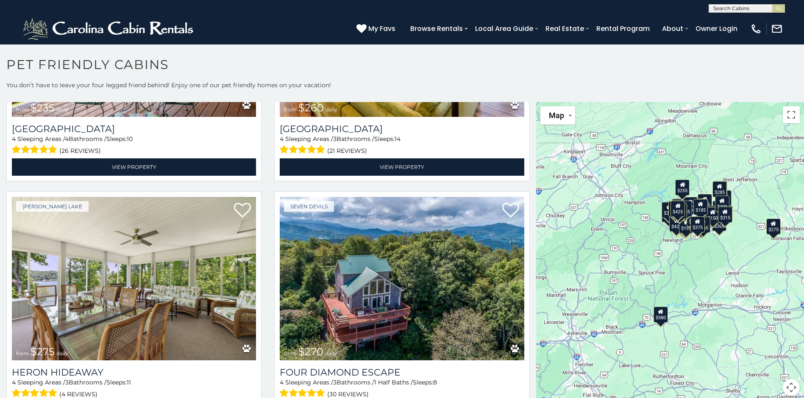
scroll to position [4330, 0]
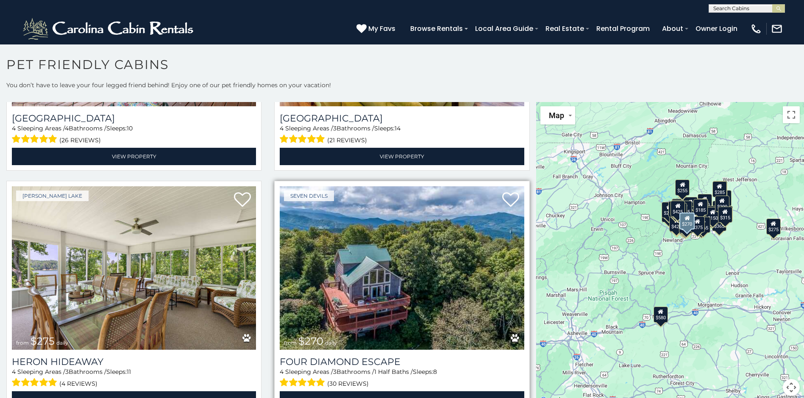
click at [419, 251] on img at bounding box center [402, 269] width 244 height 164
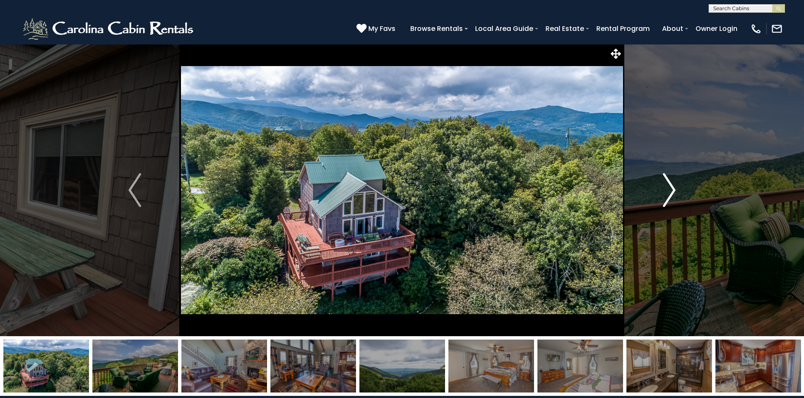
click at [673, 190] on img "Next" at bounding box center [669, 190] width 13 height 34
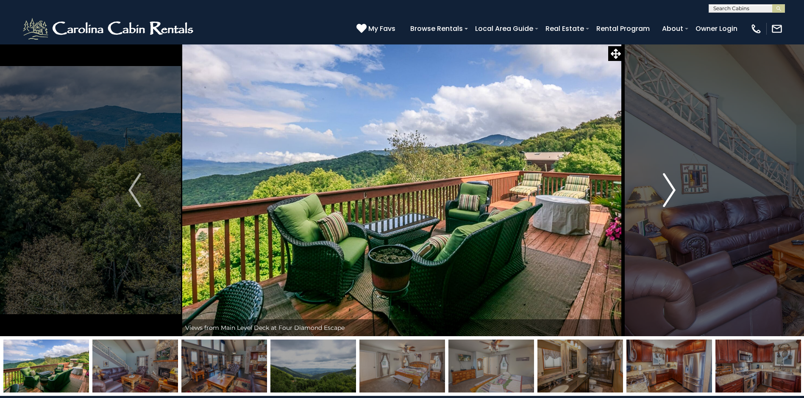
click at [673, 190] on img "Next" at bounding box center [669, 190] width 13 height 34
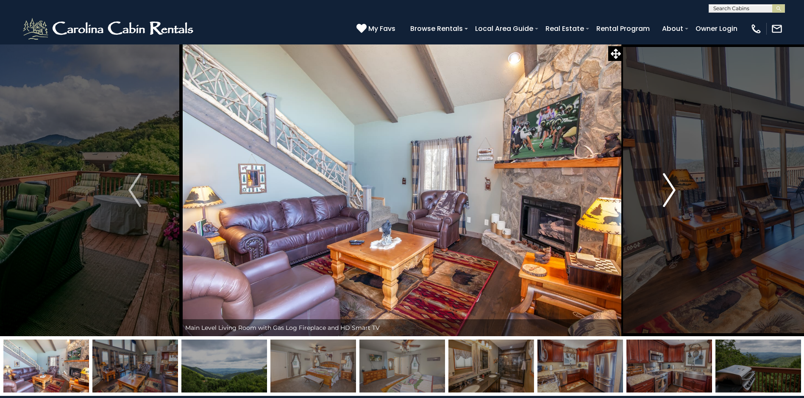
click at [673, 190] on img "Next" at bounding box center [669, 190] width 13 height 34
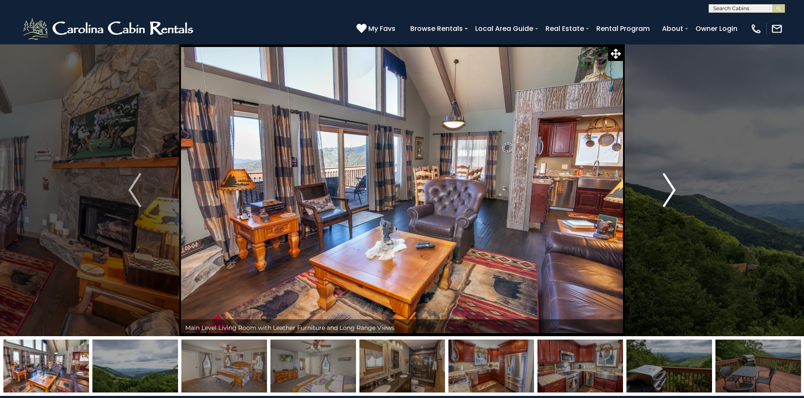
click at [673, 190] on img "Next" at bounding box center [669, 190] width 13 height 34
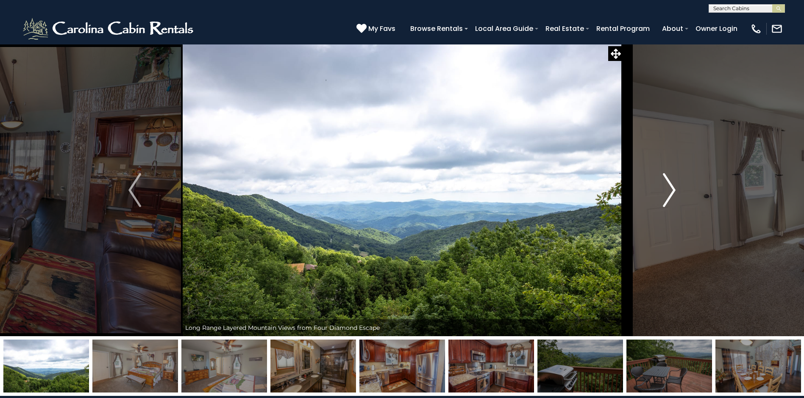
click at [673, 190] on img "Next" at bounding box center [669, 190] width 13 height 34
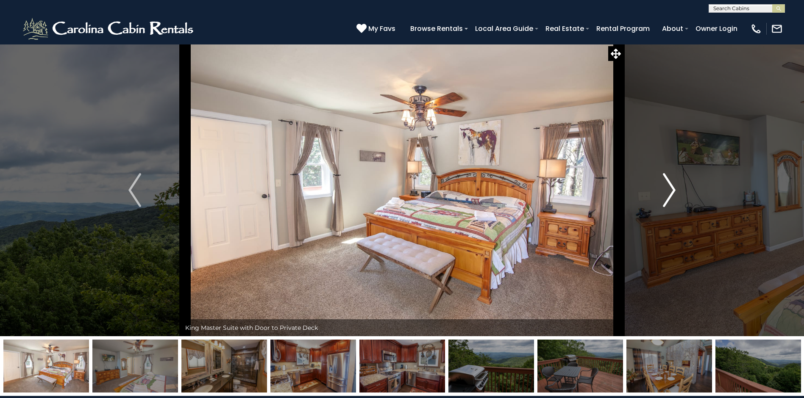
click at [673, 190] on img "Next" at bounding box center [669, 190] width 13 height 34
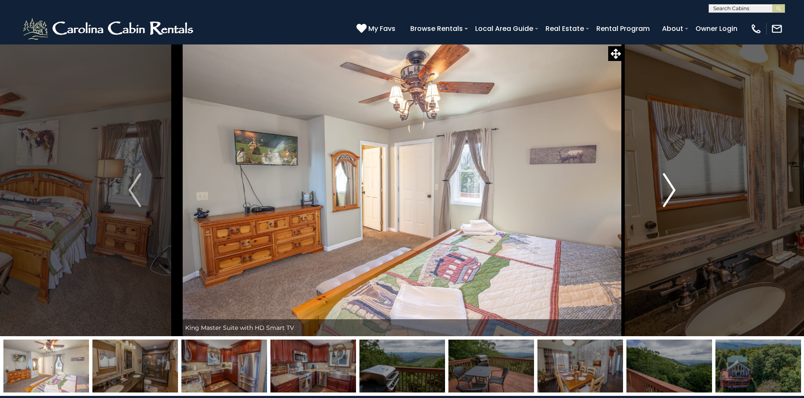
click at [673, 190] on img "Next" at bounding box center [669, 190] width 13 height 34
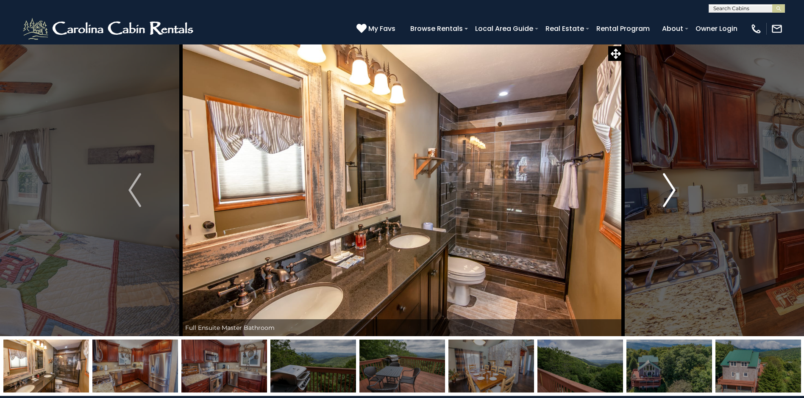
click at [673, 190] on img "Next" at bounding box center [669, 190] width 13 height 34
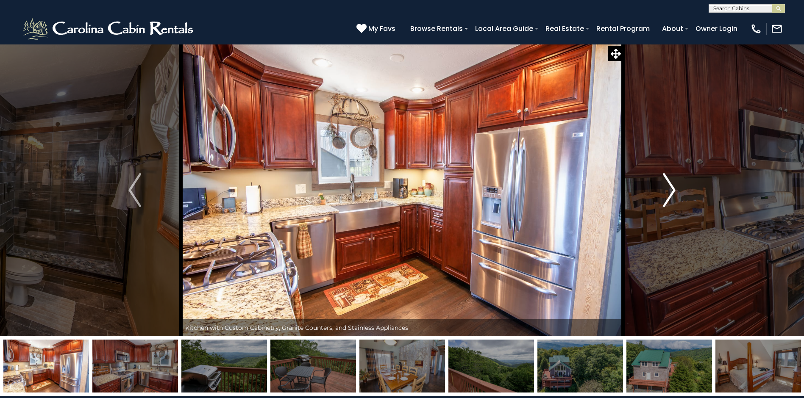
click at [673, 190] on img "Next" at bounding box center [669, 190] width 13 height 34
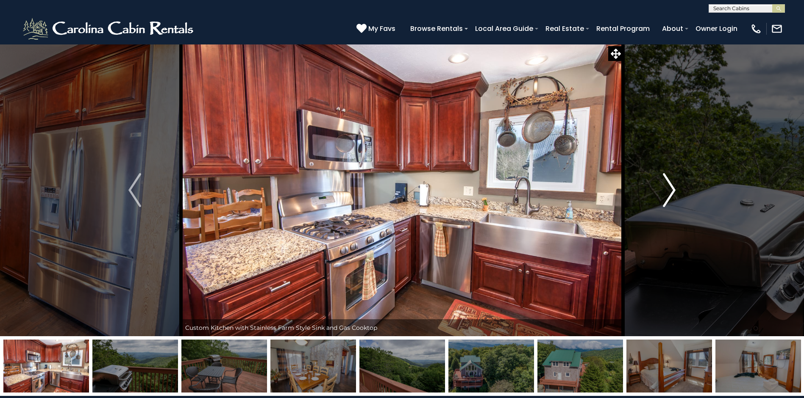
click at [673, 190] on img "Next" at bounding box center [669, 190] width 13 height 34
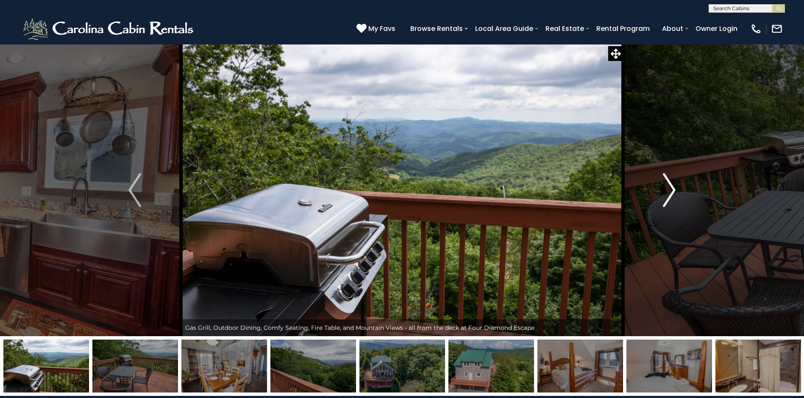
click at [673, 190] on img "Next" at bounding box center [669, 190] width 13 height 34
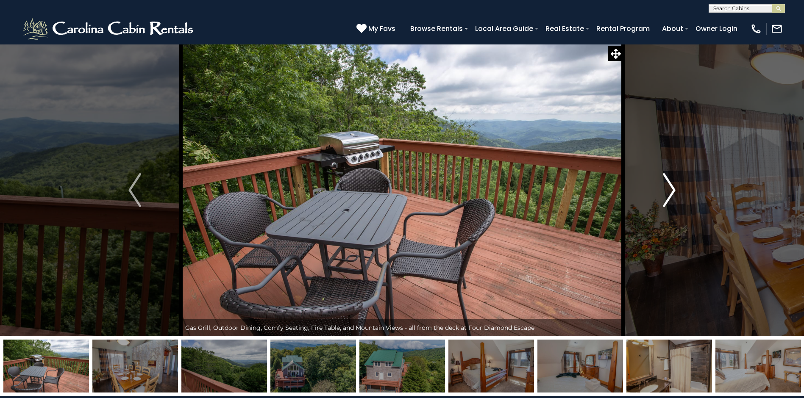
click at [673, 190] on img "Next" at bounding box center [669, 190] width 13 height 34
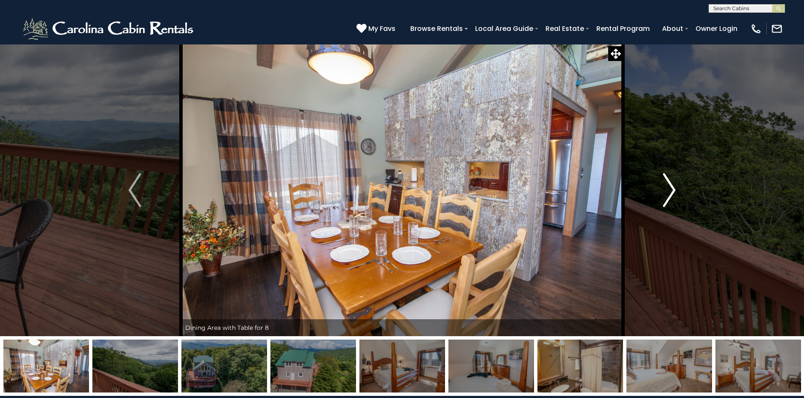
click at [673, 190] on img "Next" at bounding box center [669, 190] width 13 height 34
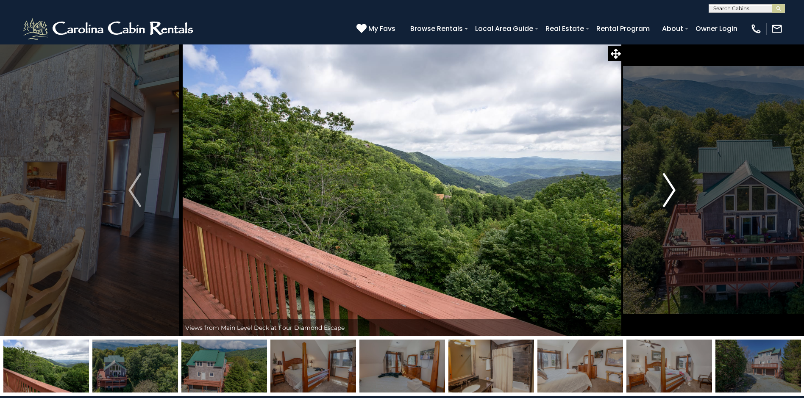
click at [673, 190] on img "Next" at bounding box center [669, 190] width 13 height 34
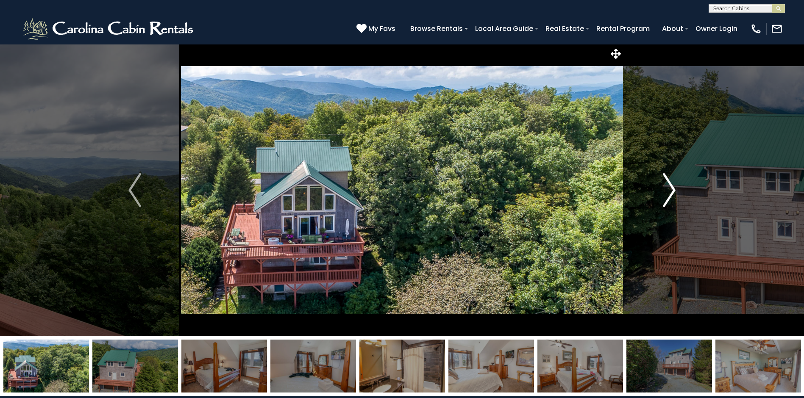
click at [673, 190] on img "Next" at bounding box center [669, 190] width 13 height 34
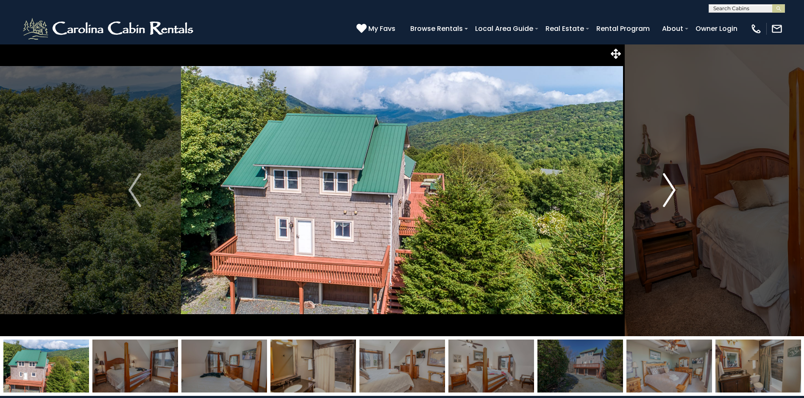
click at [673, 190] on img "Next" at bounding box center [669, 190] width 13 height 34
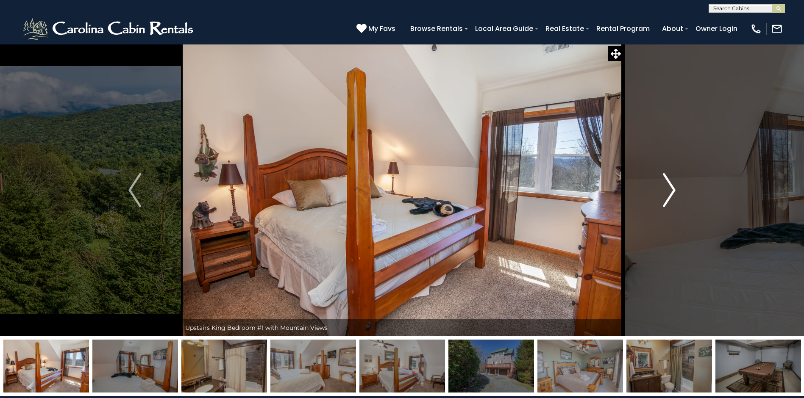
click at [673, 190] on img "Next" at bounding box center [669, 190] width 13 height 34
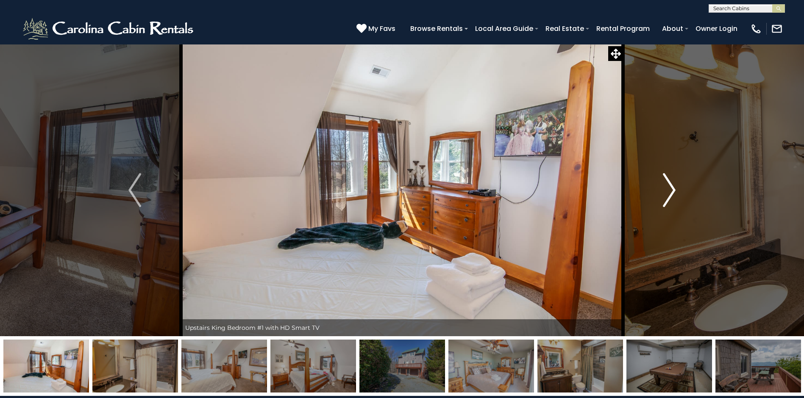
click at [673, 190] on img "Next" at bounding box center [669, 190] width 13 height 34
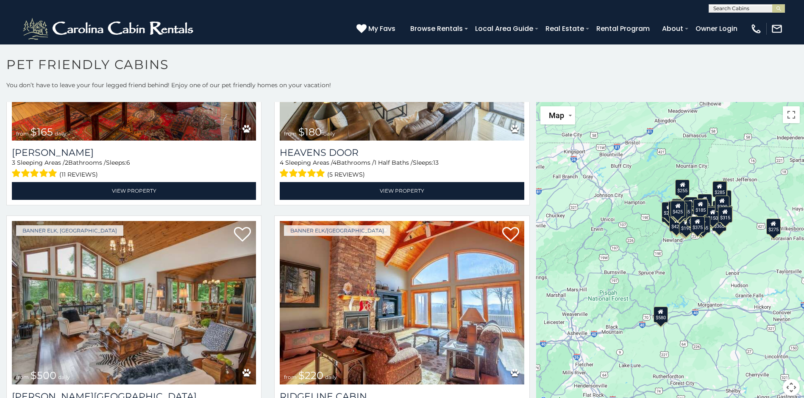
scroll to position [5048, 0]
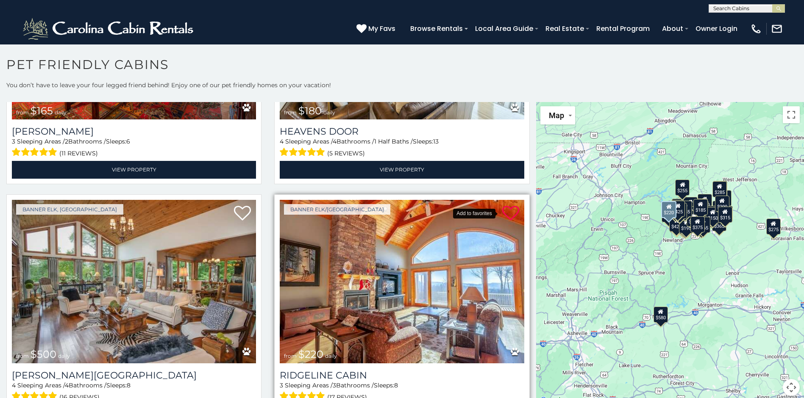
click at [504, 205] on icon at bounding box center [510, 213] width 17 height 17
click at [461, 250] on img at bounding box center [402, 282] width 244 height 164
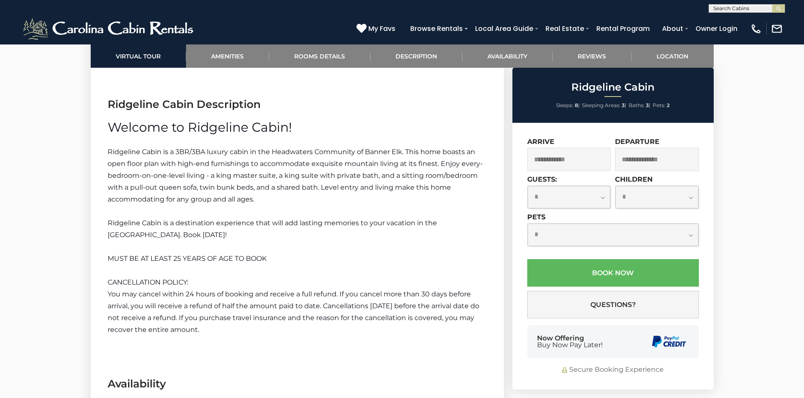
scroll to position [1176, 0]
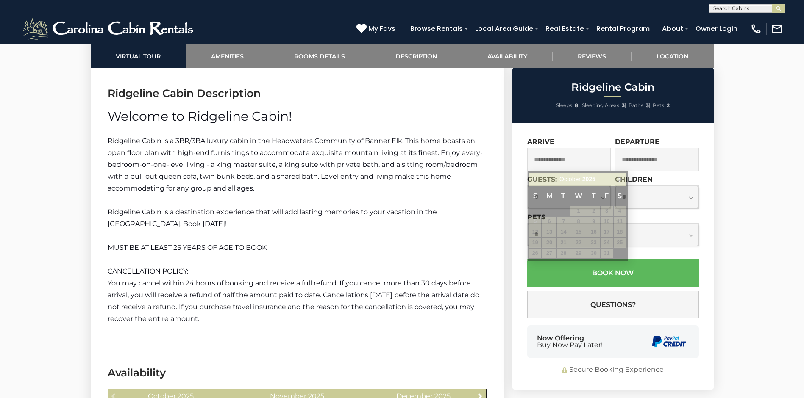
click at [582, 160] on input "text" at bounding box center [569, 159] width 84 height 23
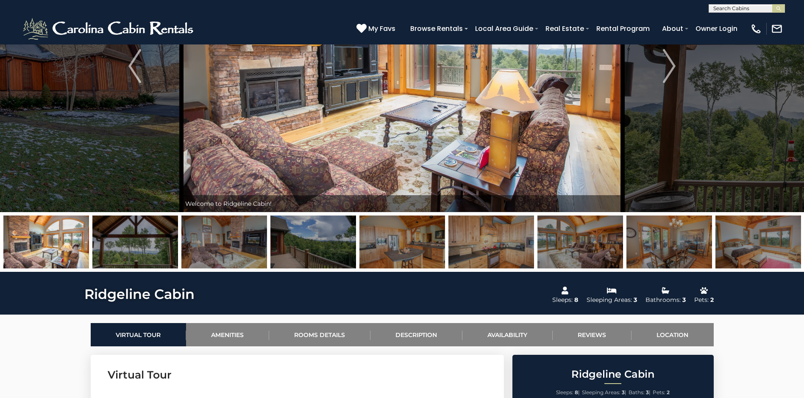
scroll to position [0, 0]
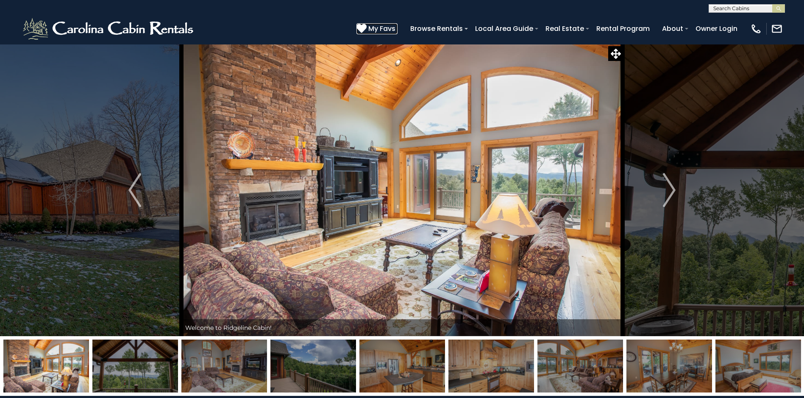
click at [385, 27] on span "My Favs" at bounding box center [381, 28] width 27 height 11
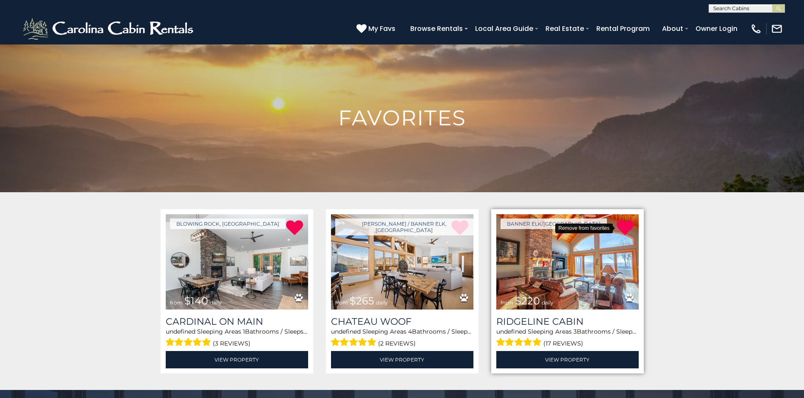
click at [623, 225] on icon at bounding box center [625, 228] width 17 height 17
click at [623, 226] on icon at bounding box center [625, 228] width 17 height 17
click at [629, 225] on icon at bounding box center [625, 228] width 17 height 17
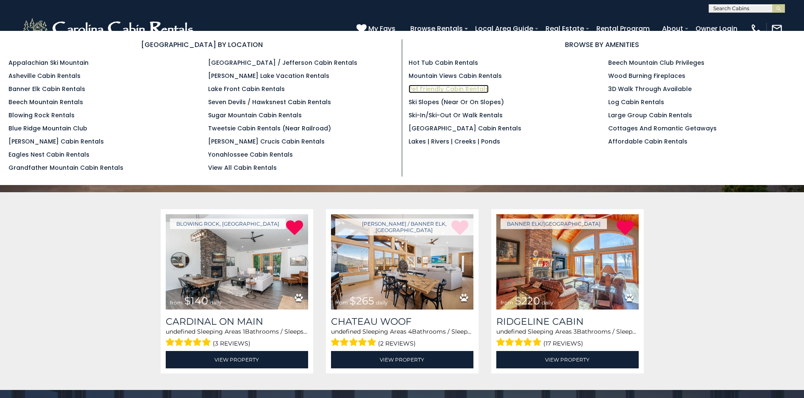
click at [470, 89] on link "Pet Friendly Cabin Rentals" at bounding box center [449, 89] width 80 height 8
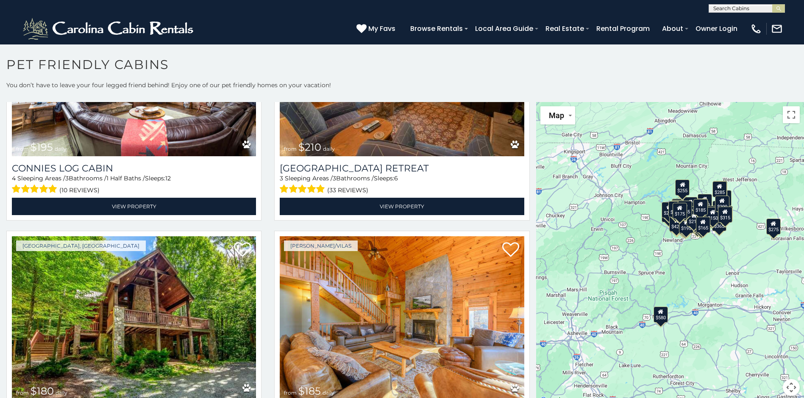
scroll to position [6252, 0]
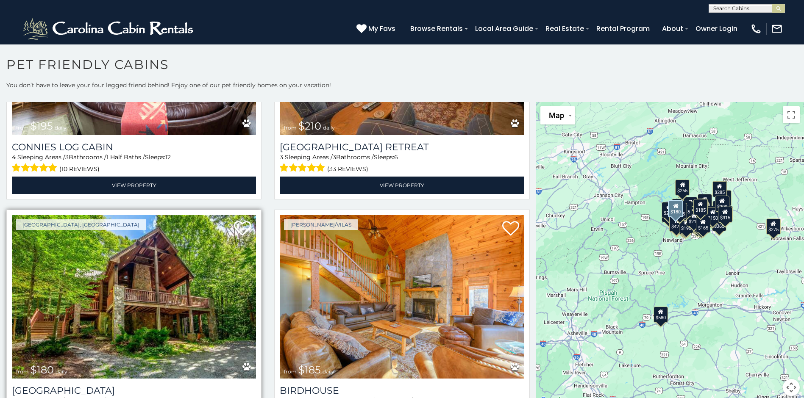
click at [180, 250] on img at bounding box center [134, 297] width 244 height 164
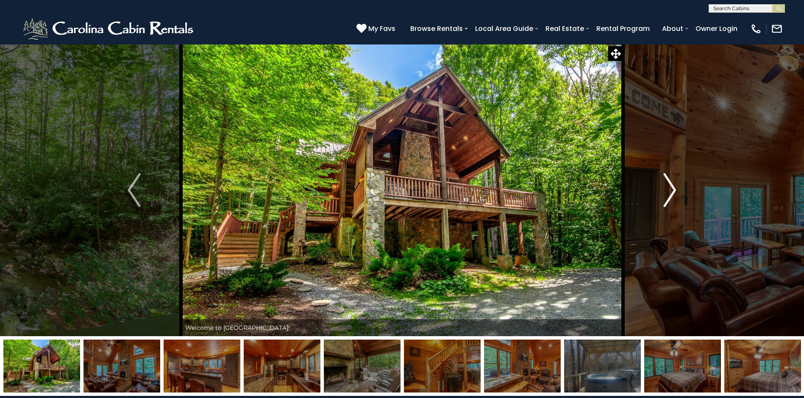
click at [666, 193] on img "Next" at bounding box center [669, 190] width 13 height 34
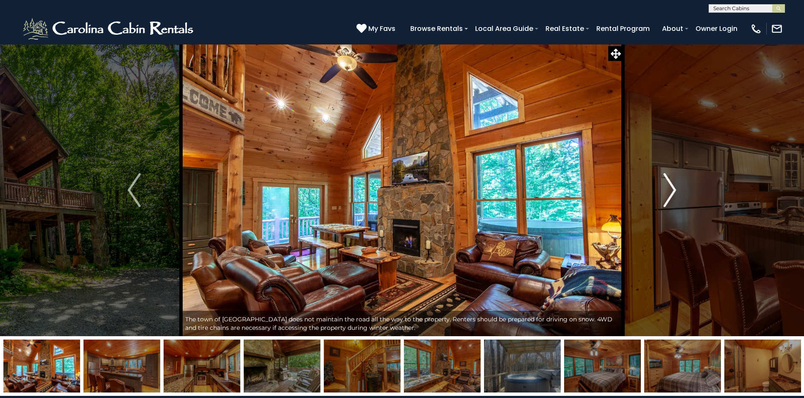
click at [673, 187] on img "Next" at bounding box center [669, 190] width 13 height 34
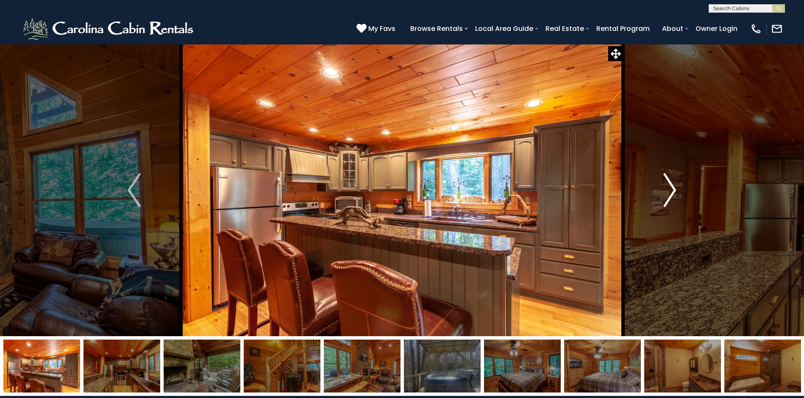
click at [673, 187] on img "Next" at bounding box center [669, 190] width 13 height 34
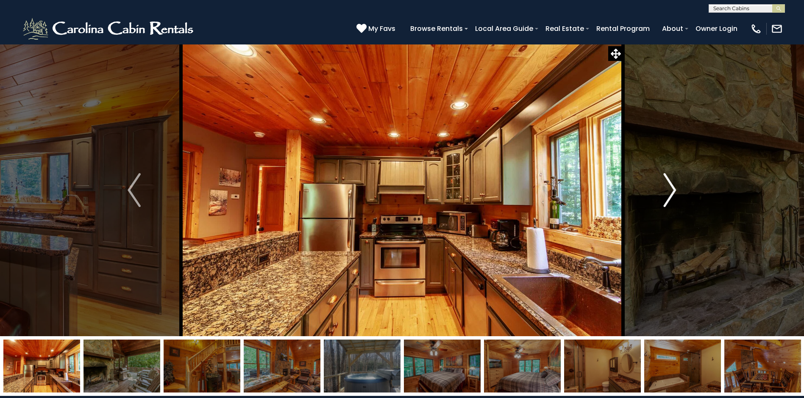
click at [673, 187] on img "Next" at bounding box center [669, 190] width 13 height 34
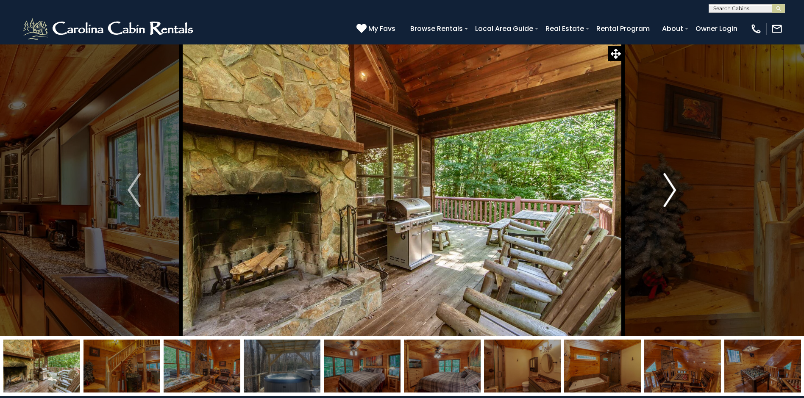
click at [673, 187] on img "Next" at bounding box center [669, 190] width 13 height 34
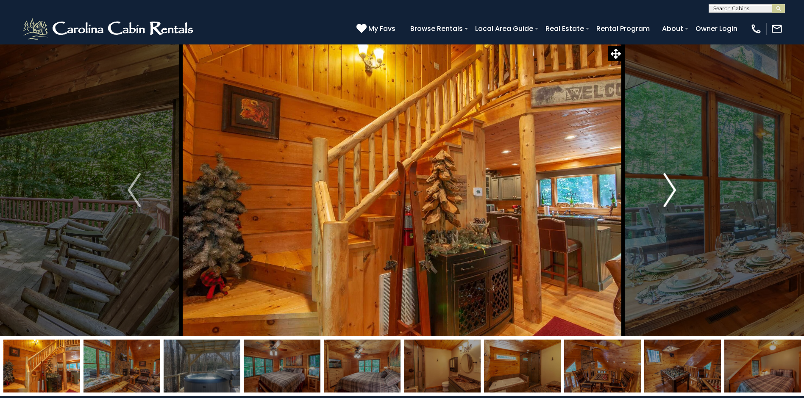
click at [673, 187] on img "Next" at bounding box center [669, 190] width 13 height 34
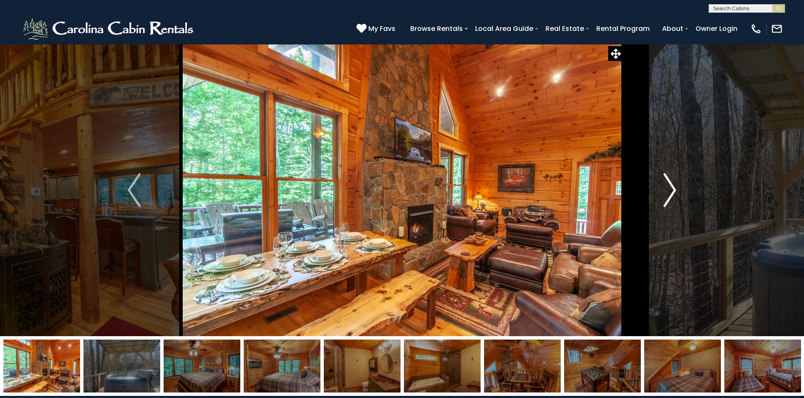
click at [673, 187] on img "Next" at bounding box center [669, 190] width 13 height 34
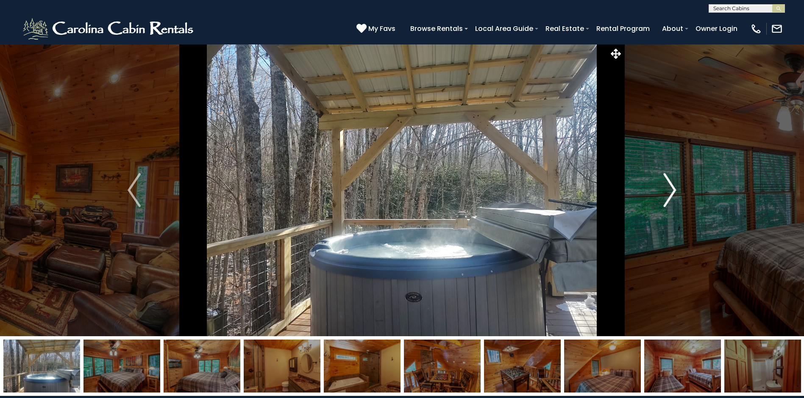
click at [673, 187] on img "Next" at bounding box center [669, 190] width 13 height 34
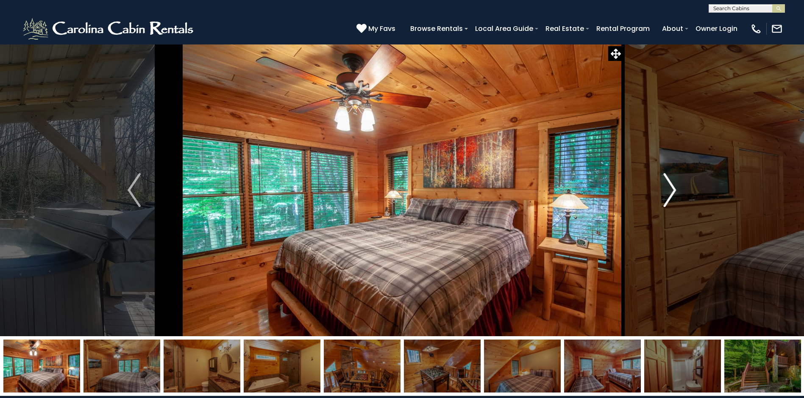
click at [673, 187] on img "Next" at bounding box center [669, 190] width 13 height 34
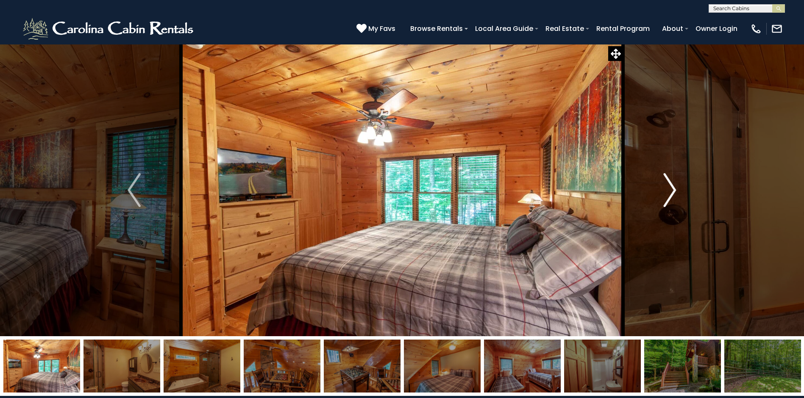
click at [673, 187] on img "Next" at bounding box center [669, 190] width 13 height 34
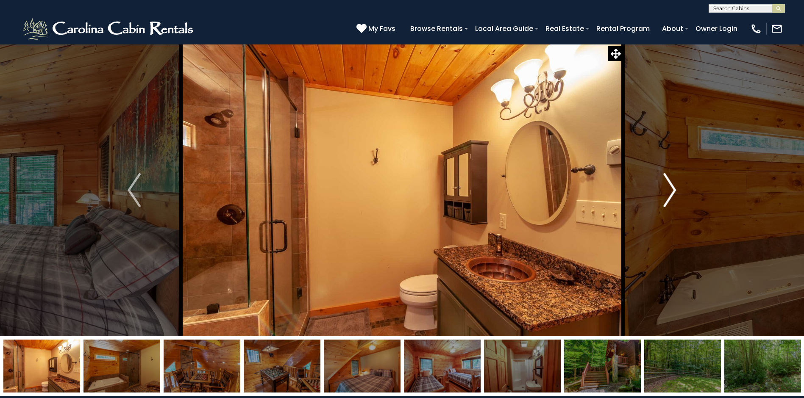
click at [673, 187] on img "Next" at bounding box center [669, 190] width 13 height 34
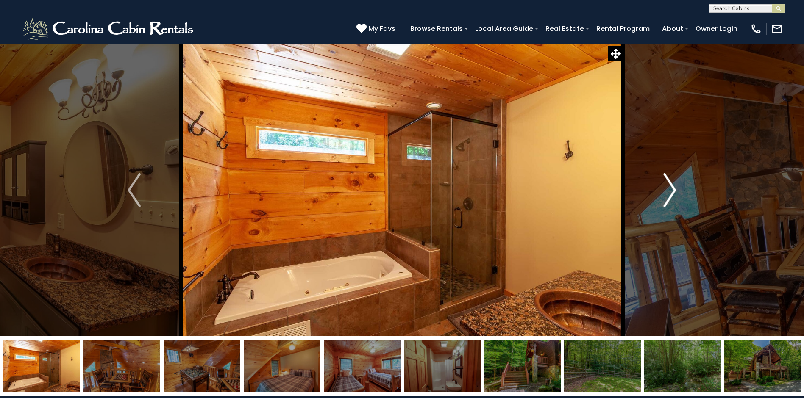
click at [673, 187] on img "Next" at bounding box center [669, 190] width 13 height 34
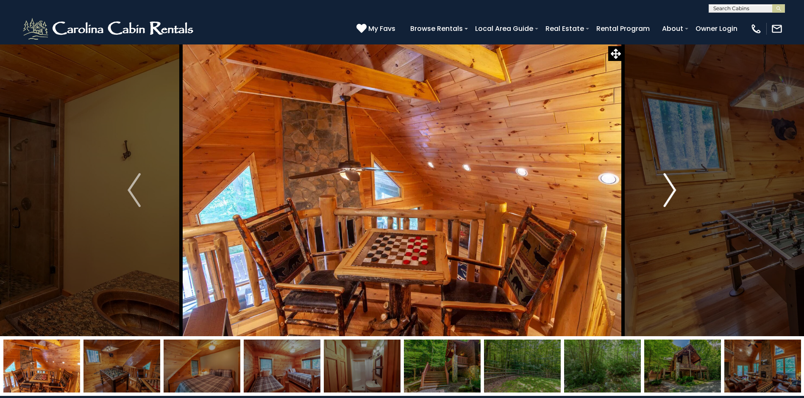
click at [673, 187] on img "Next" at bounding box center [669, 190] width 13 height 34
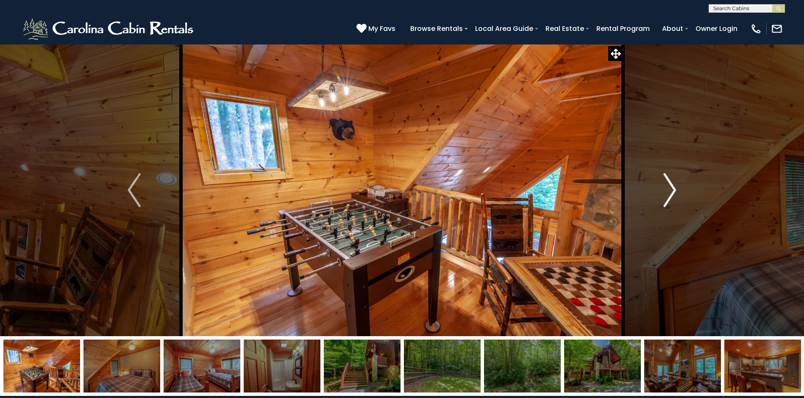
click at [673, 187] on img "Next" at bounding box center [669, 190] width 13 height 34
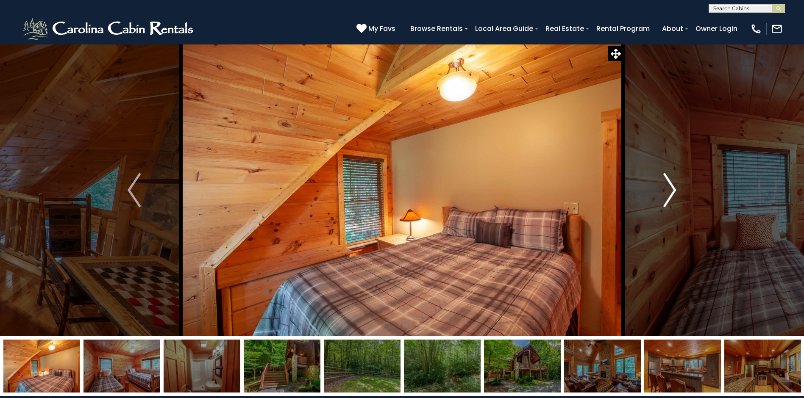
click at [673, 187] on img "Next" at bounding box center [669, 190] width 13 height 34
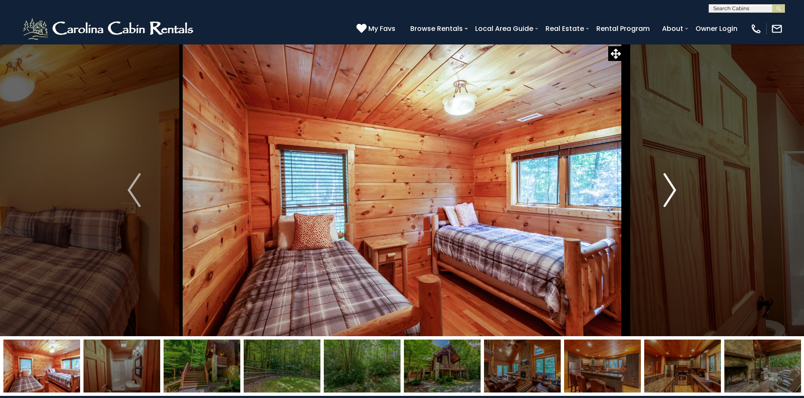
click at [673, 187] on img "Next" at bounding box center [669, 190] width 13 height 34
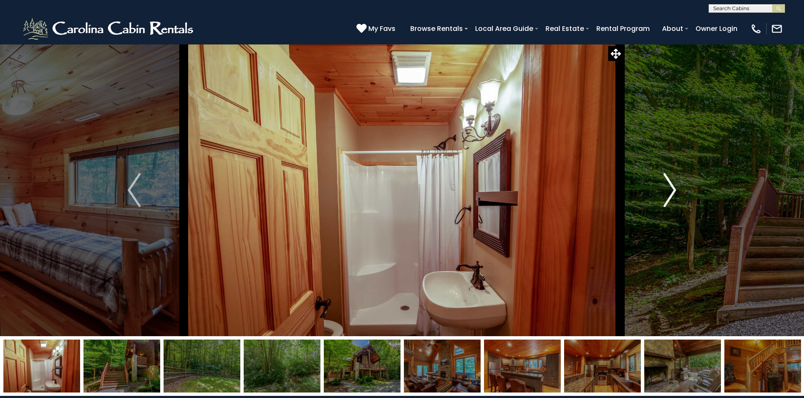
click at [673, 187] on img "Next" at bounding box center [669, 190] width 13 height 34
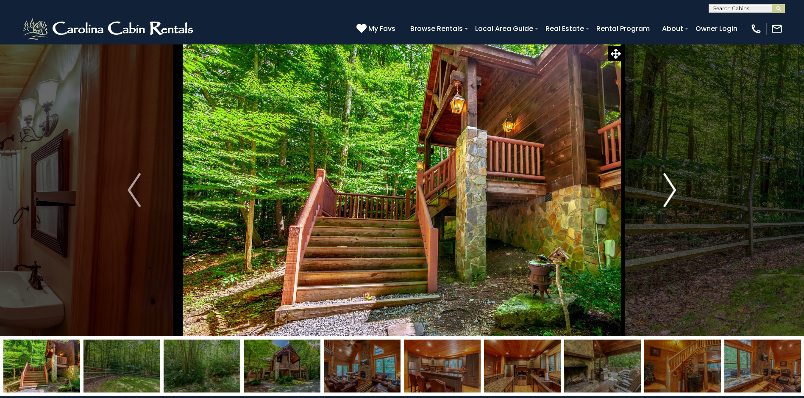
click at [673, 187] on img "Next" at bounding box center [669, 190] width 13 height 34
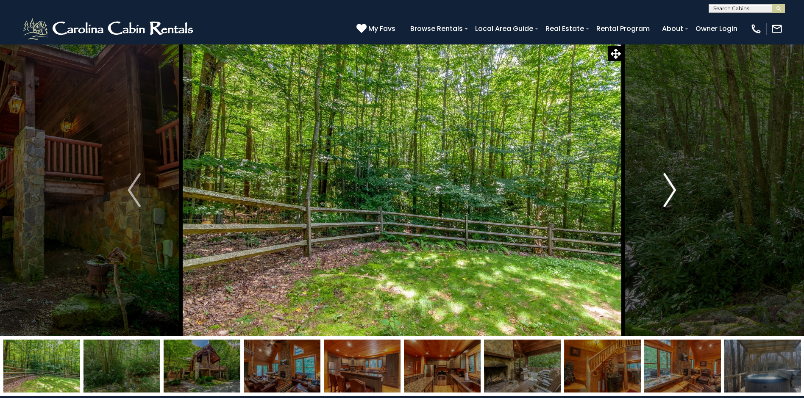
click at [673, 187] on img "Next" at bounding box center [669, 190] width 13 height 34
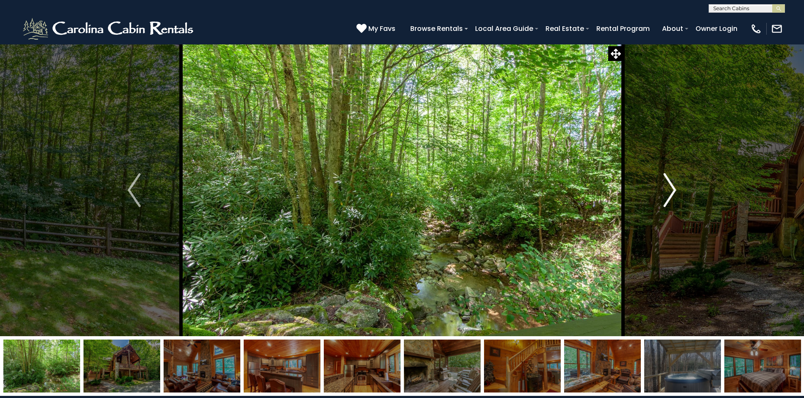
click at [673, 187] on img "Next" at bounding box center [669, 190] width 13 height 34
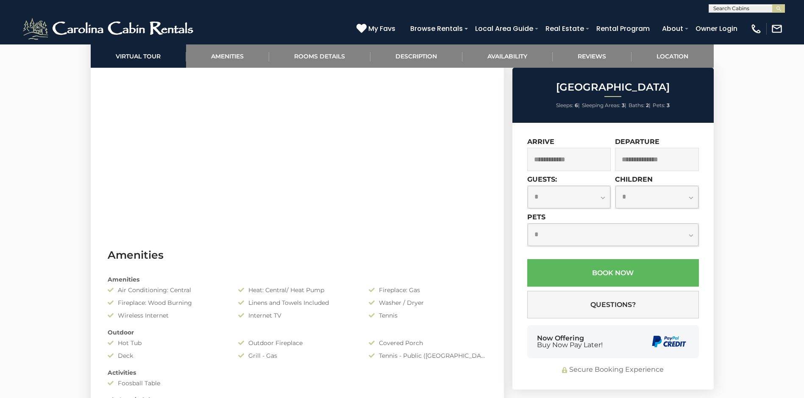
scroll to position [511, 0]
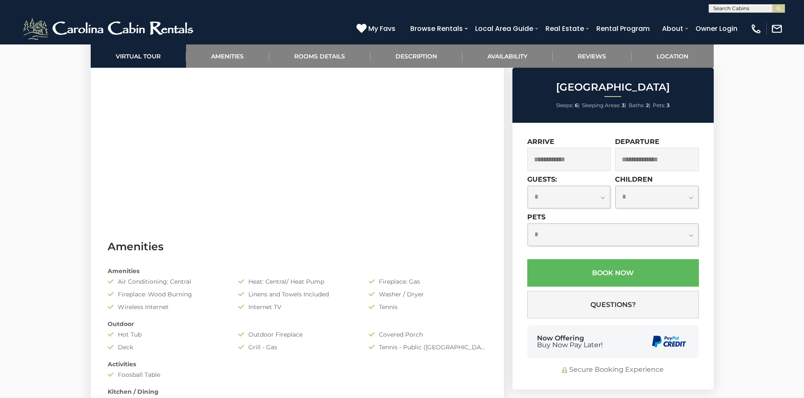
click at [583, 159] on input "text" at bounding box center [569, 159] width 84 height 23
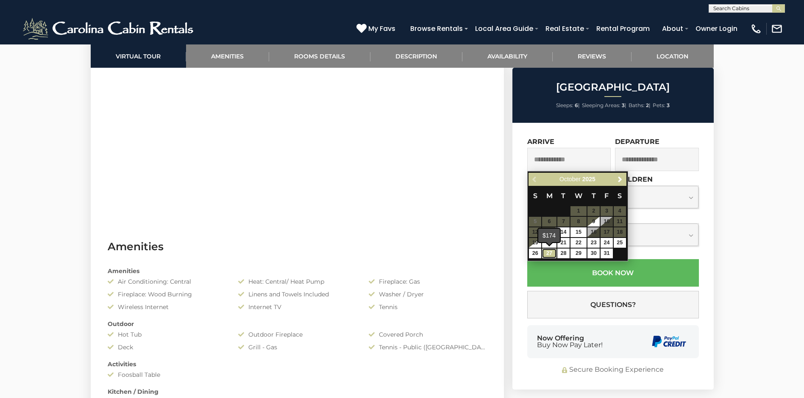
click at [547, 251] on link "27" at bounding box center [549, 254] width 14 height 10
type input "**********"
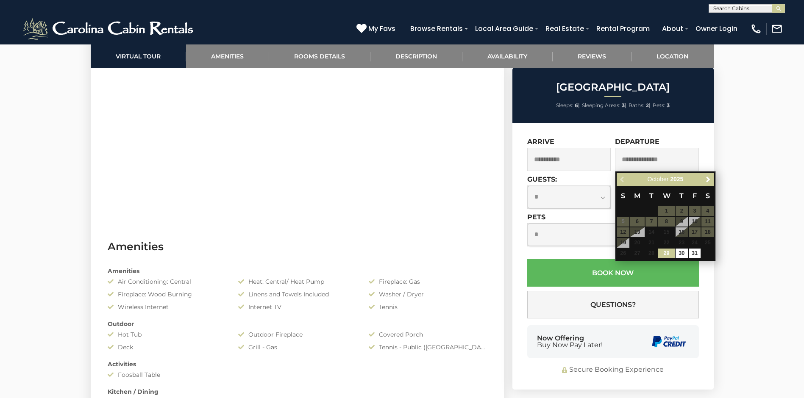
click at [646, 156] on input "text" at bounding box center [657, 159] width 84 height 23
click at [685, 252] on link "30" at bounding box center [682, 254] width 12 height 10
type input "**********"
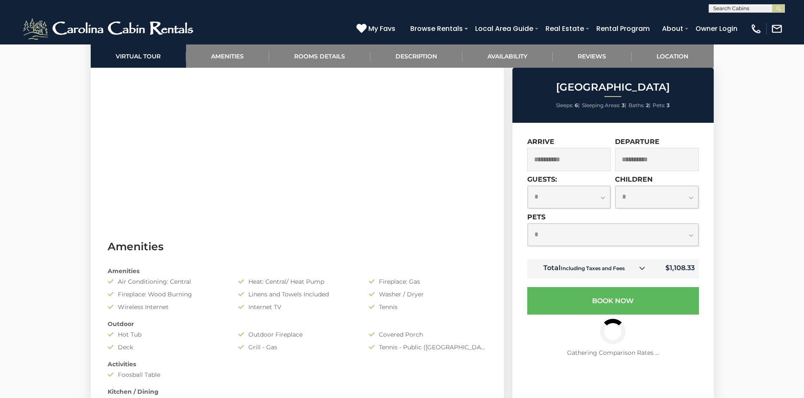
click at [604, 198] on select "**********" at bounding box center [569, 197] width 83 height 22
select select "*"
click at [528, 186] on select "**********" at bounding box center [569, 197] width 83 height 22
click at [694, 234] on select "**********" at bounding box center [613, 235] width 171 height 22
select select "*"
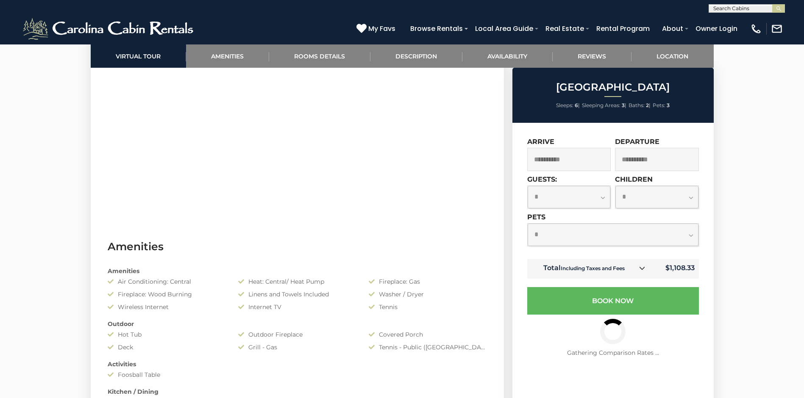
click at [528, 224] on select "**********" at bounding box center [613, 235] width 171 height 22
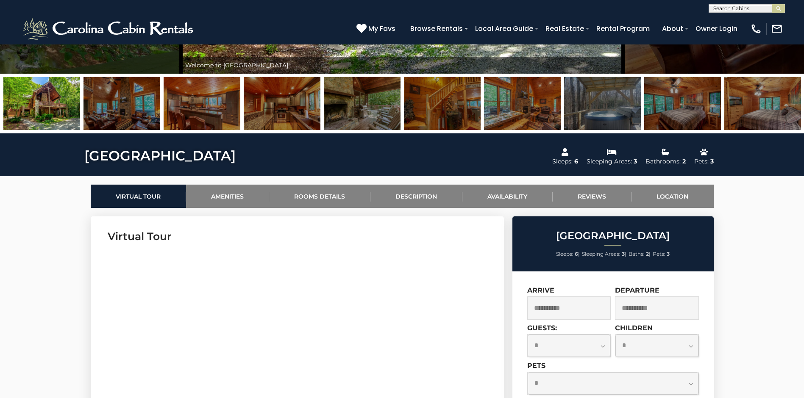
scroll to position [0, 0]
